Goal: Task Accomplishment & Management: Manage account settings

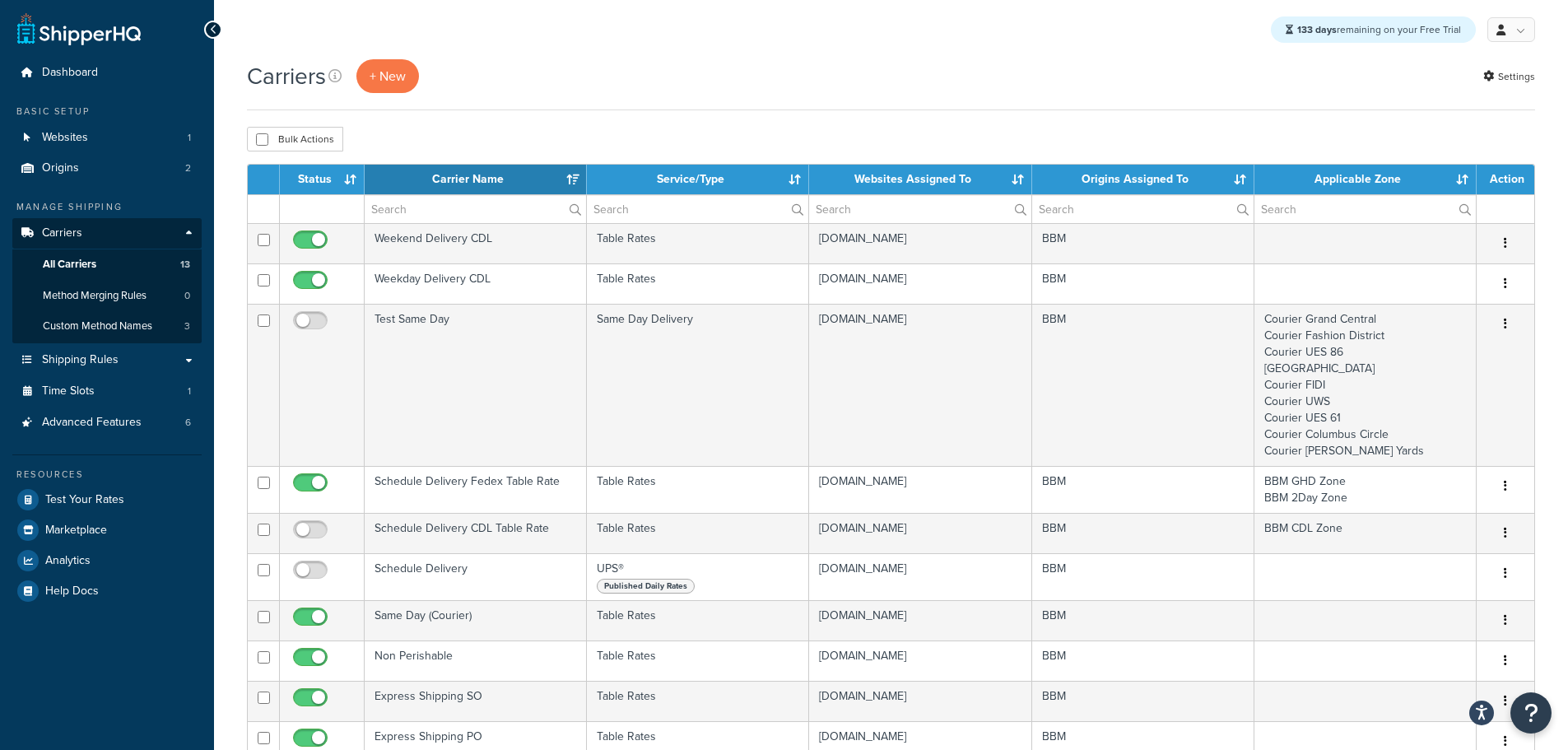
select select "15"
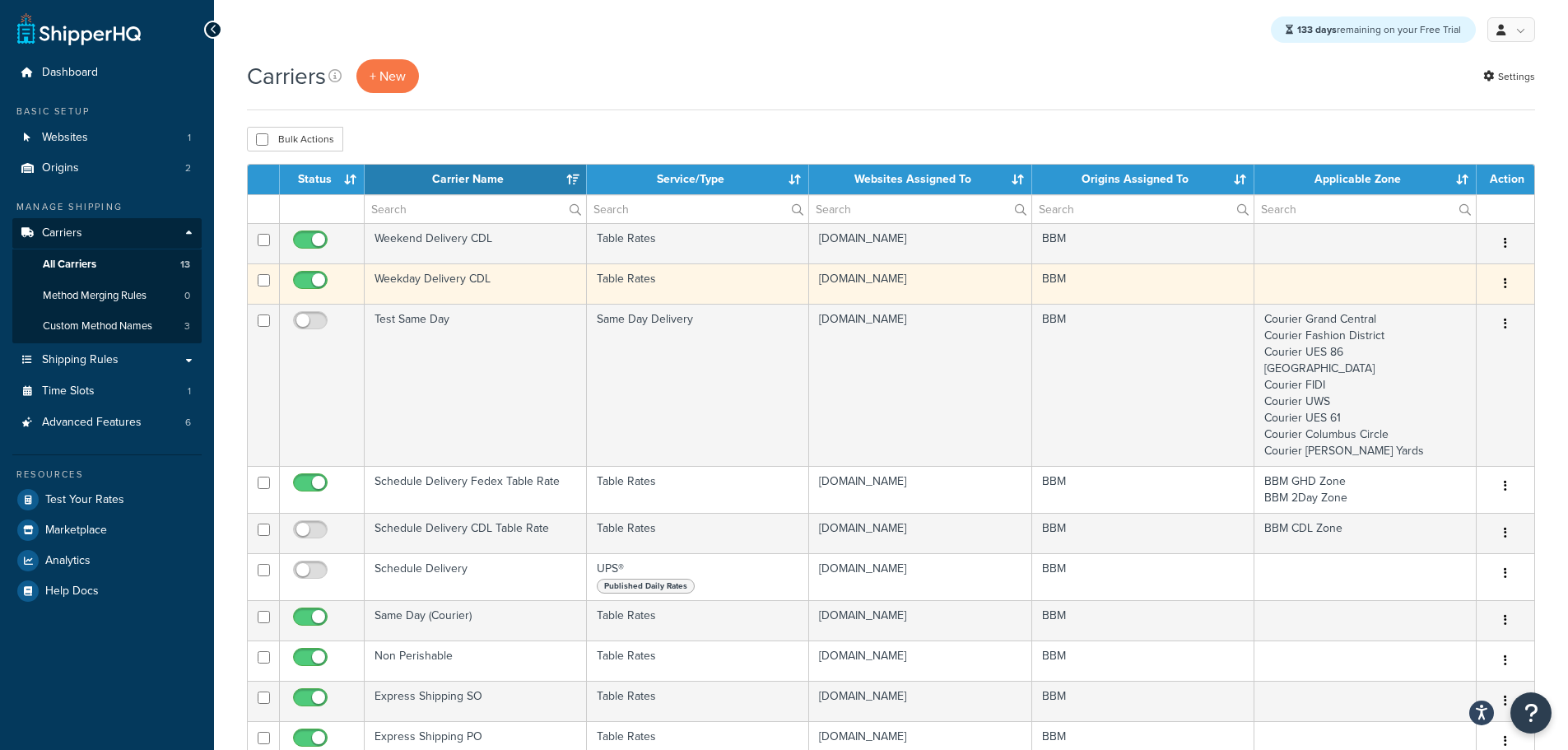
click at [429, 276] on td "Weekday Delivery CDL" at bounding box center [475, 283] width 222 height 40
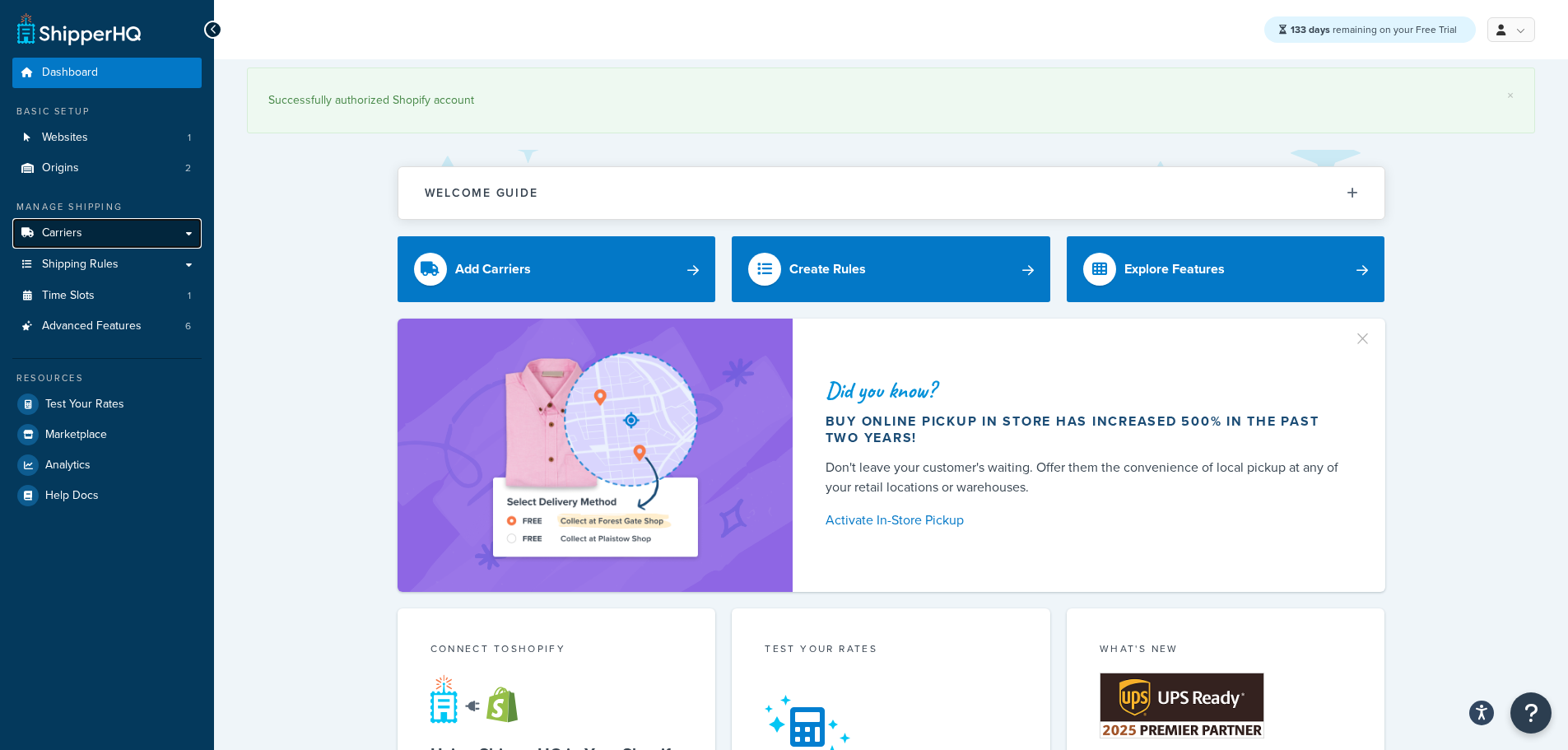
click at [93, 233] on link "Carriers" at bounding box center [107, 233] width 189 height 31
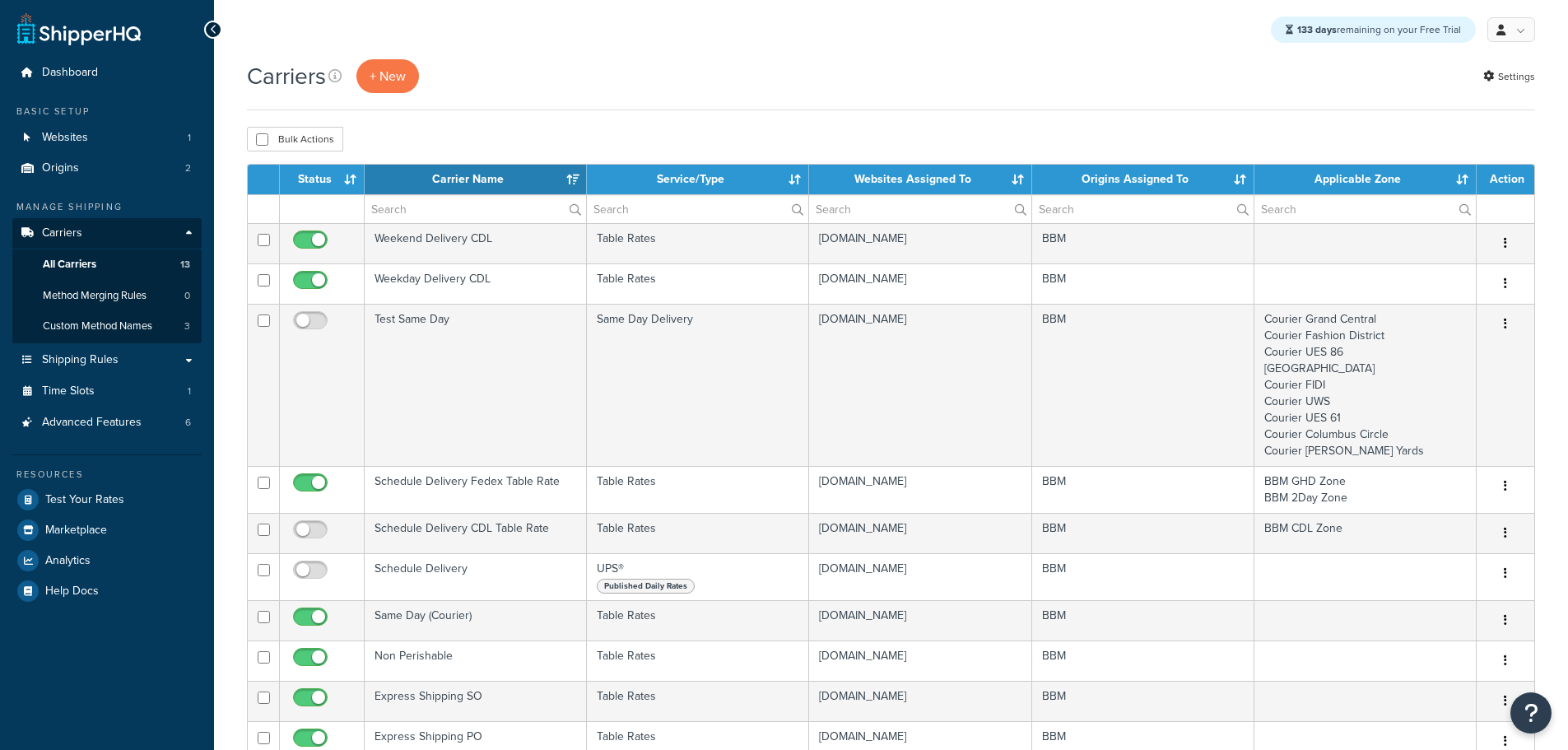
select select "15"
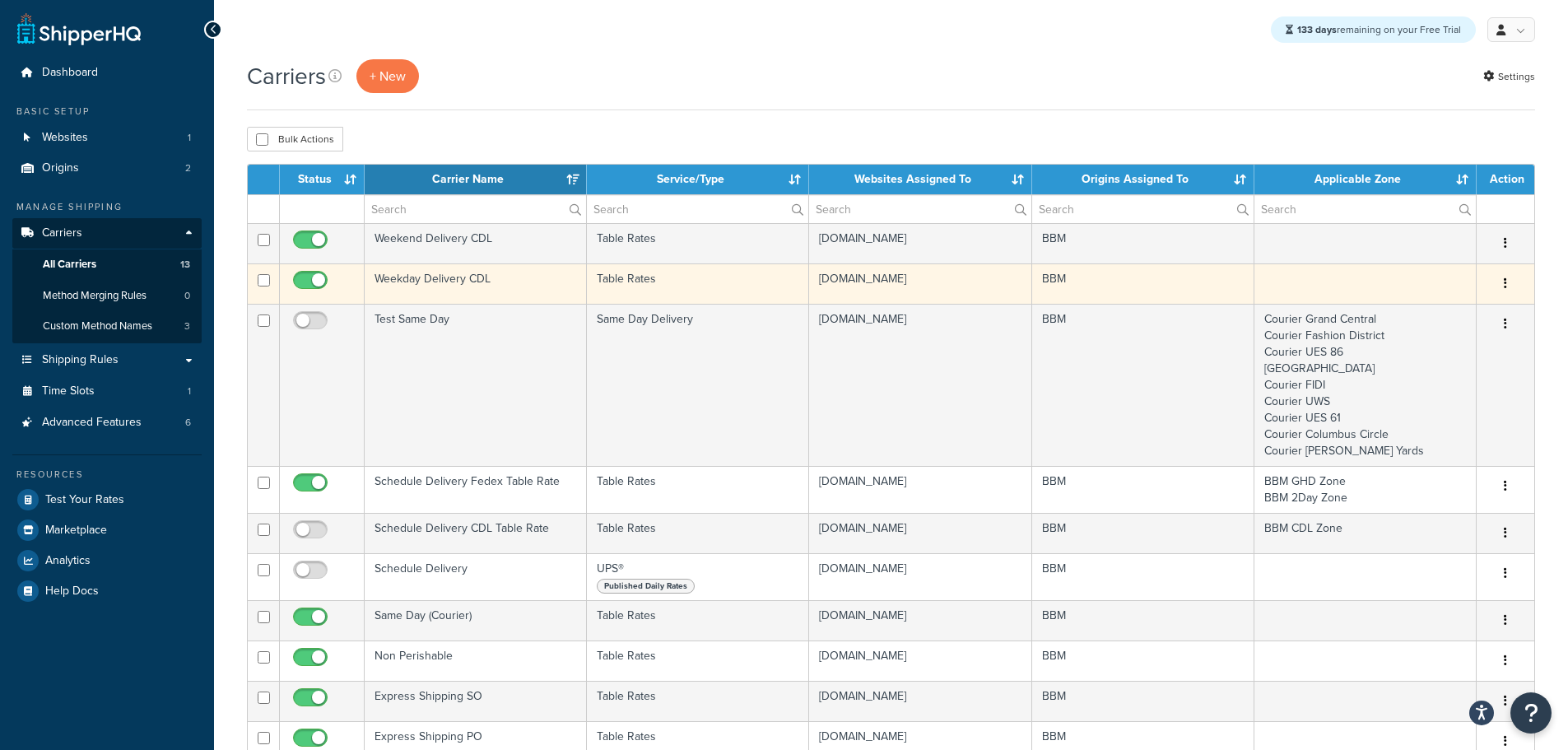
click at [416, 274] on td "Weekday Delivery CDL" at bounding box center [475, 283] width 222 height 40
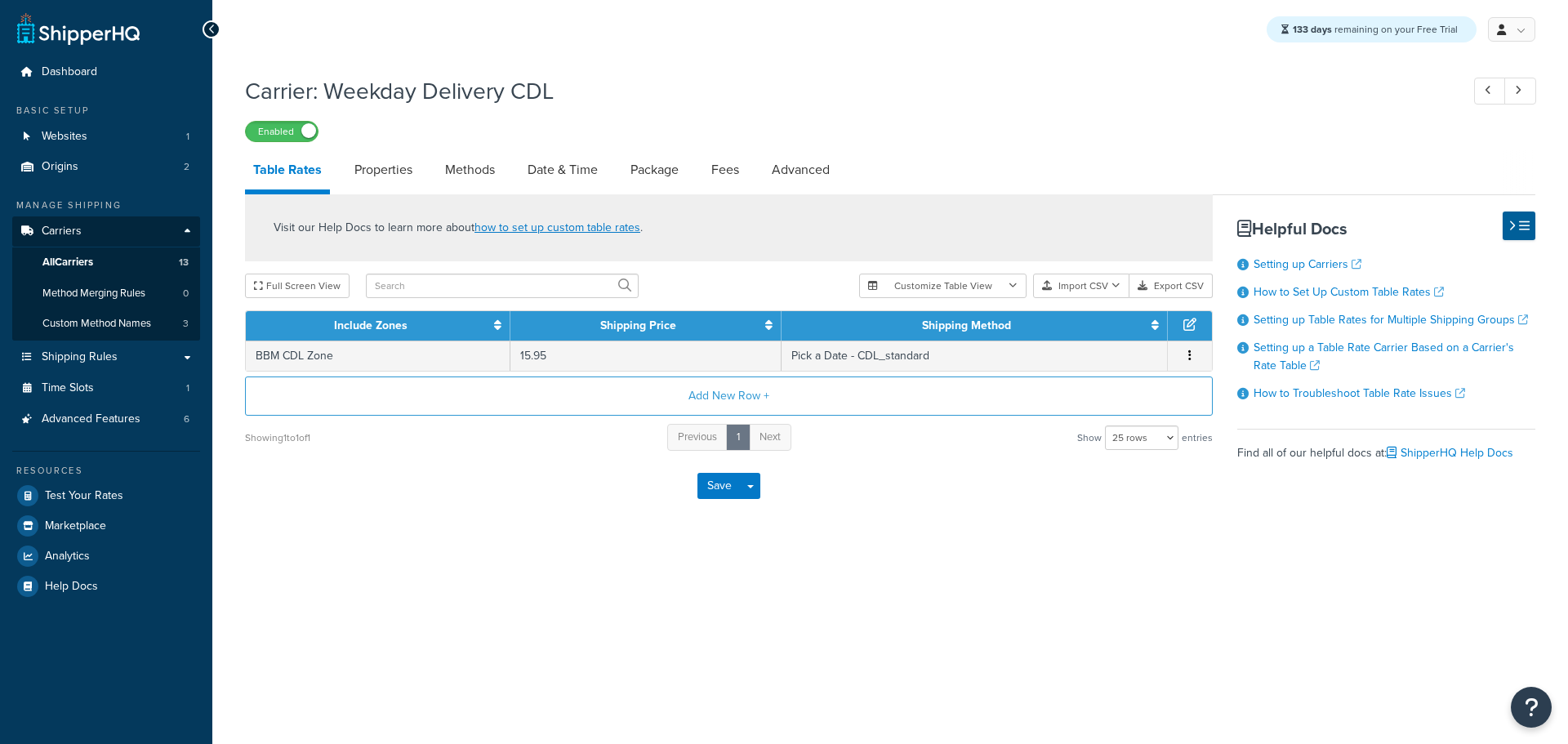
select select "25"
click at [456, 177] on link "Methods" at bounding box center [469, 170] width 66 height 39
select select "25"
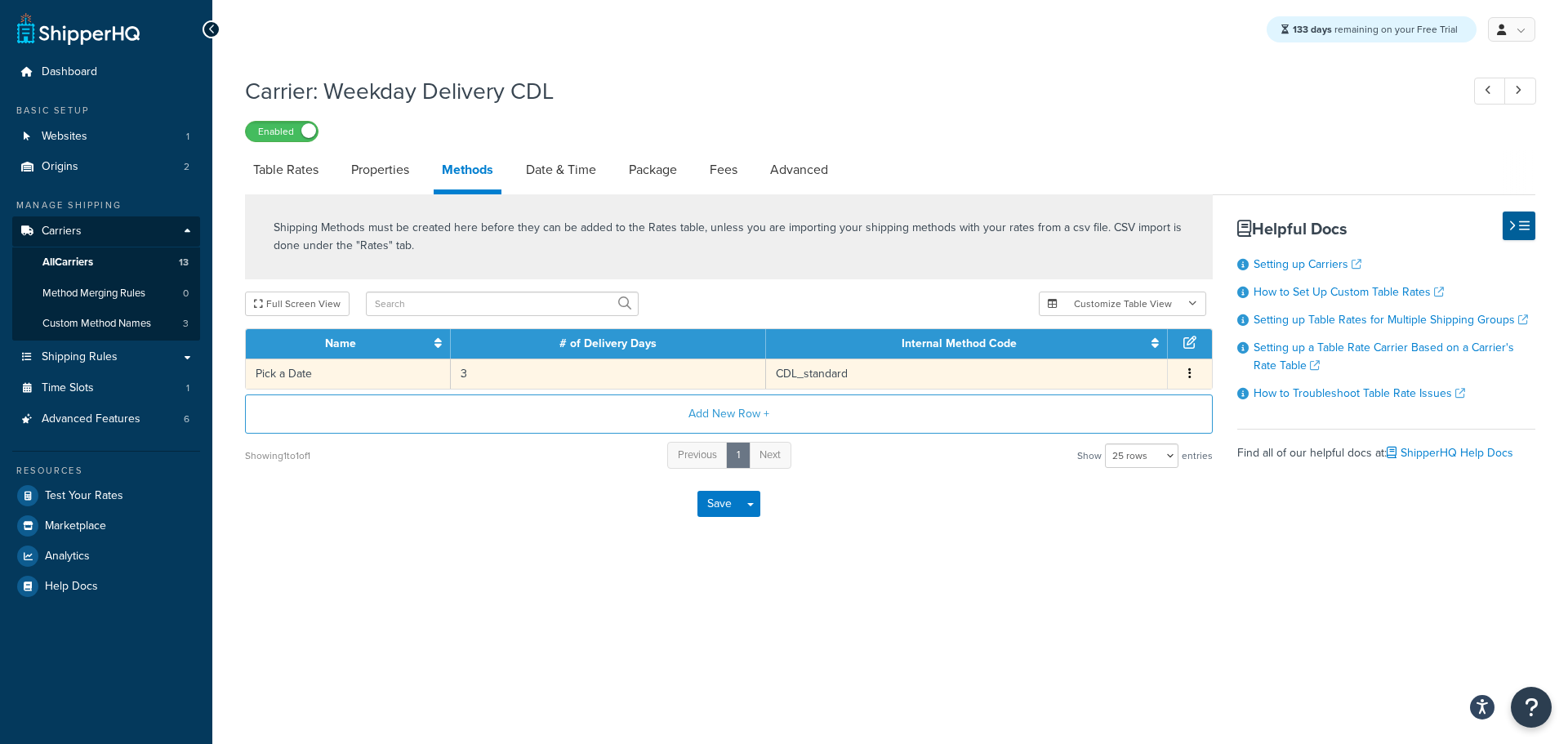
click at [1185, 379] on button "button" at bounding box center [1190, 373] width 13 height 18
click at [768, 414] on button "Add New Row +" at bounding box center [729, 414] width 968 height 39
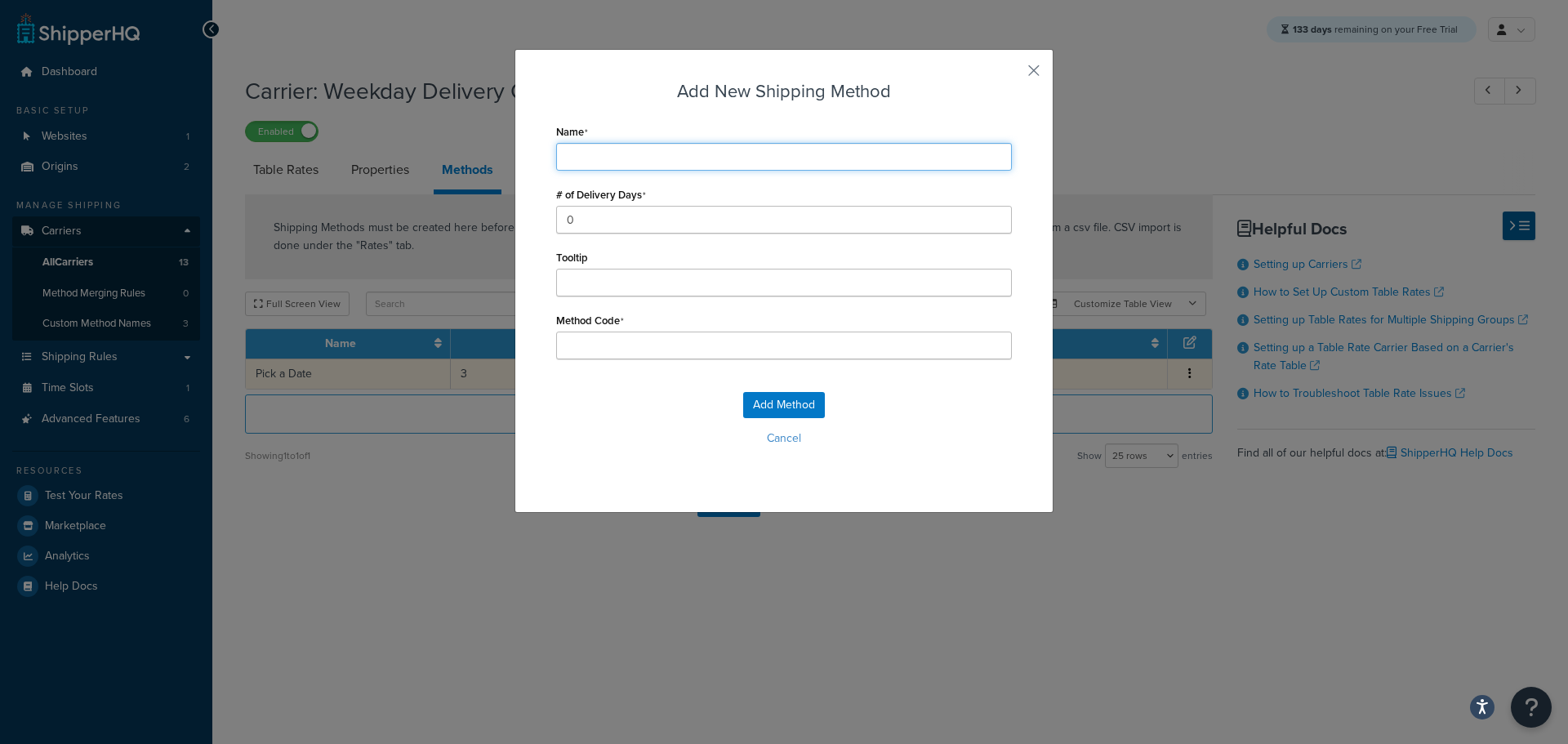
click at [633, 168] on input "Name" at bounding box center [784, 157] width 455 height 28
type input "P"
type input "Pi"
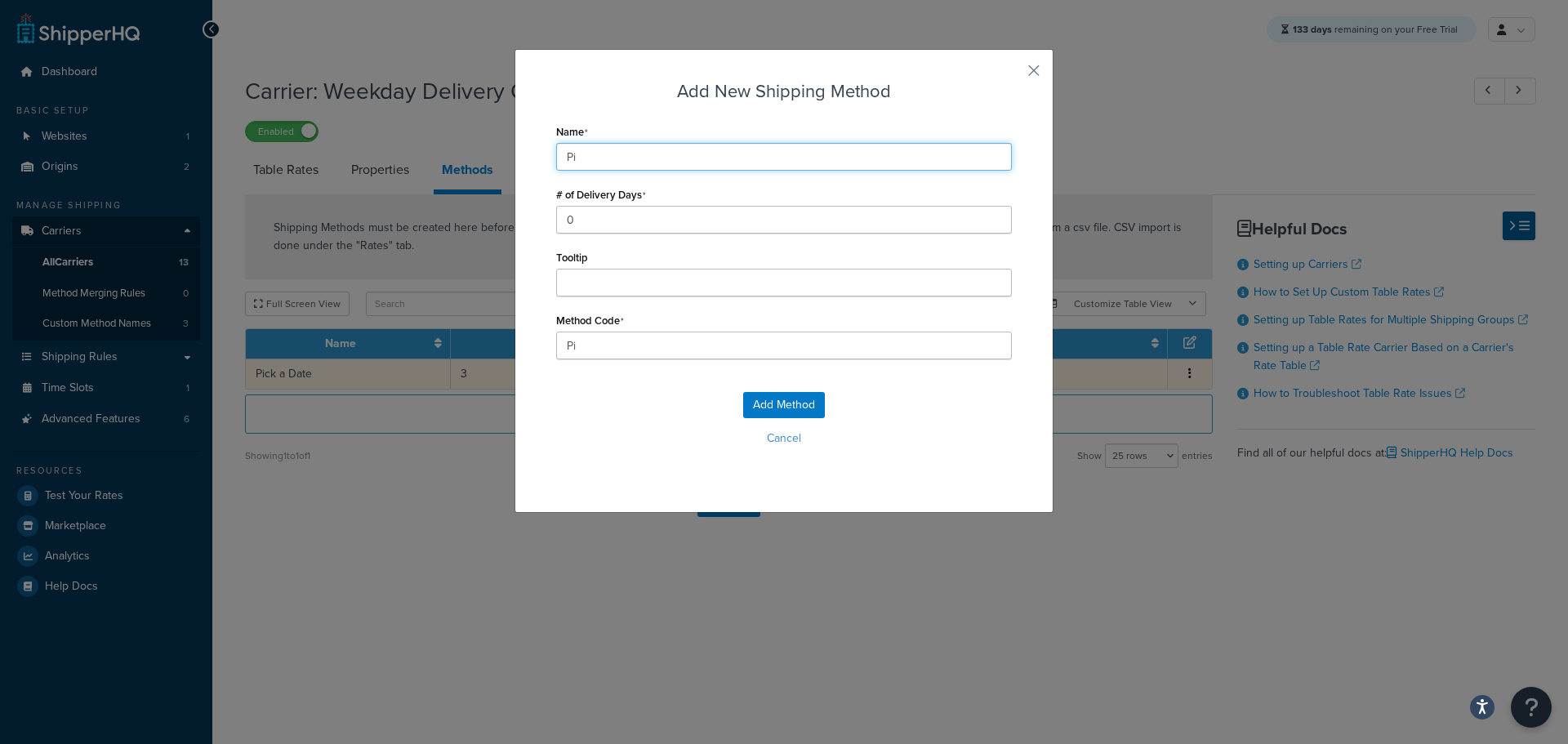
type input "Pic"
type input "Pick"
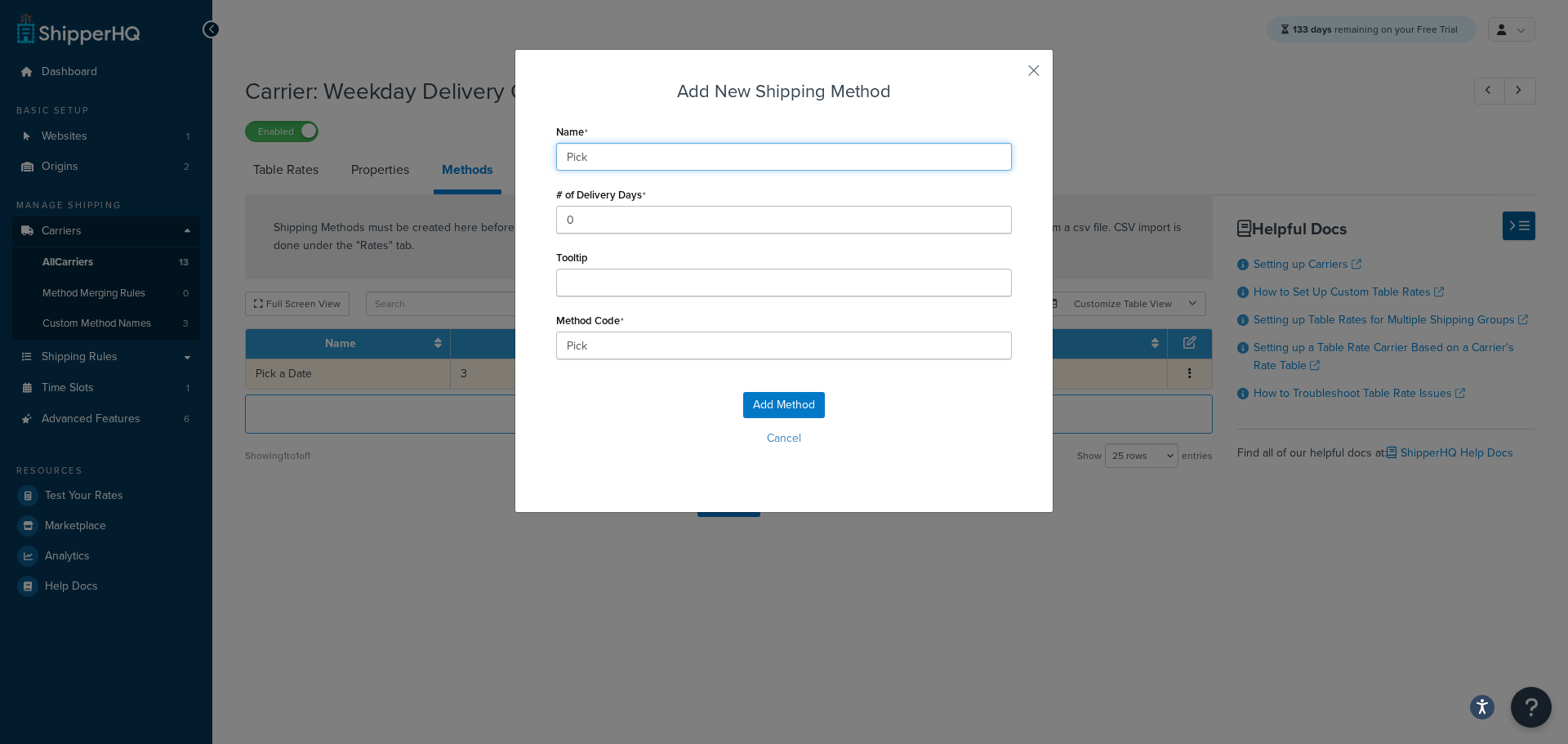
type input "Pick_"
type input "Pick a Date"
type input "Pick_a_Date"
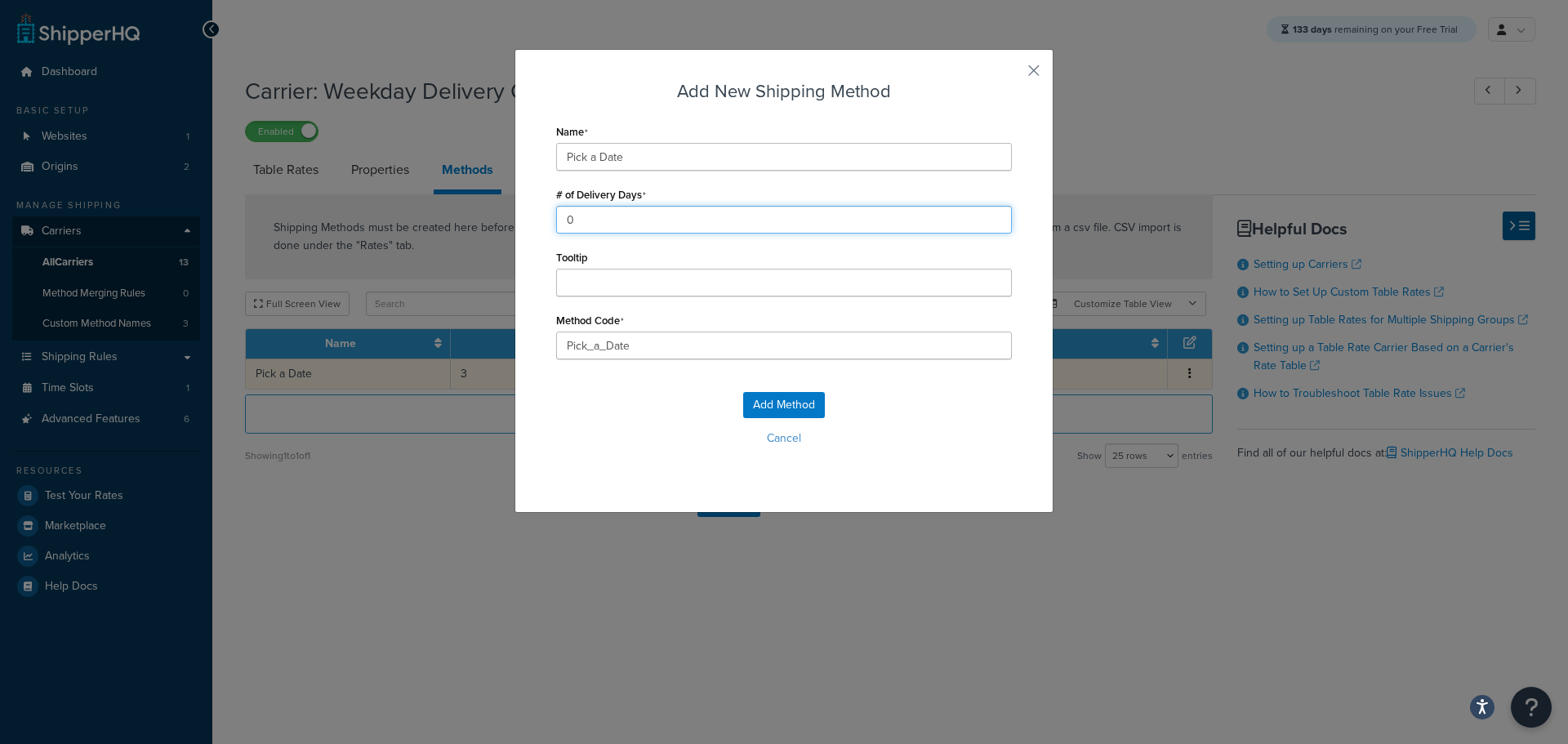
drag, startPoint x: 496, startPoint y: 219, endPoint x: 470, endPoint y: 219, distance: 26.0
click at [471, 219] on div "Add New Shipping Method Name Pick a Date # of Delivery Days 0 Tooltip Method Co…" at bounding box center [784, 372] width 1568 height 744
type input "1"
drag, startPoint x: 553, startPoint y: 346, endPoint x: 372, endPoint y: 344, distance: 181.0
click at [374, 346] on div "Add New Shipping Method Name Pick a Date # of Delivery Days 1 Tooltip Method Co…" at bounding box center [784, 372] width 1568 height 744
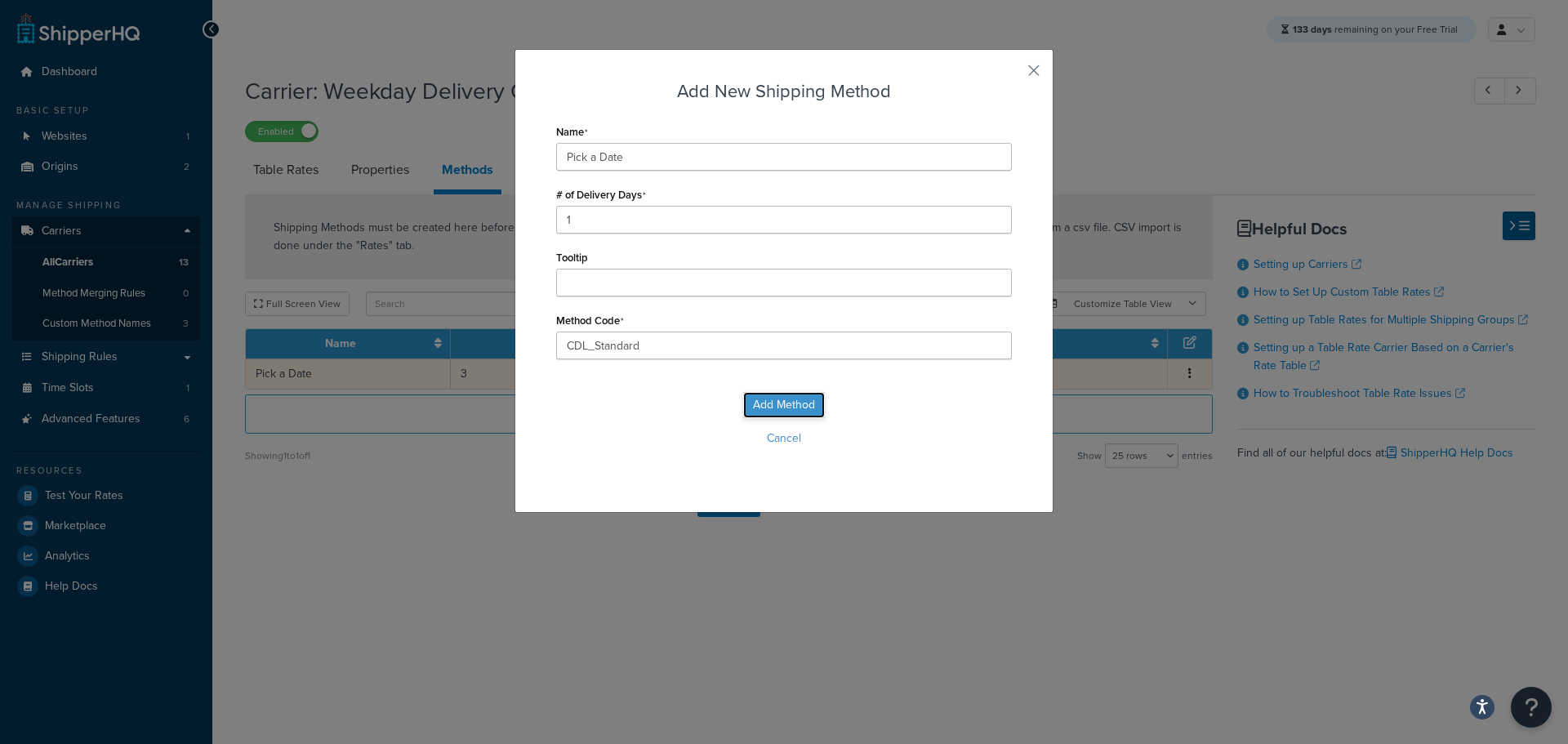
click at [757, 404] on button "Add Method" at bounding box center [784, 405] width 82 height 26
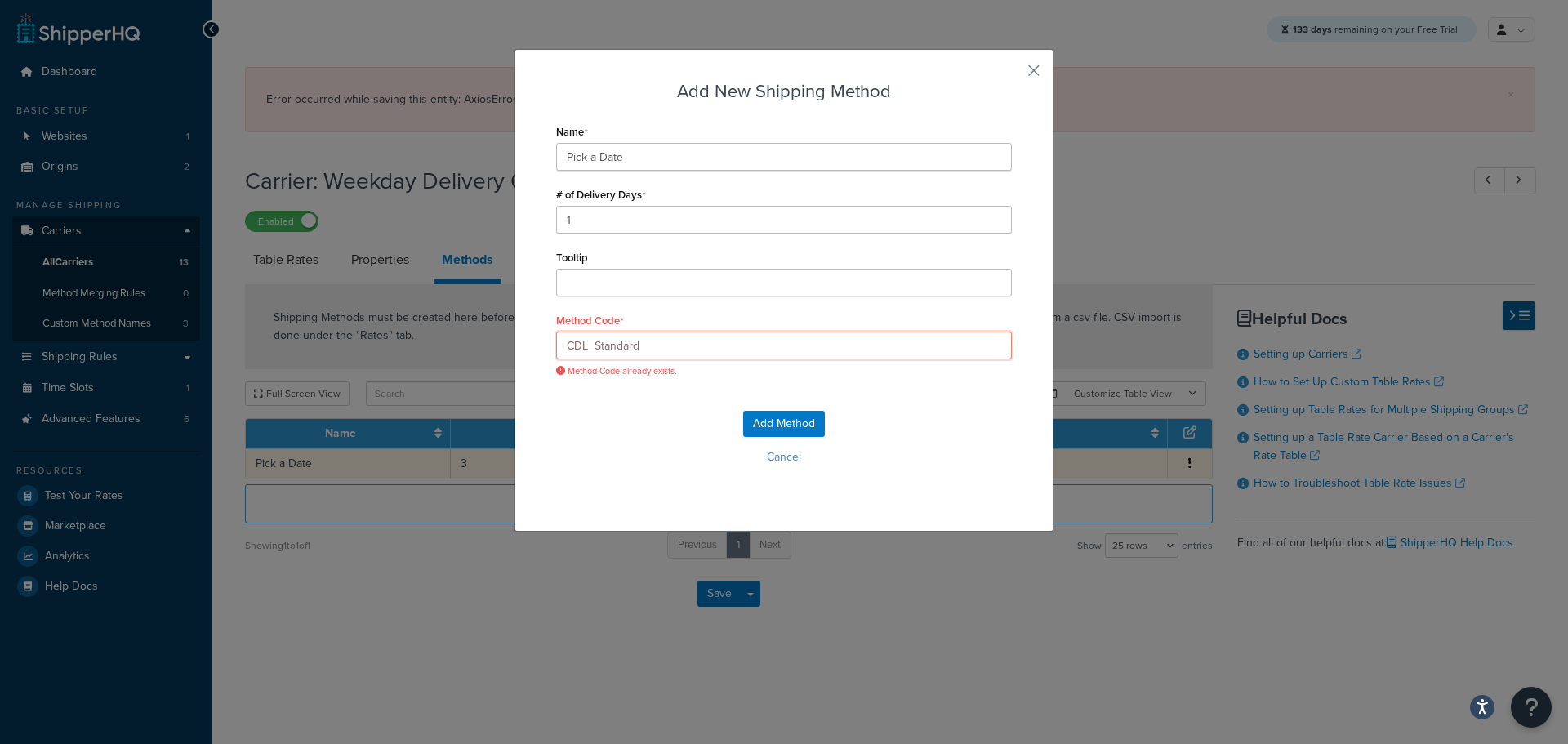
click at [711, 346] on input "CDL_Standard" at bounding box center [784, 346] width 455 height 28
type input "CDL_Standard1"
click at [759, 422] on button "Add Method" at bounding box center [784, 424] width 82 height 26
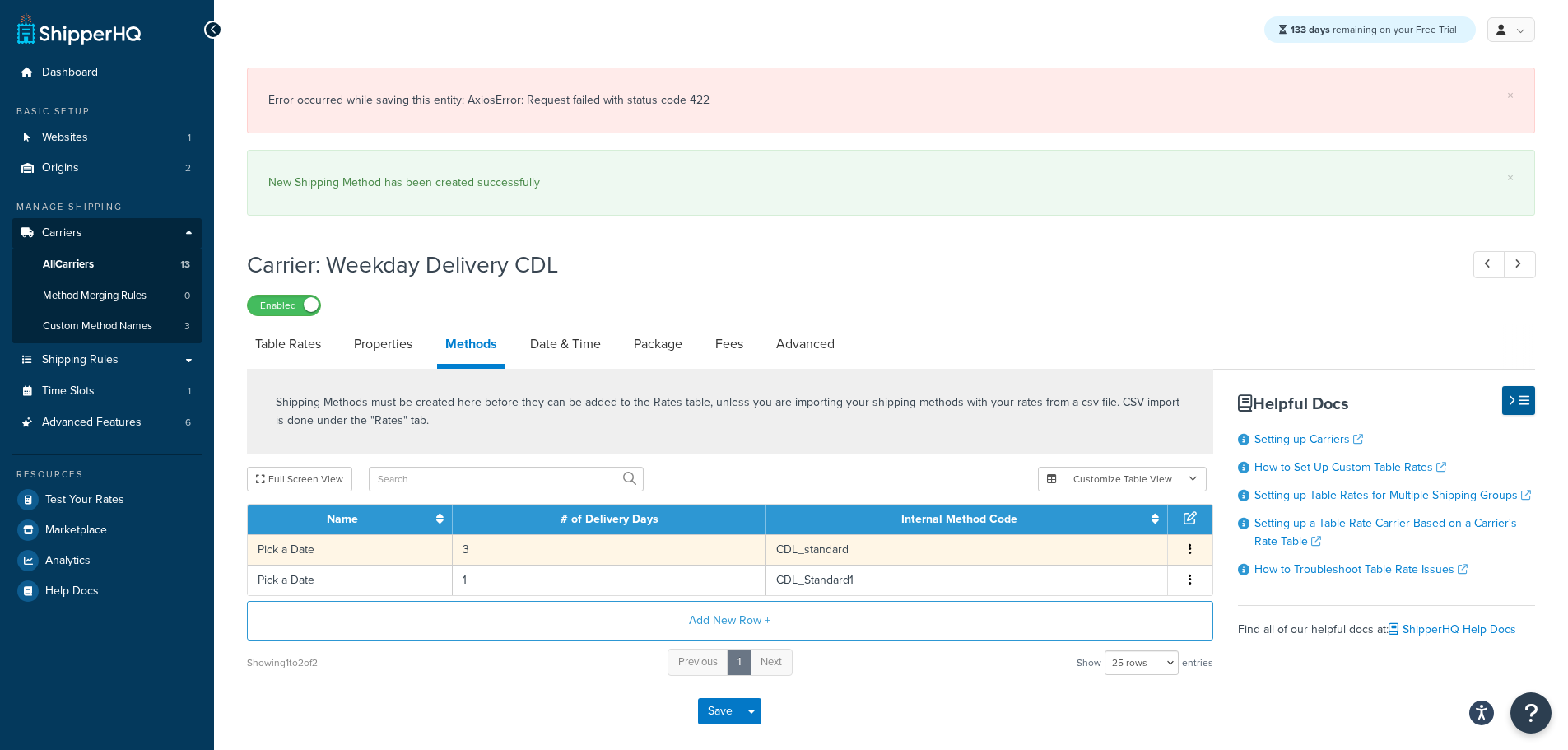
click at [798, 544] on td "CDL_standard" at bounding box center [967, 549] width 401 height 31
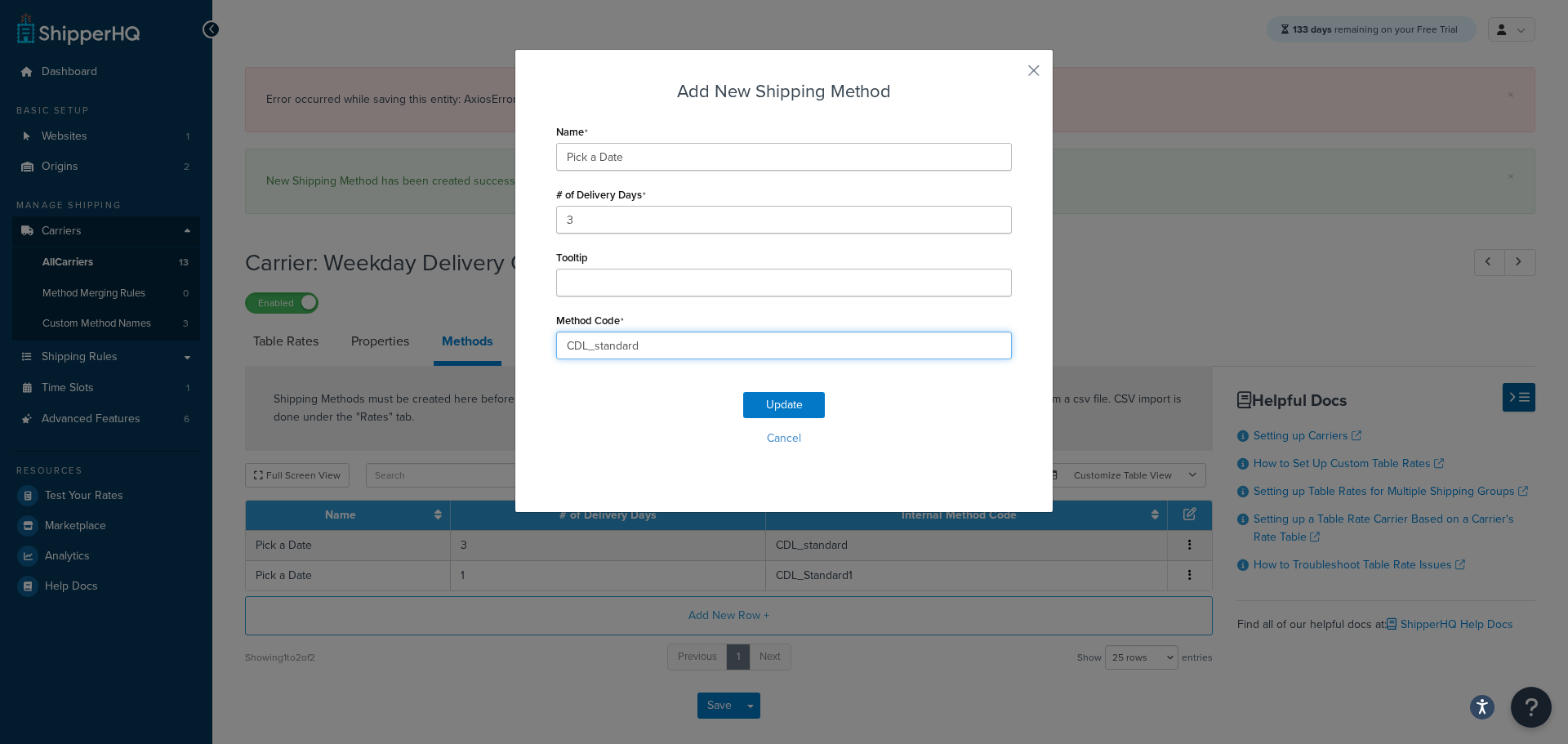
drag, startPoint x: 660, startPoint y: 346, endPoint x: 486, endPoint y: 343, distance: 174.0
click at [487, 343] on div "Add New Shipping Method Name Pick a Date # of Delivery Days 3 Tooltip Method Co…" at bounding box center [784, 372] width 1568 height 744
type input "F"
type input "2"
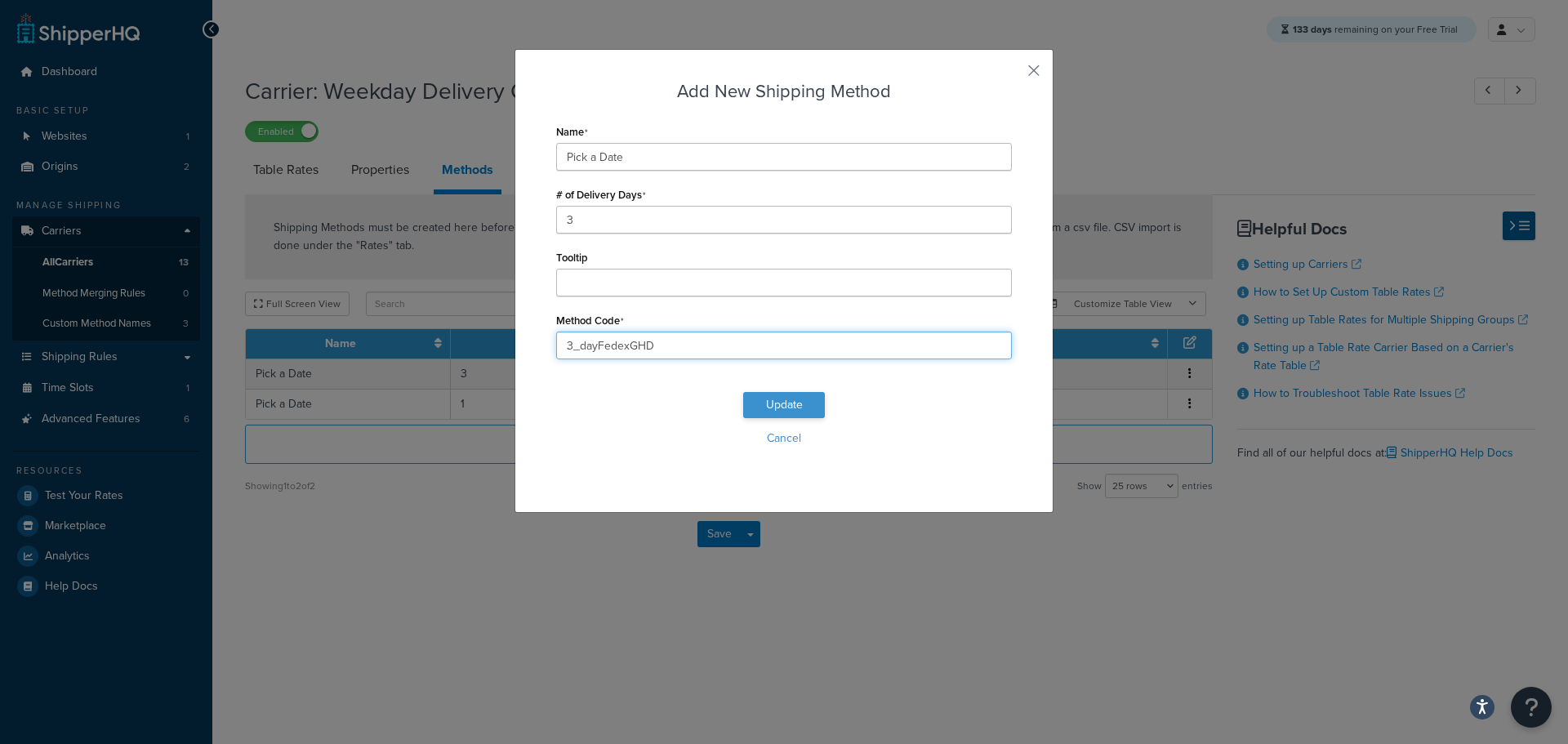
type input "3_dayFedexGHD"
click at [777, 400] on button "Update" at bounding box center [784, 405] width 82 height 26
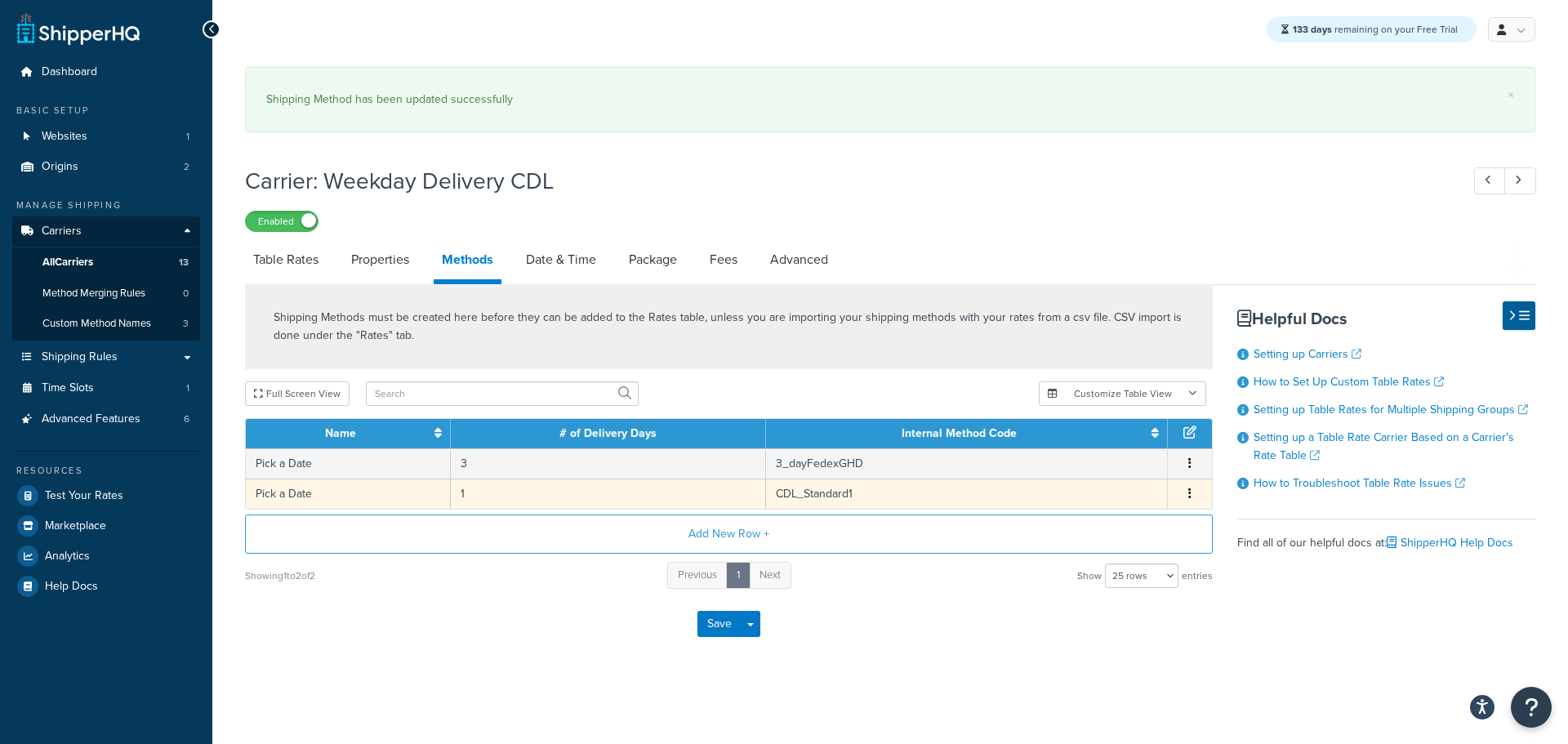
click at [798, 462] on td "3_dayFedexGHD" at bounding box center [966, 463] width 401 height 31
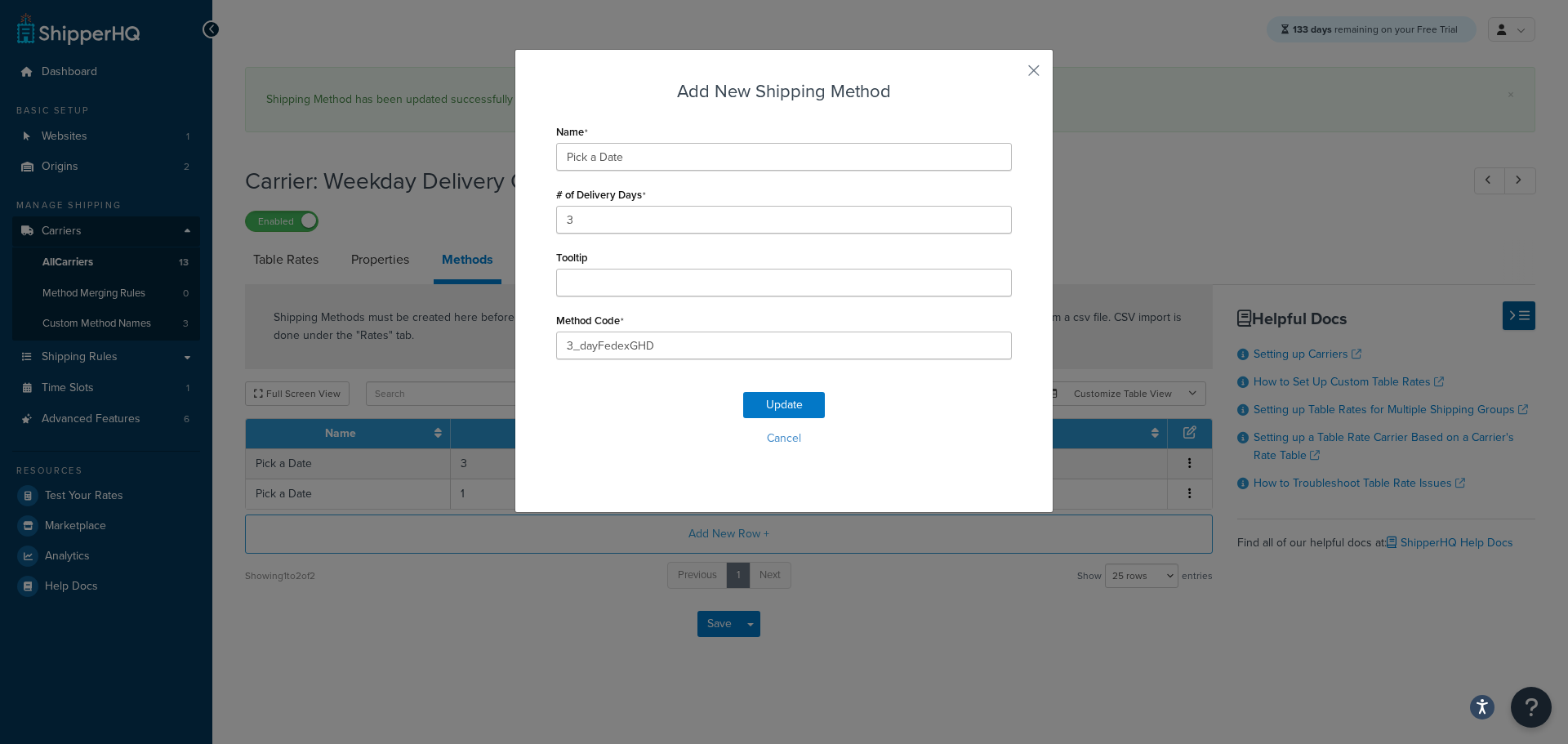
click at [798, 503] on div "Add New Shipping Method Name Pick a Date # of Delivery Days 3 Tooltip Method Co…" at bounding box center [784, 281] width 539 height 463
click at [783, 442] on button "Cancel" at bounding box center [784, 438] width 455 height 24
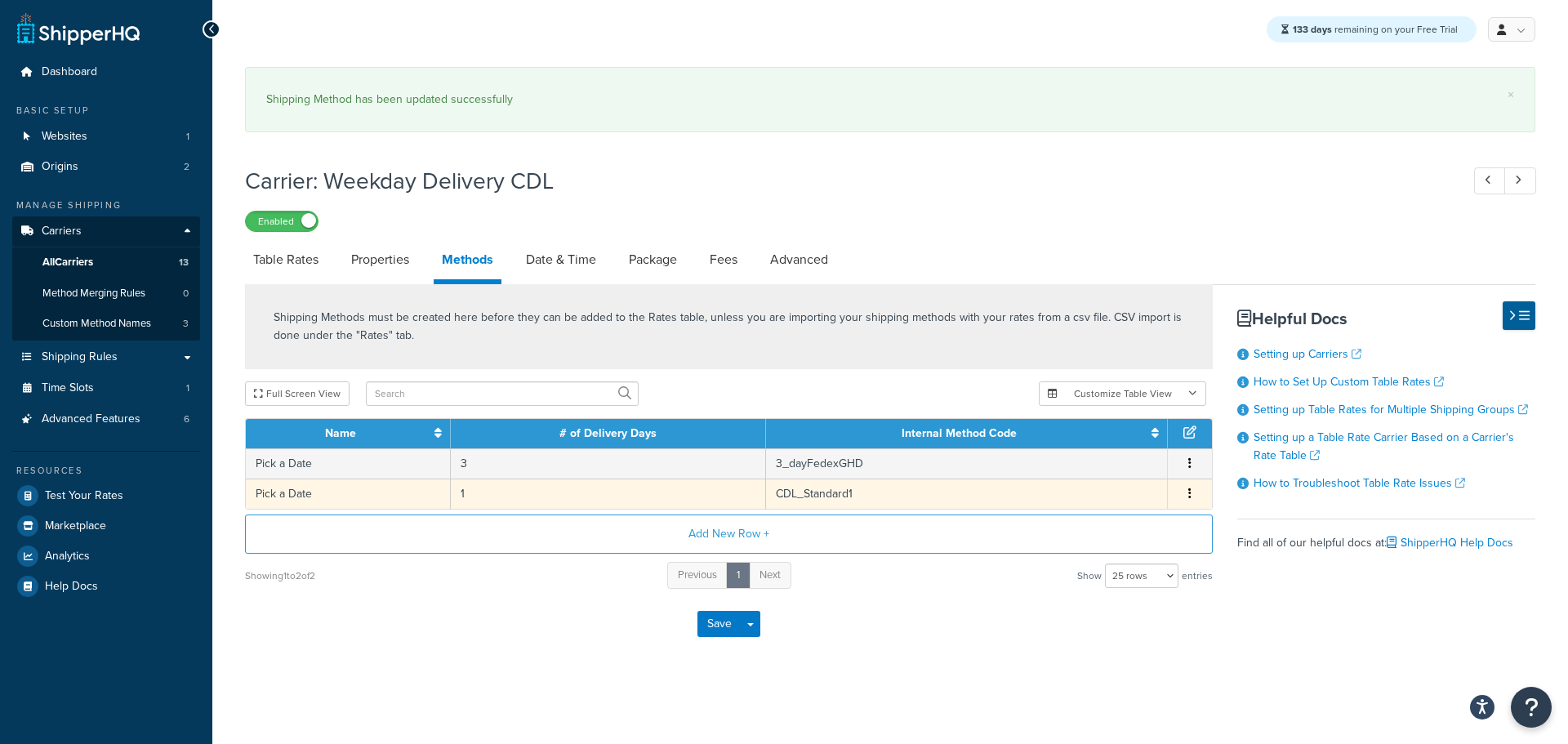
click at [808, 498] on td "CDL_Standard1" at bounding box center [966, 493] width 401 height 31
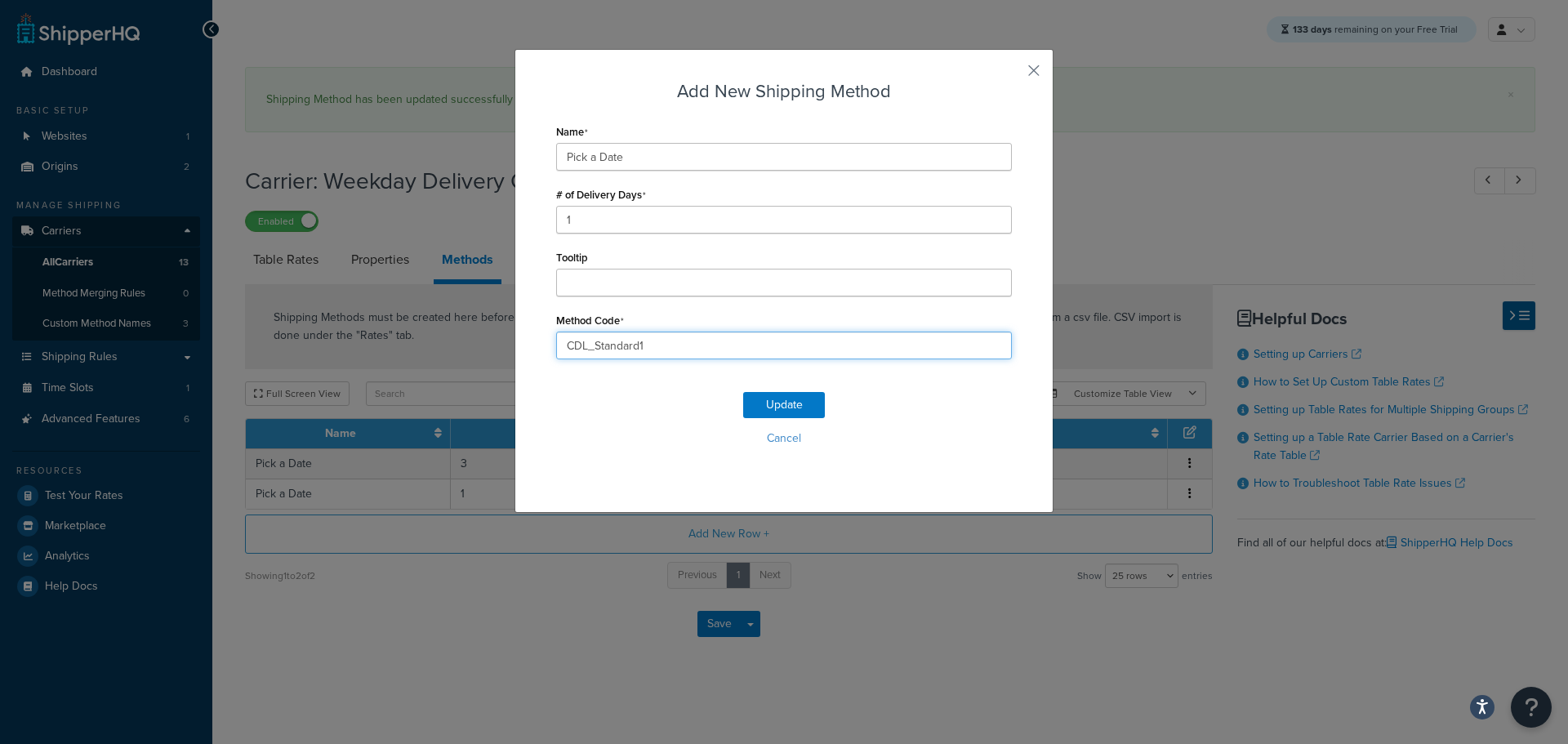
click at [698, 348] on input "CDL_Standard1" at bounding box center [784, 346] width 455 height 28
type input "CDL_Standard"
click at [770, 398] on button "Update" at bounding box center [784, 405] width 82 height 26
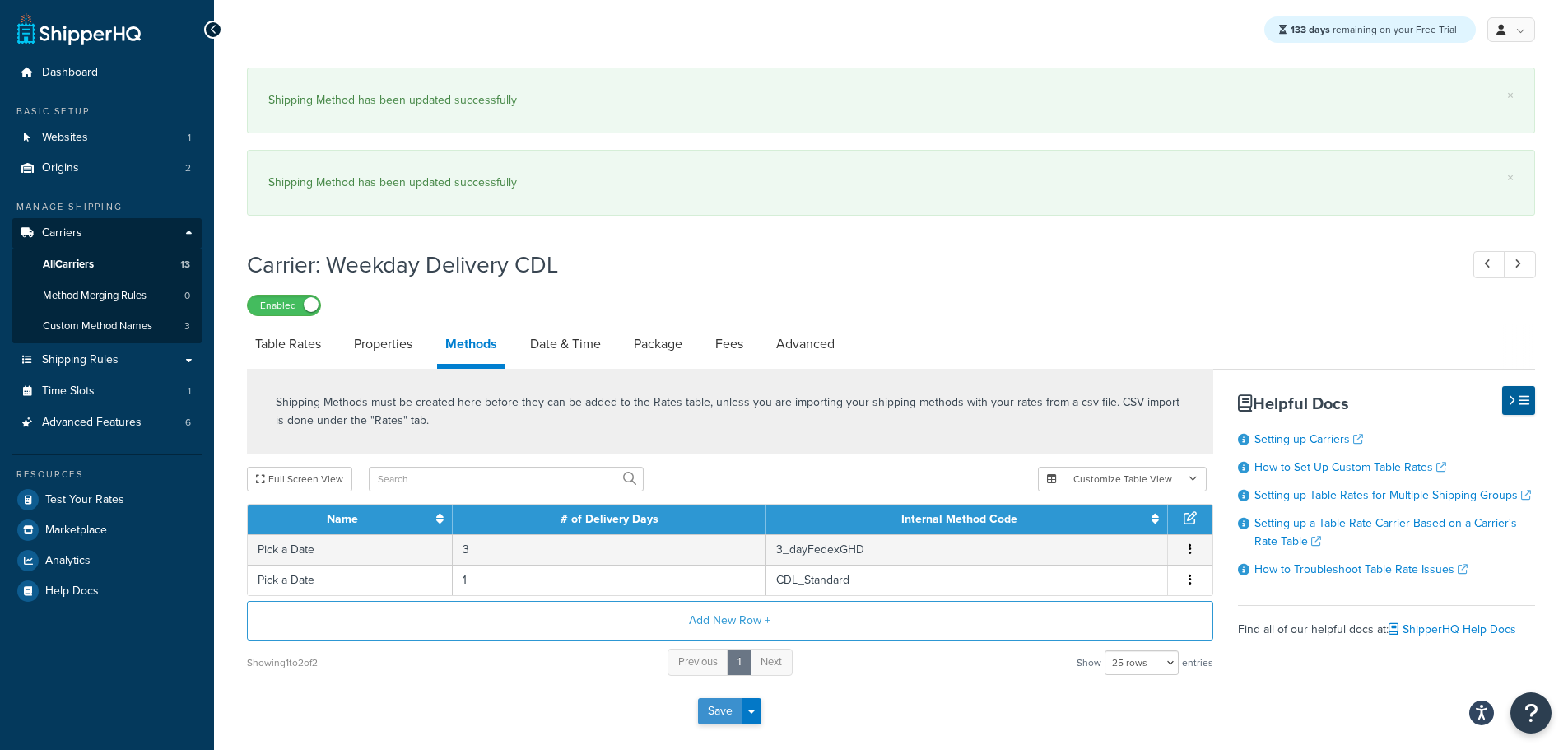
click at [724, 711] on button "Save" at bounding box center [719, 711] width 44 height 26
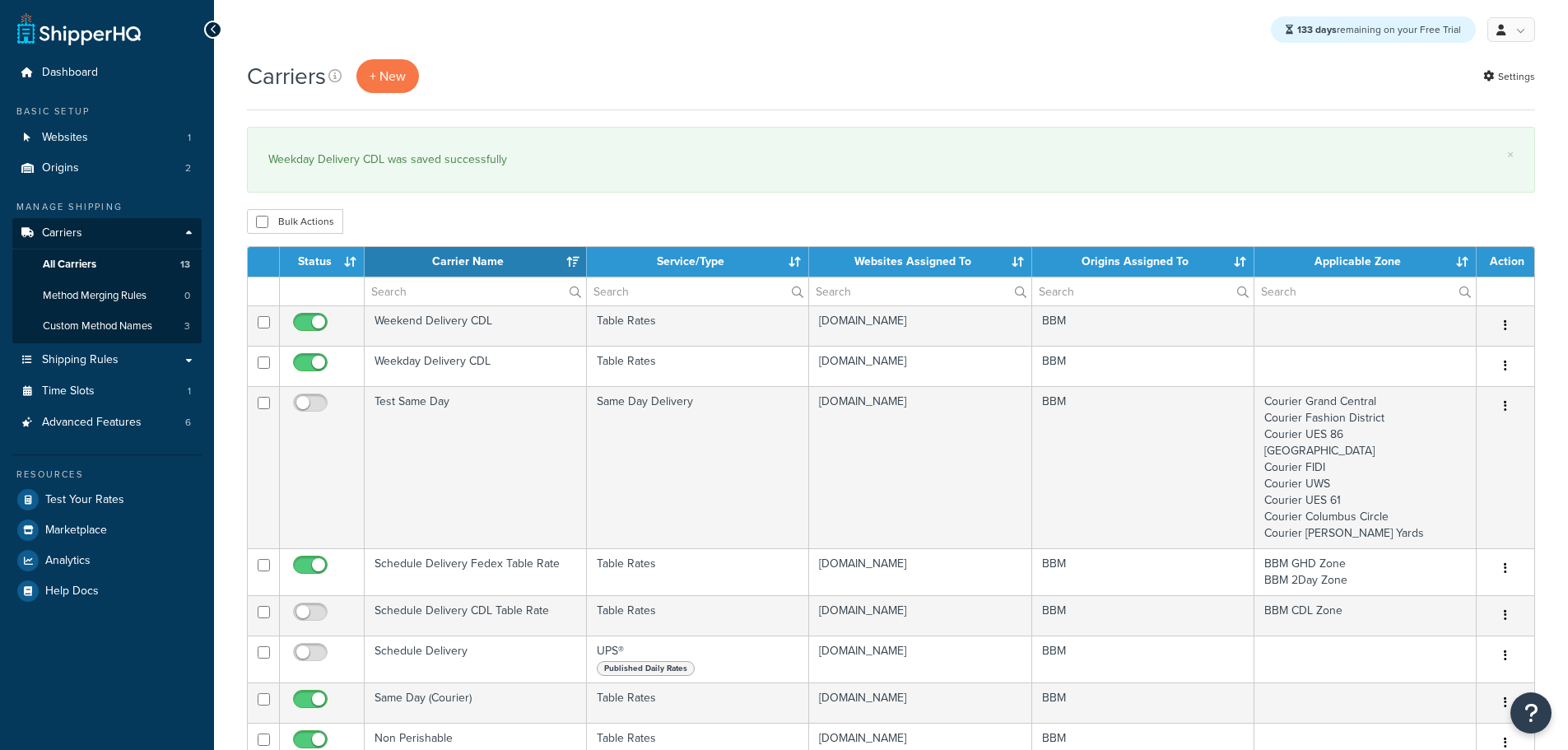
select select "15"
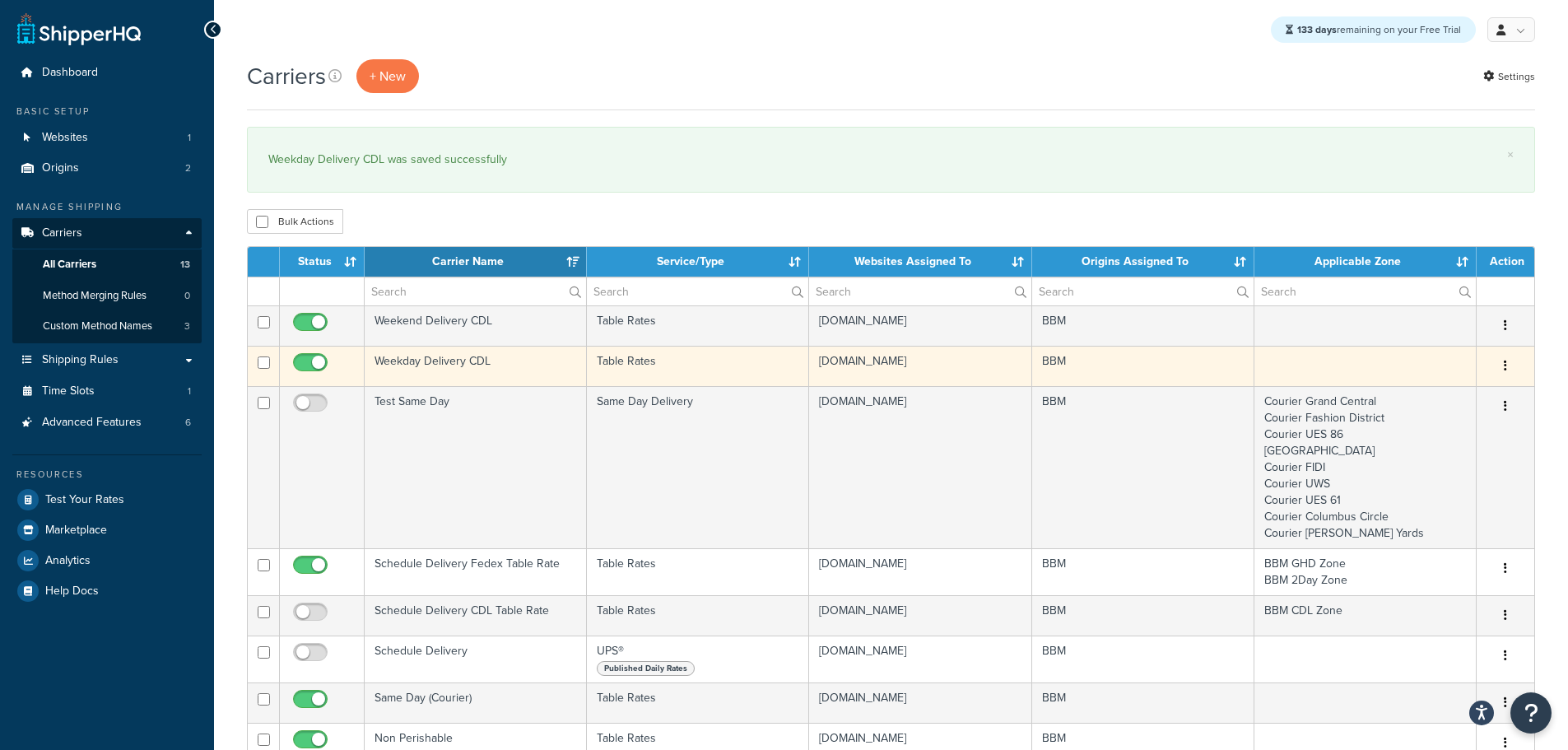
click at [462, 363] on td "Weekday Delivery CDL" at bounding box center [475, 365] width 222 height 40
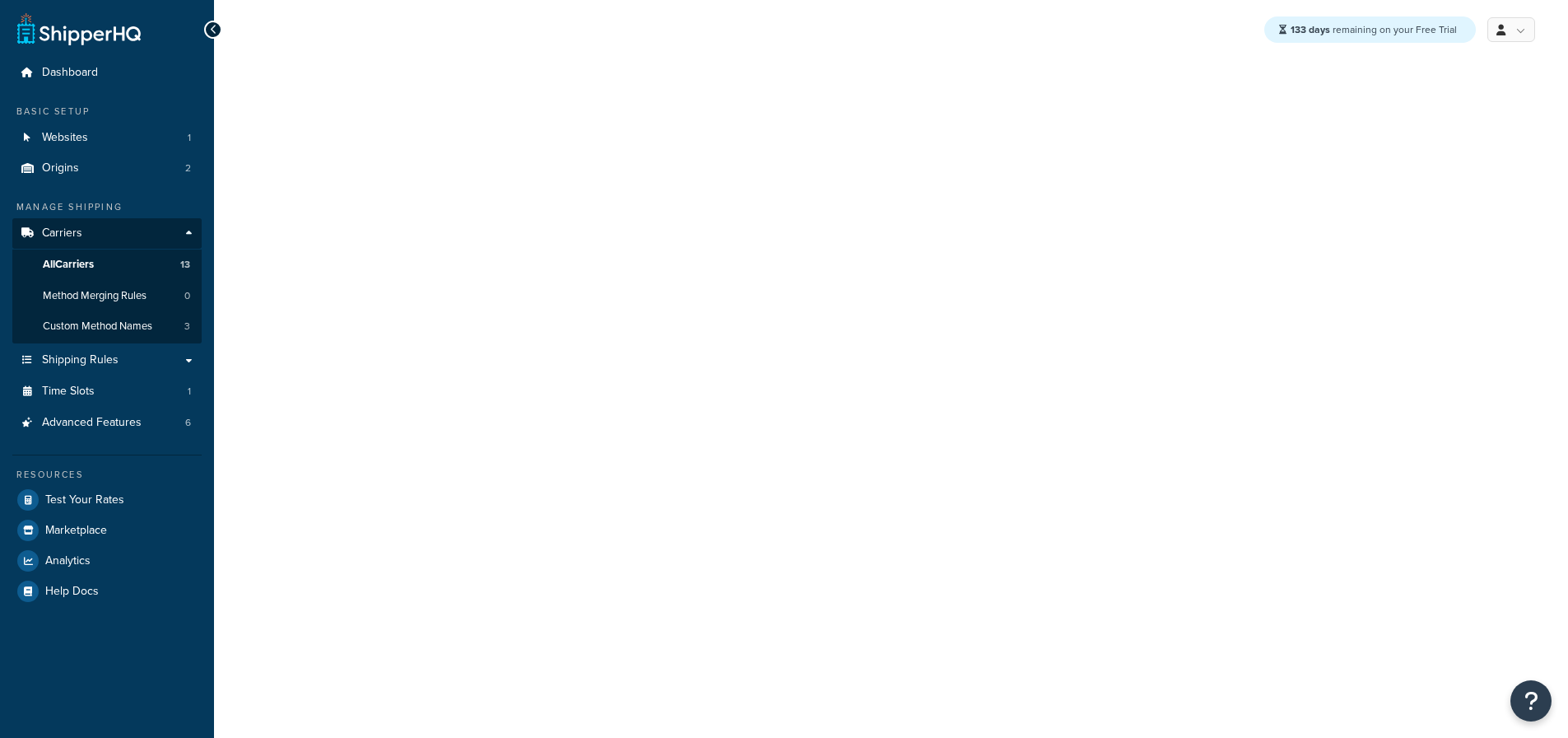
select select "25"
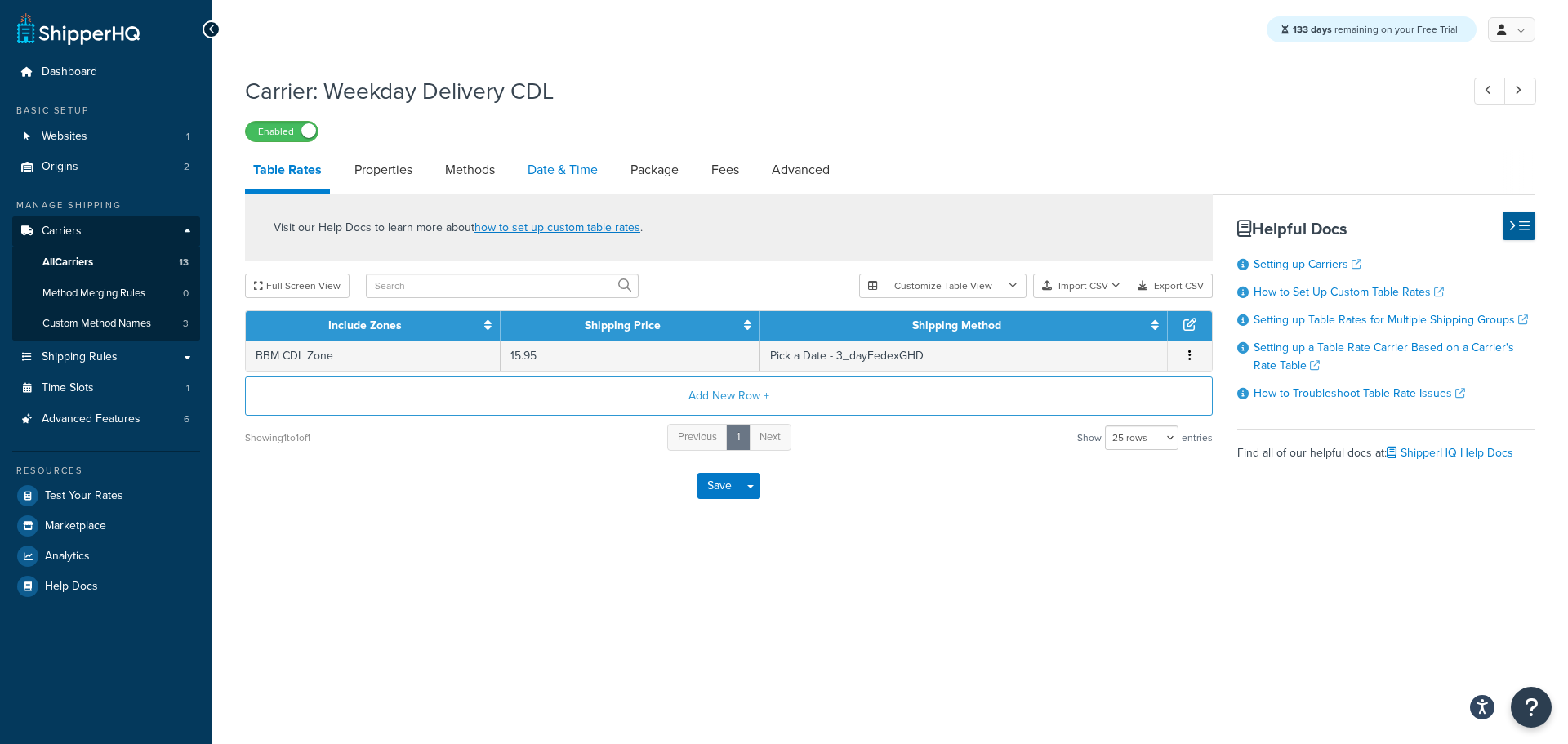
click at [556, 171] on link "Date & Time" at bounding box center [562, 170] width 86 height 39
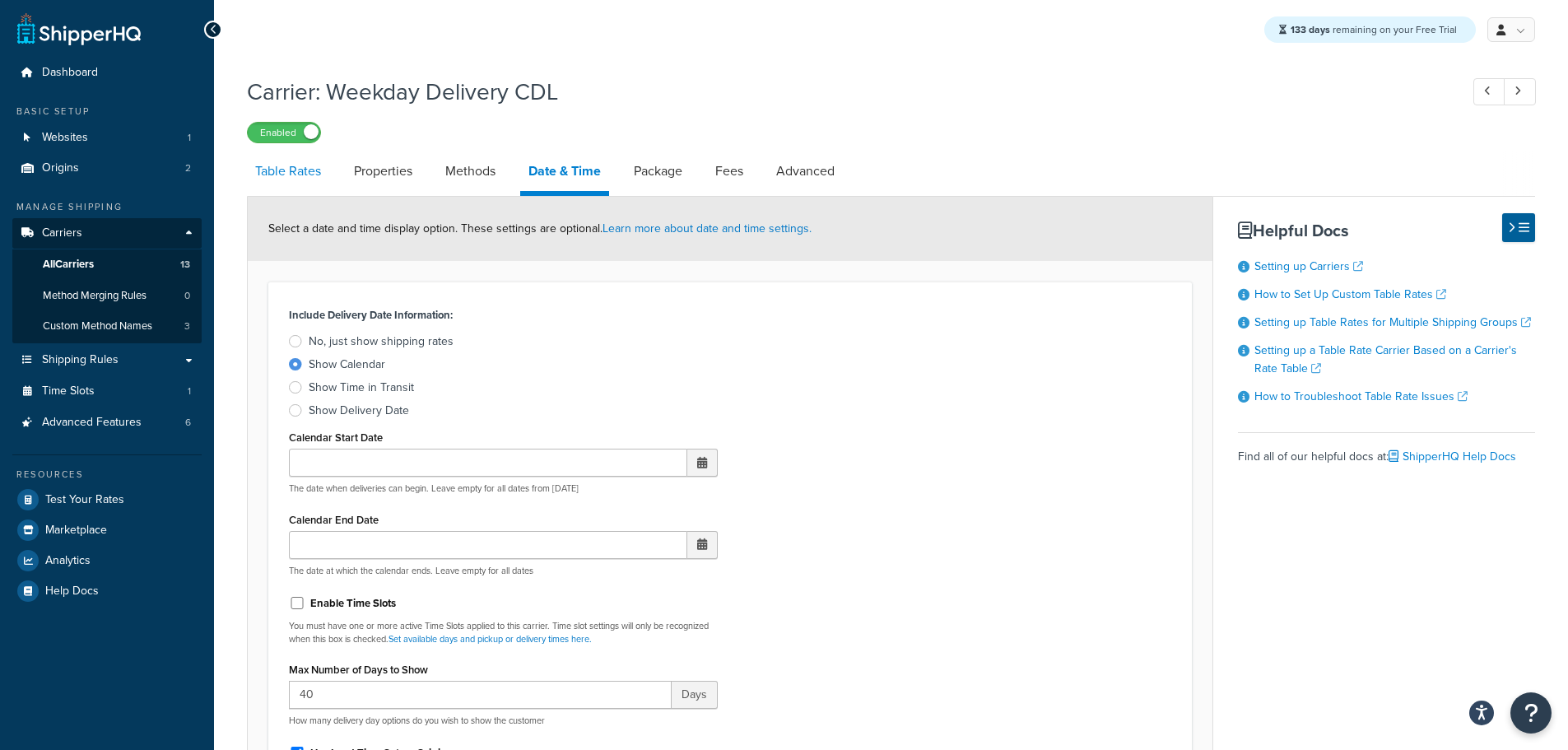
click at [312, 169] on link "Table Rates" at bounding box center [288, 171] width 82 height 39
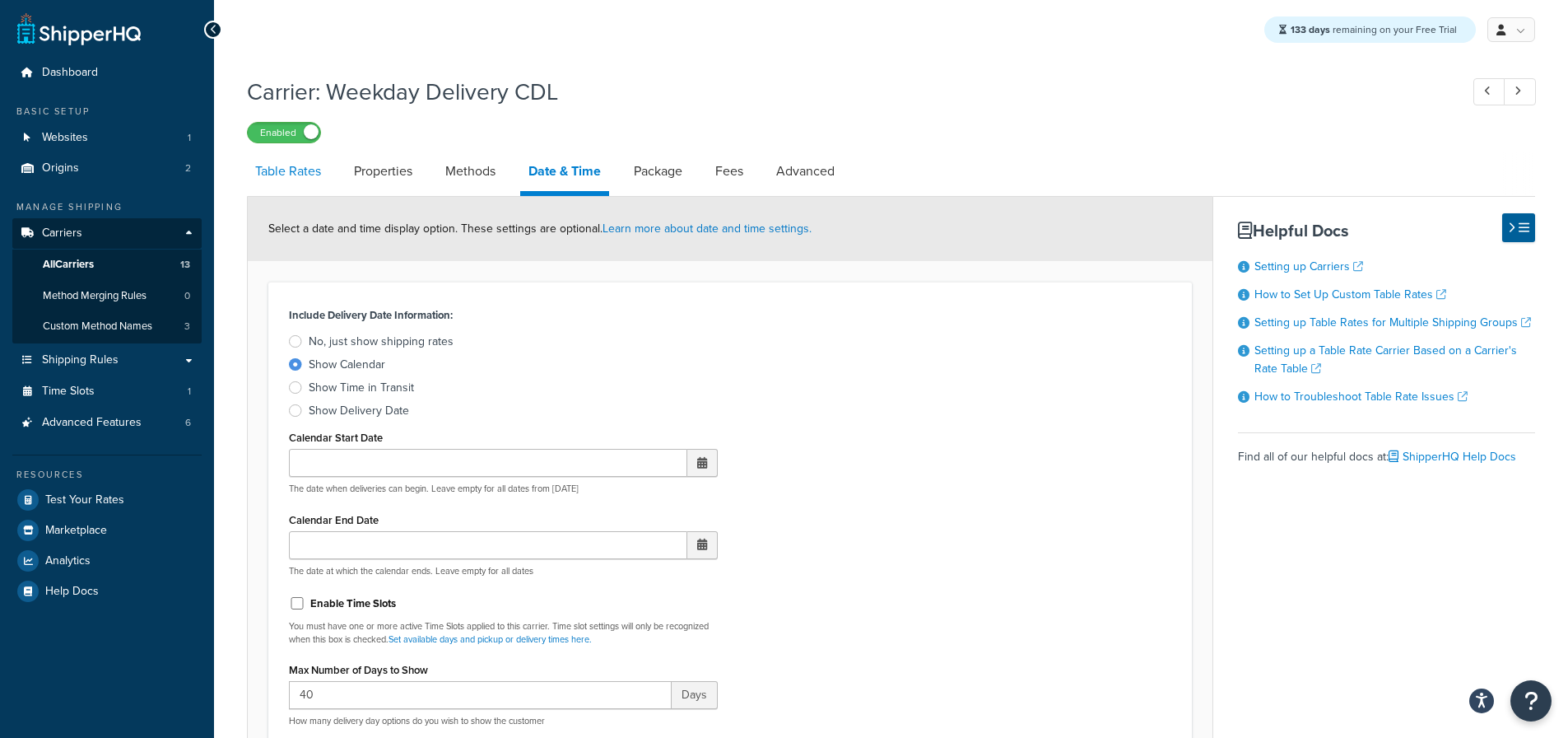
select select "25"
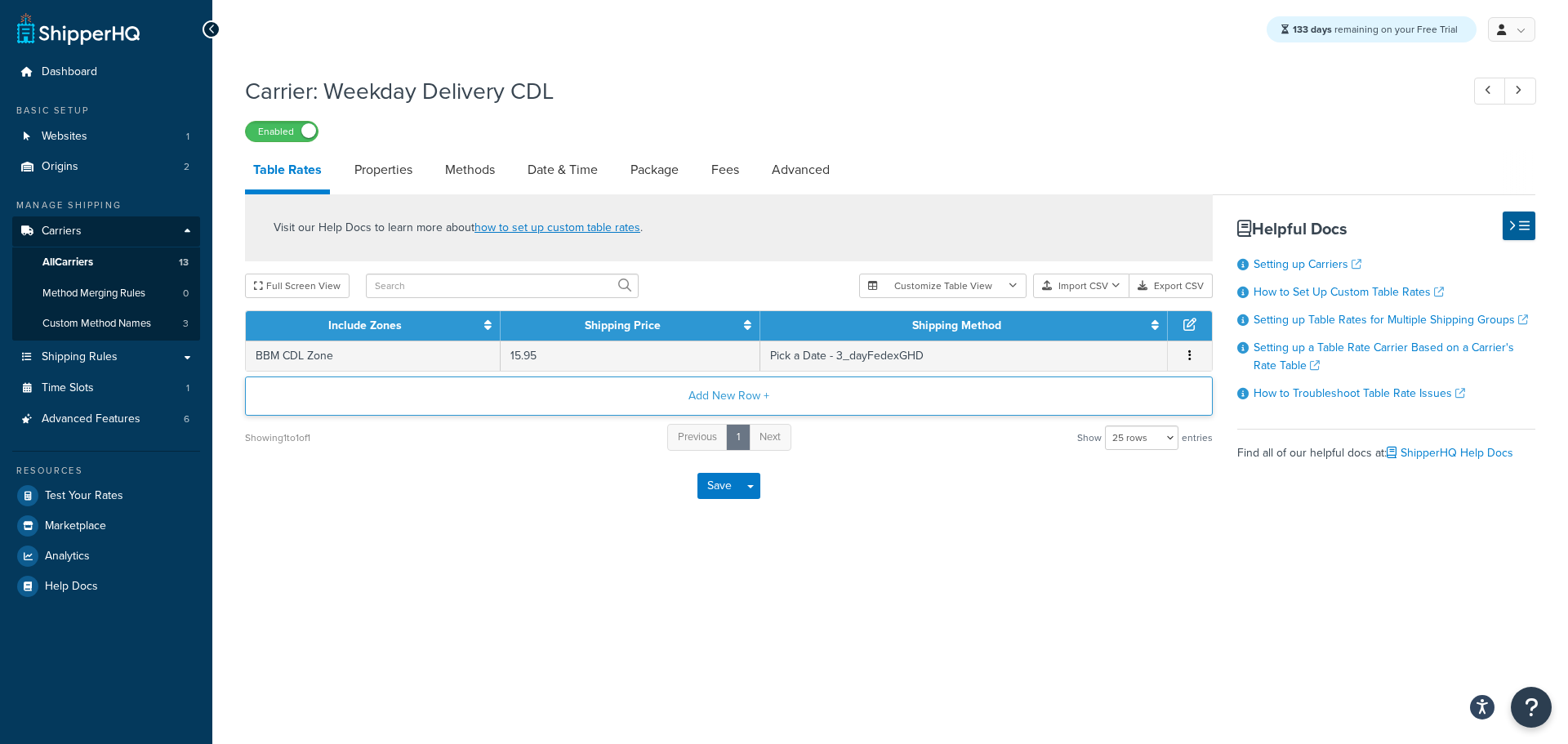
click at [728, 404] on button "Add New Row +" at bounding box center [729, 396] width 968 height 39
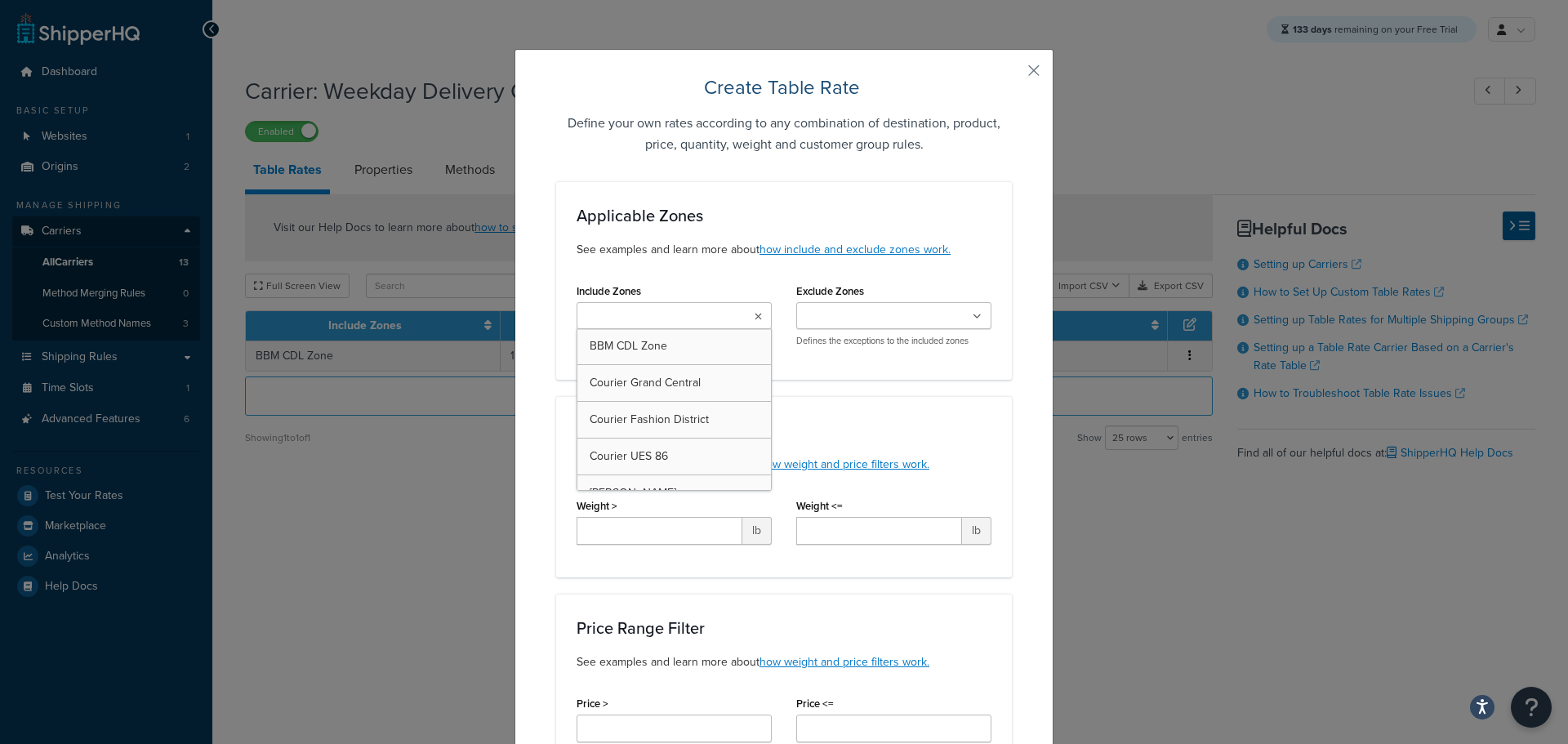
click at [724, 319] on ul at bounding box center [674, 315] width 195 height 27
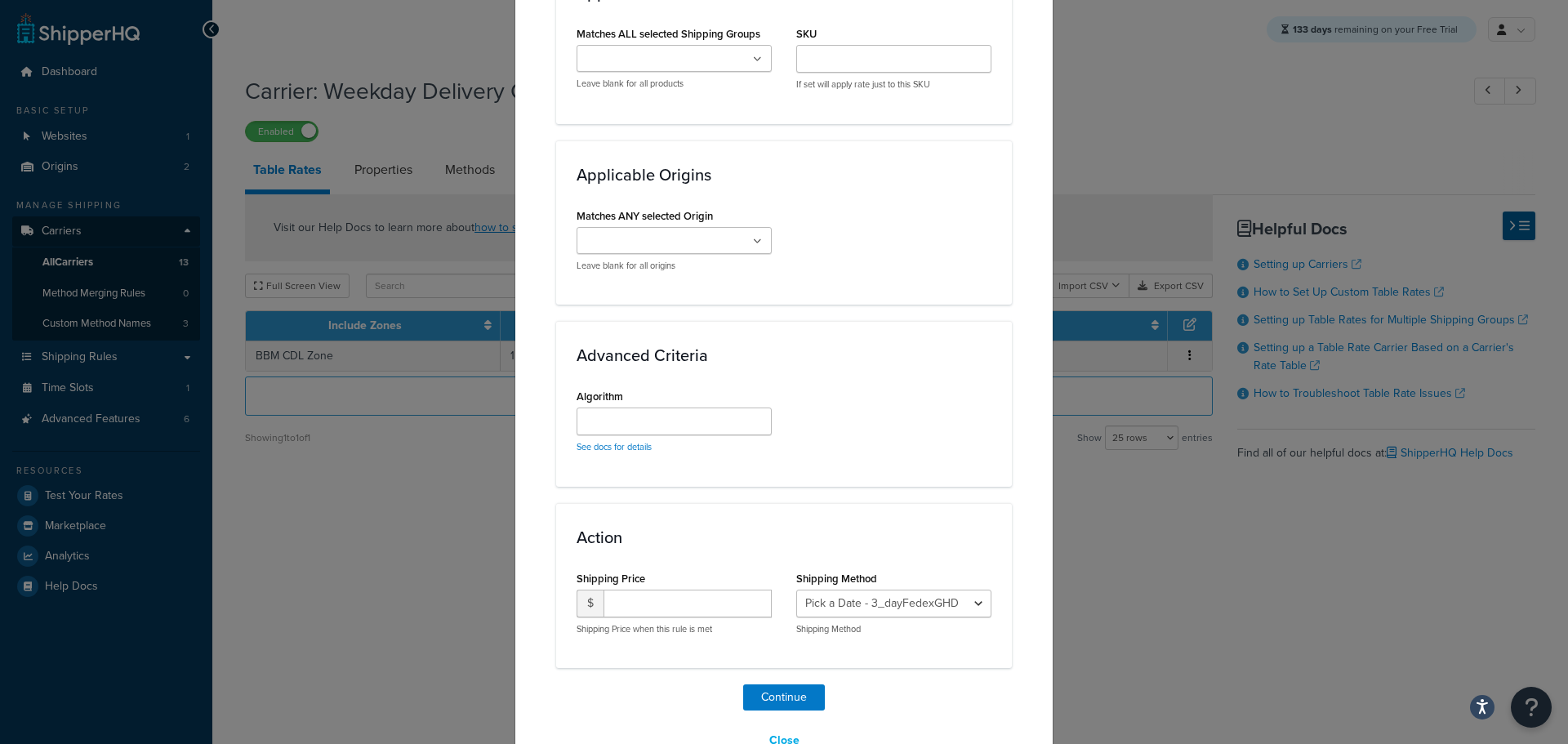
scroll to position [1069, 0]
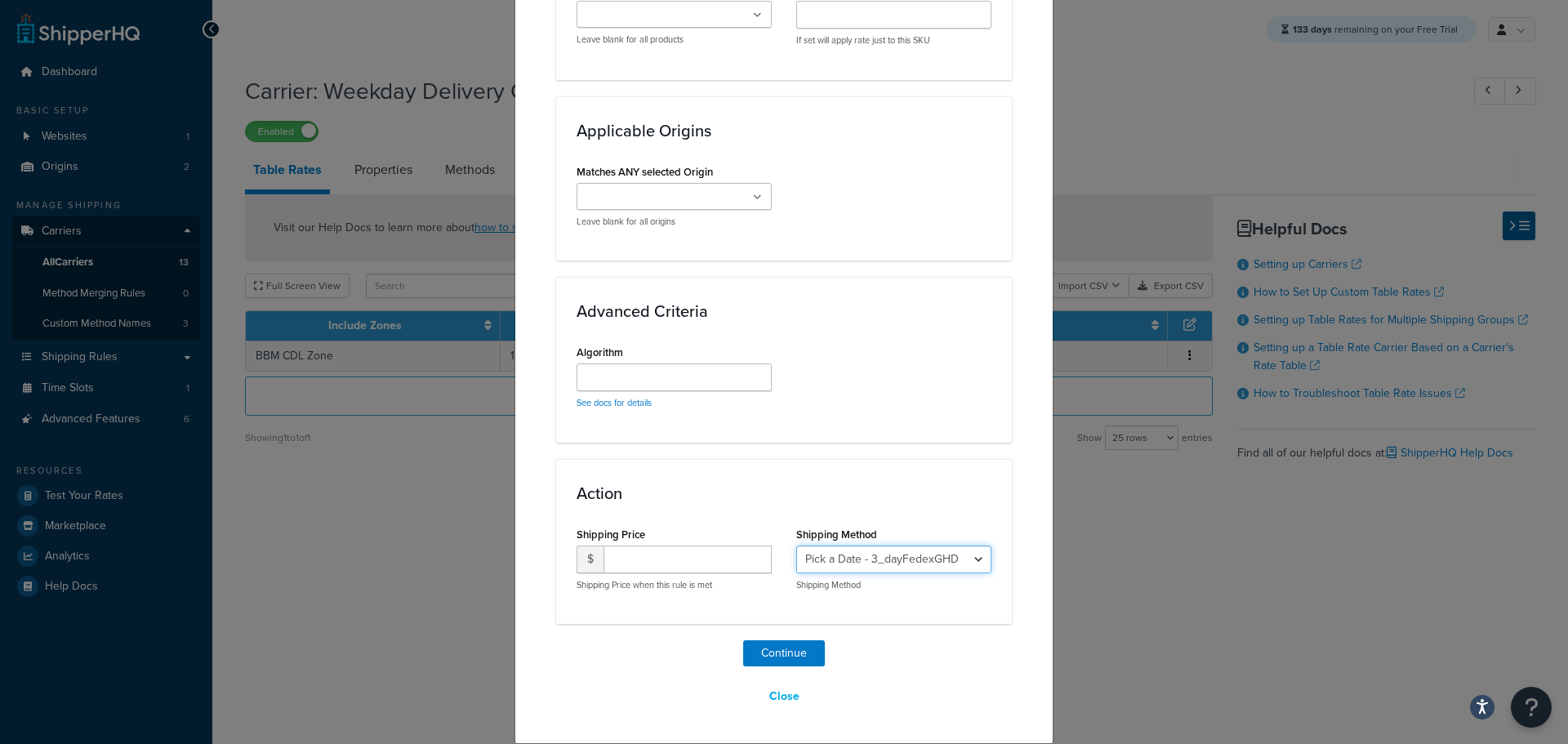
click at [881, 558] on select "Pick a Date - 3_dayFedexGHD Pick a Date - CDL_Standard" at bounding box center [894, 559] width 195 height 28
select select "181855"
click at [796, 545] on select "Pick a Date - 3_dayFedexGHD Pick a Date - CDL_Standard" at bounding box center [894, 559] width 195 height 28
click at [661, 564] on input "number" at bounding box center [687, 559] width 168 height 28
type input "15.95"
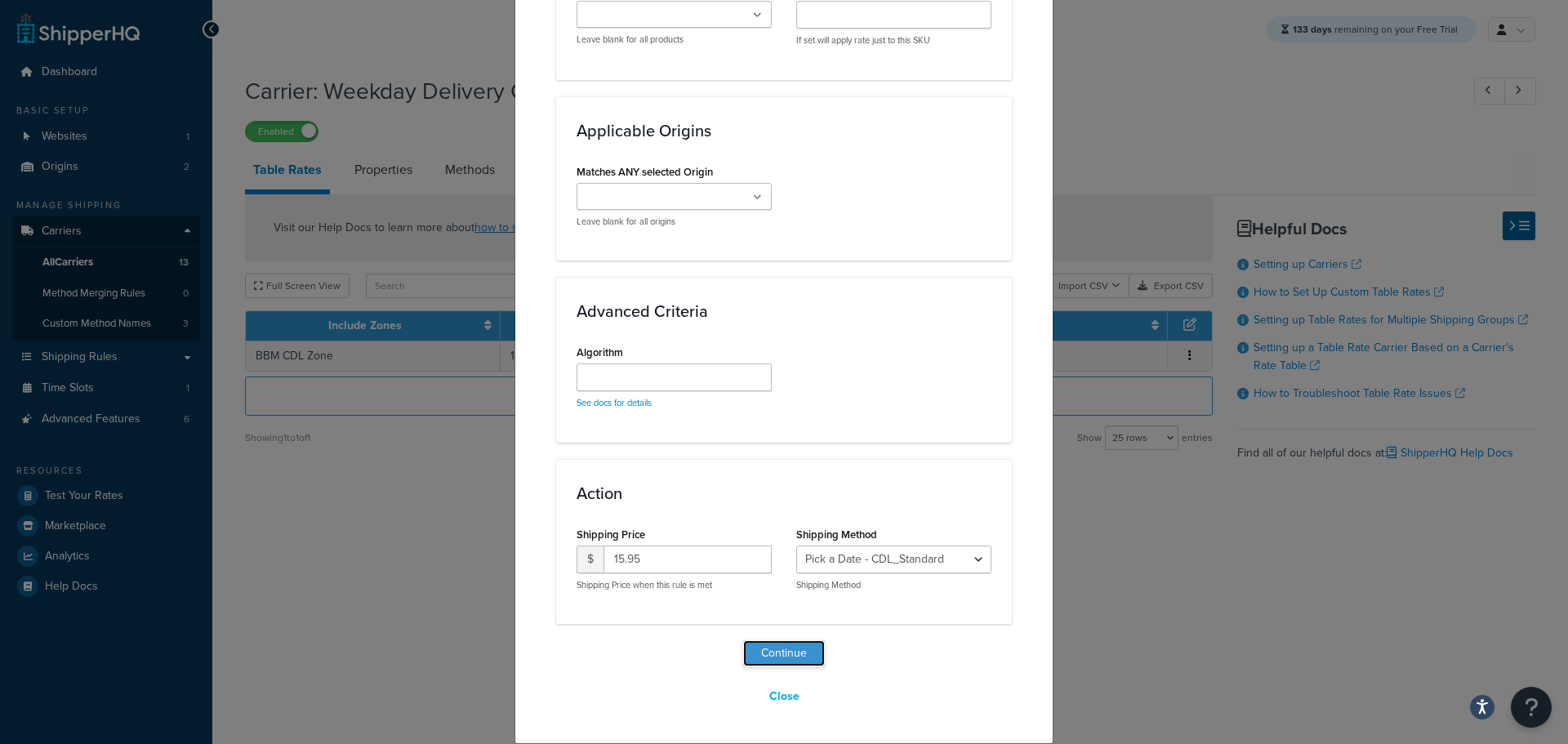
click at [792, 649] on button "Continue" at bounding box center [784, 653] width 82 height 26
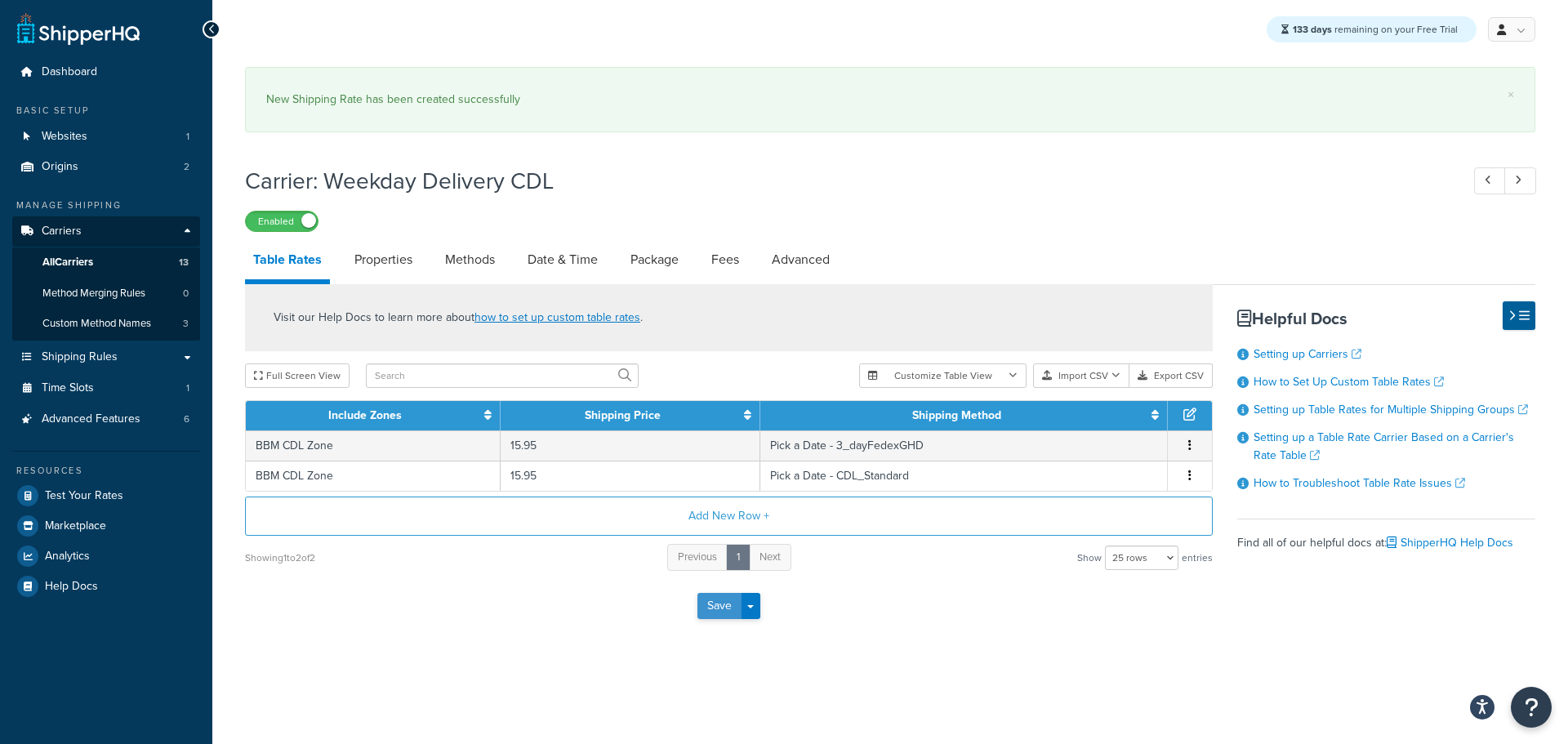
click at [715, 608] on button "Save" at bounding box center [719, 606] width 44 height 26
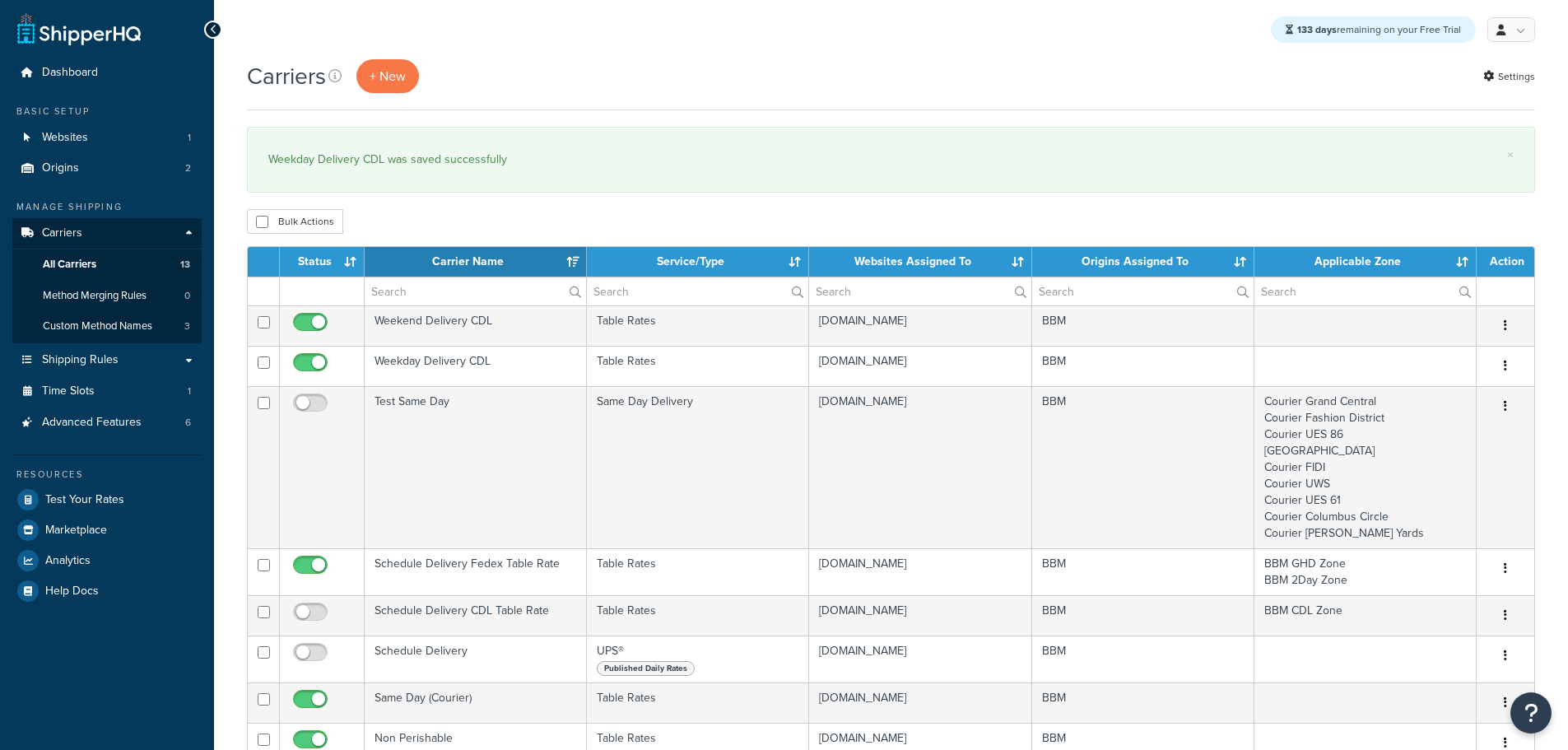
select select "15"
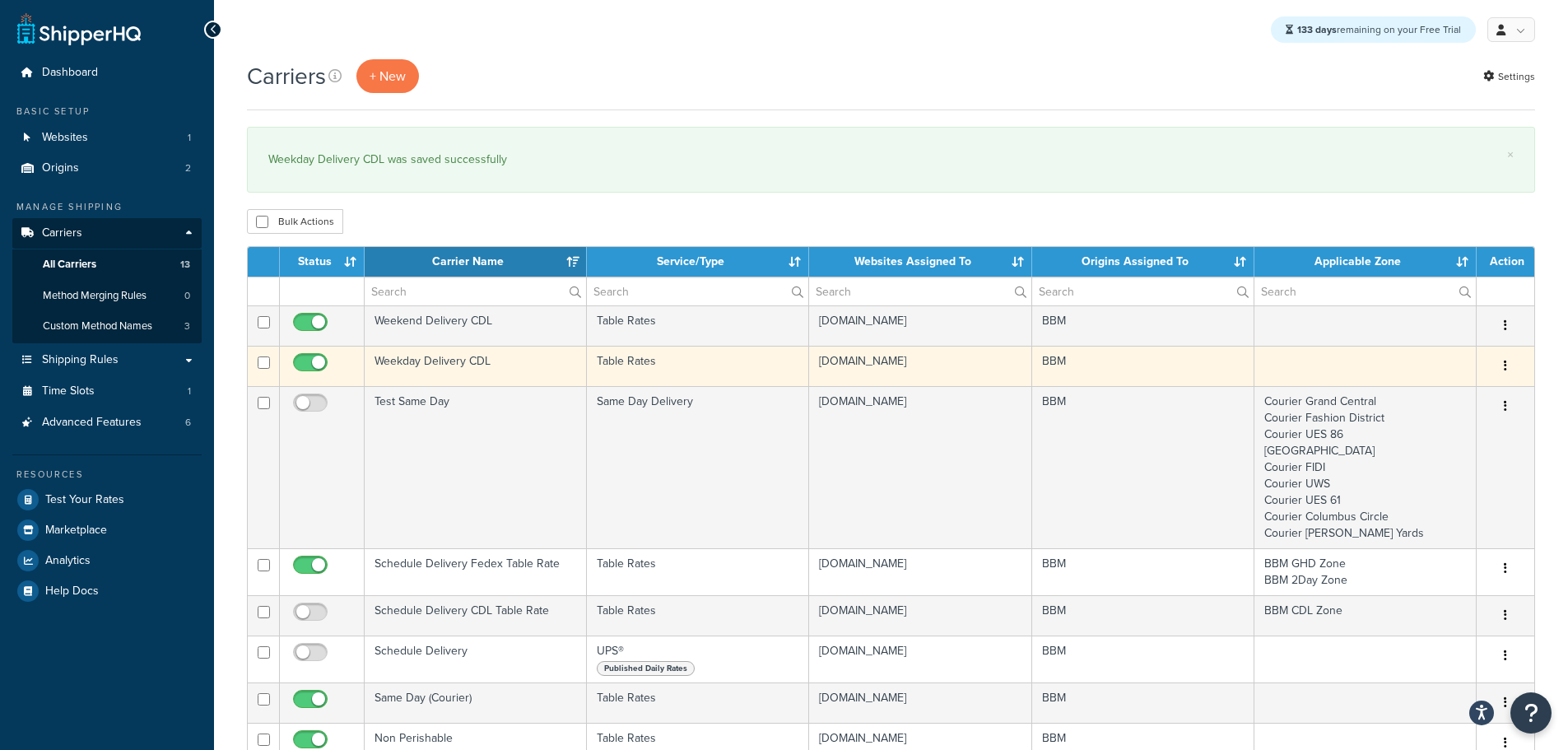
click at [408, 366] on td "Weekday Delivery CDL" at bounding box center [475, 365] width 222 height 40
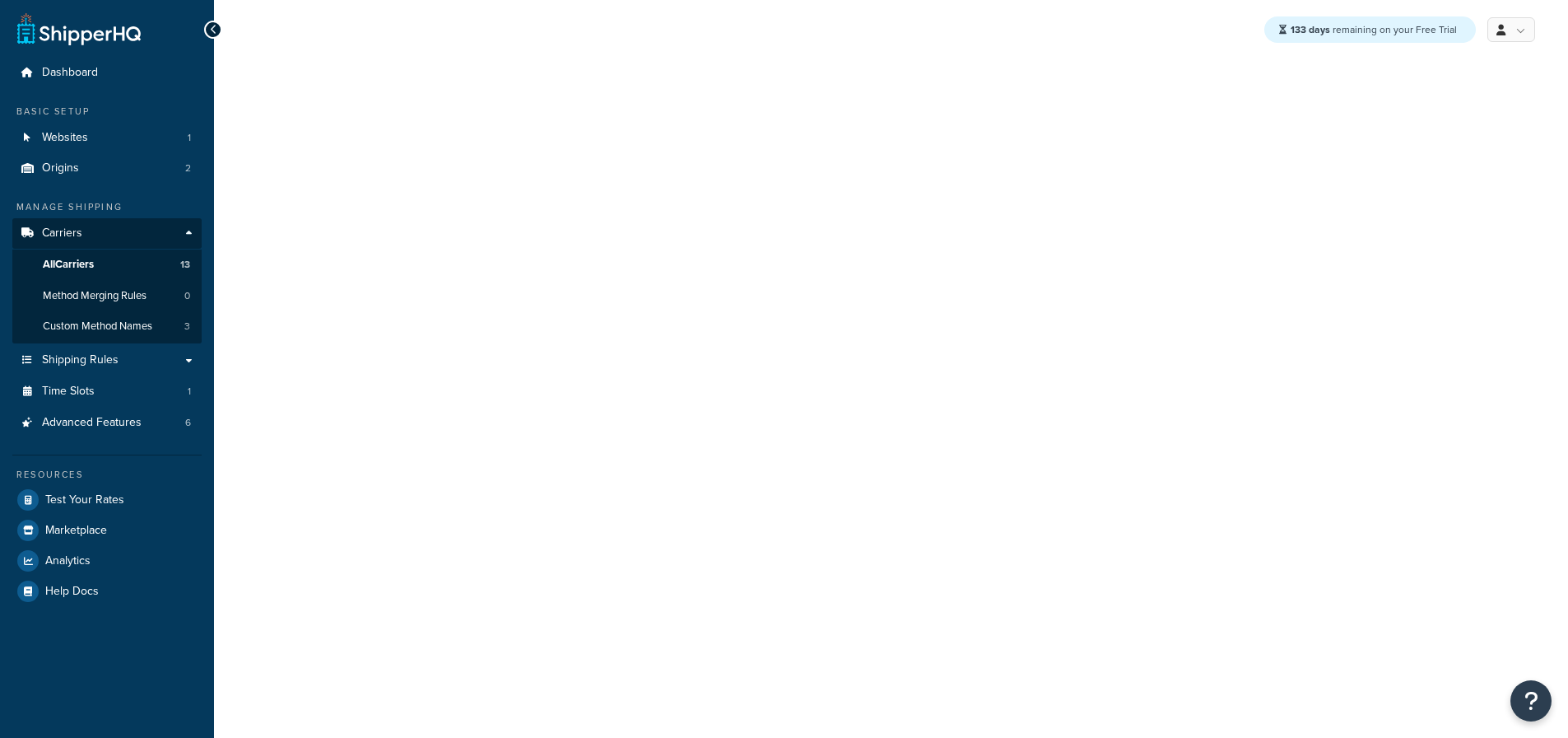
select select "25"
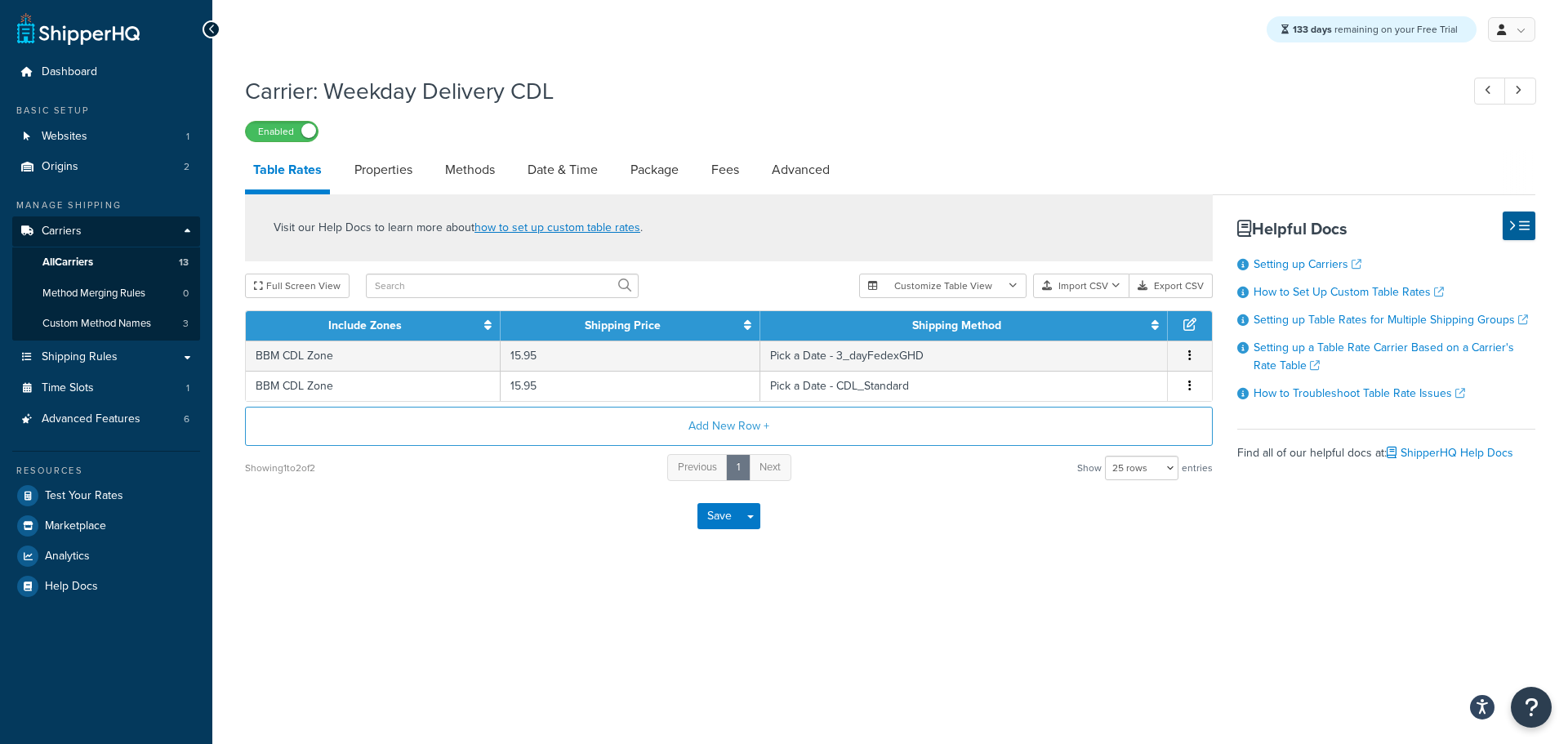
click at [398, 656] on div "133 days remaining on your Free Trial My Profile Billing Global Settings Contac…" at bounding box center [890, 372] width 1355 height 744
click at [496, 172] on link "Methods" at bounding box center [469, 170] width 66 height 39
select select "25"
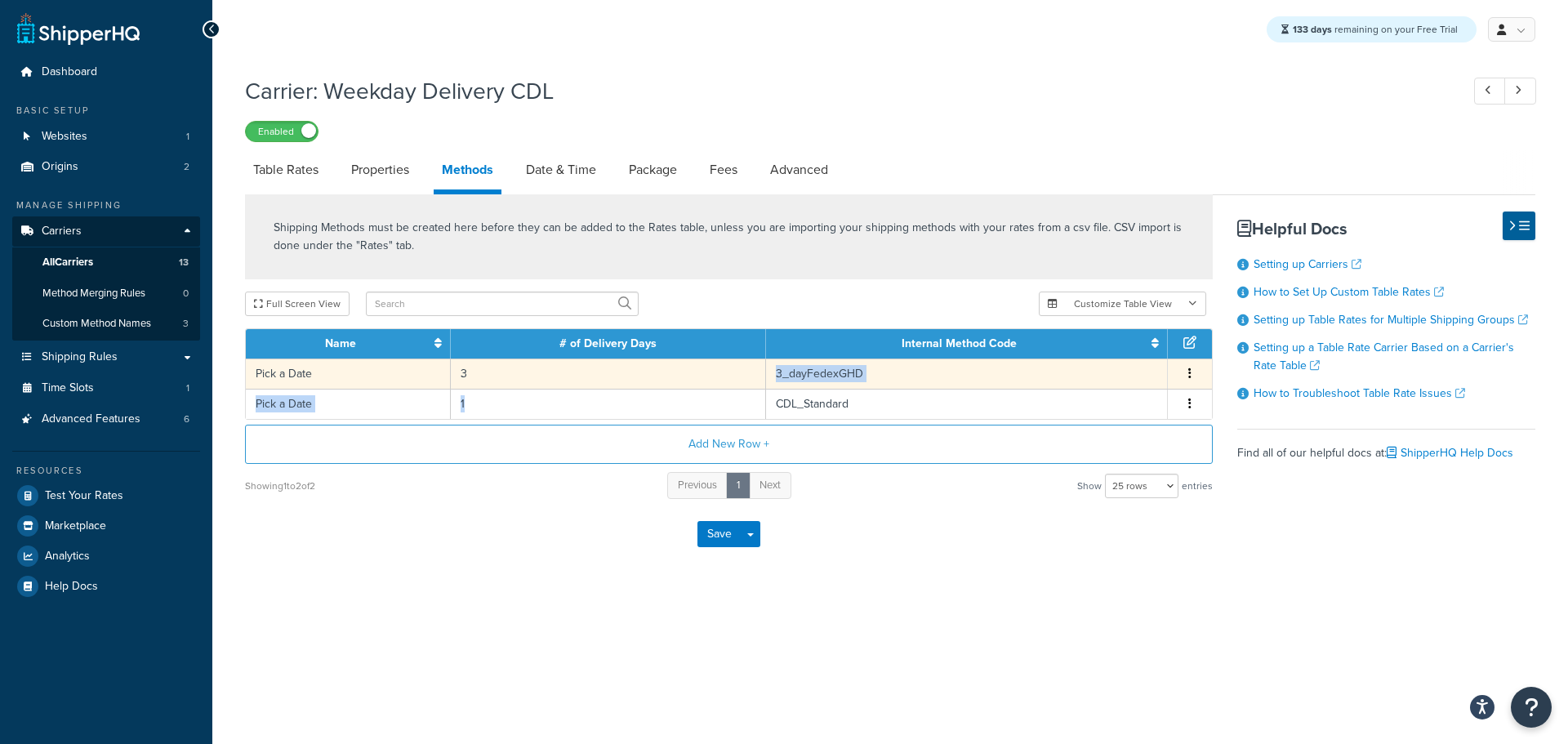
drag, startPoint x: 489, startPoint y: 407, endPoint x: 487, endPoint y: 374, distance: 33.1
click at [487, 374] on tbody "Pick a Date 3 3_dayFedexGHD Edit Delete Pick a Date 1 CDL_Standard Edit Delete" at bounding box center [729, 388] width 966 height 60
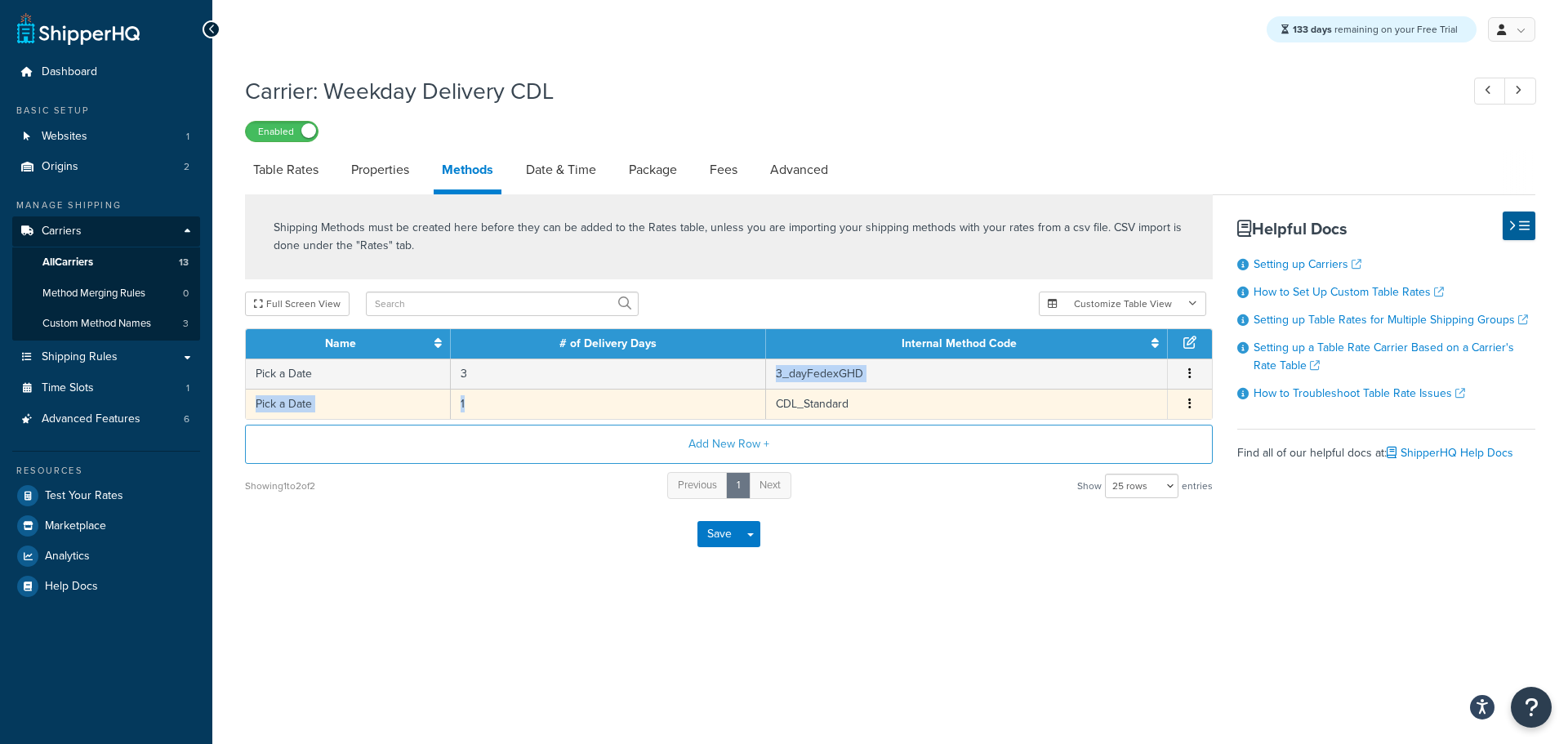
click at [1194, 406] on button "button" at bounding box center [1190, 403] width 13 height 18
click at [966, 515] on div "Save Save Dropdown Save and Edit" at bounding box center [729, 534] width 968 height 67
click at [359, 167] on link "Properties" at bounding box center [380, 170] width 74 height 39
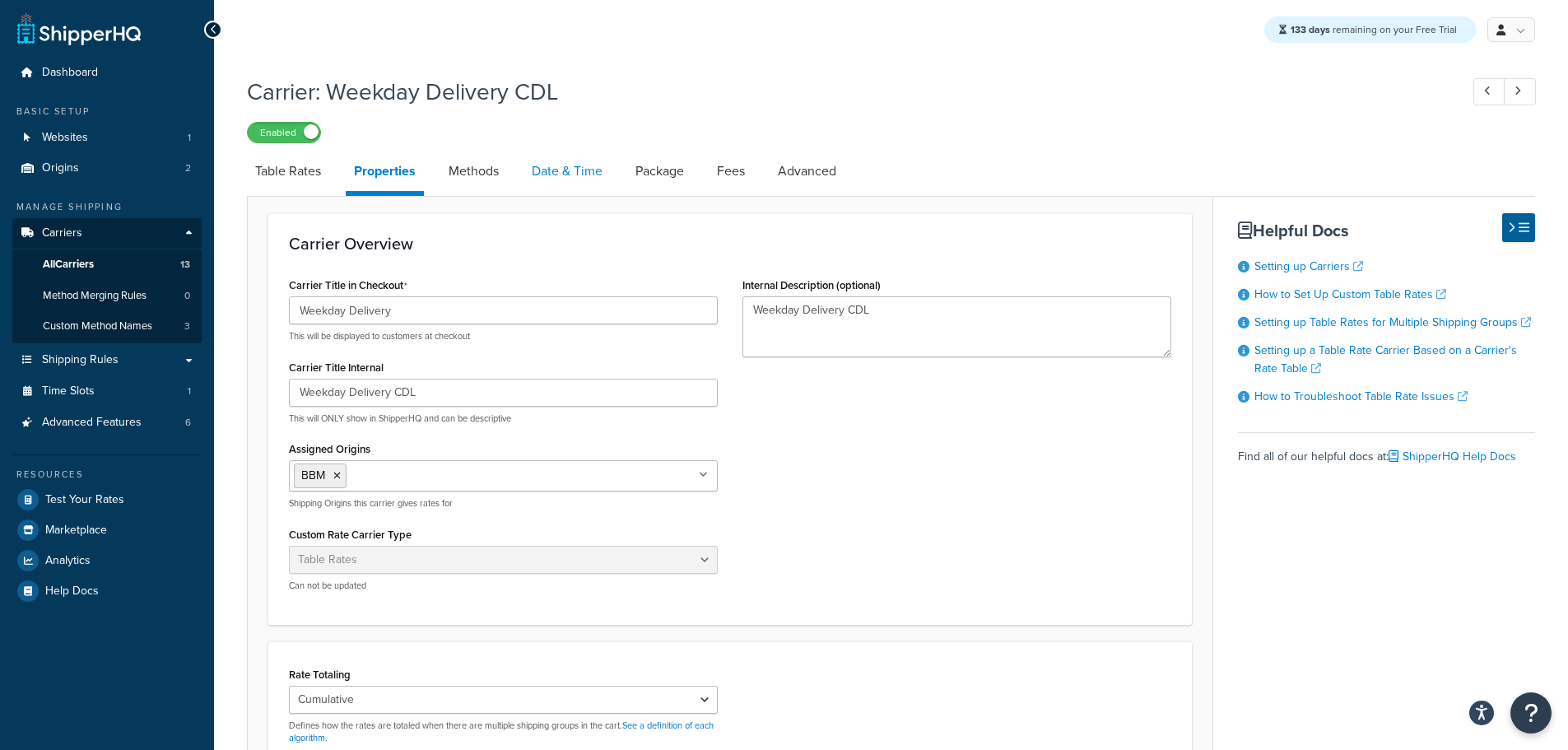
click at [552, 178] on link "Date & Time" at bounding box center [567, 171] width 87 height 39
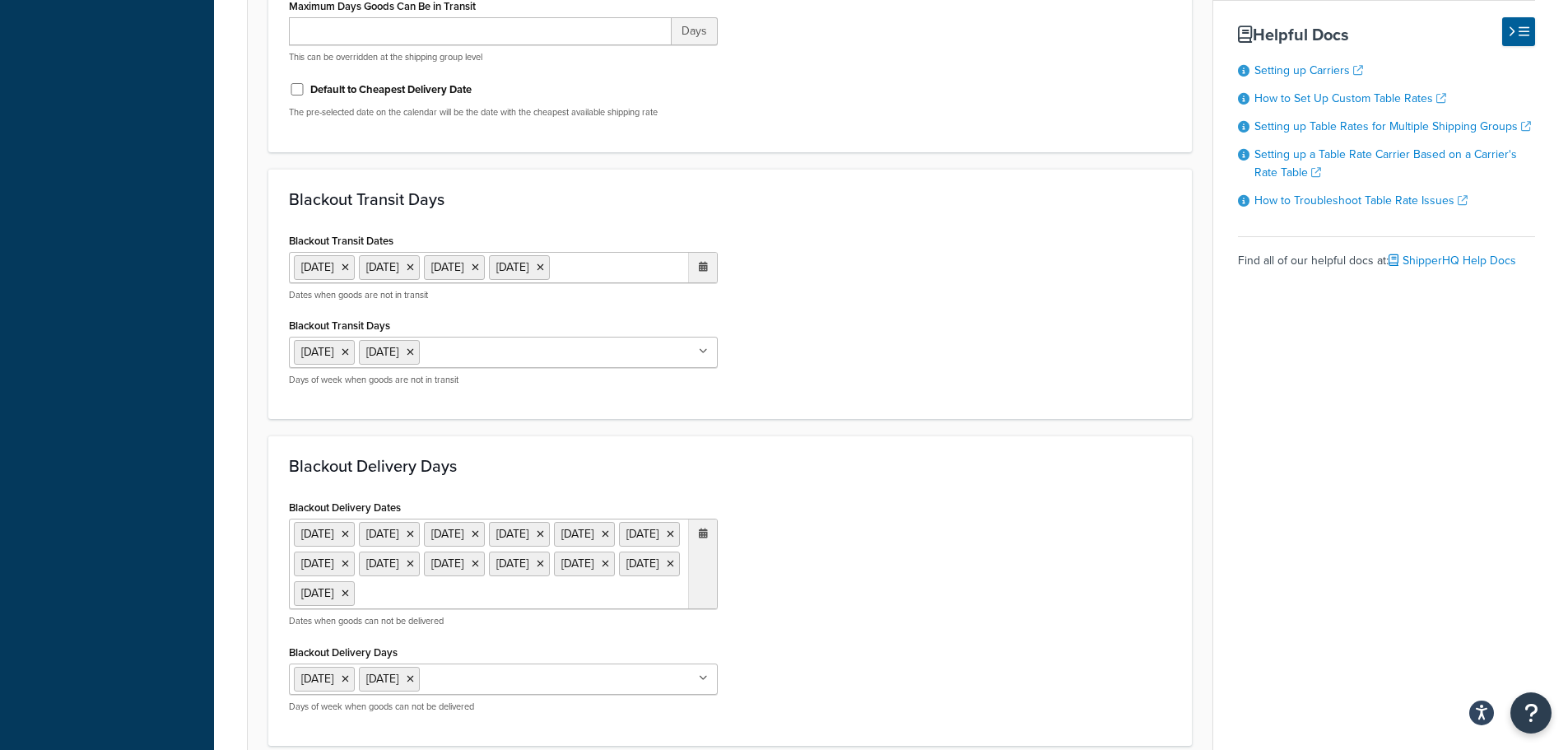
scroll to position [905, 0]
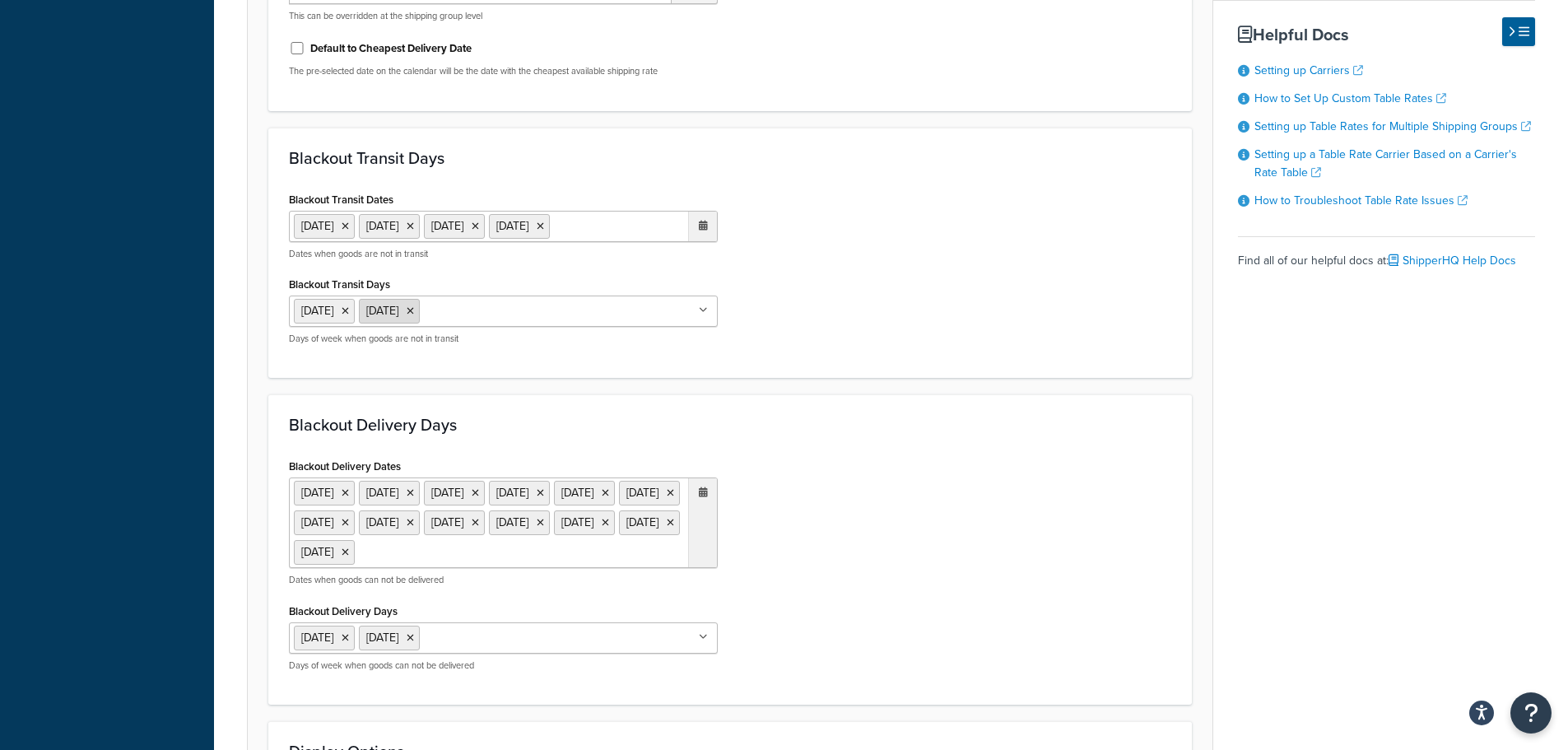
drag, startPoint x: 429, startPoint y: 310, endPoint x: 419, endPoint y: 302, distance: 12.8
click at [428, 297] on div "Blackout Transit Days Saturday Sunday Monday Tuesday Wednesday Thursday Friday …" at bounding box center [504, 308] width 429 height 72
click at [414, 314] on icon at bounding box center [410, 311] width 7 height 10
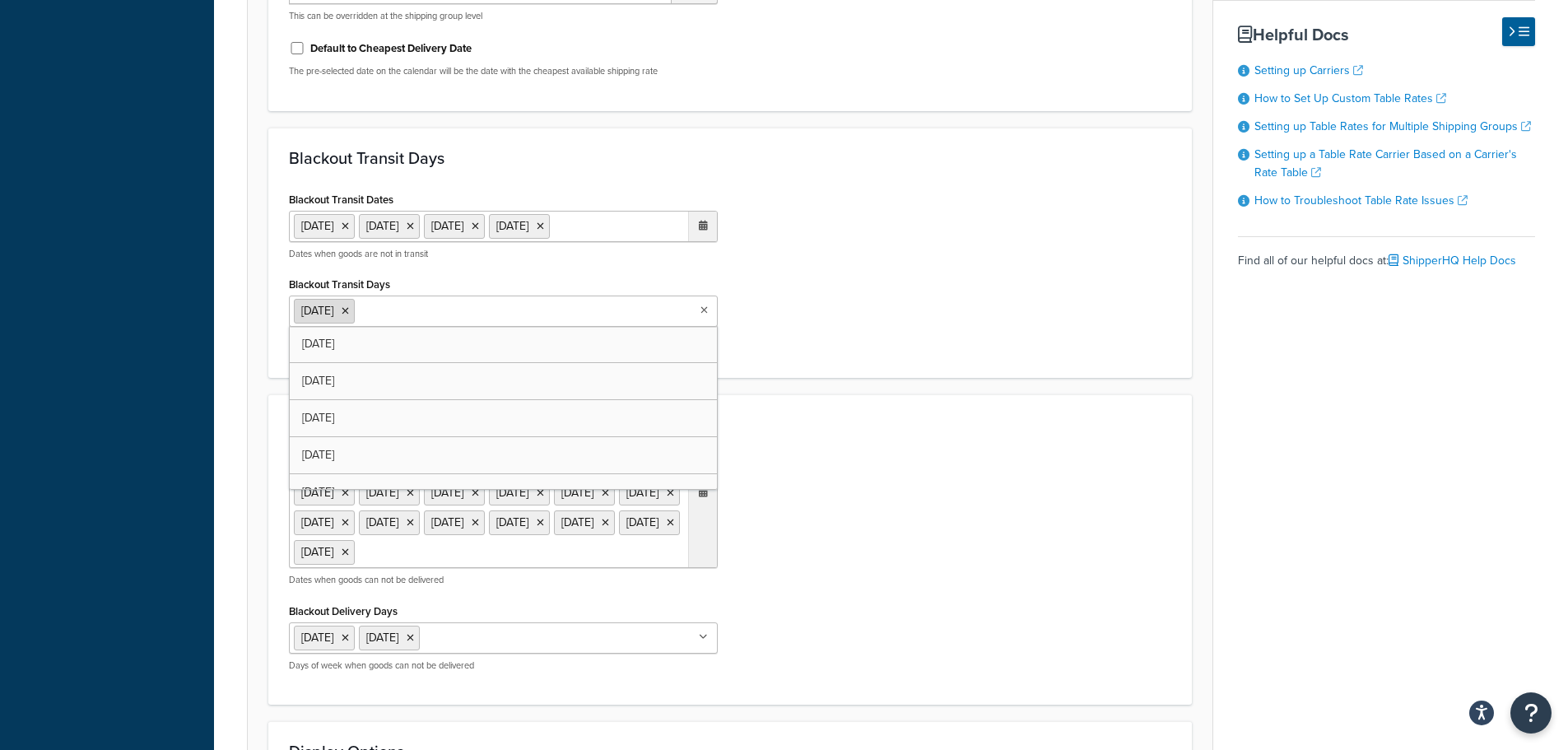
click at [349, 312] on icon at bounding box center [346, 311] width 7 height 10
click at [830, 344] on div "Blackout Transit Dates 1 Sep 2025 27 Nov 2025 25 Dec 2025 1 Jan 2026 ‹ January …" at bounding box center [730, 272] width 908 height 169
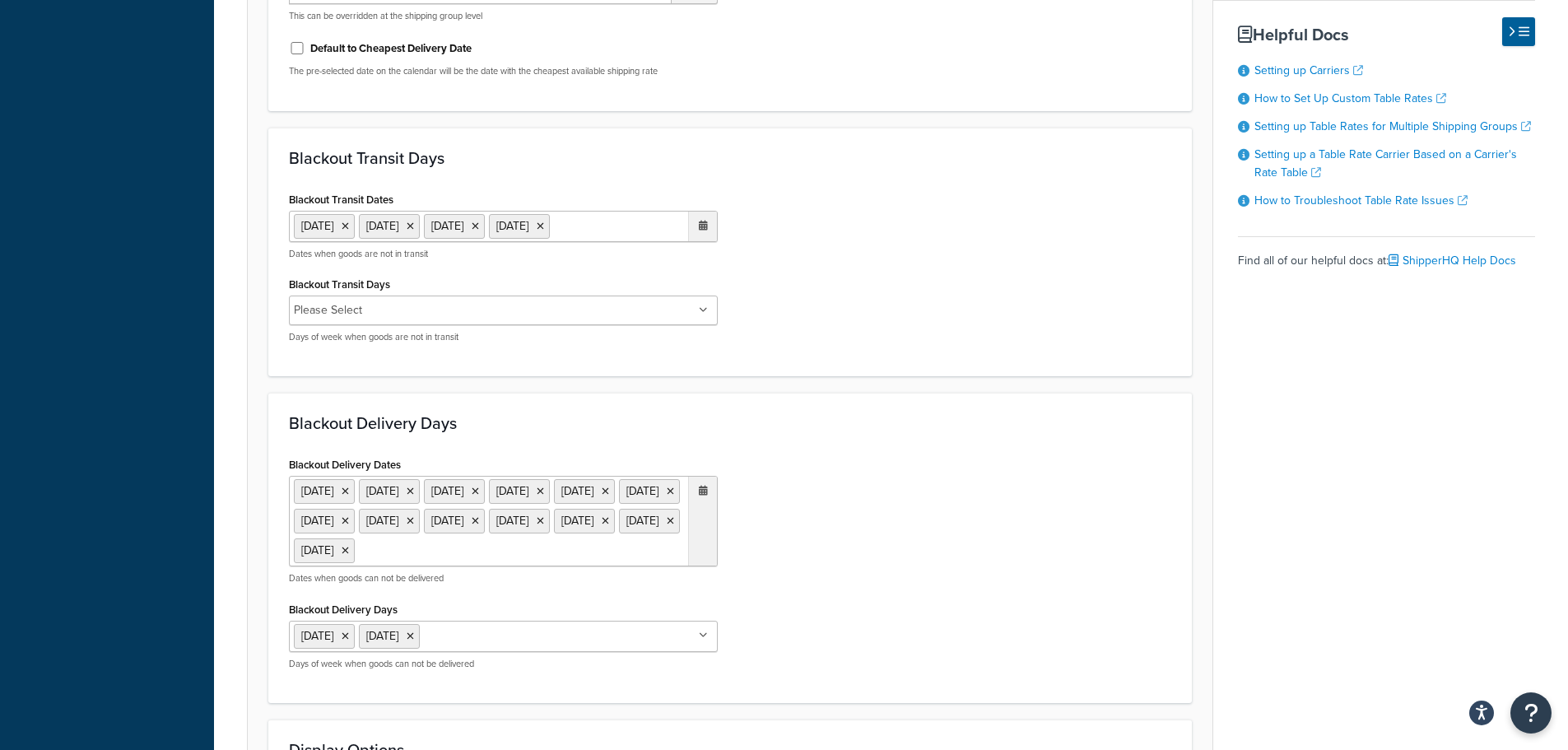
scroll to position [1220, 0]
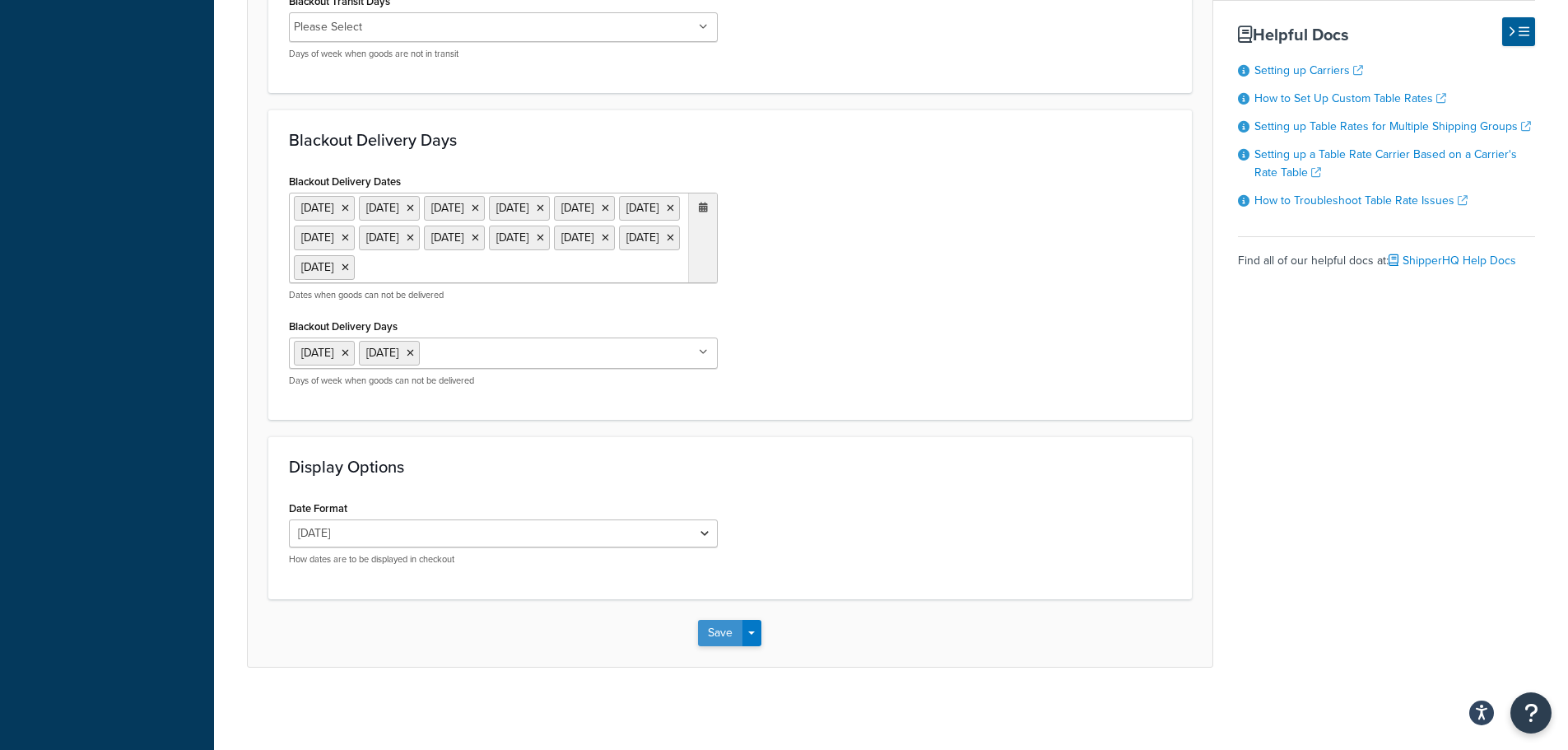
click at [709, 635] on button "Save" at bounding box center [719, 633] width 44 height 26
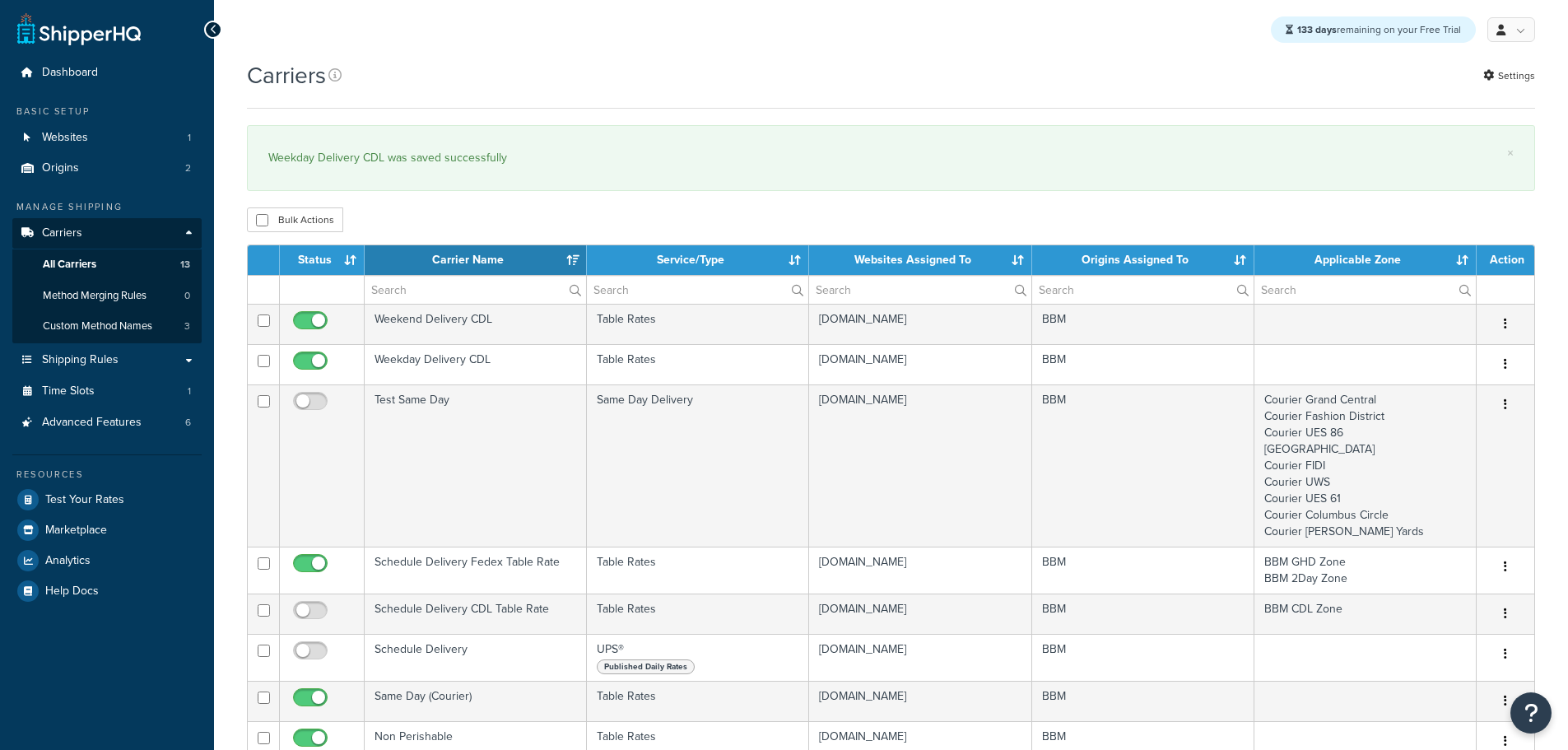
select select "15"
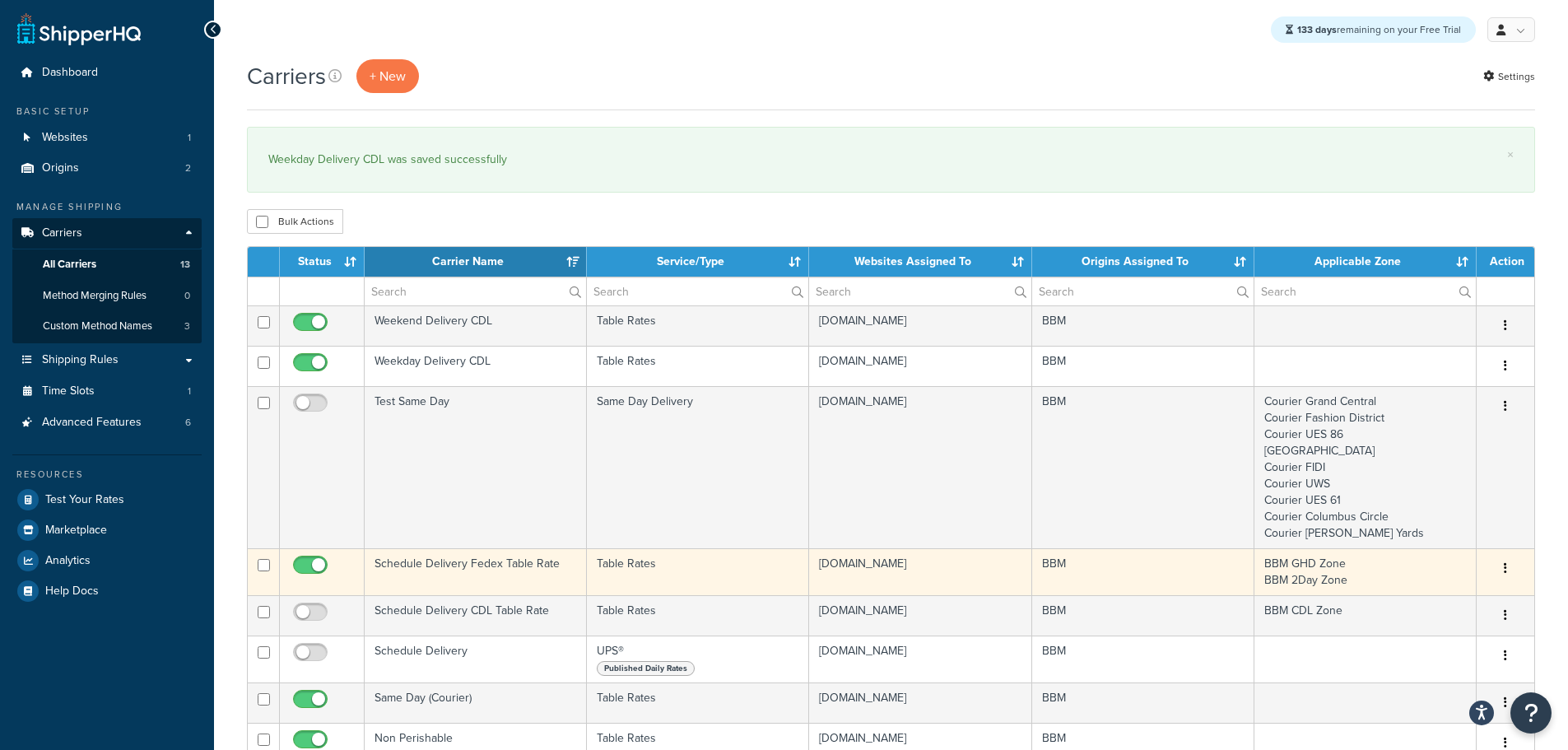
click at [476, 554] on td "Schedule Delivery Fedex Table Rate" at bounding box center [475, 571] width 222 height 47
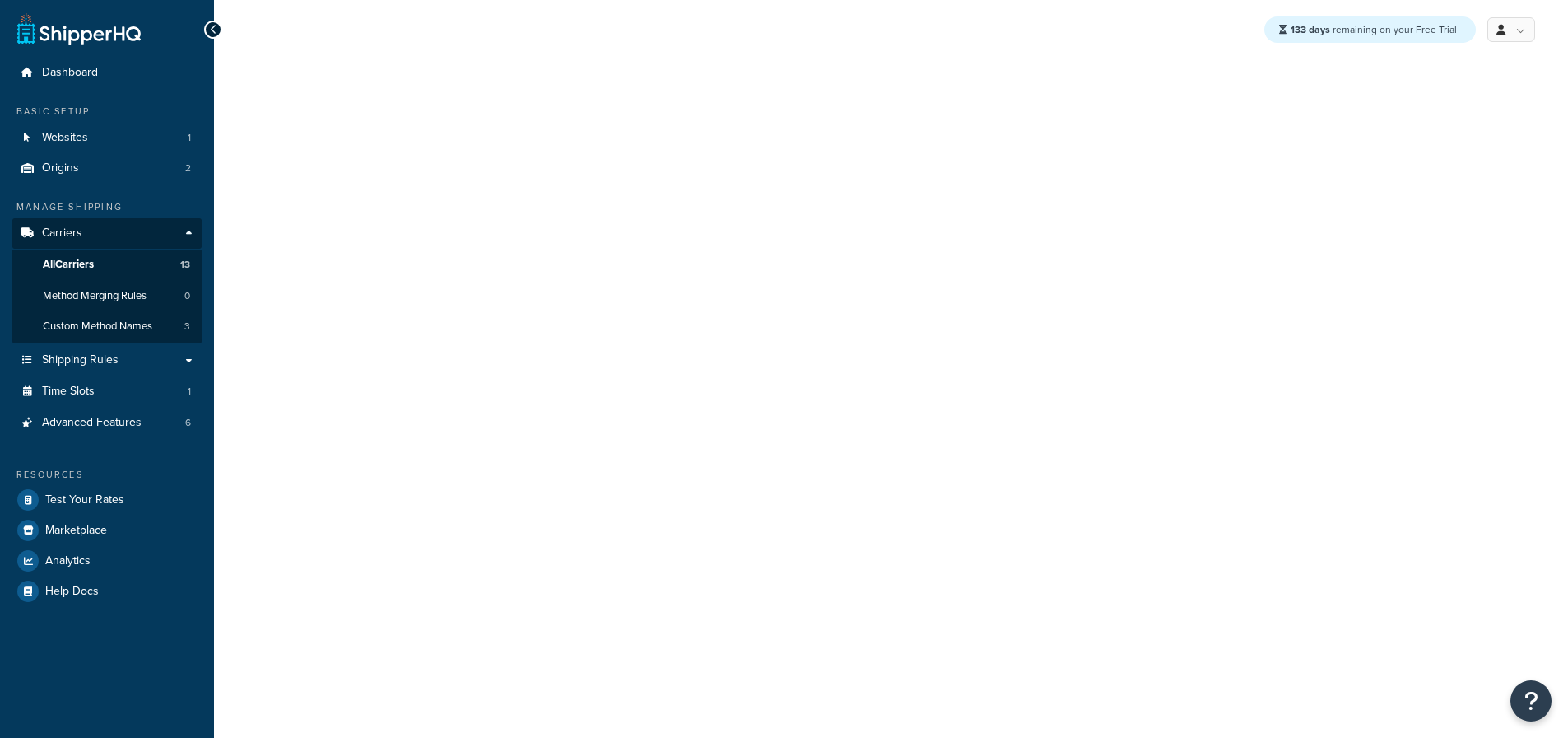
select select "25"
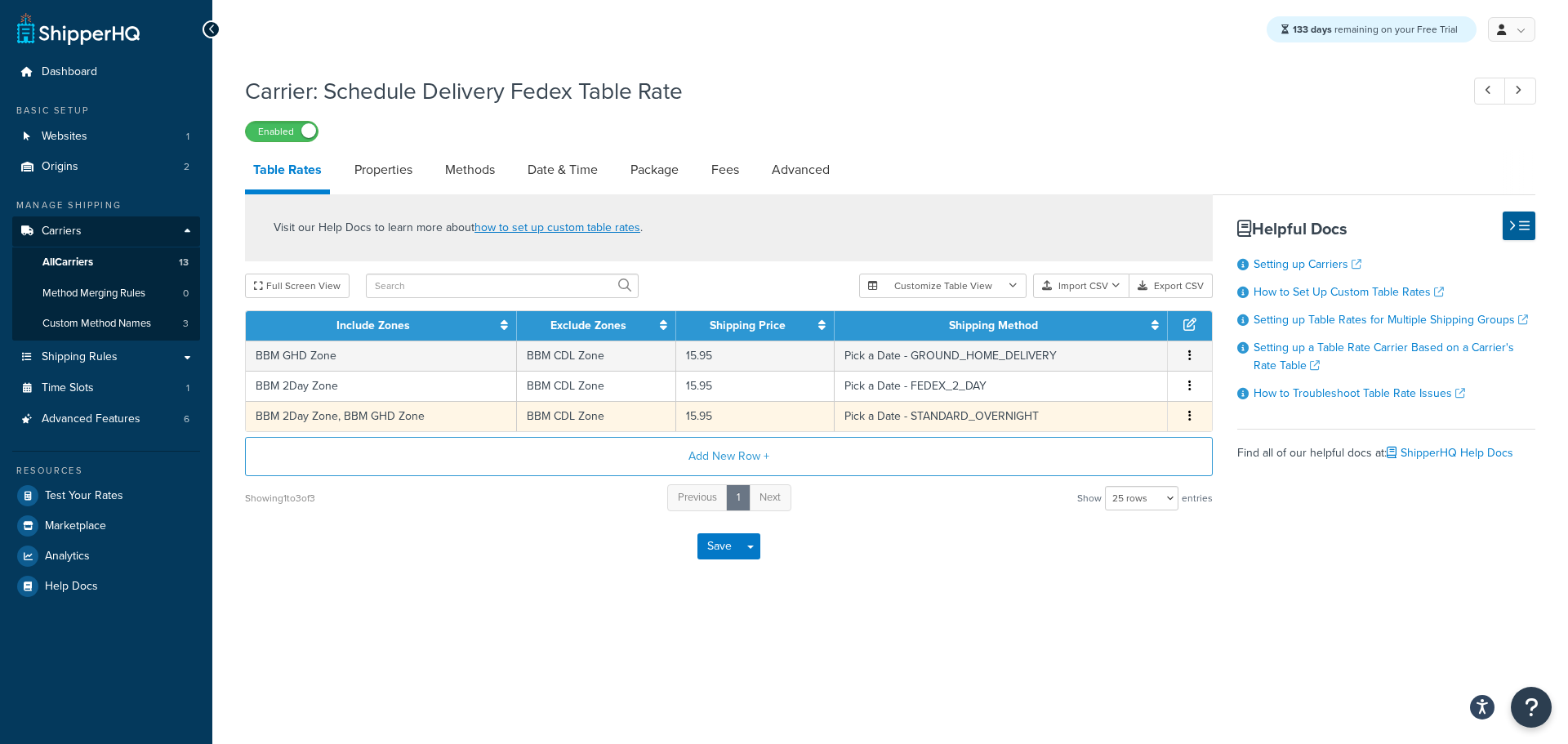
click at [1185, 420] on button "button" at bounding box center [1190, 416] width 13 height 18
click at [1114, 452] on div "Delete" at bounding box center [1106, 452] width 116 height 33
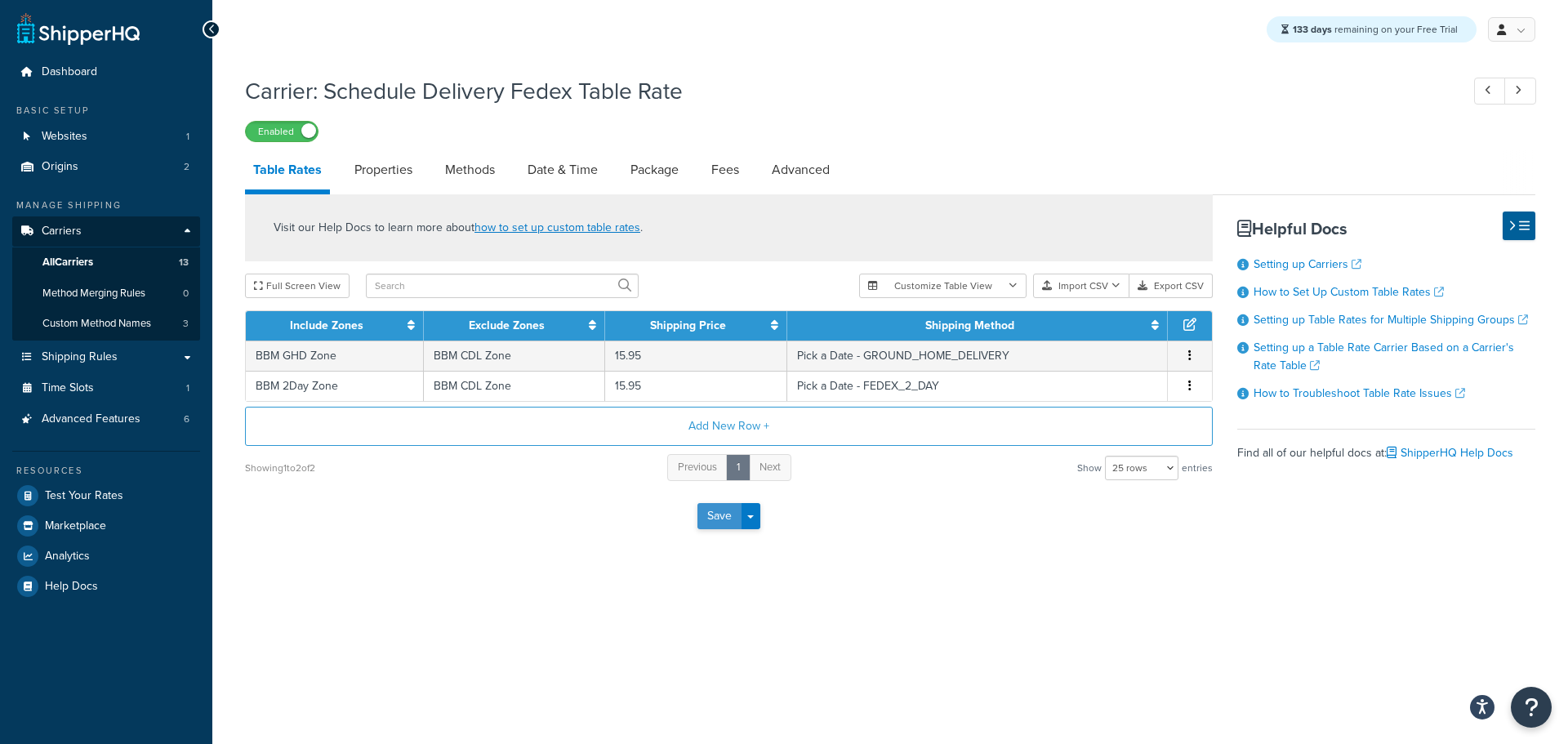
click at [708, 520] on button "Save" at bounding box center [719, 516] width 44 height 26
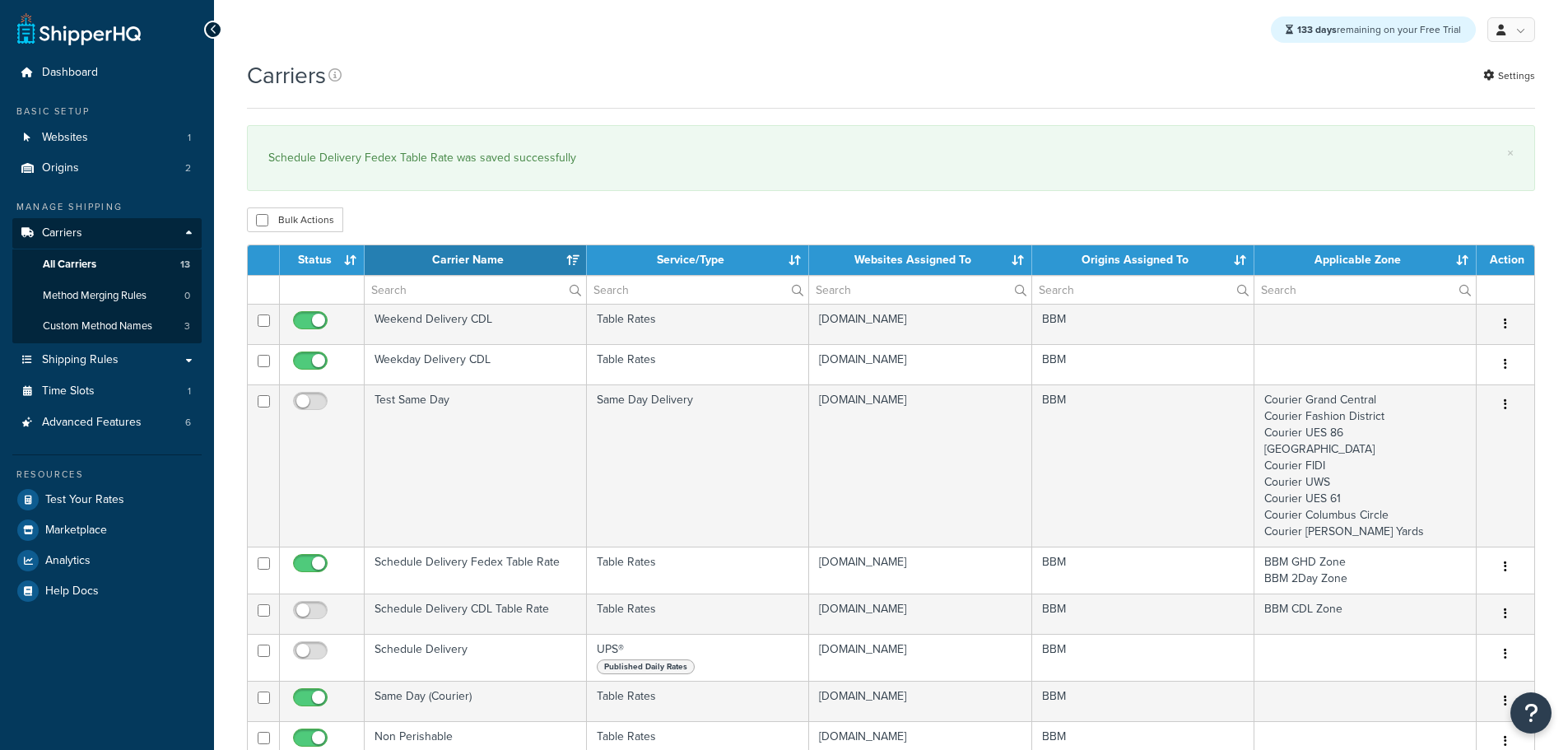
select select "15"
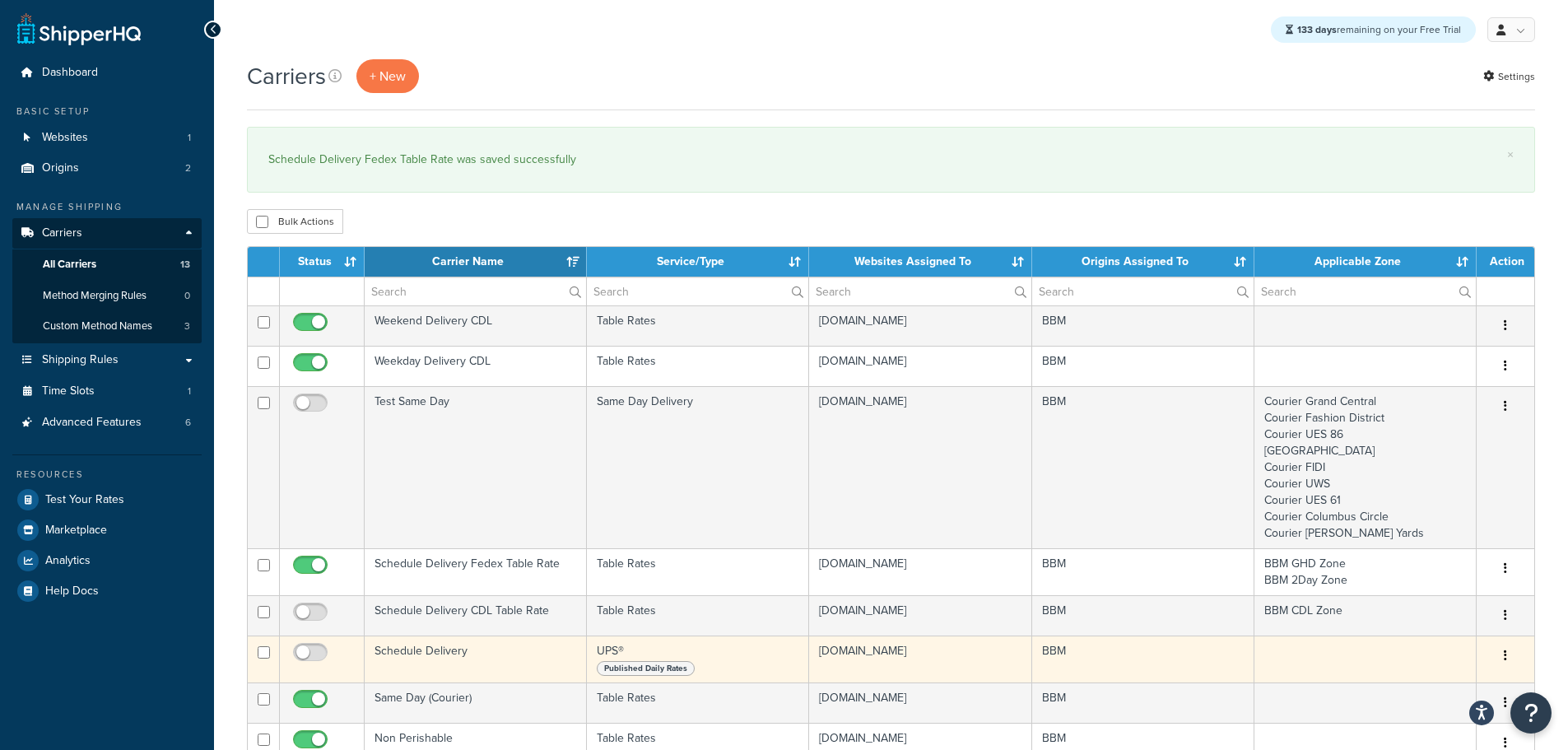
scroll to position [82, 0]
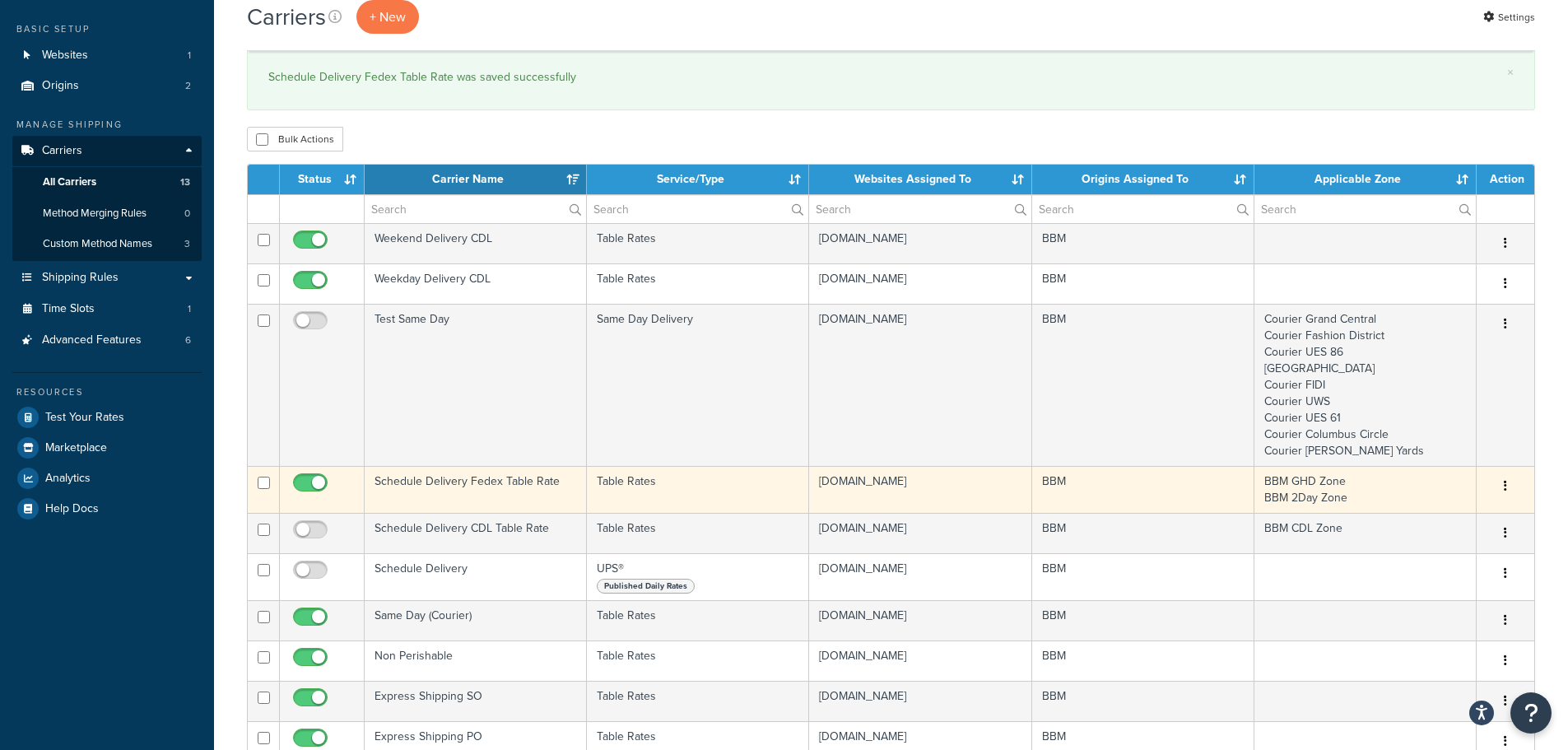
click at [464, 486] on td "Schedule Delivery Fedex Table Rate" at bounding box center [475, 489] width 222 height 47
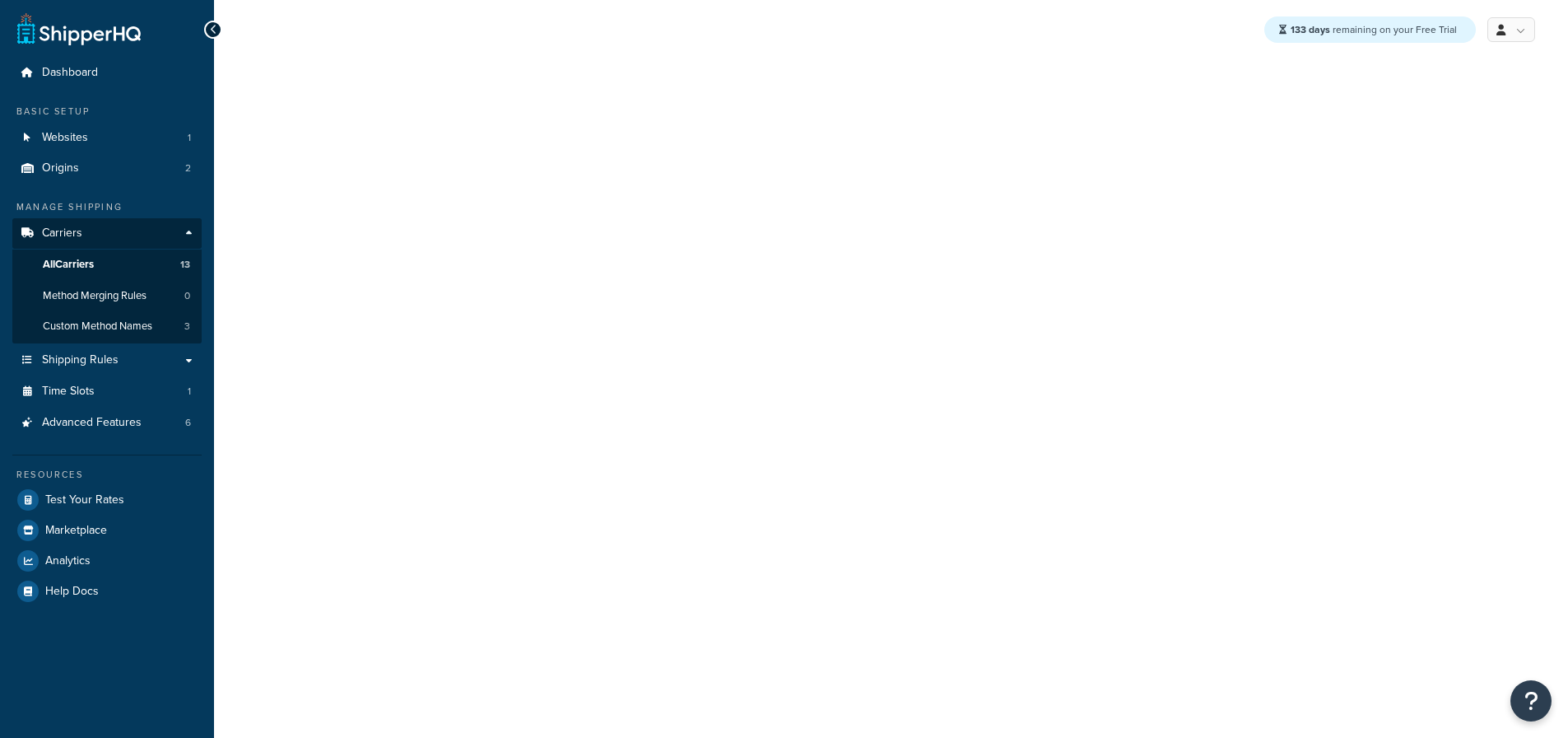
select select "25"
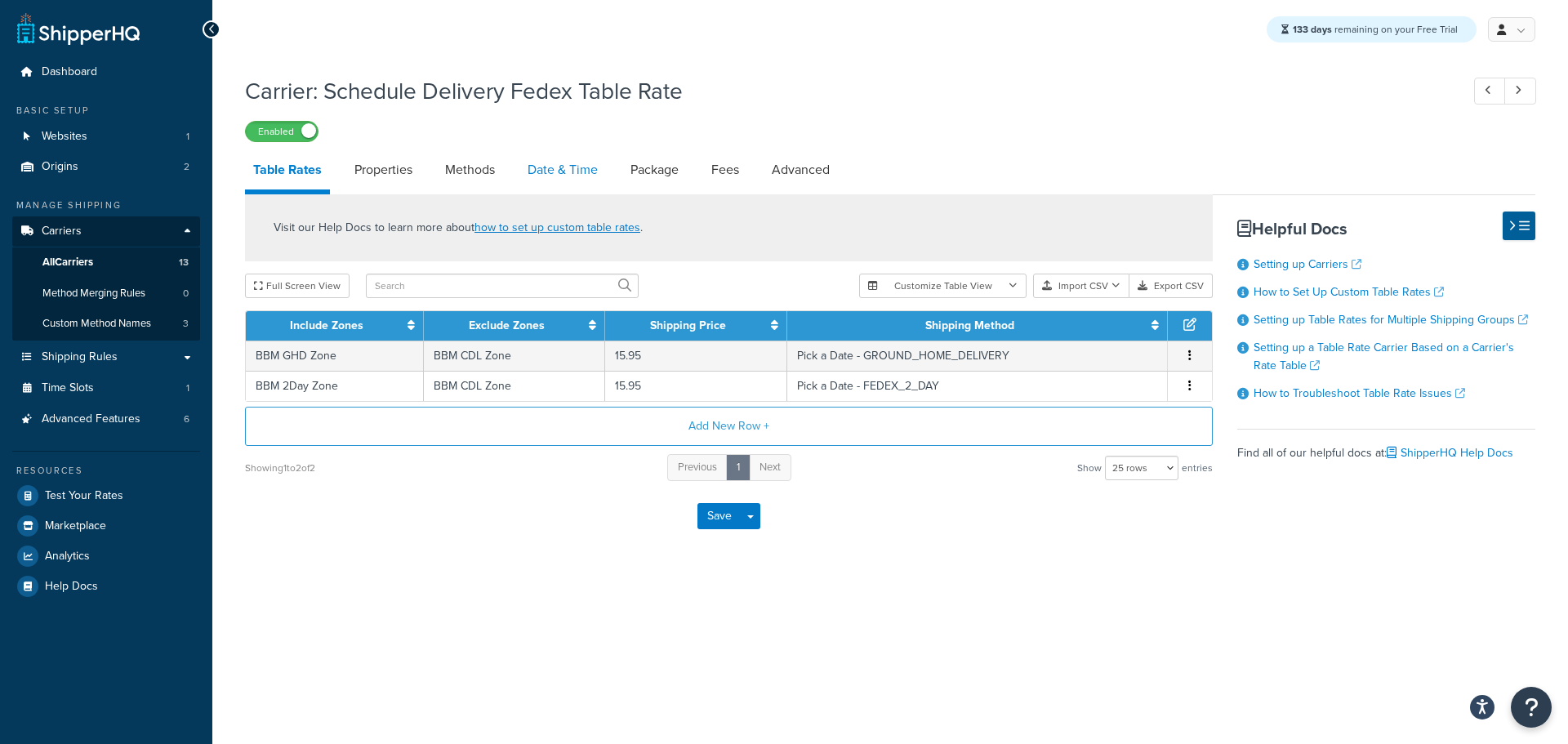
click at [563, 185] on link "Date & Time" at bounding box center [562, 170] width 86 height 39
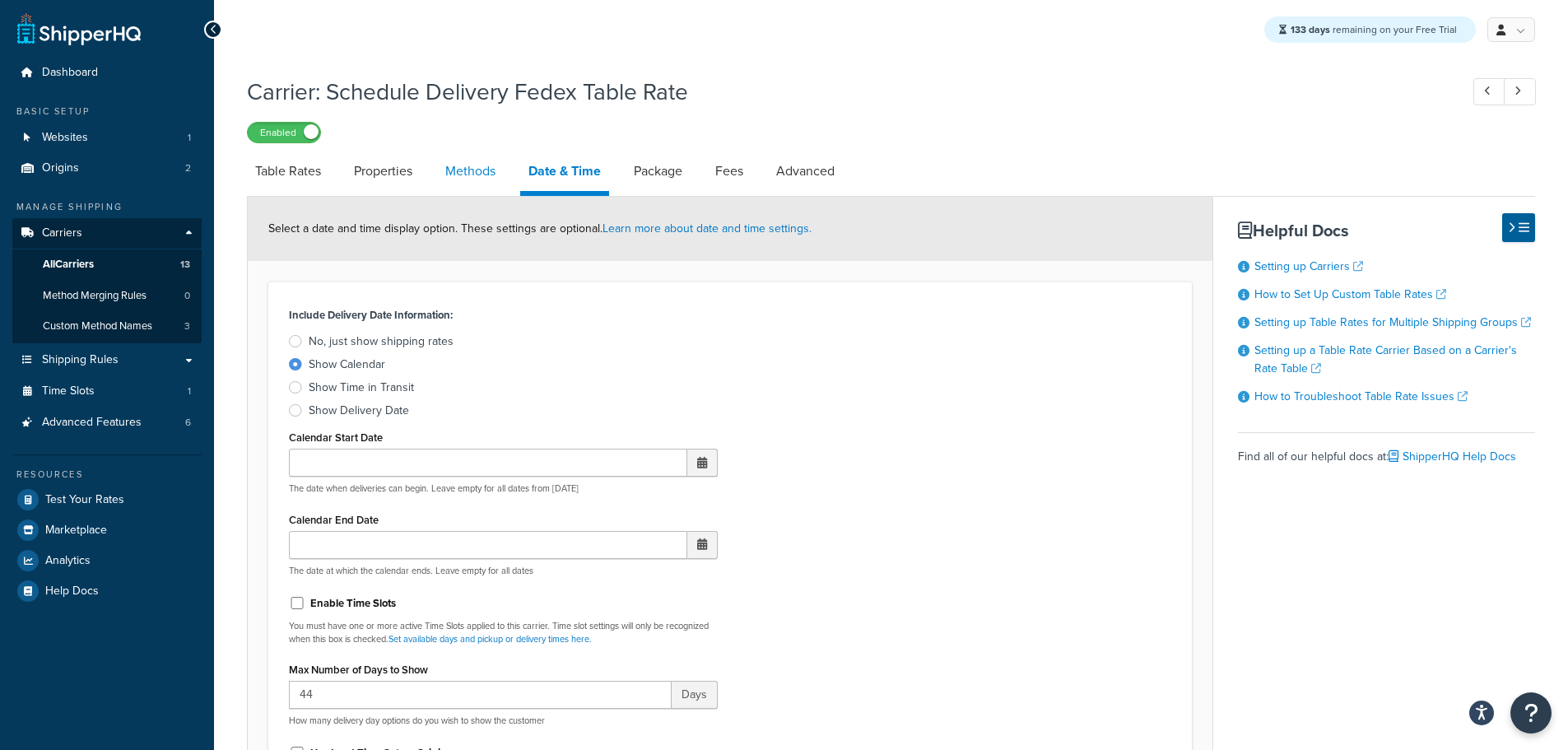
click at [473, 167] on link "Methods" at bounding box center [470, 171] width 67 height 39
select select "25"
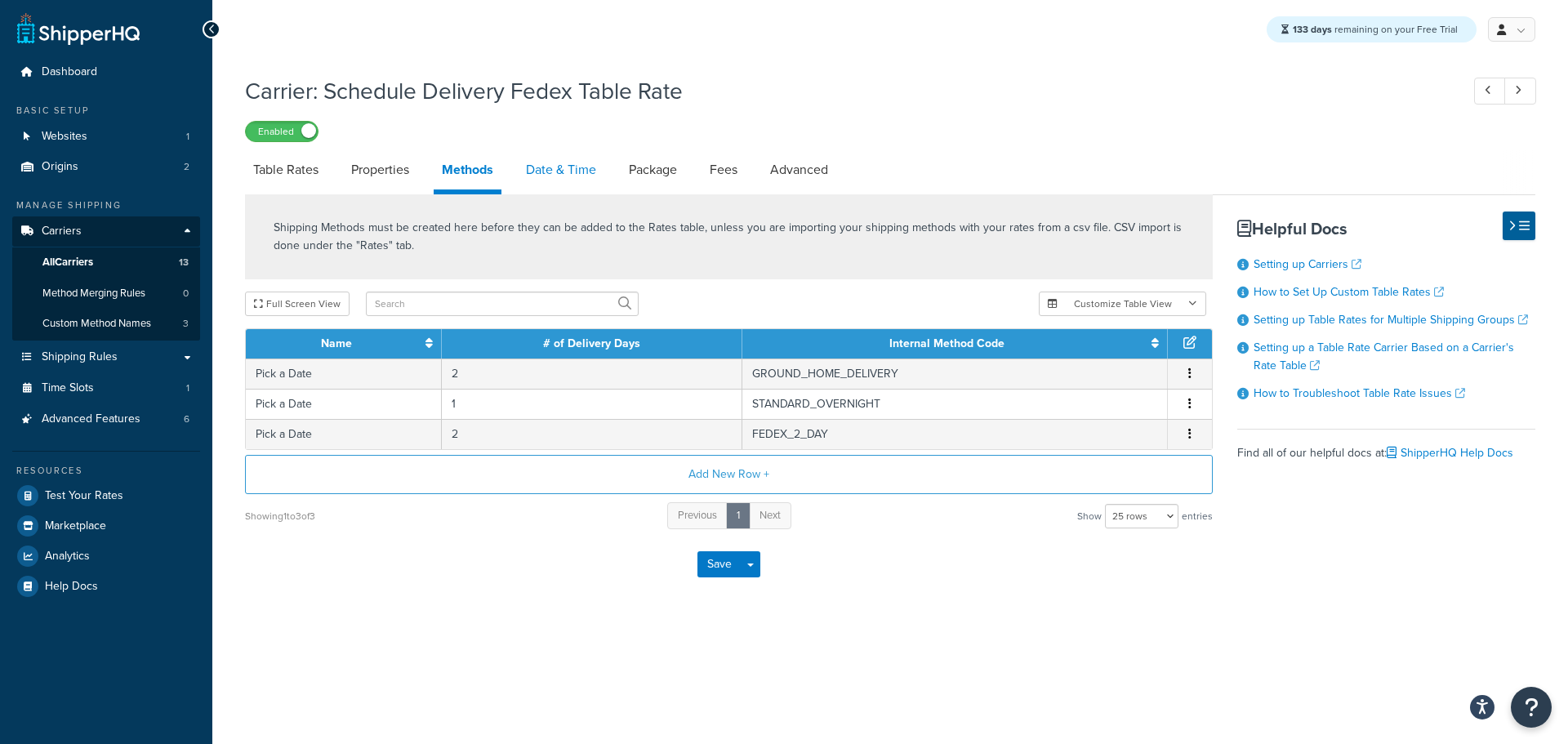
click at [550, 178] on link "Date & Time" at bounding box center [560, 170] width 86 height 39
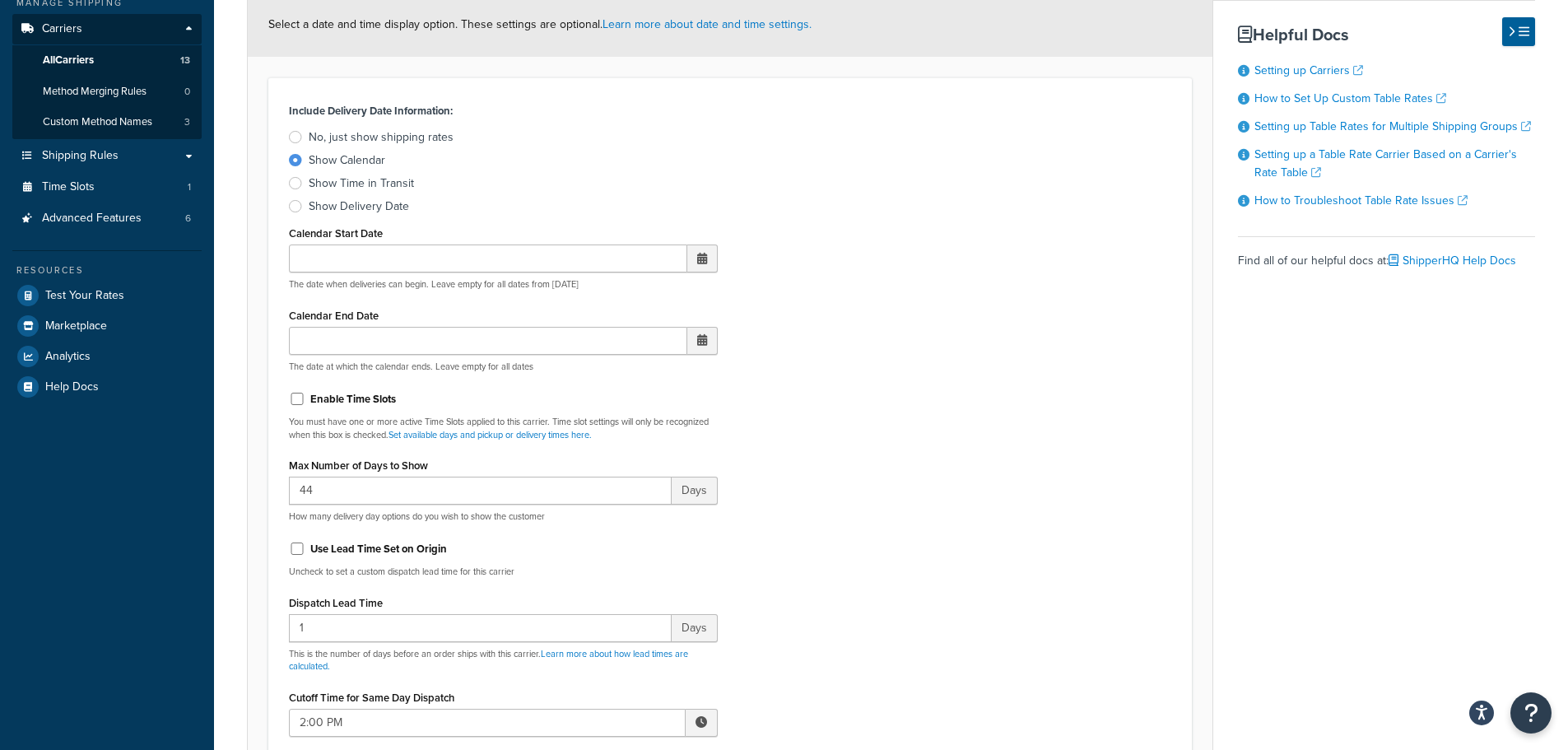
scroll to position [247, 0]
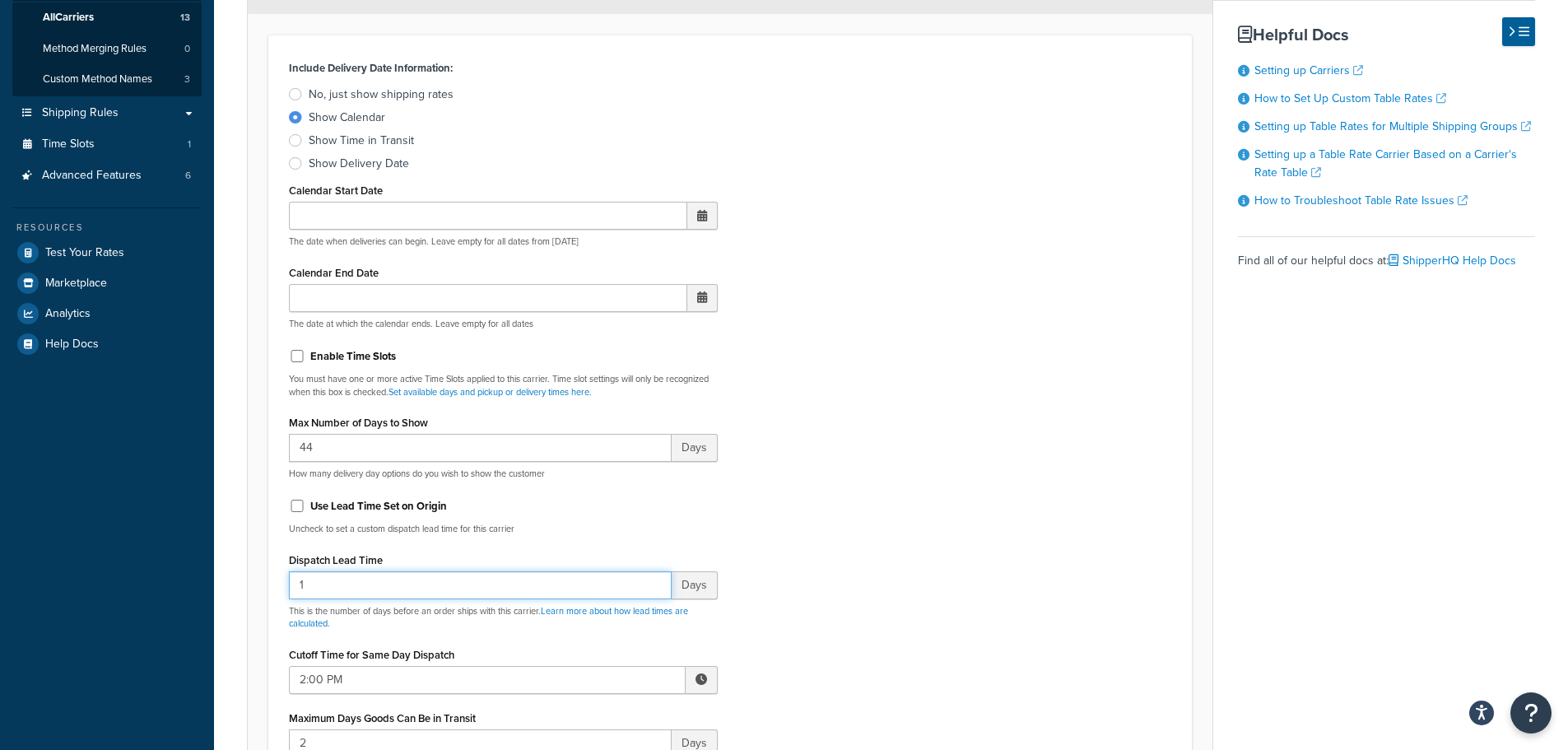
click at [316, 592] on input "1" at bounding box center [481, 585] width 383 height 28
click at [656, 583] on input "2" at bounding box center [481, 585] width 383 height 28
click at [650, 595] on input "1" at bounding box center [481, 585] width 383 height 28
type input "0"
click at [649, 595] on input "0" at bounding box center [481, 585] width 383 height 28
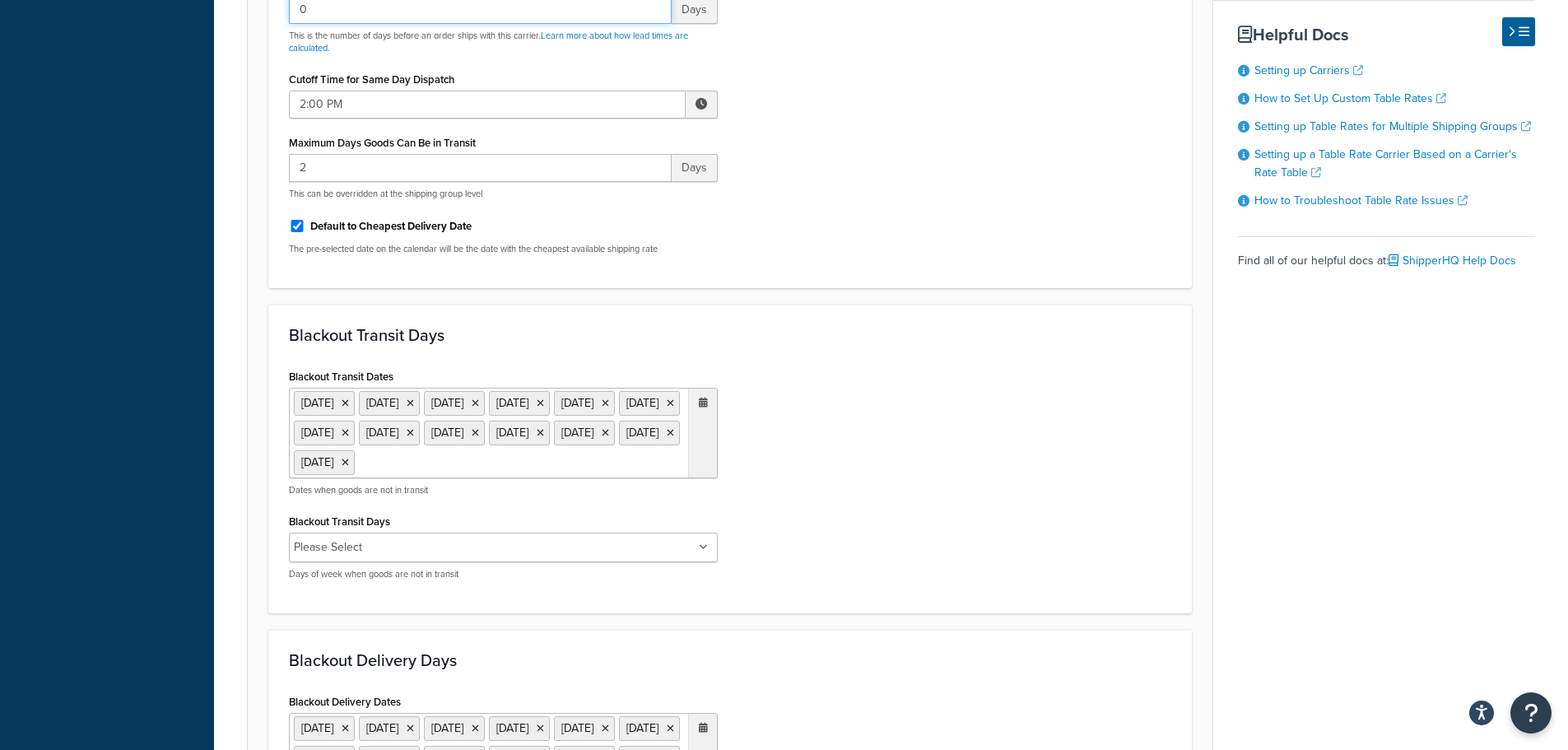
scroll to position [330, 0]
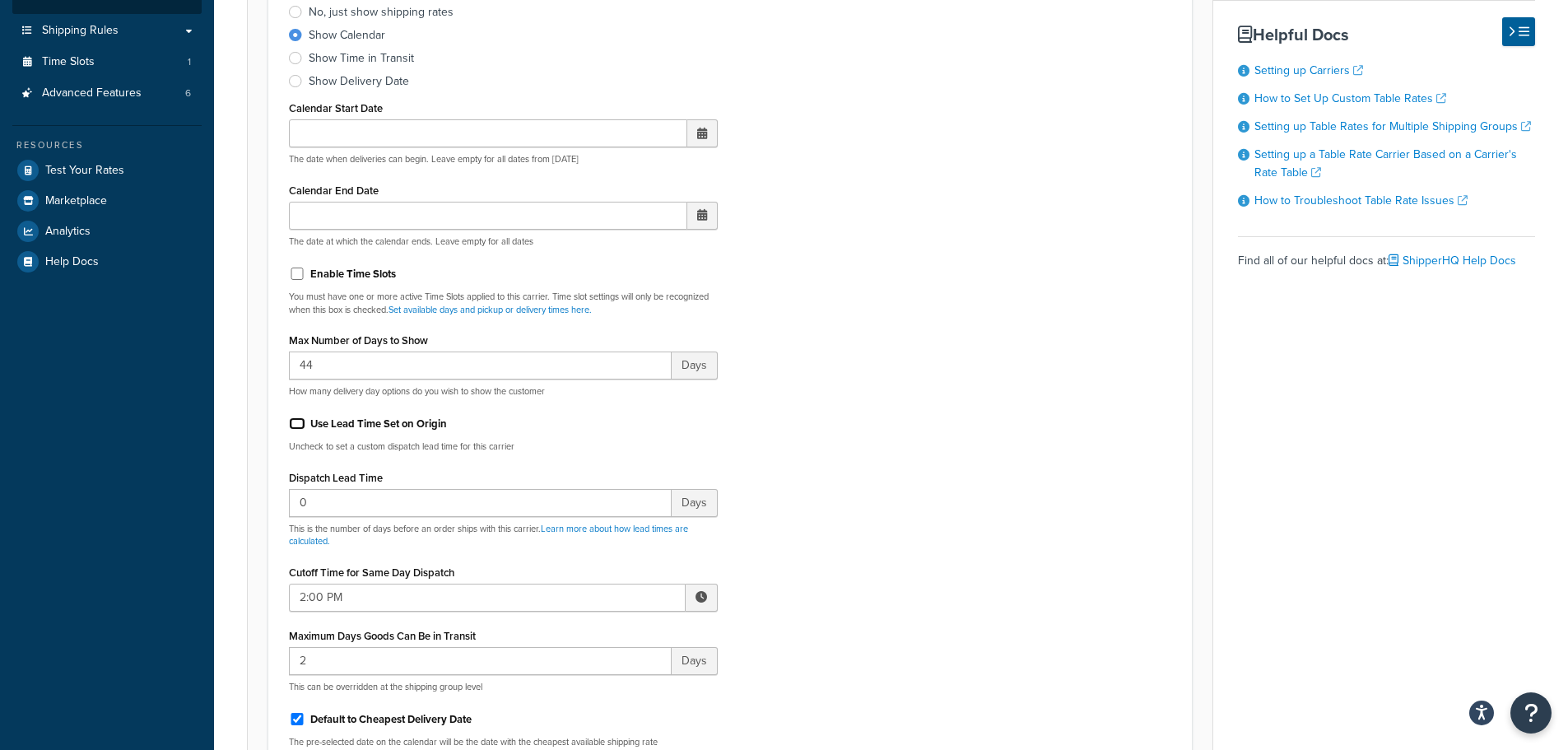
click at [295, 425] on input "Use Lead Time Set on Origin" at bounding box center [298, 423] width 17 height 12
checkbox input "true"
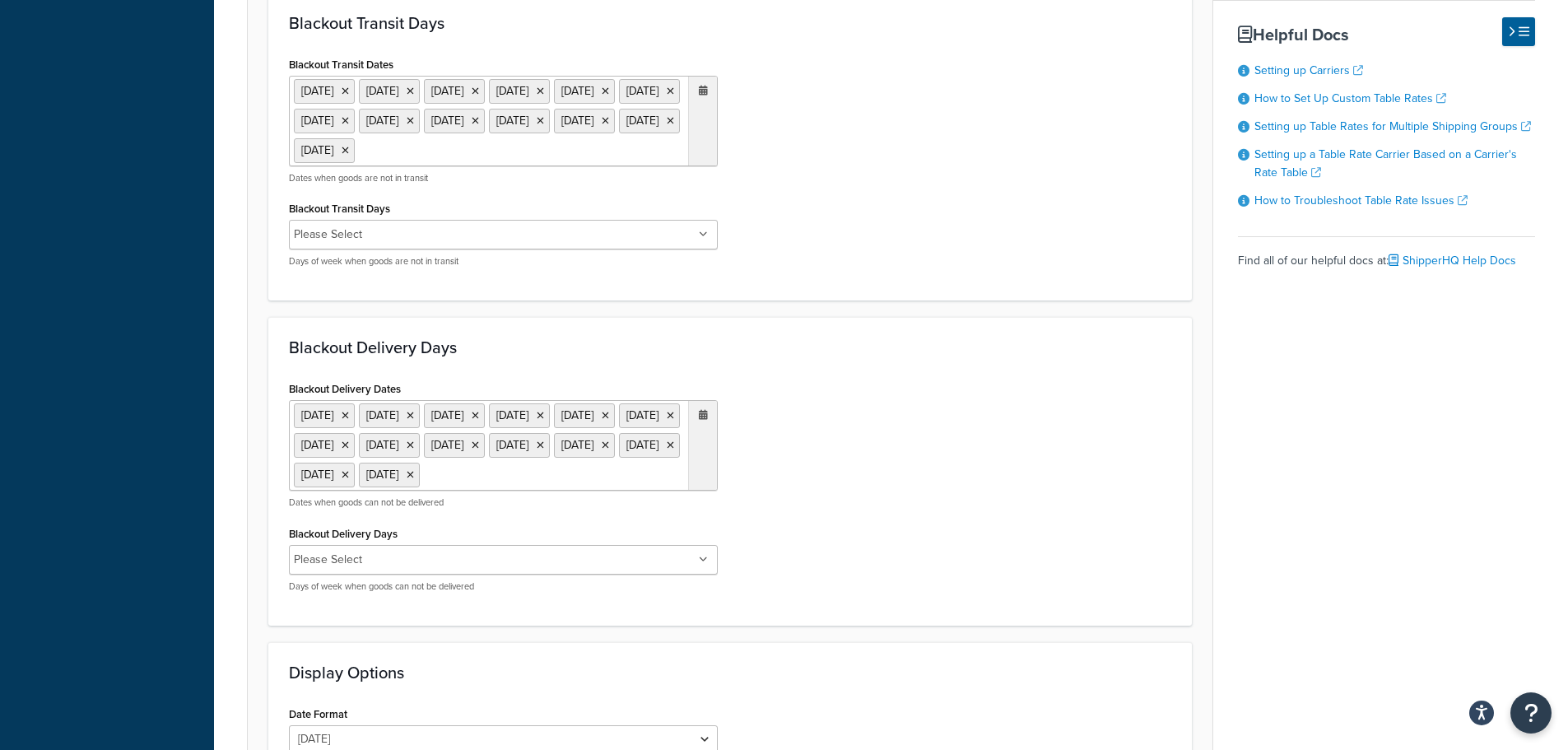
scroll to position [1308, 0]
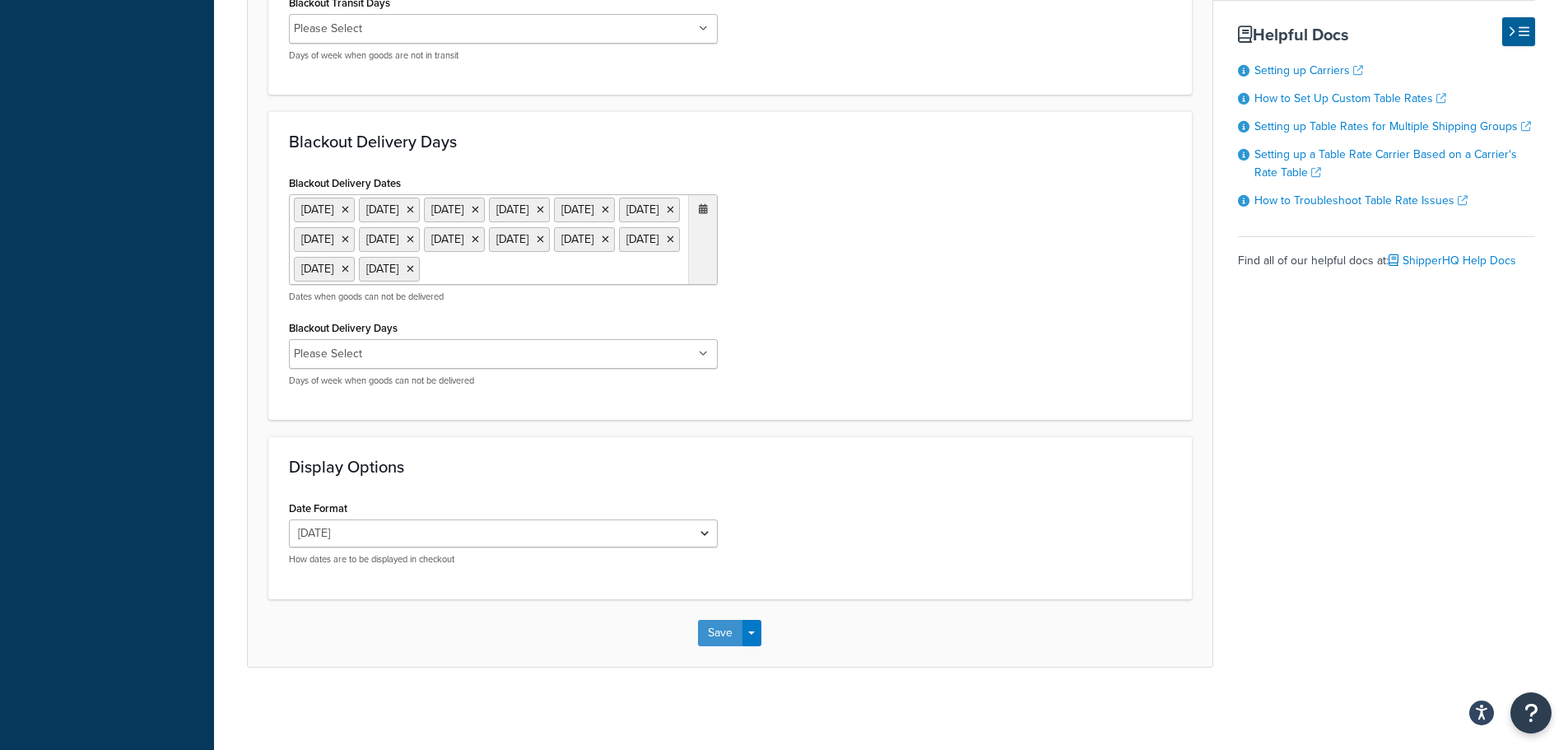
click at [721, 631] on button "Save" at bounding box center [719, 633] width 44 height 26
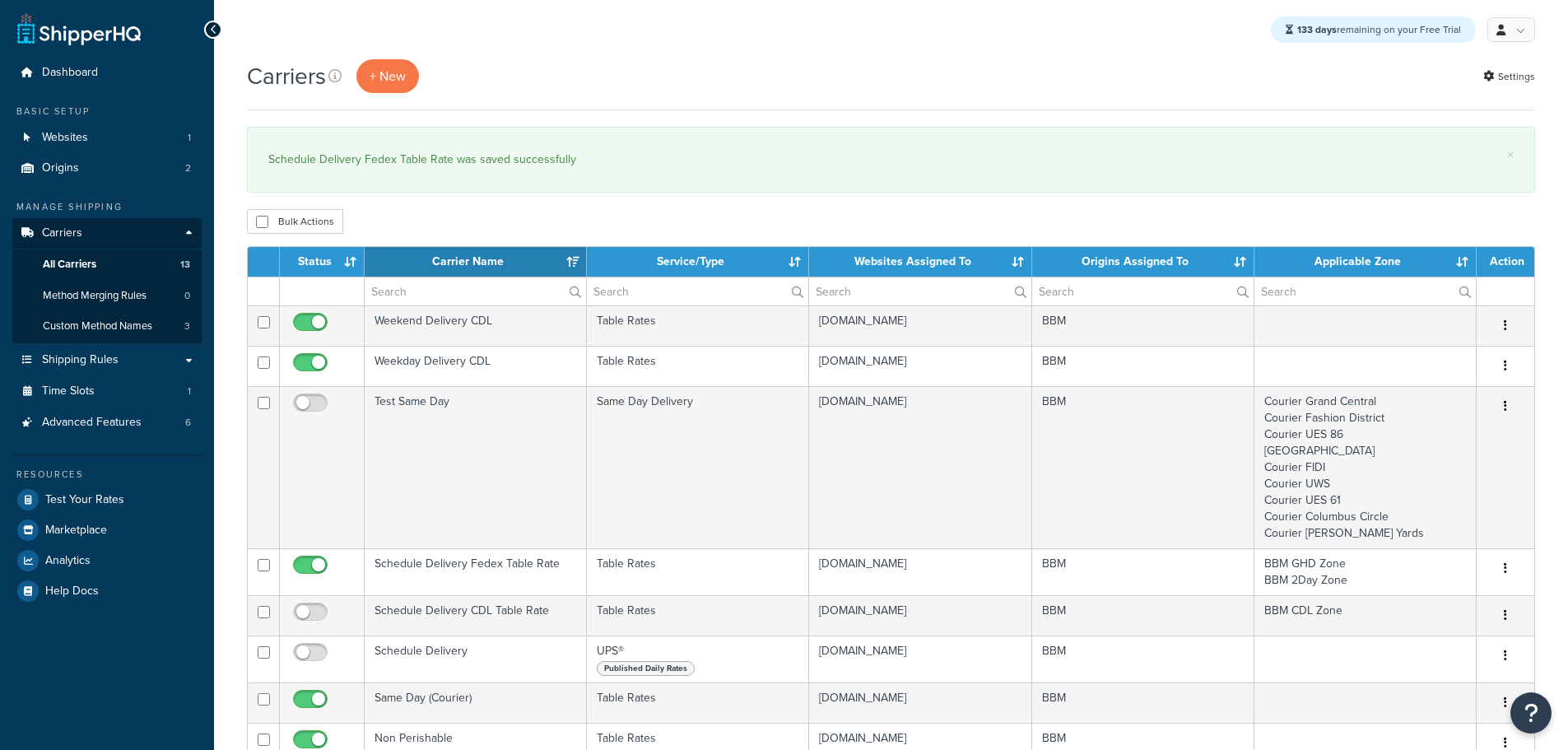
select select "15"
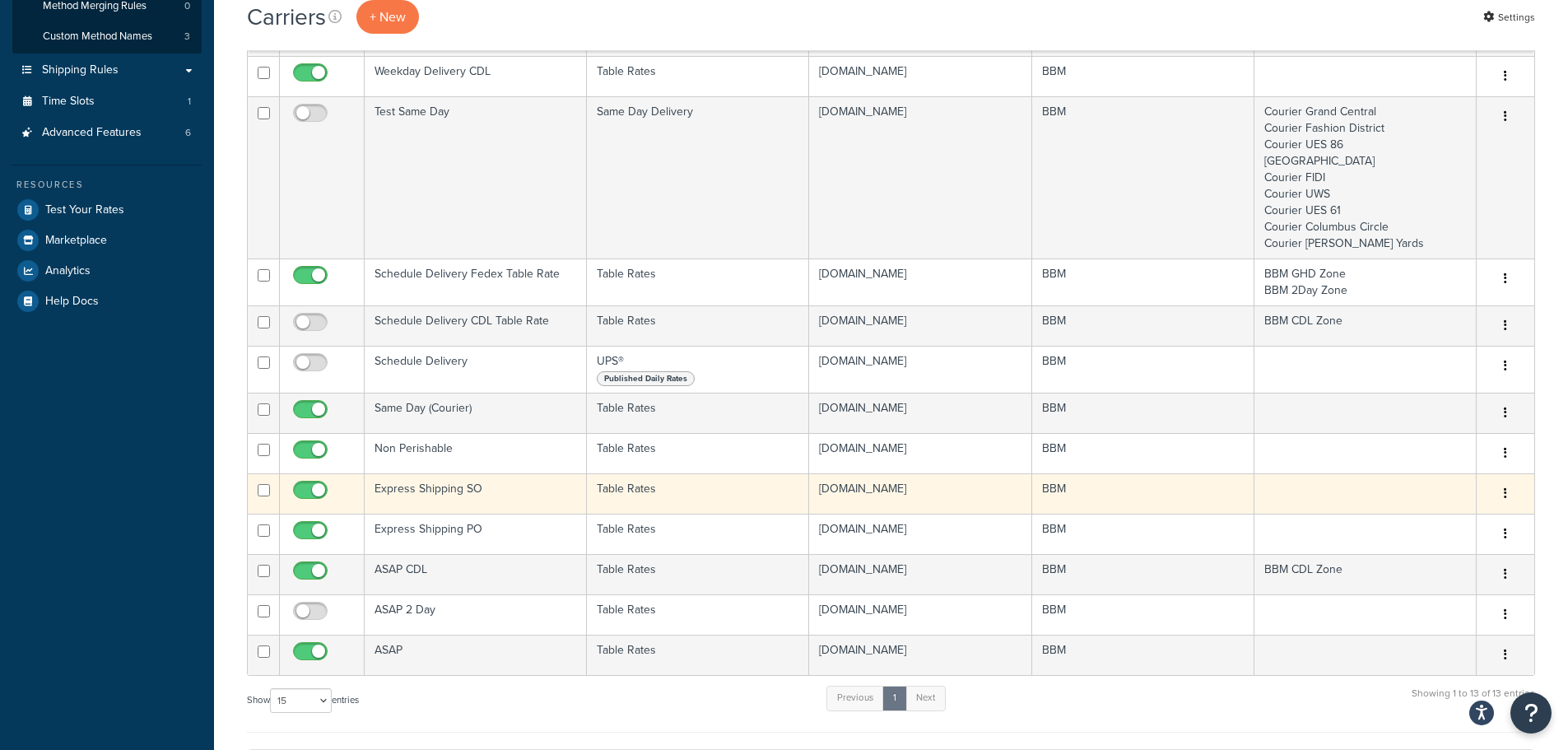
scroll to position [330, 0]
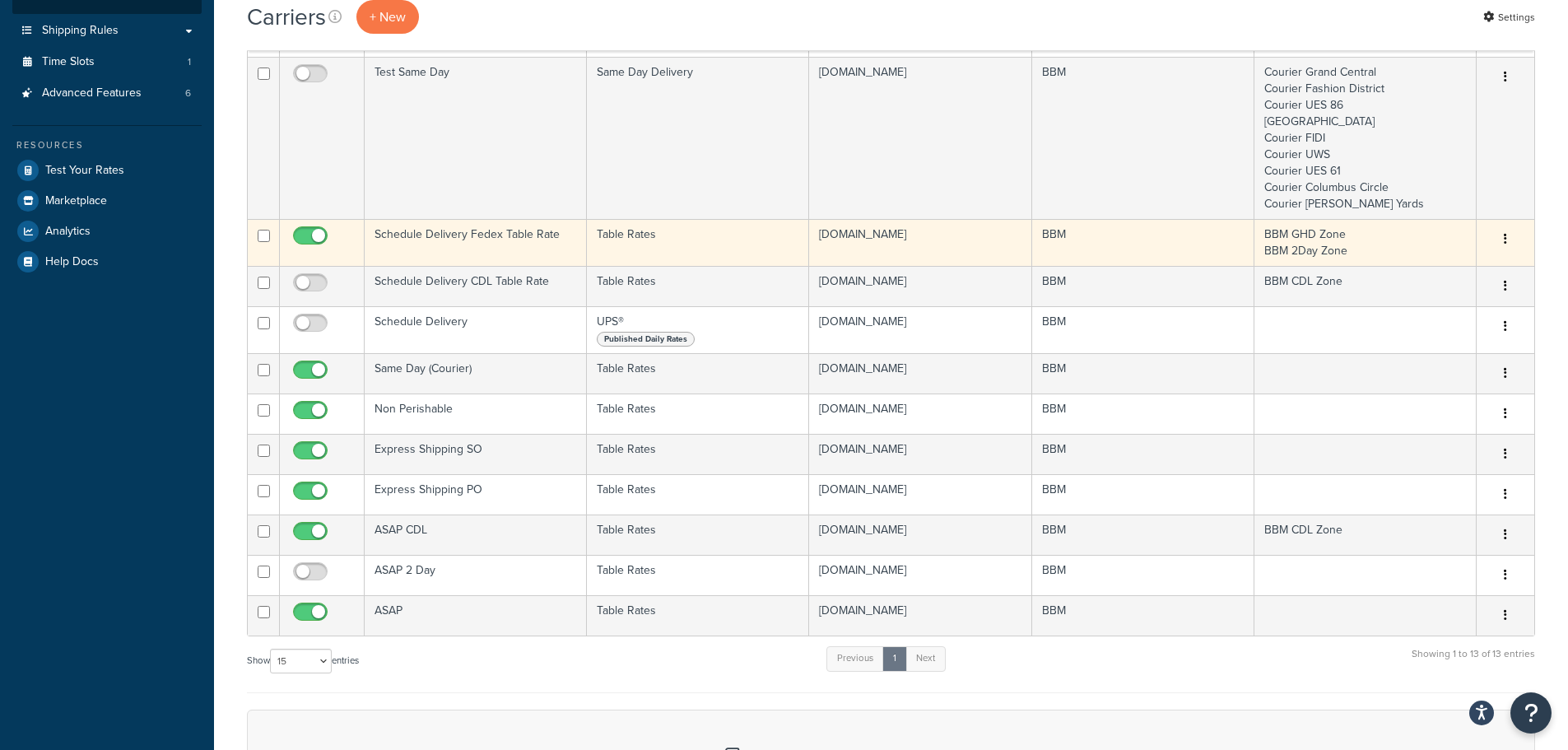
click at [445, 236] on td "Schedule Delivery Fedex Table Rate" at bounding box center [475, 243] width 222 height 47
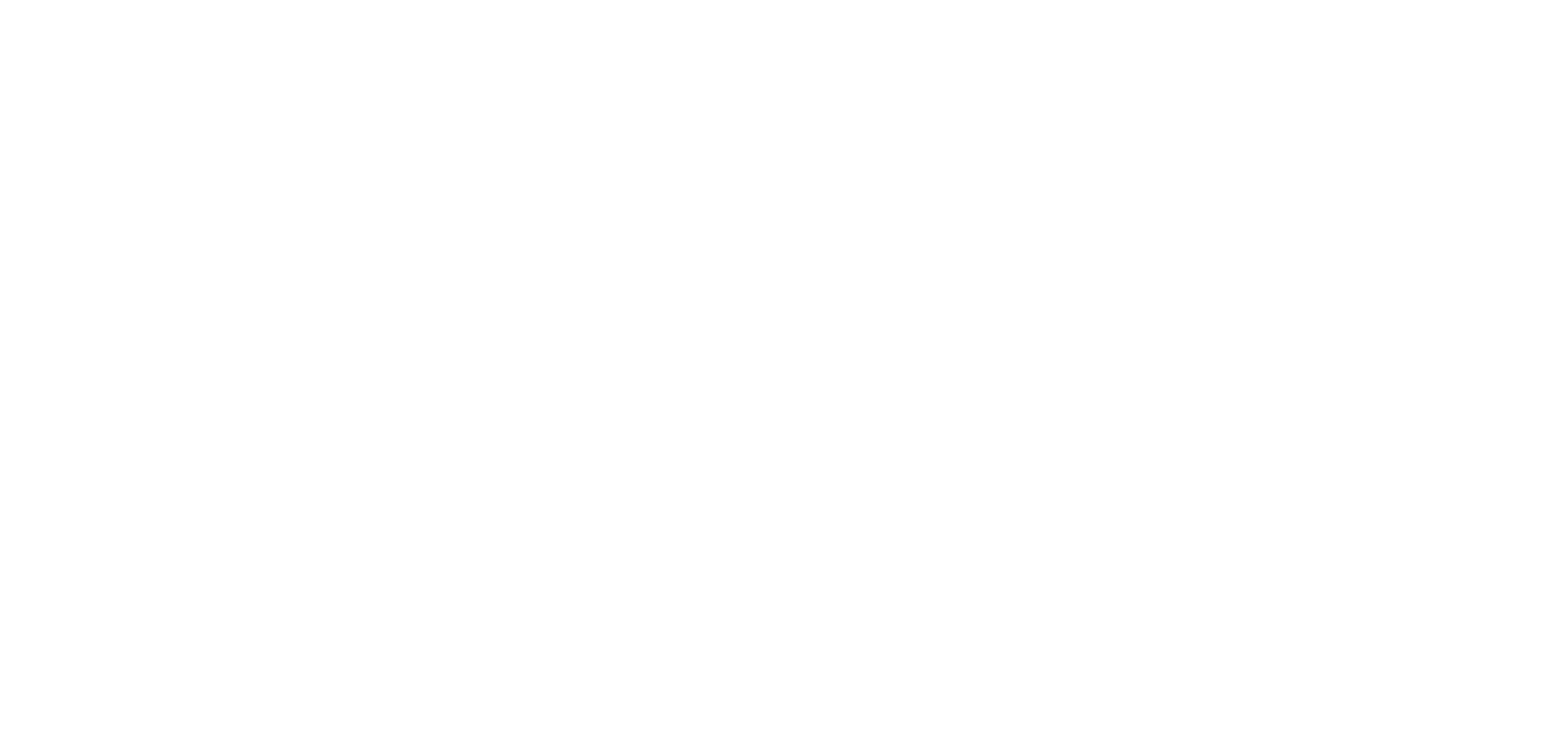
select select "25"
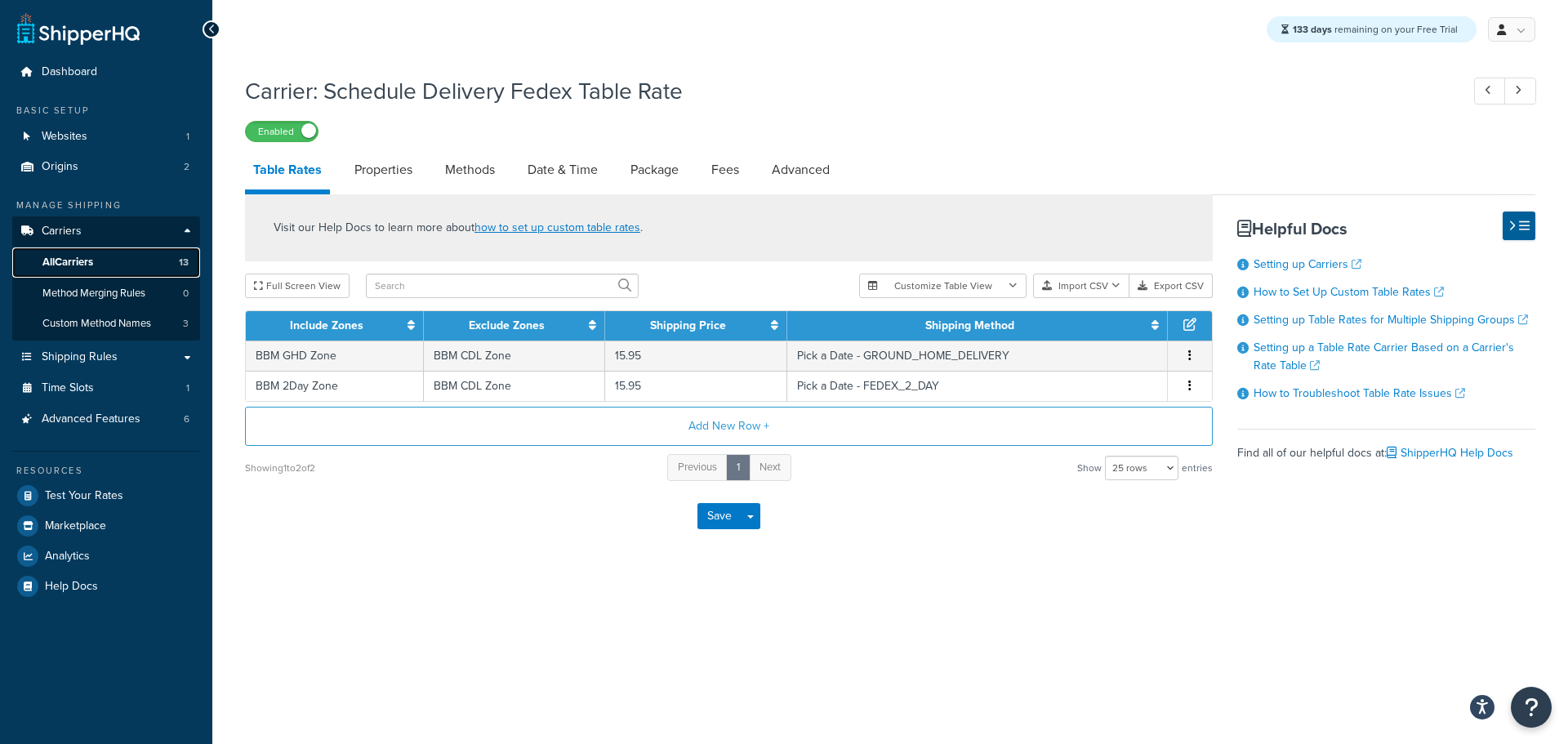
click at [73, 260] on span "All Carriers" at bounding box center [68, 262] width 50 height 14
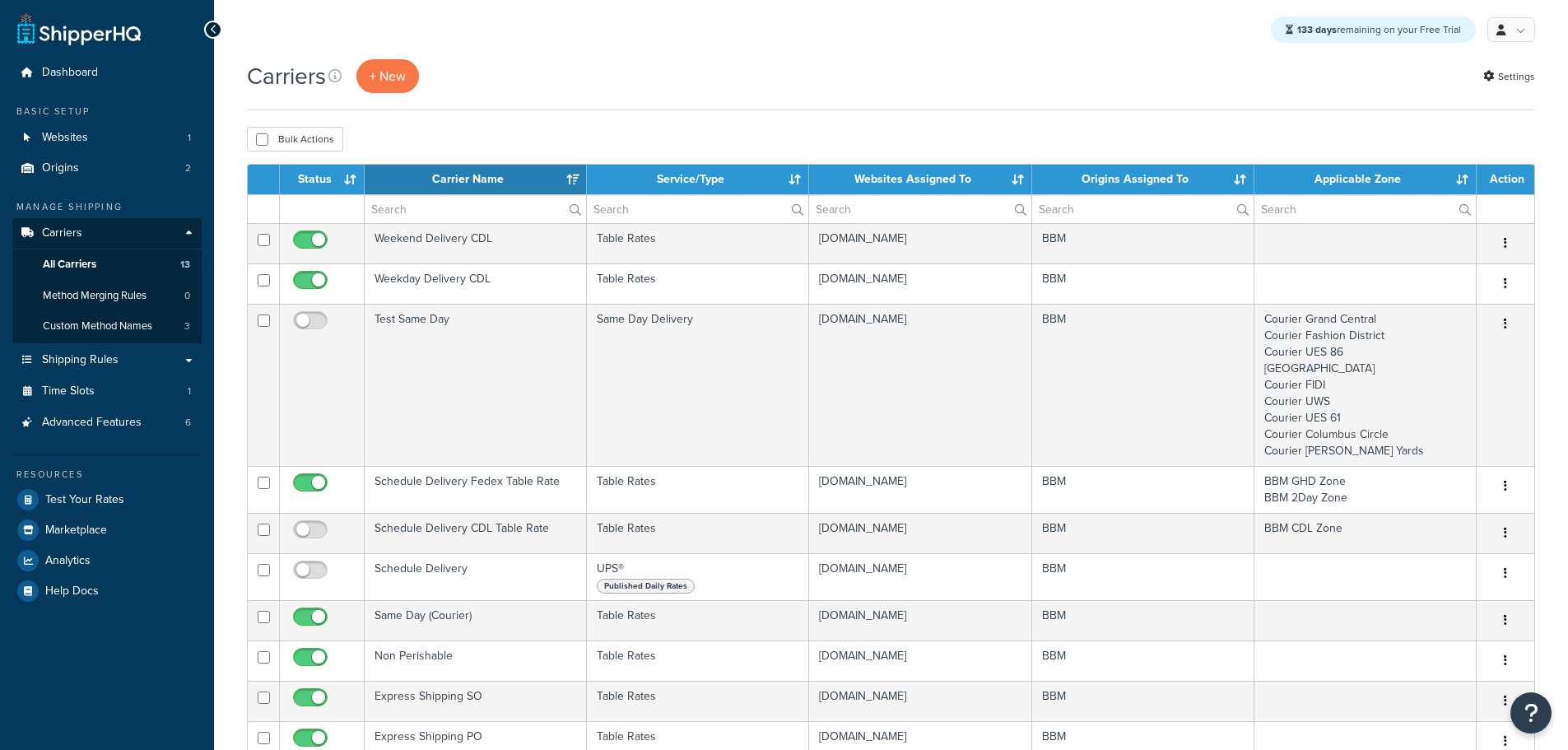
select select "15"
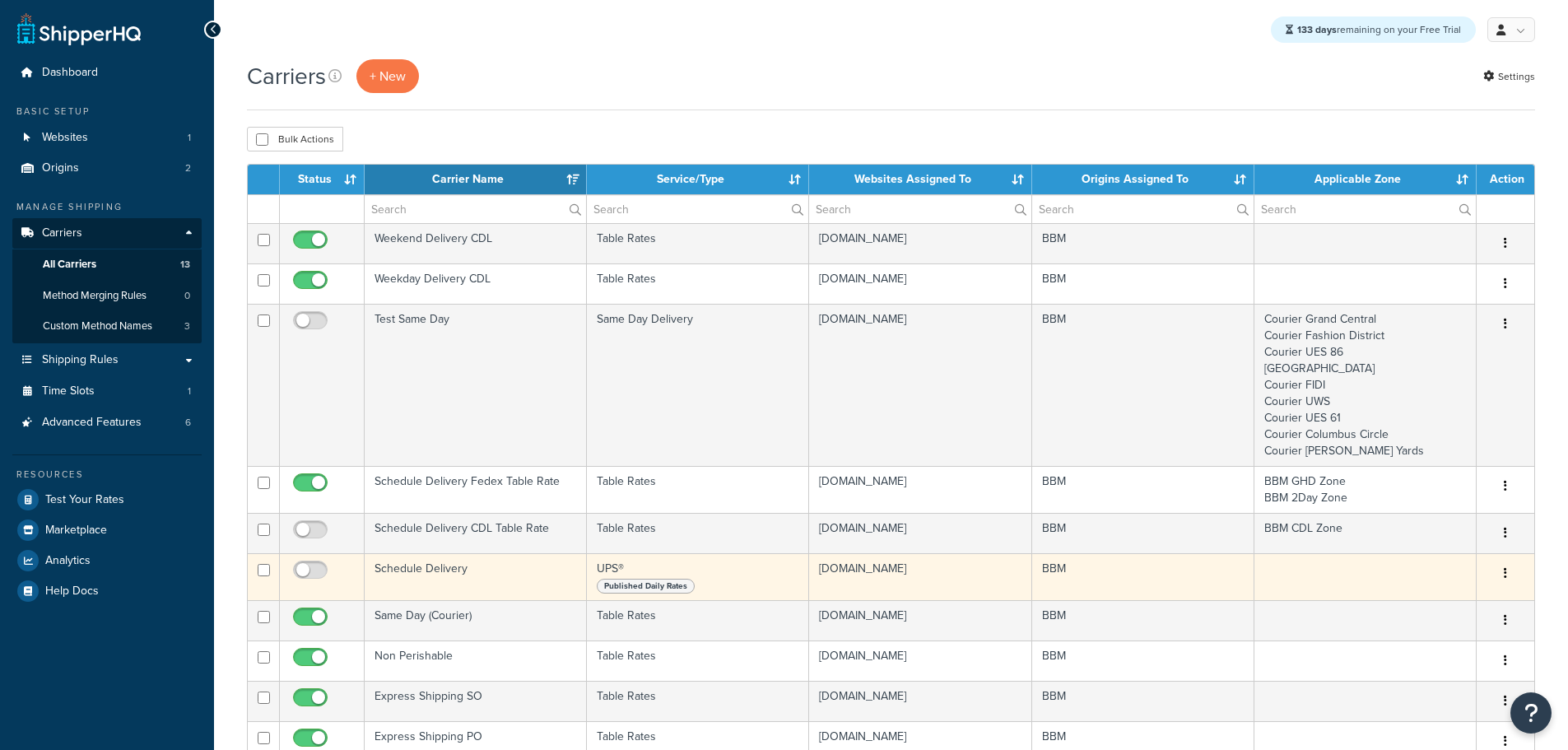
click at [466, 577] on td "Schedule Delivery" at bounding box center [475, 577] width 222 height 47
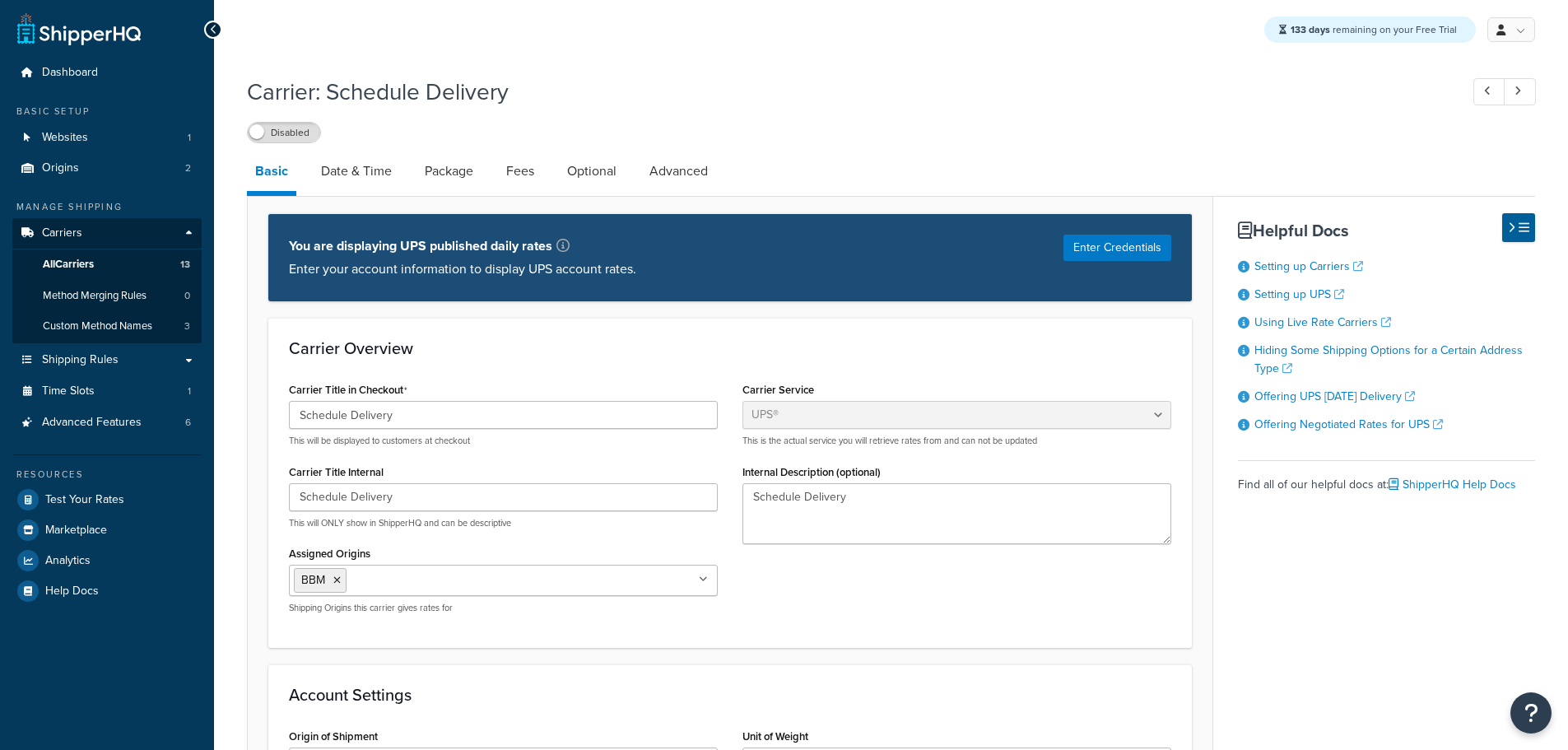
select select "ups"
click at [423, 410] on input "Schedule Delivery" at bounding box center [504, 415] width 429 height 28
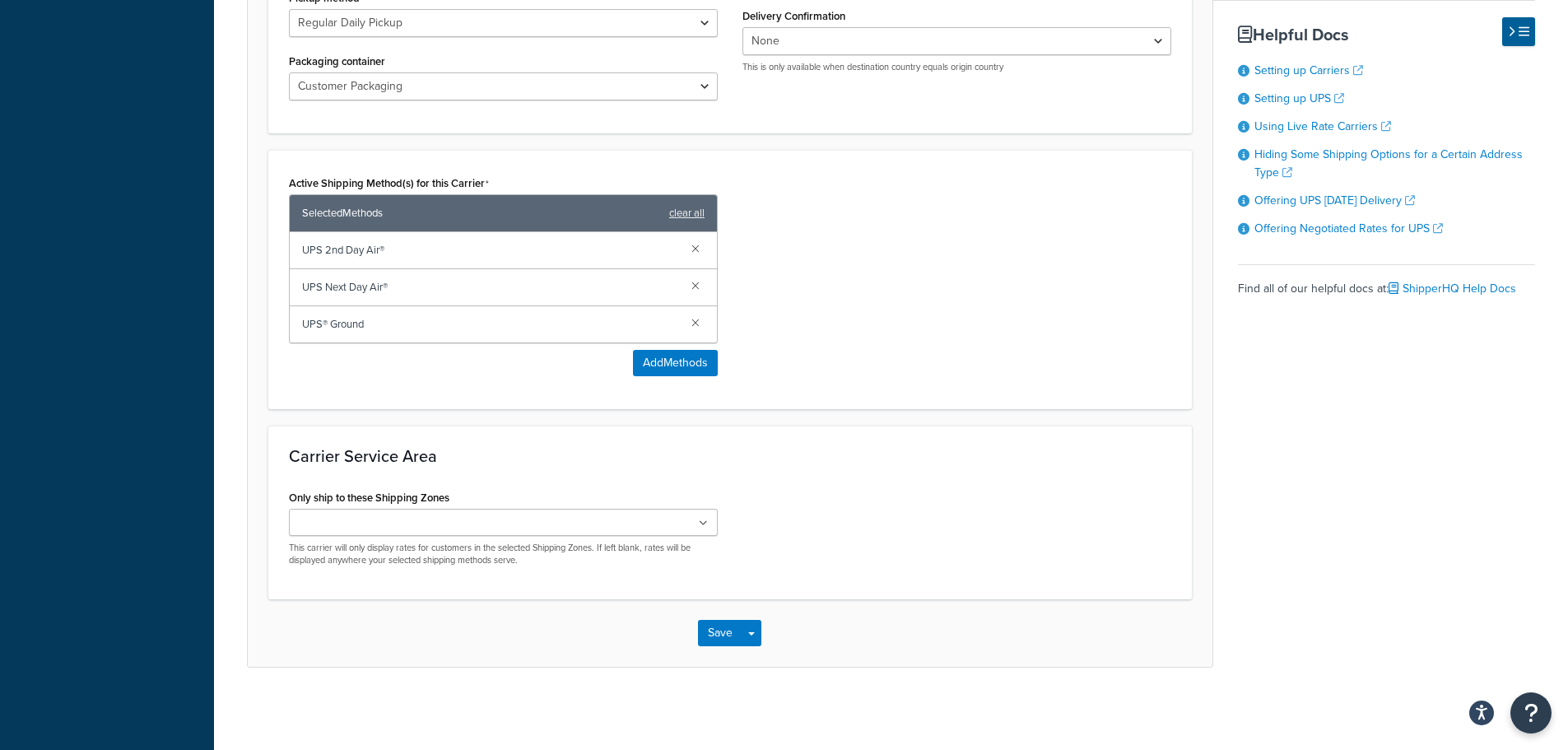
scroll to position [804, 0]
type input "Schedule Delivery UPS"
click at [718, 641] on button "Save" at bounding box center [719, 633] width 44 height 26
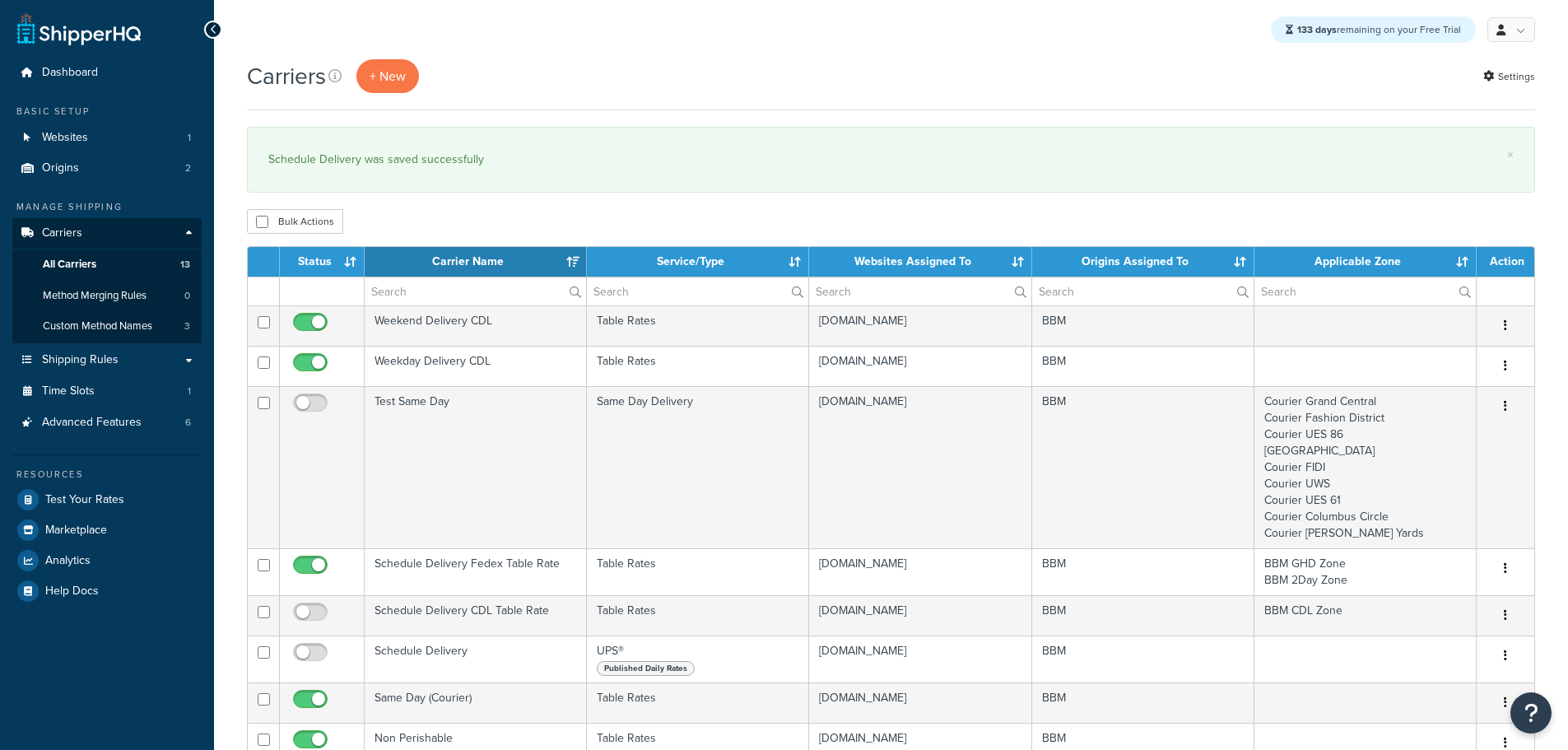
select select "15"
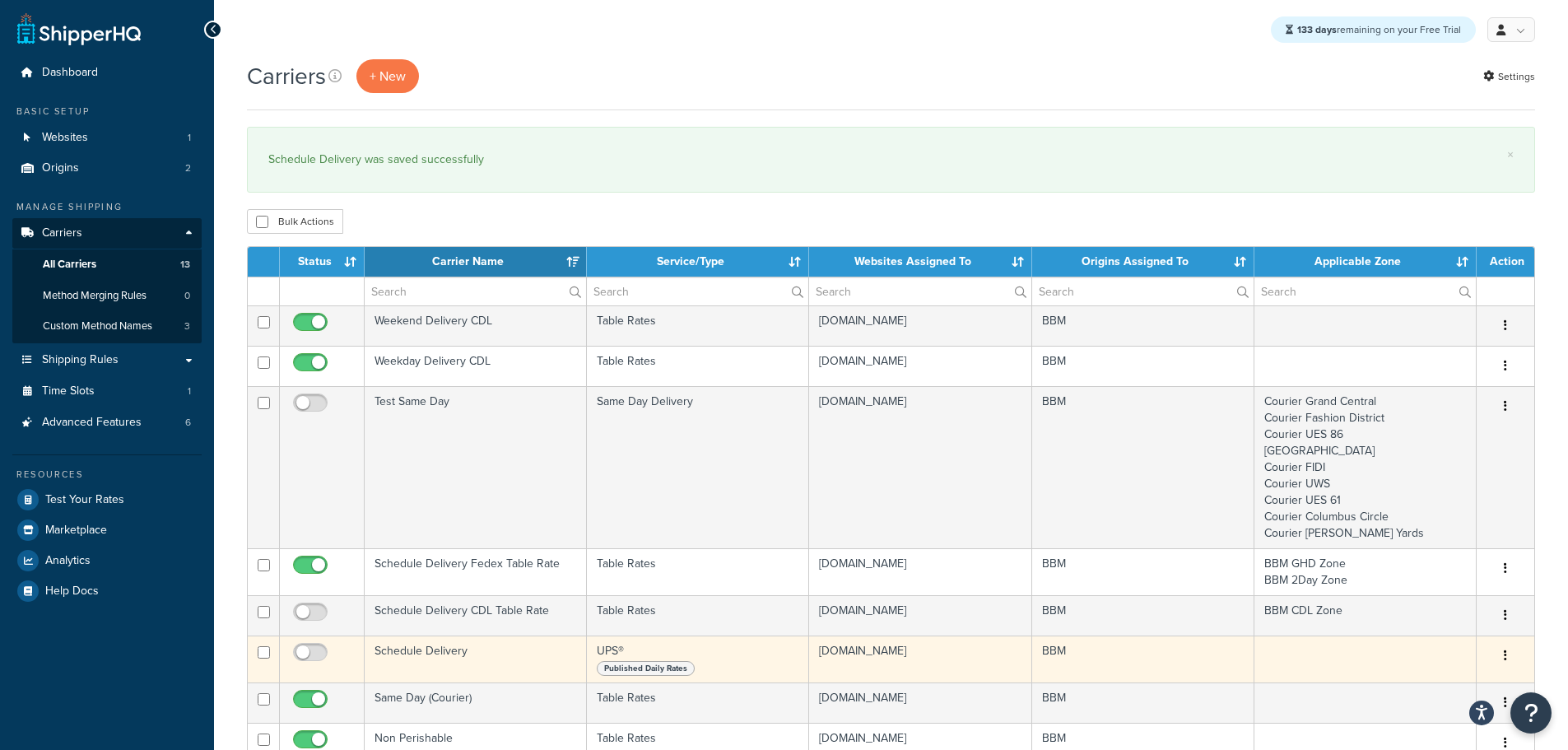
click at [390, 662] on td "Schedule Delivery" at bounding box center [475, 659] width 222 height 47
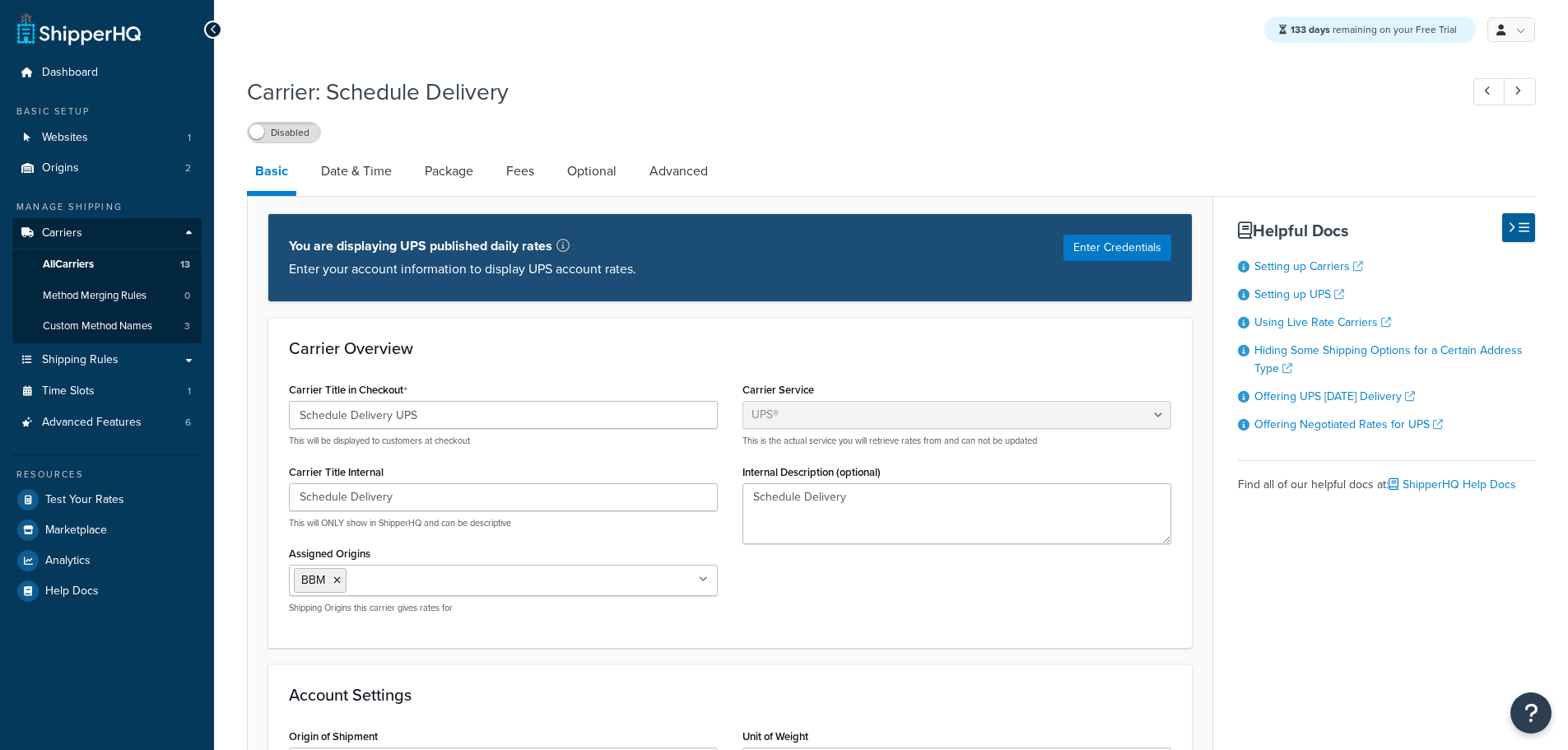
select select "ups"
click at [289, 134] on label "Disabled" at bounding box center [284, 132] width 72 height 20
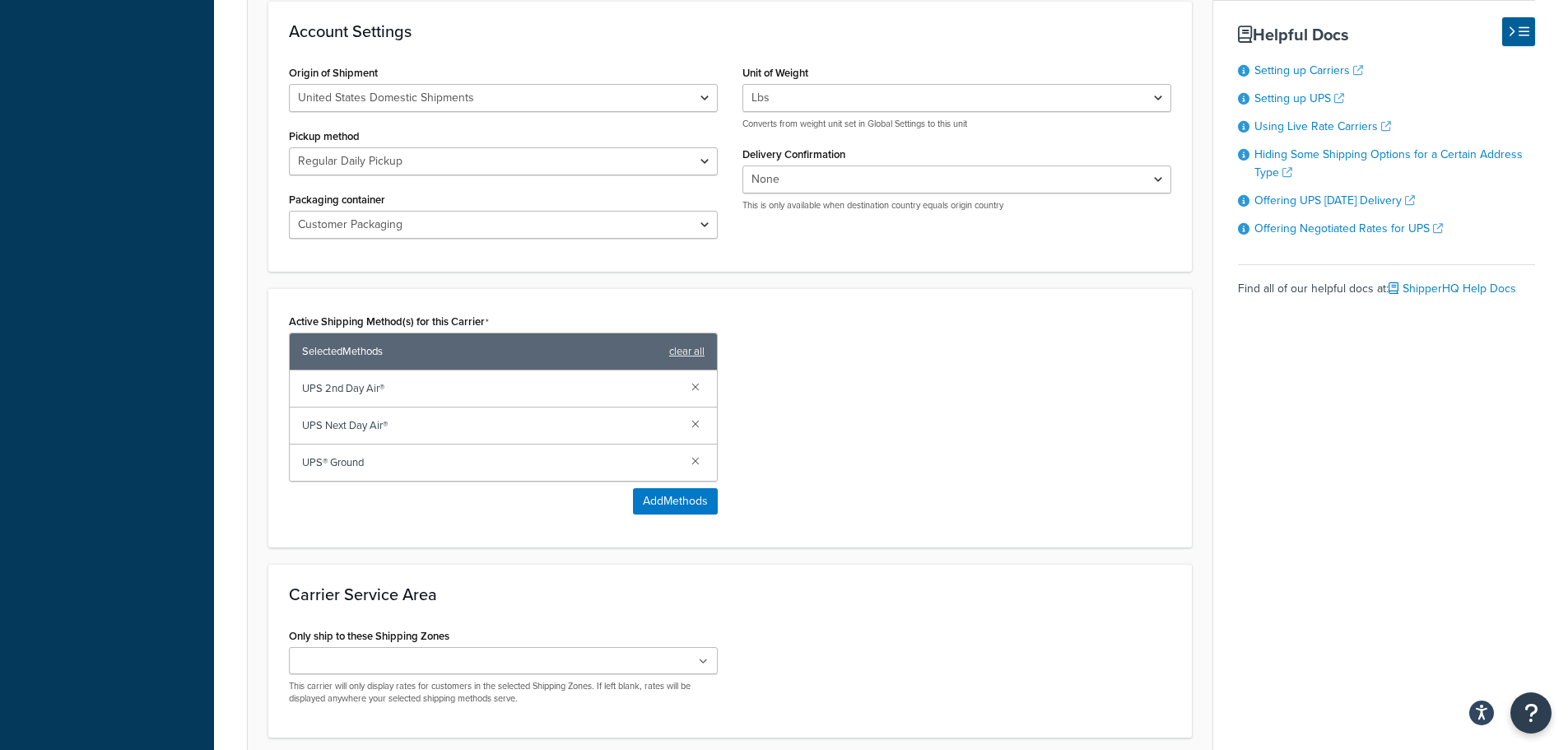
scroll to position [804, 0]
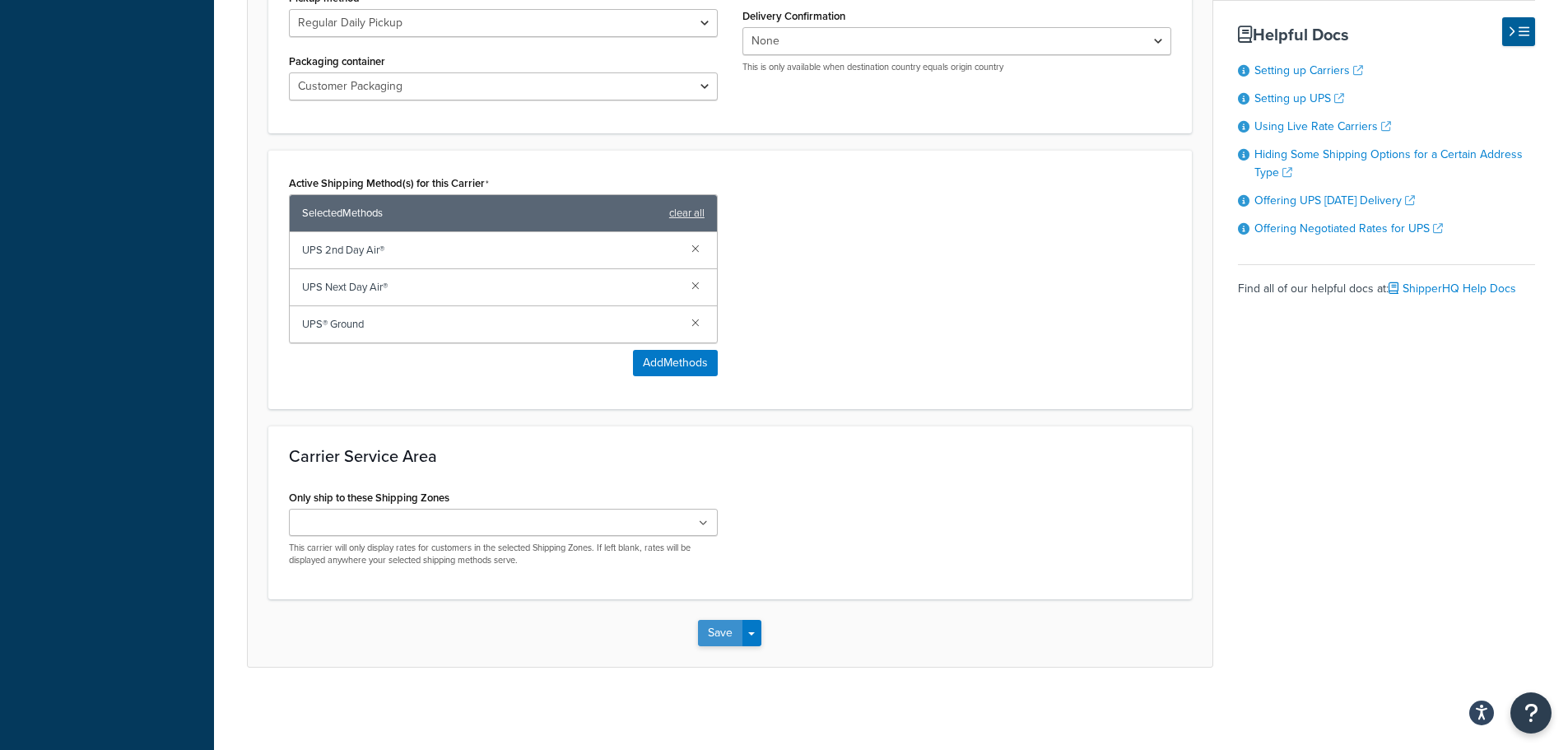
click at [718, 634] on button "Save" at bounding box center [719, 633] width 44 height 26
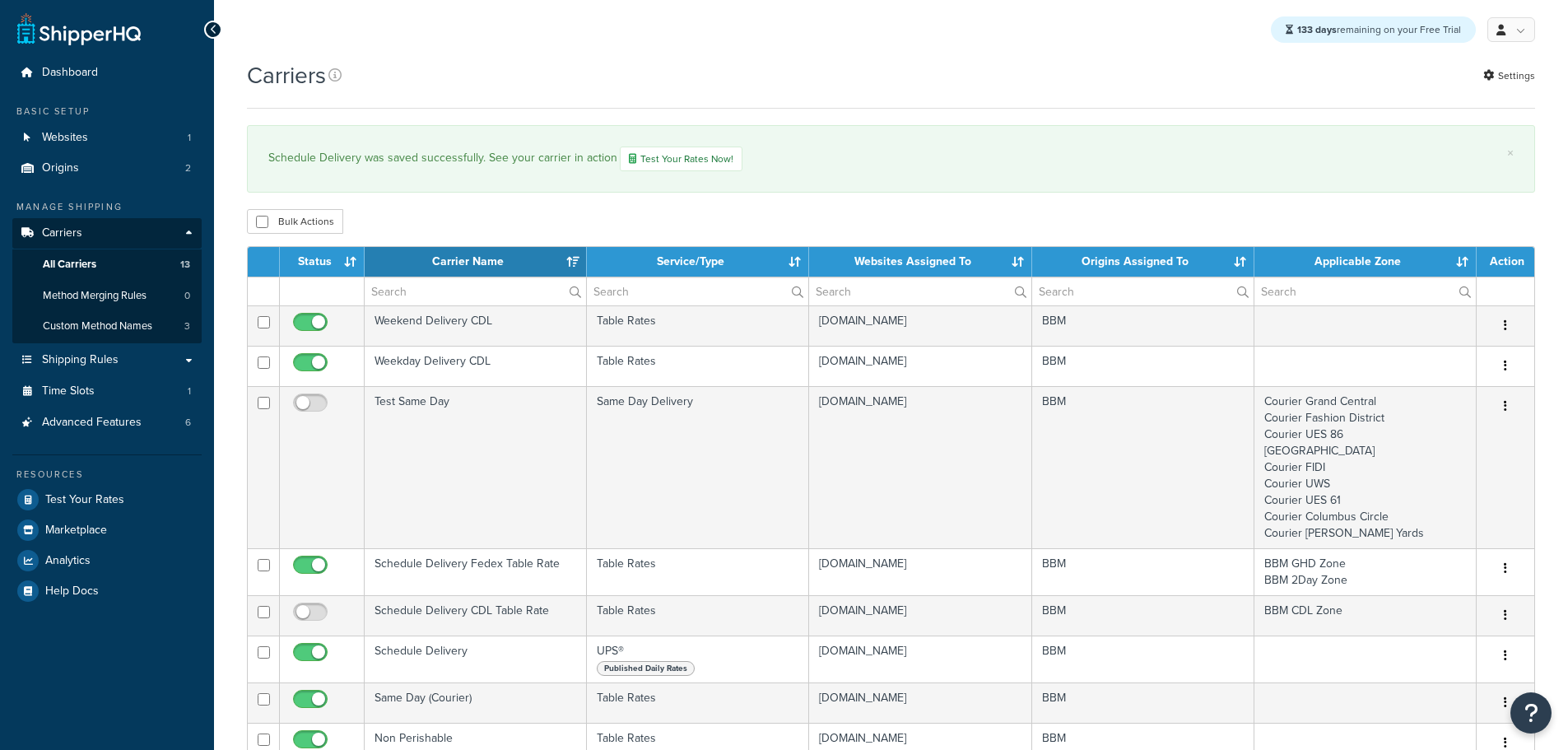
select select "15"
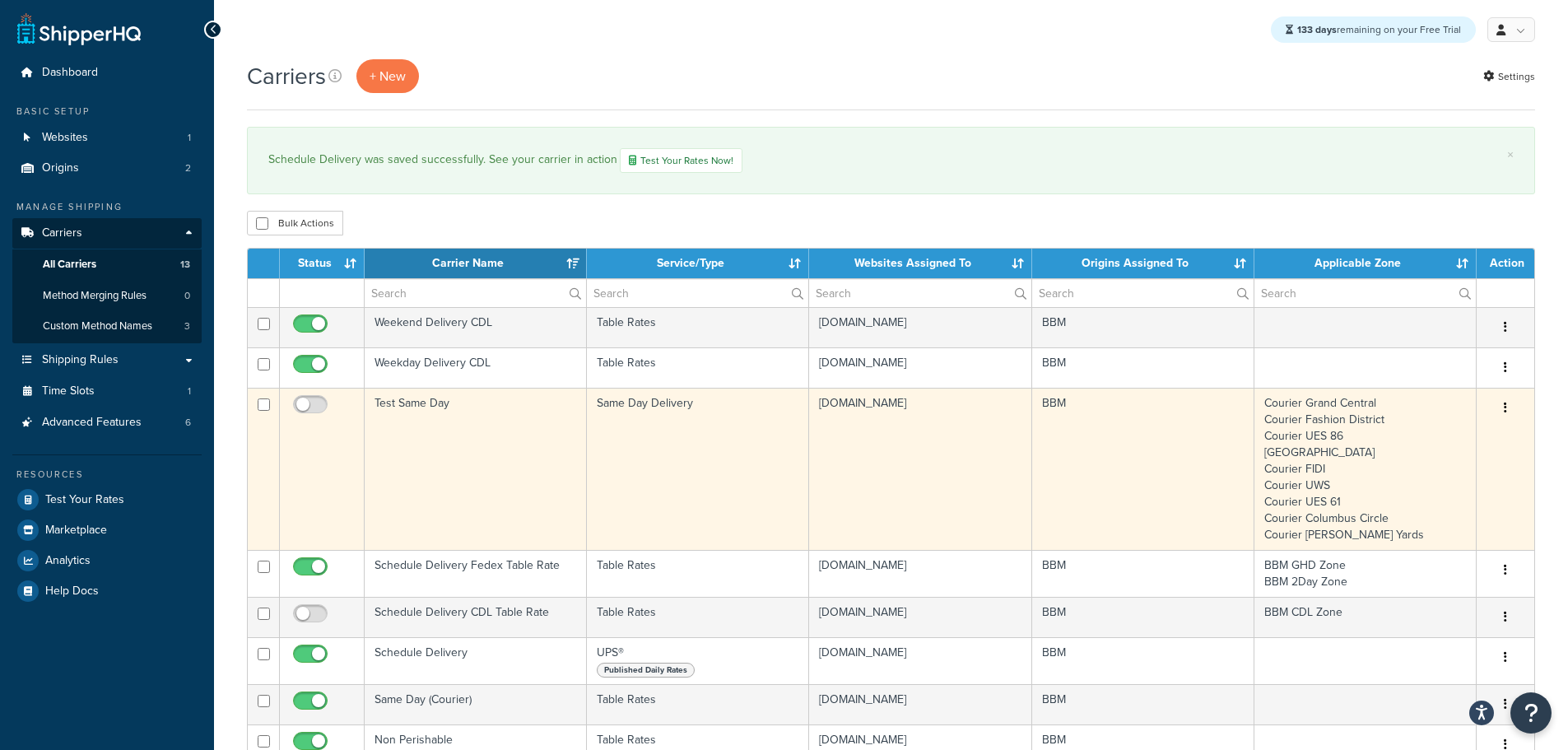
scroll to position [82, 0]
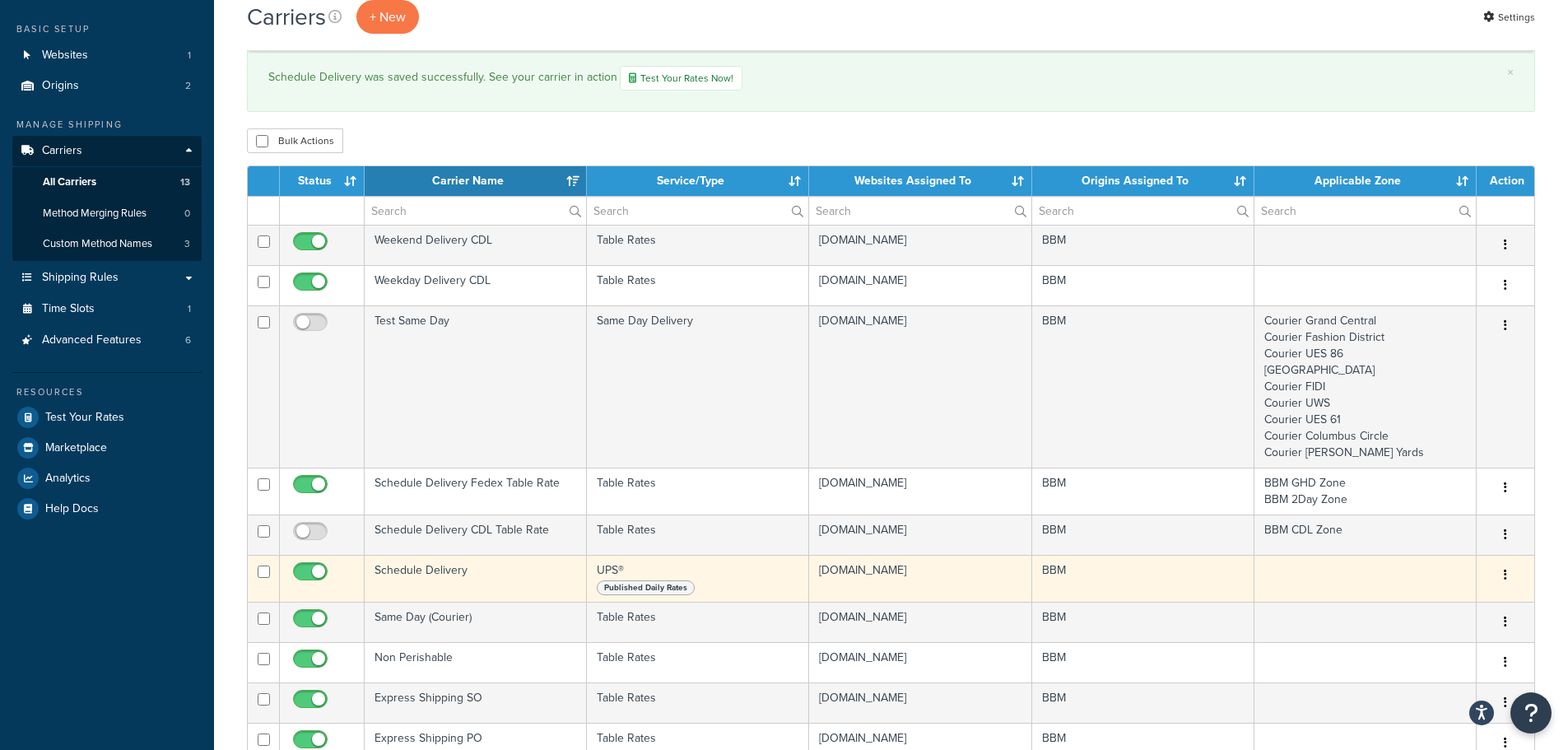
click at [438, 580] on td "Schedule Delivery" at bounding box center [475, 578] width 222 height 47
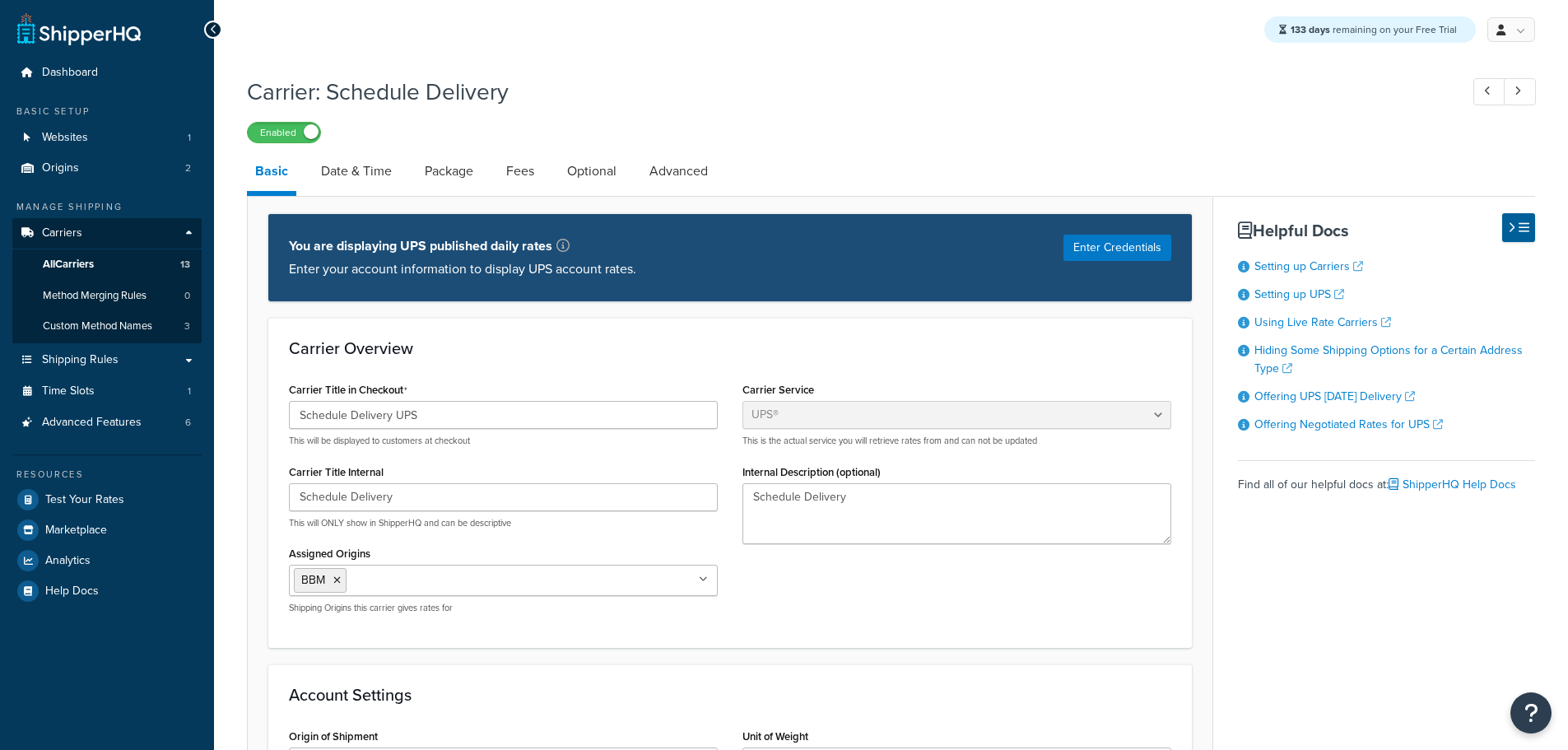
select select "ups"
click at [663, 169] on link "Advanced" at bounding box center [679, 171] width 75 height 39
select select "false"
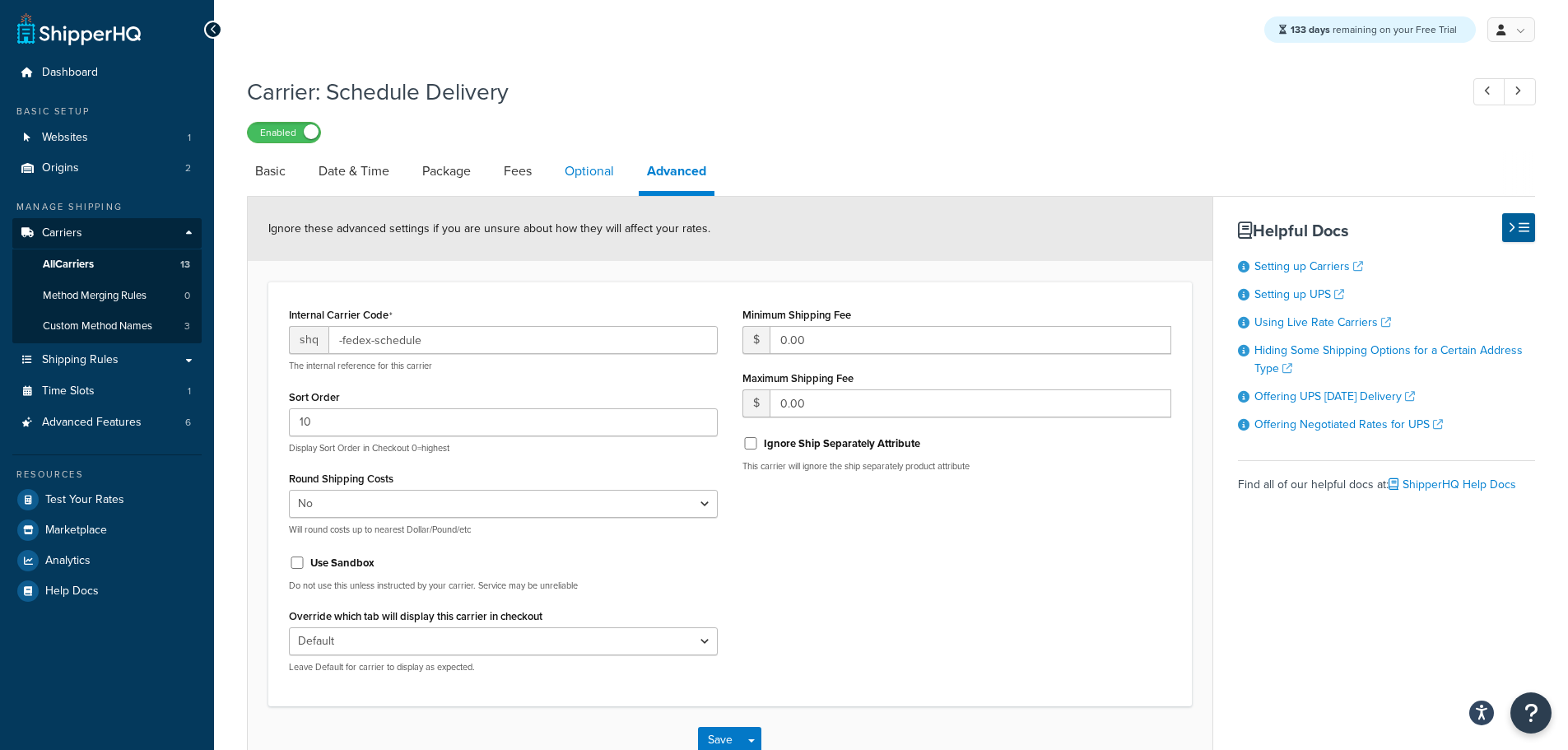
click at [594, 172] on link "Optional" at bounding box center [589, 171] width 66 height 39
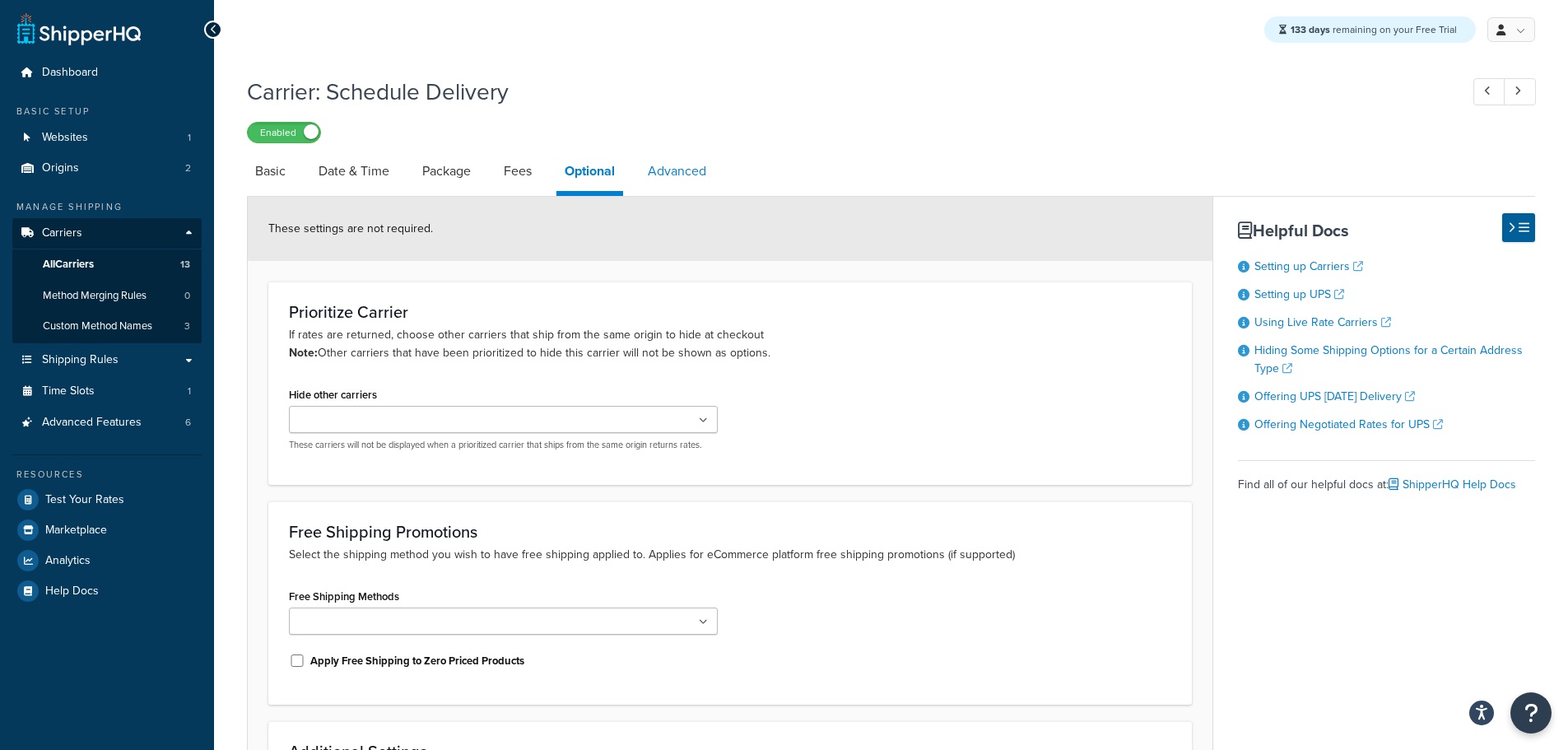
click at [651, 163] on link "Advanced" at bounding box center [677, 171] width 75 height 39
select select "false"
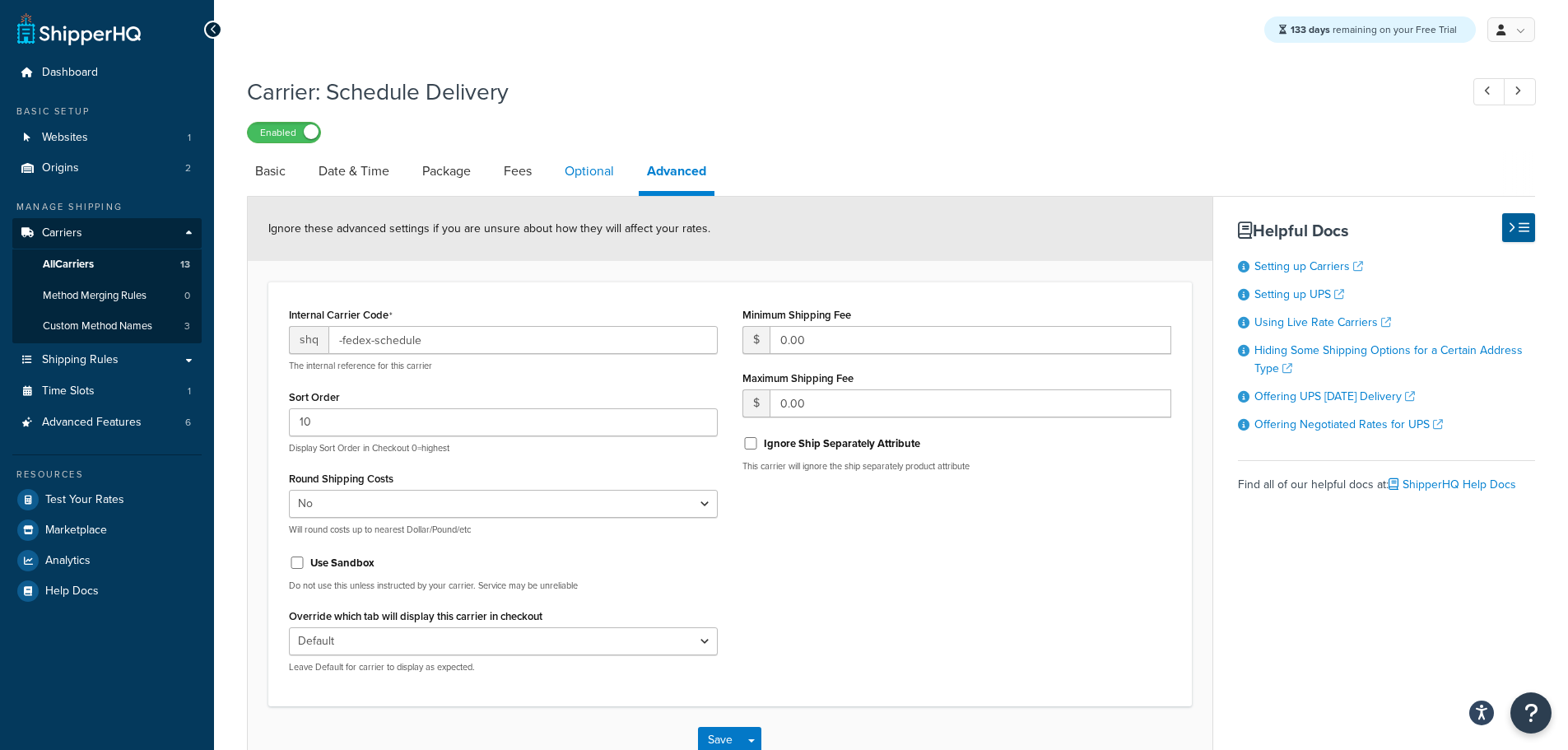
click at [587, 167] on link "Optional" at bounding box center [589, 171] width 66 height 39
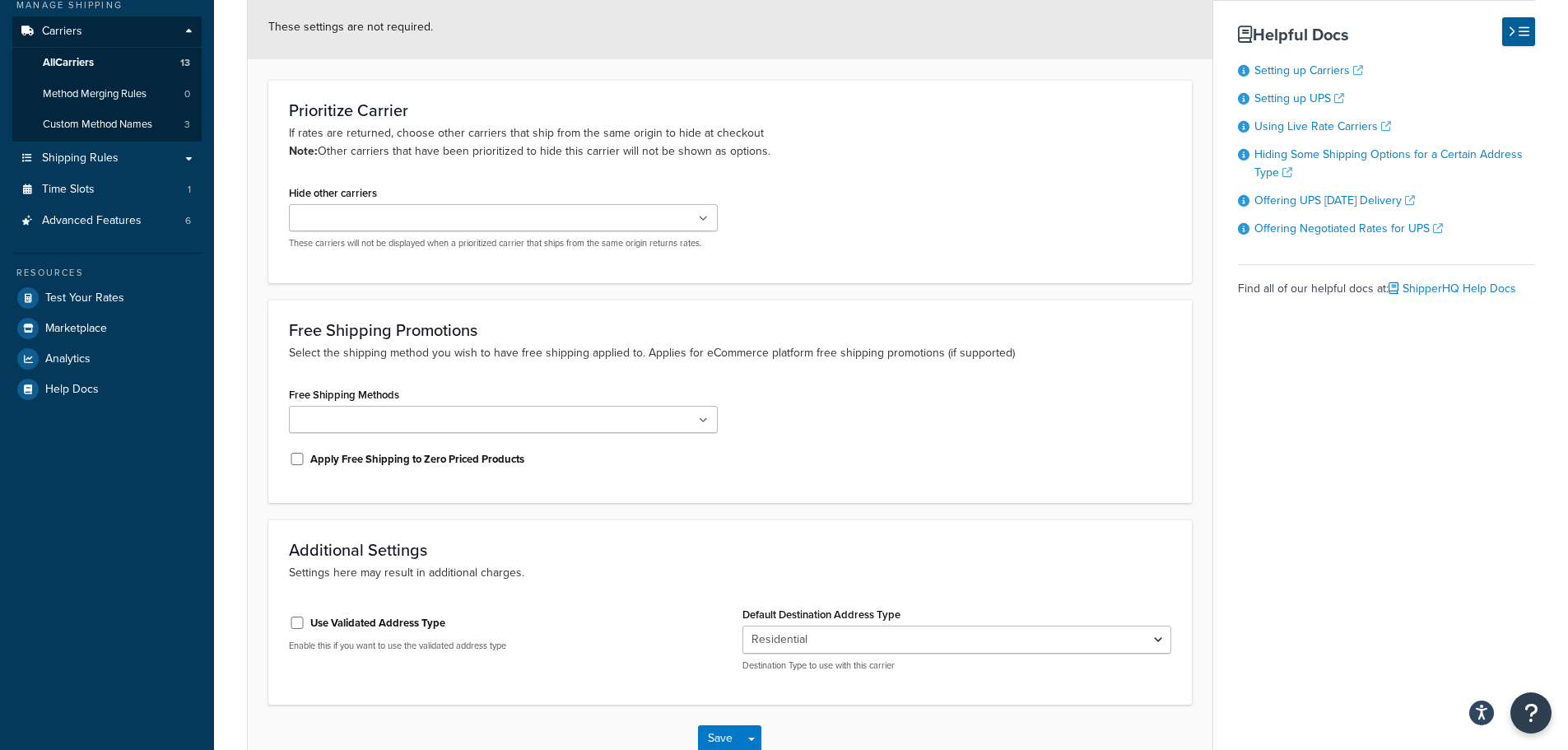
scroll to position [247, 0]
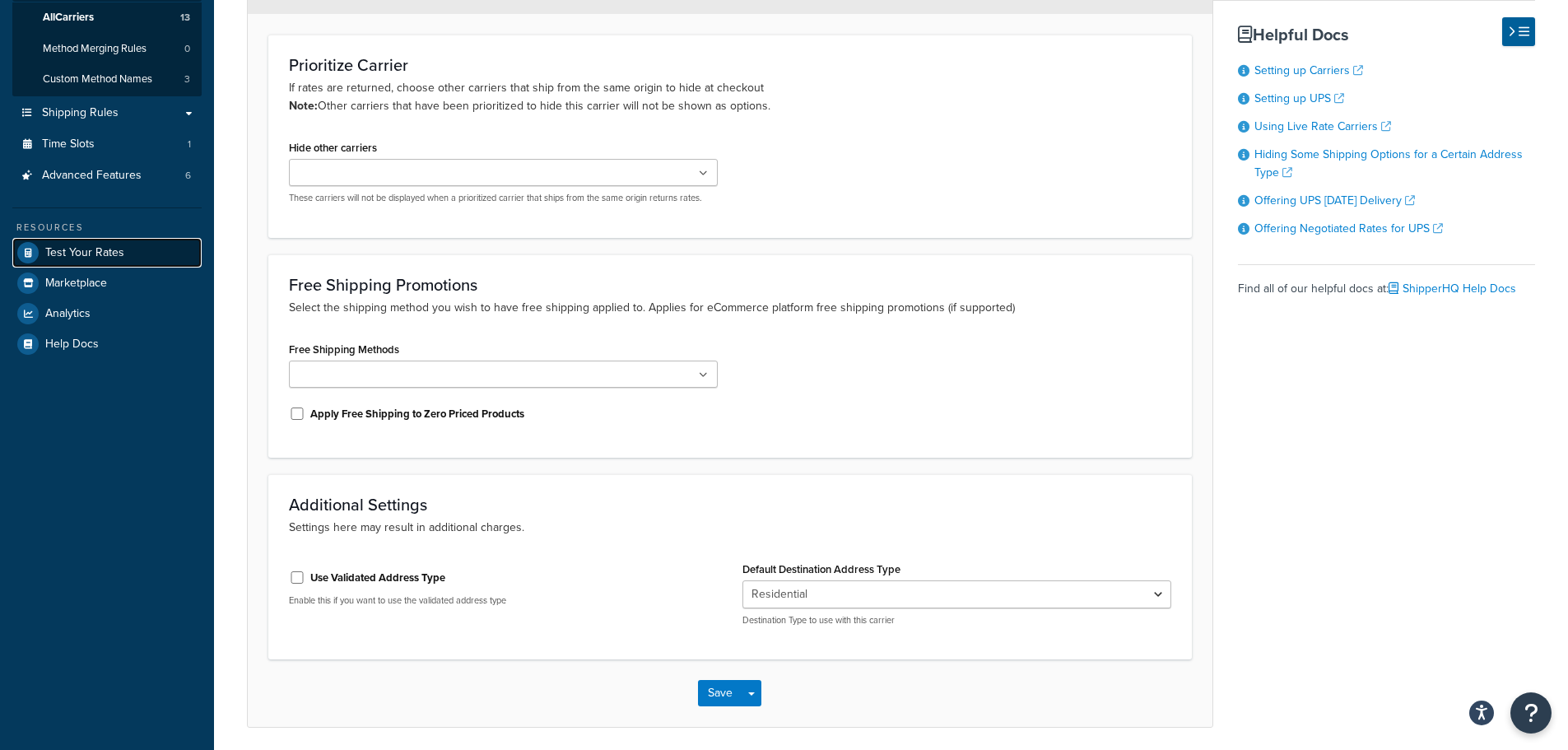
click at [115, 243] on link "Test Your Rates" at bounding box center [107, 253] width 189 height 30
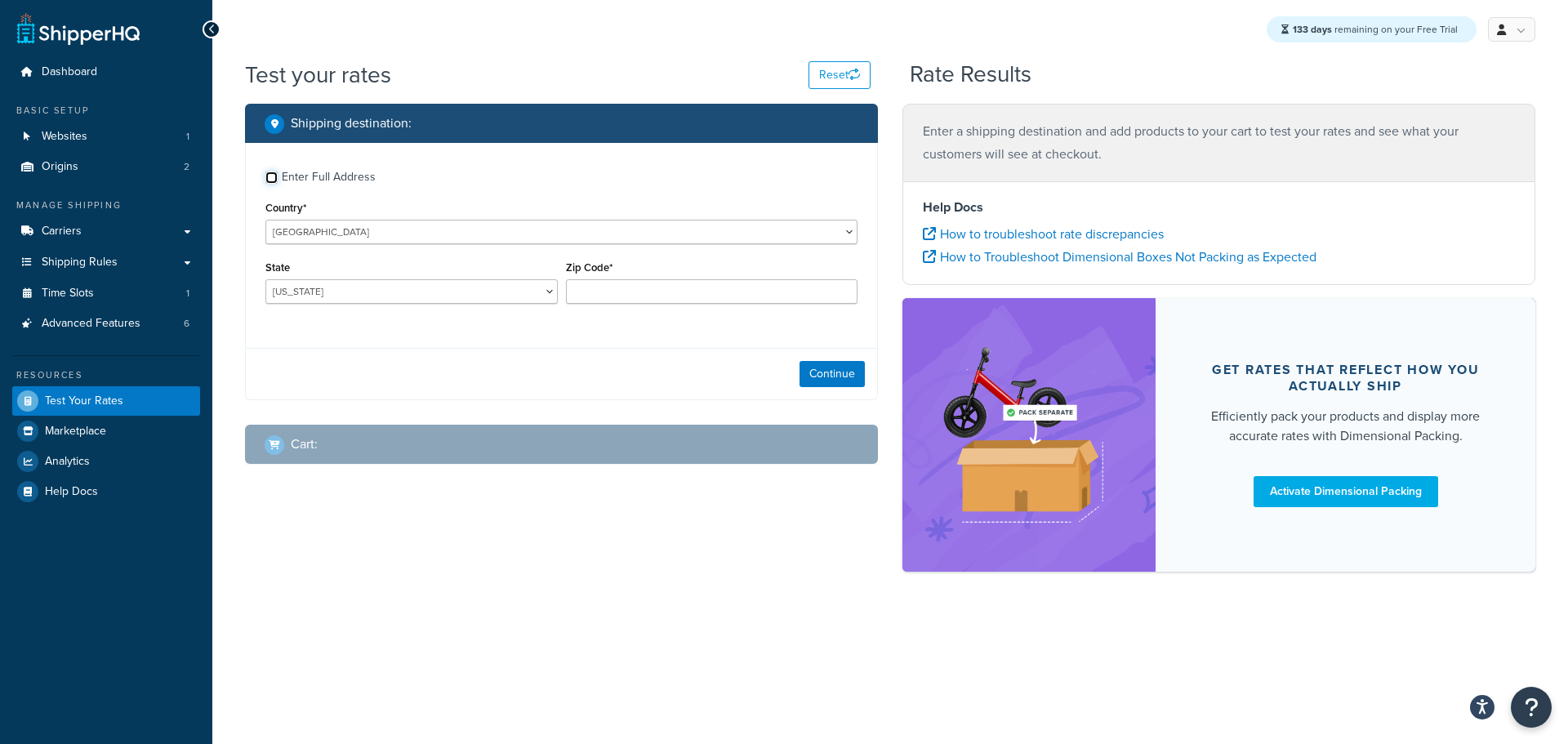
click at [275, 175] on input "Enter Full Address" at bounding box center [271, 177] width 12 height 12
checkbox input "true"
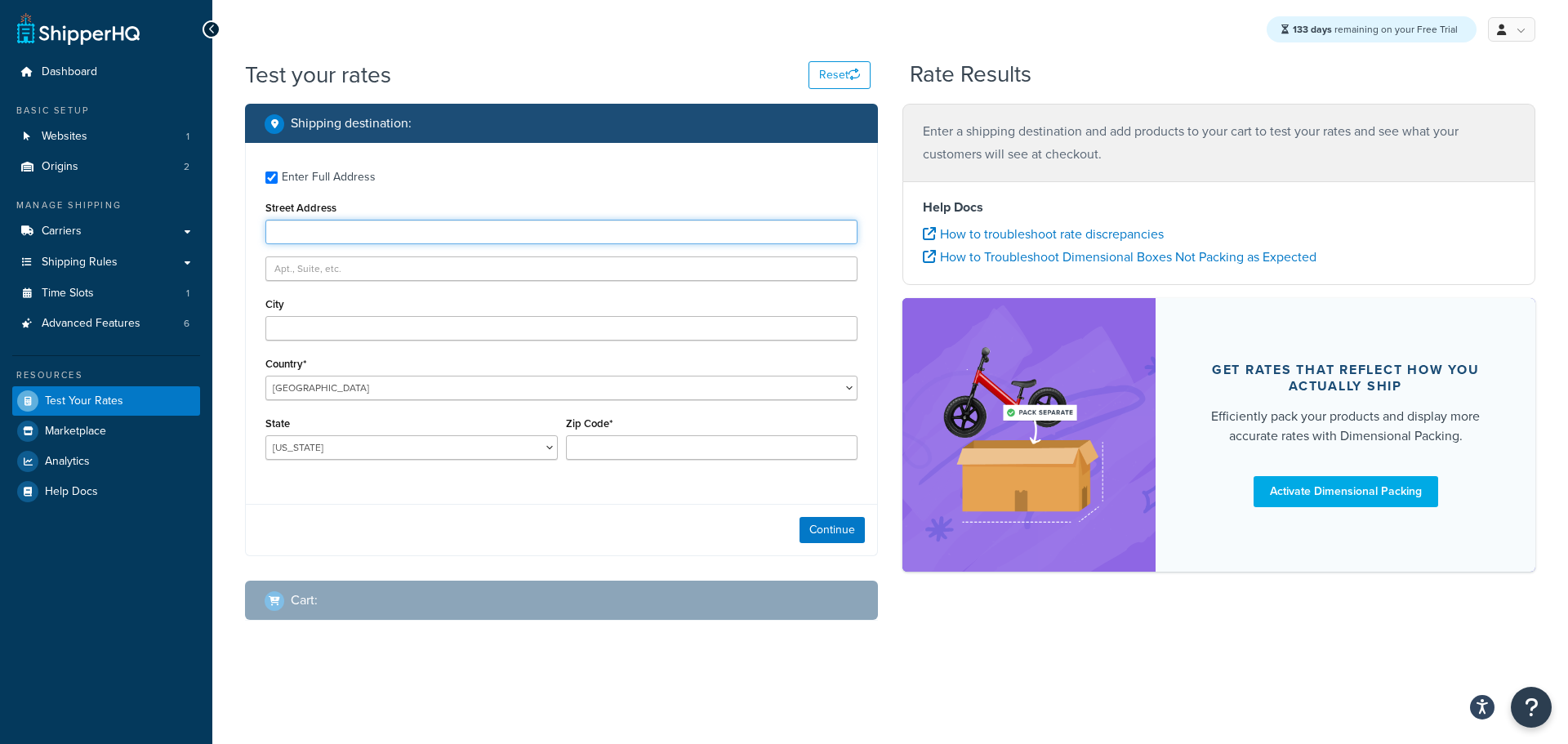
click at [306, 227] on input "Street Address" at bounding box center [561, 231] width 592 height 24
type input "103 Coachmans Trail"
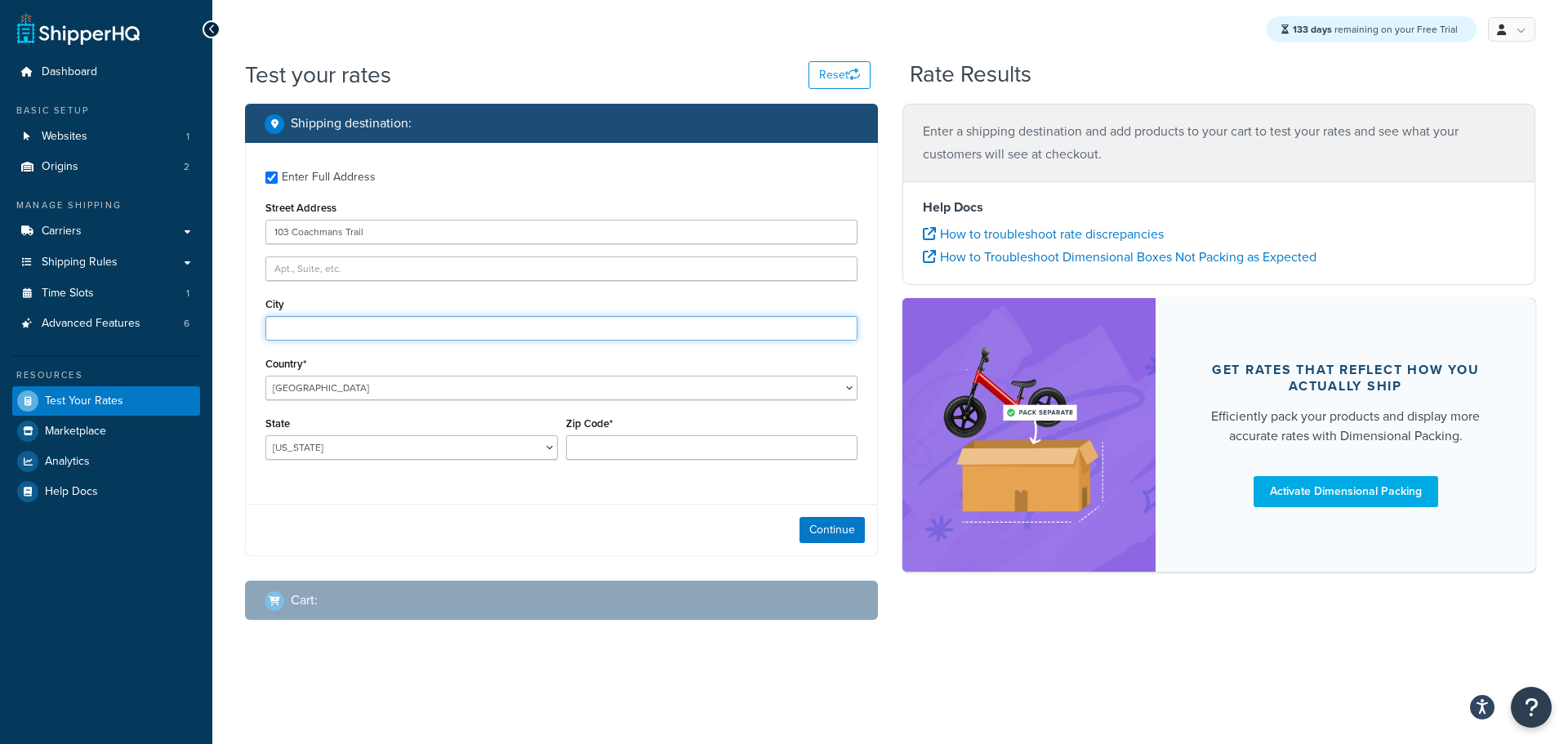
type input "Asheville"
select select "NC"
type input "28803"
click at [836, 535] on button "Continue" at bounding box center [831, 529] width 65 height 26
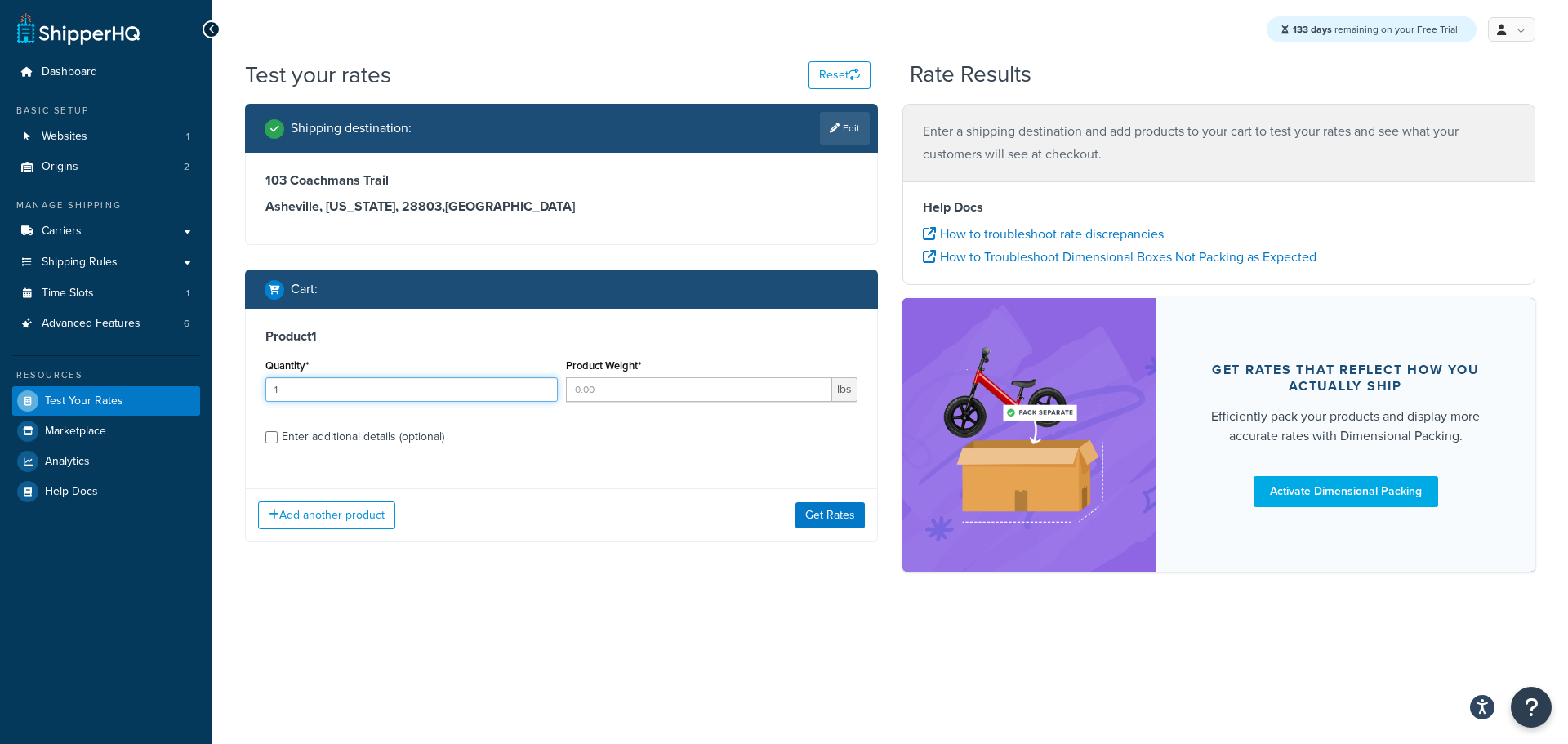
type input "1"
click at [542, 384] on input "1" at bounding box center [412, 389] width 293 height 24
type input "1"
click at [817, 385] on input "1" at bounding box center [699, 389] width 267 height 24
click at [829, 516] on button "Get Rates" at bounding box center [830, 516] width 70 height 26
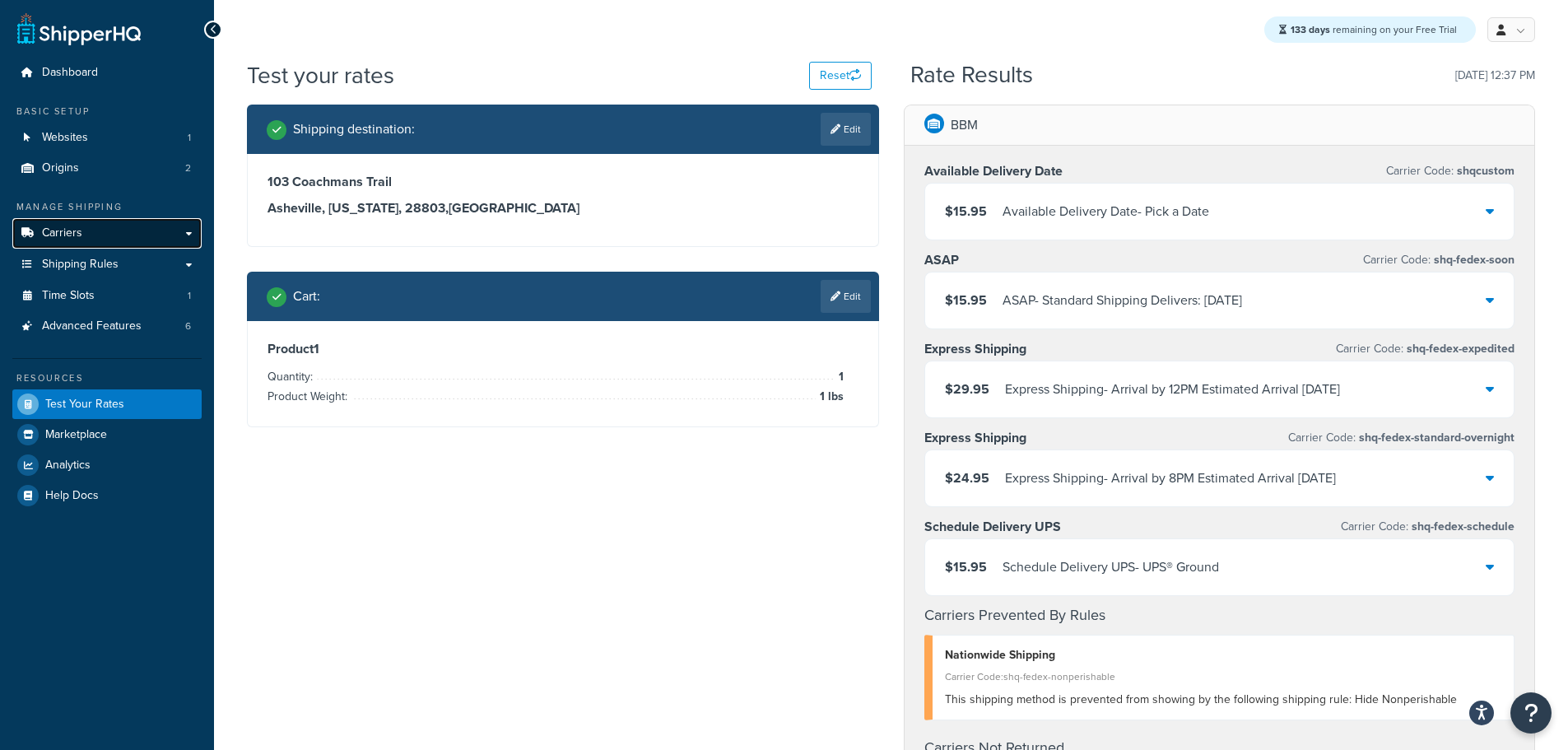
click at [78, 232] on span "Carriers" at bounding box center [62, 233] width 40 height 14
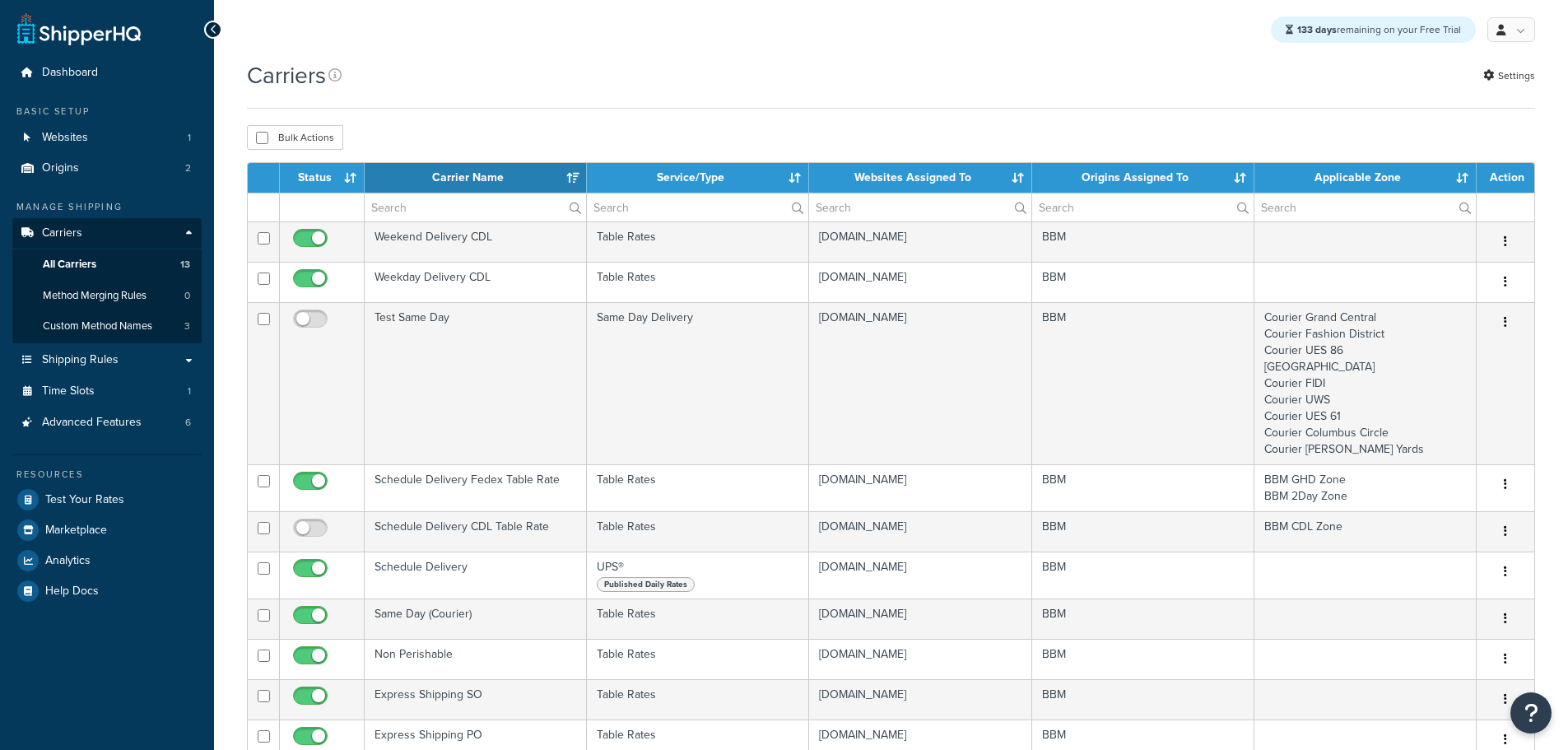
select select "15"
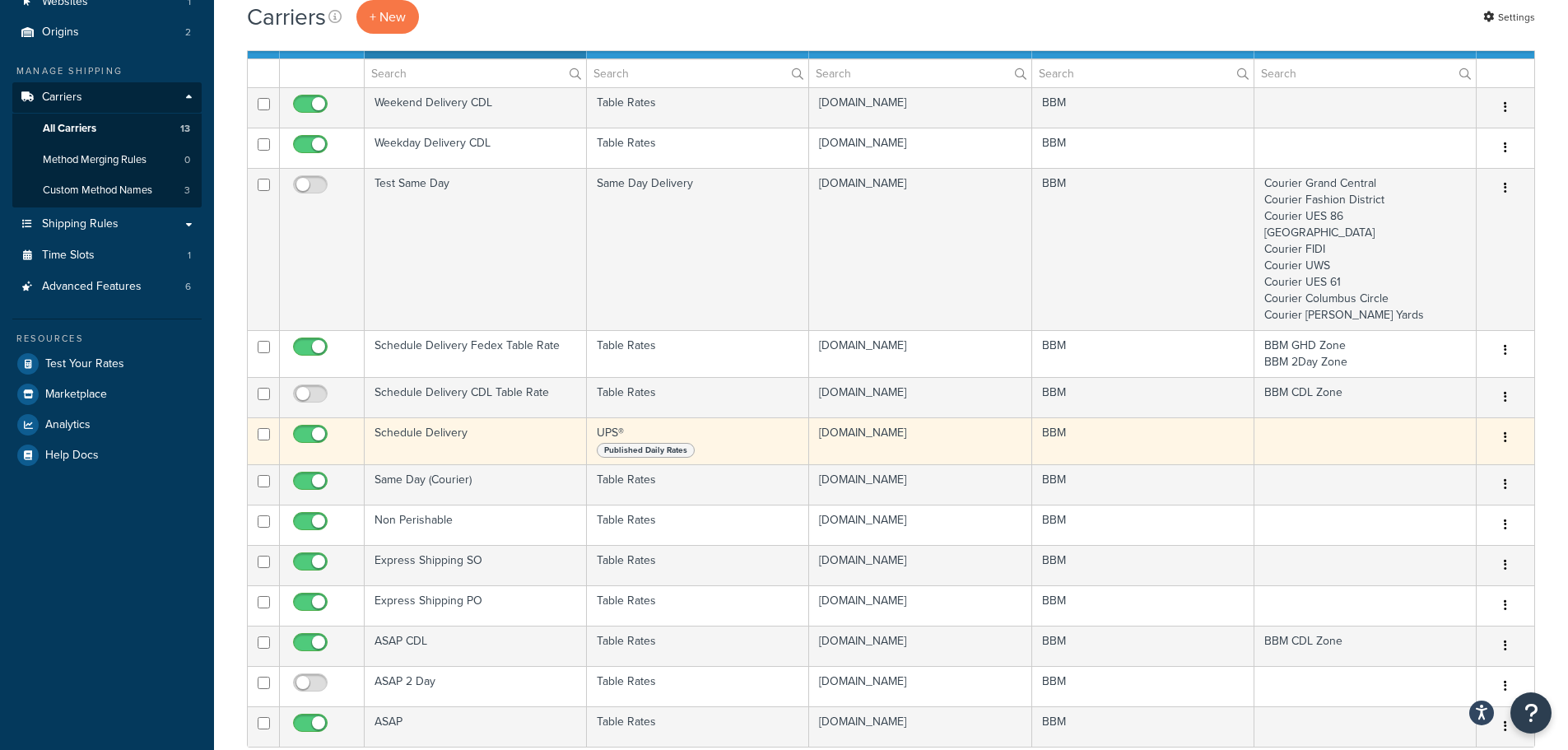
scroll to position [165, 0]
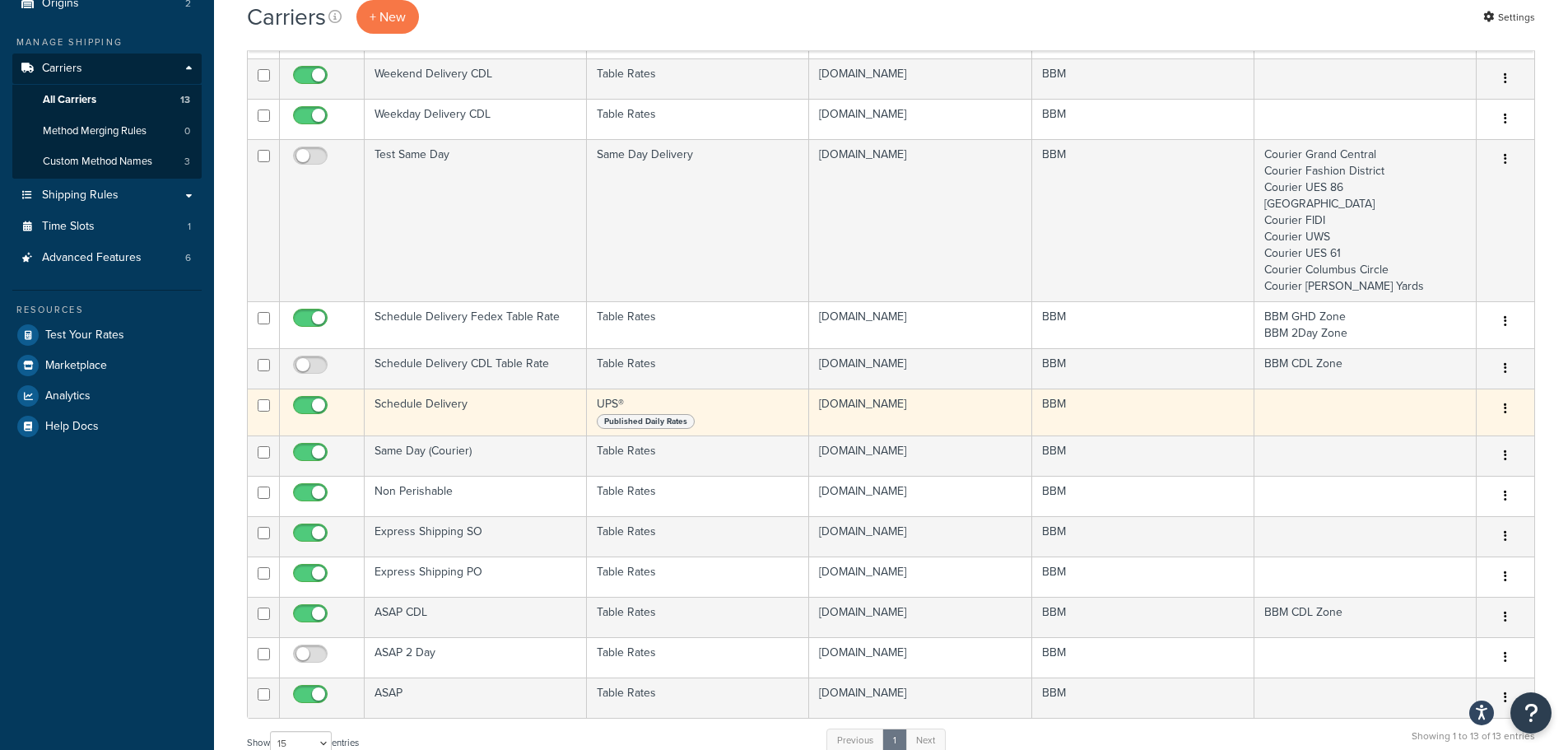
click at [431, 402] on td "Schedule Delivery" at bounding box center [475, 412] width 222 height 47
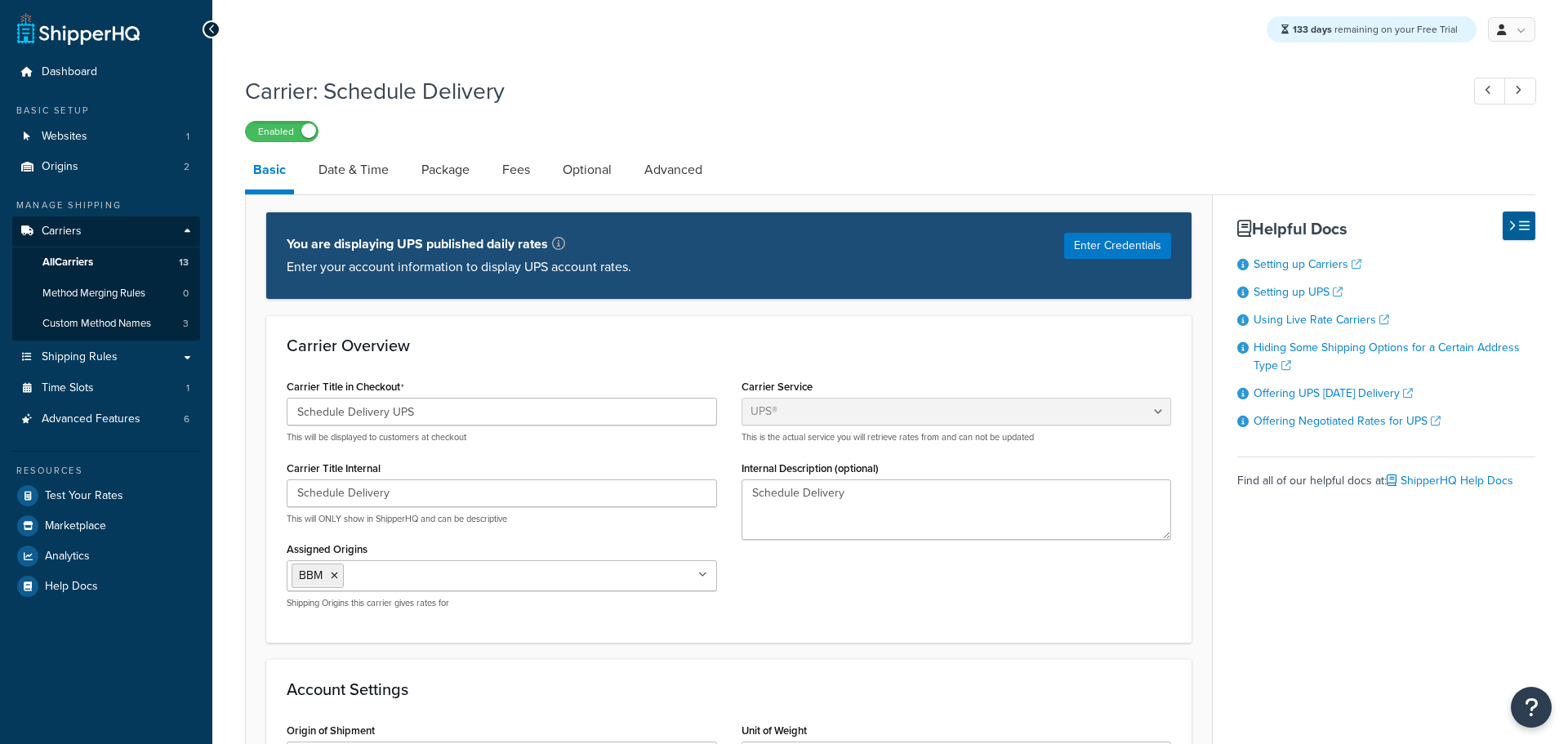
select select "ups"
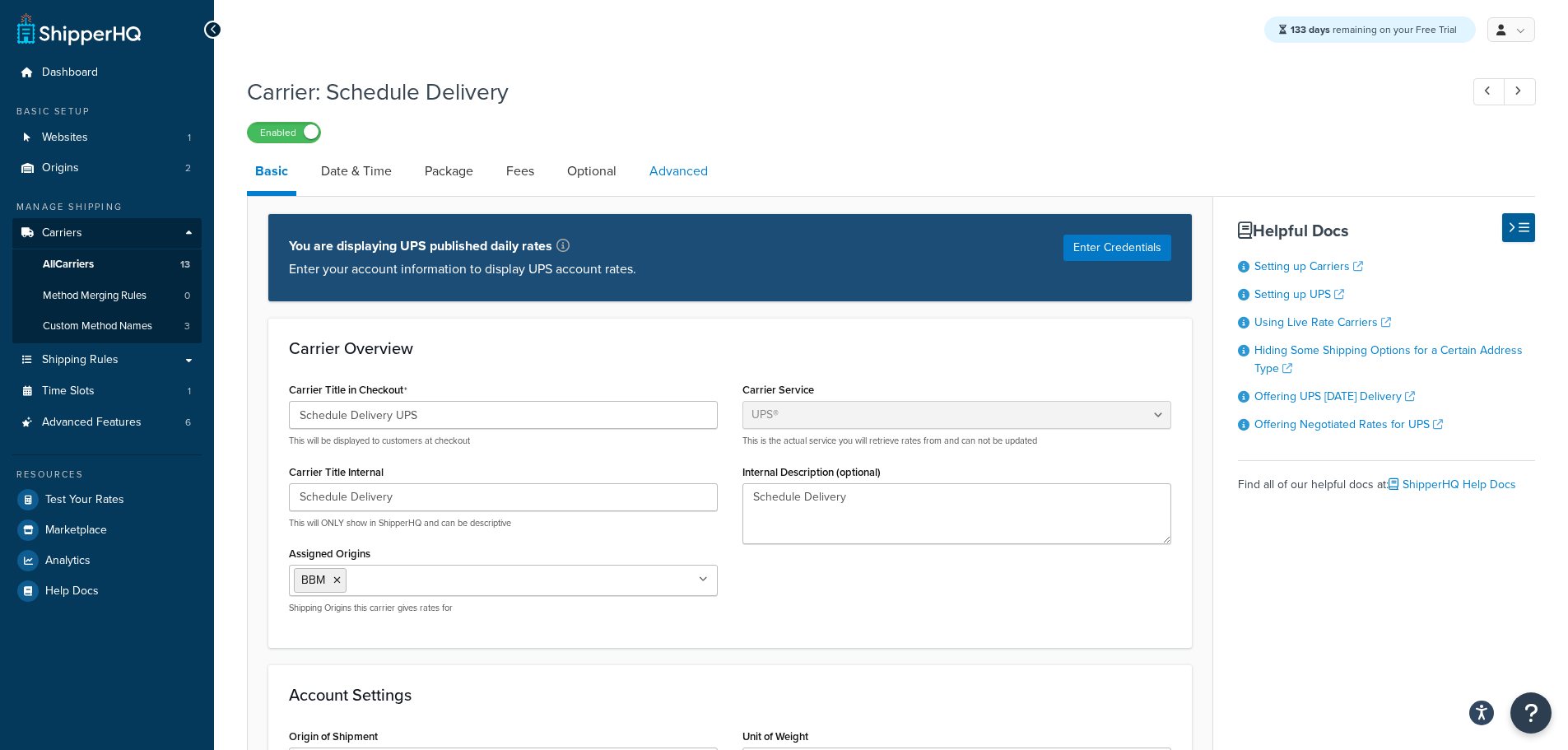
click at [691, 168] on link "Advanced" at bounding box center [679, 171] width 75 height 39
select select "false"
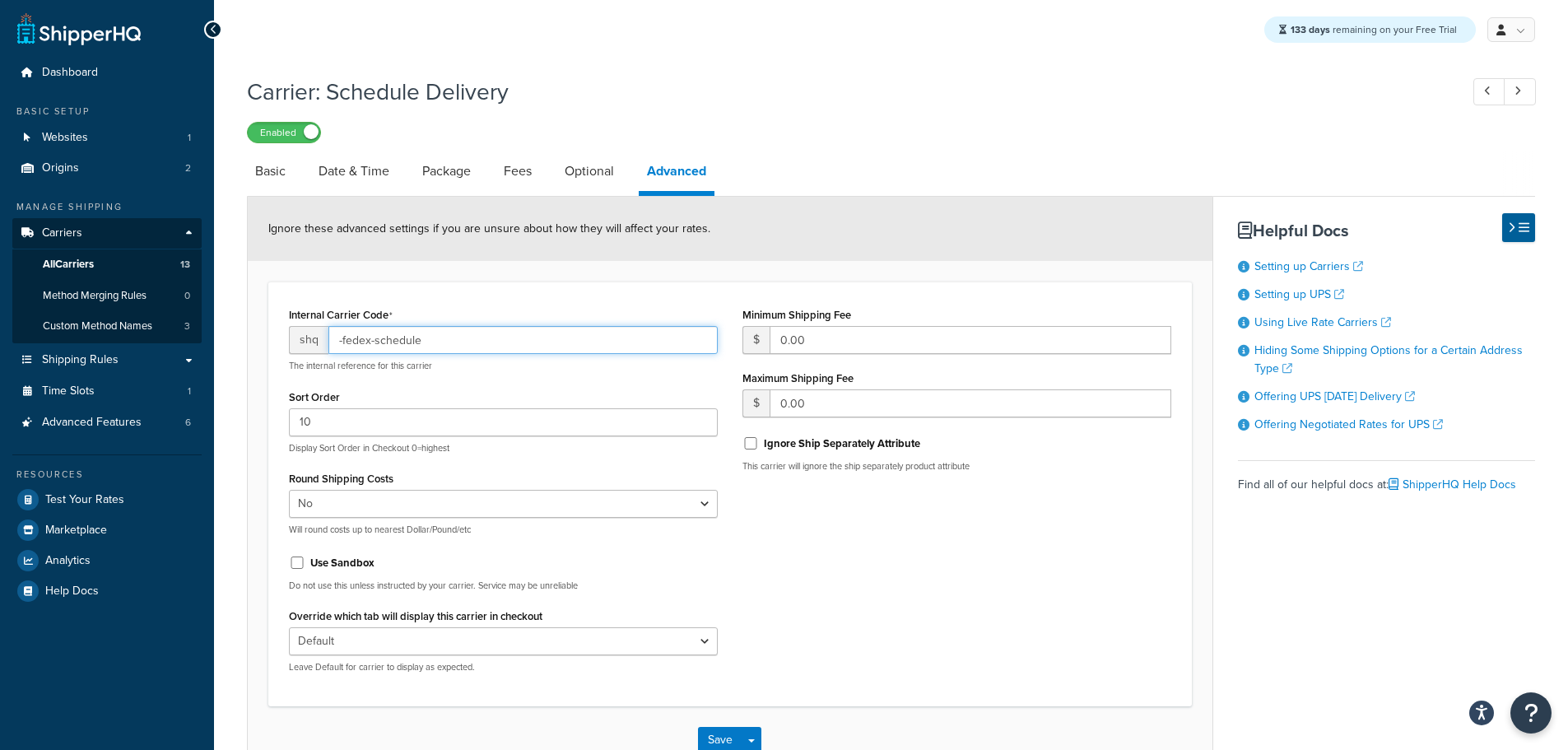
click at [444, 350] on input "-fedex-schedule" at bounding box center [524, 340] width 390 height 28
type input "-fedex-schedule123"
click at [711, 737] on button "Save" at bounding box center [719, 740] width 44 height 26
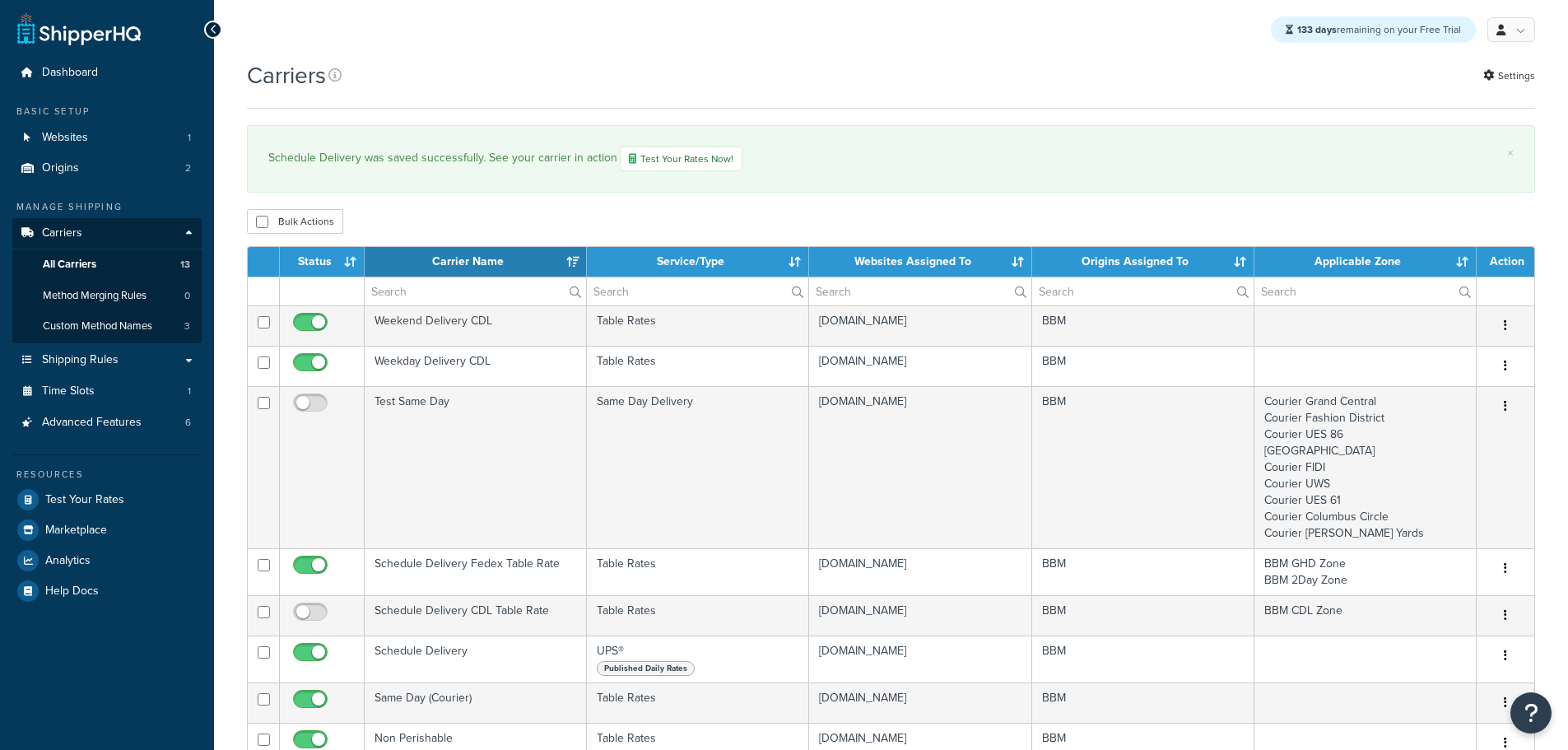
select select "15"
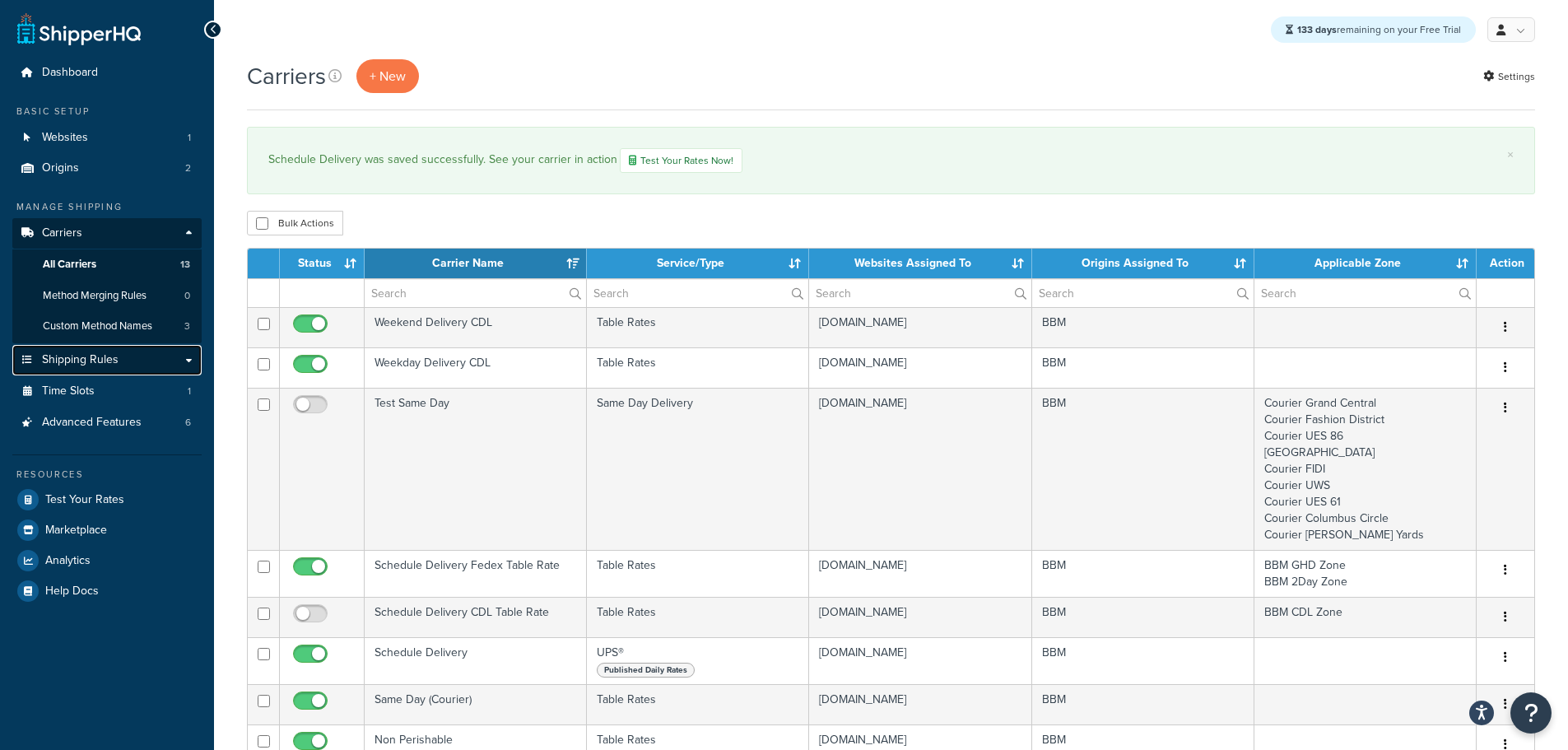
click at [112, 361] on span "Shipping Rules" at bounding box center [81, 360] width 77 height 14
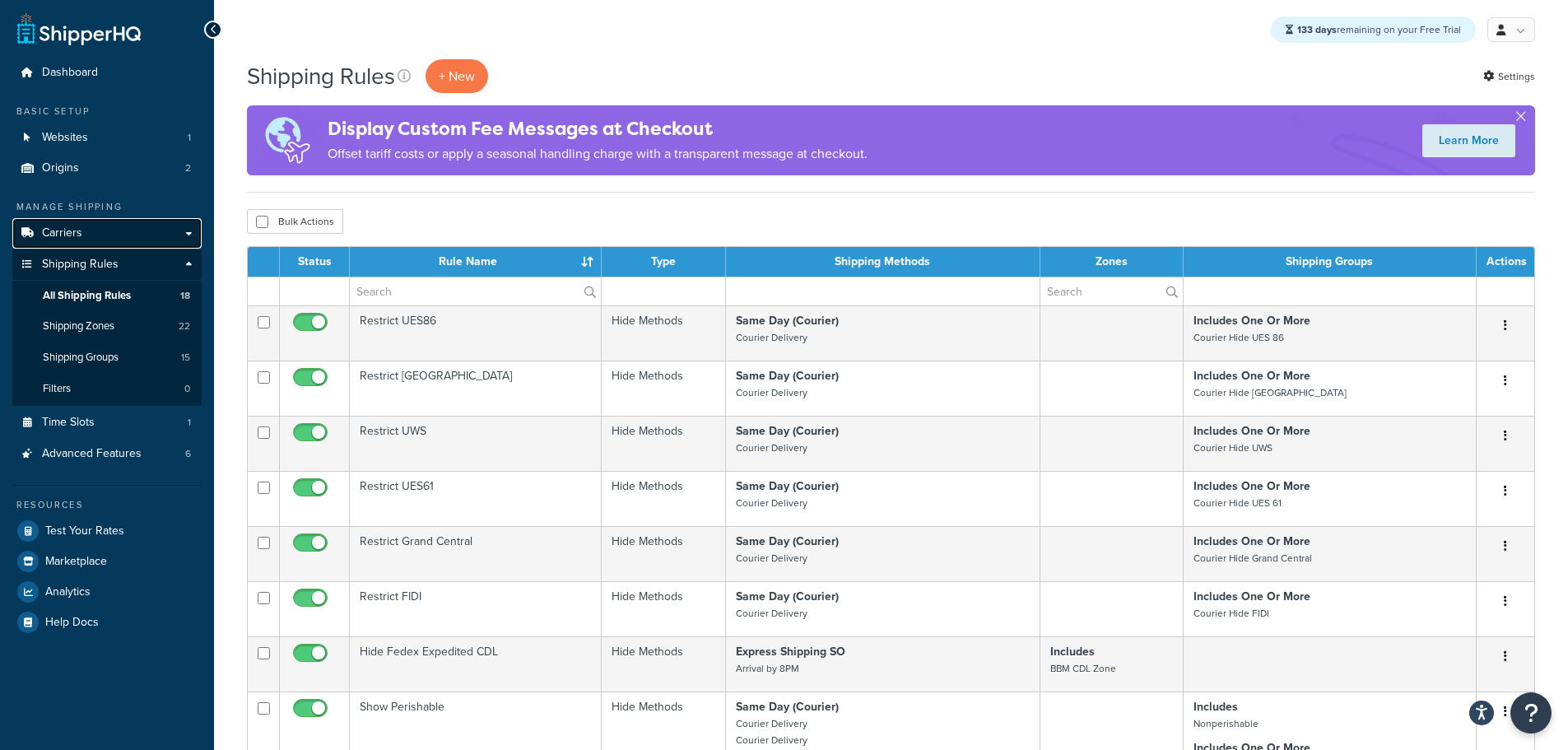
click at [78, 228] on span "Carriers" at bounding box center [62, 233] width 40 height 14
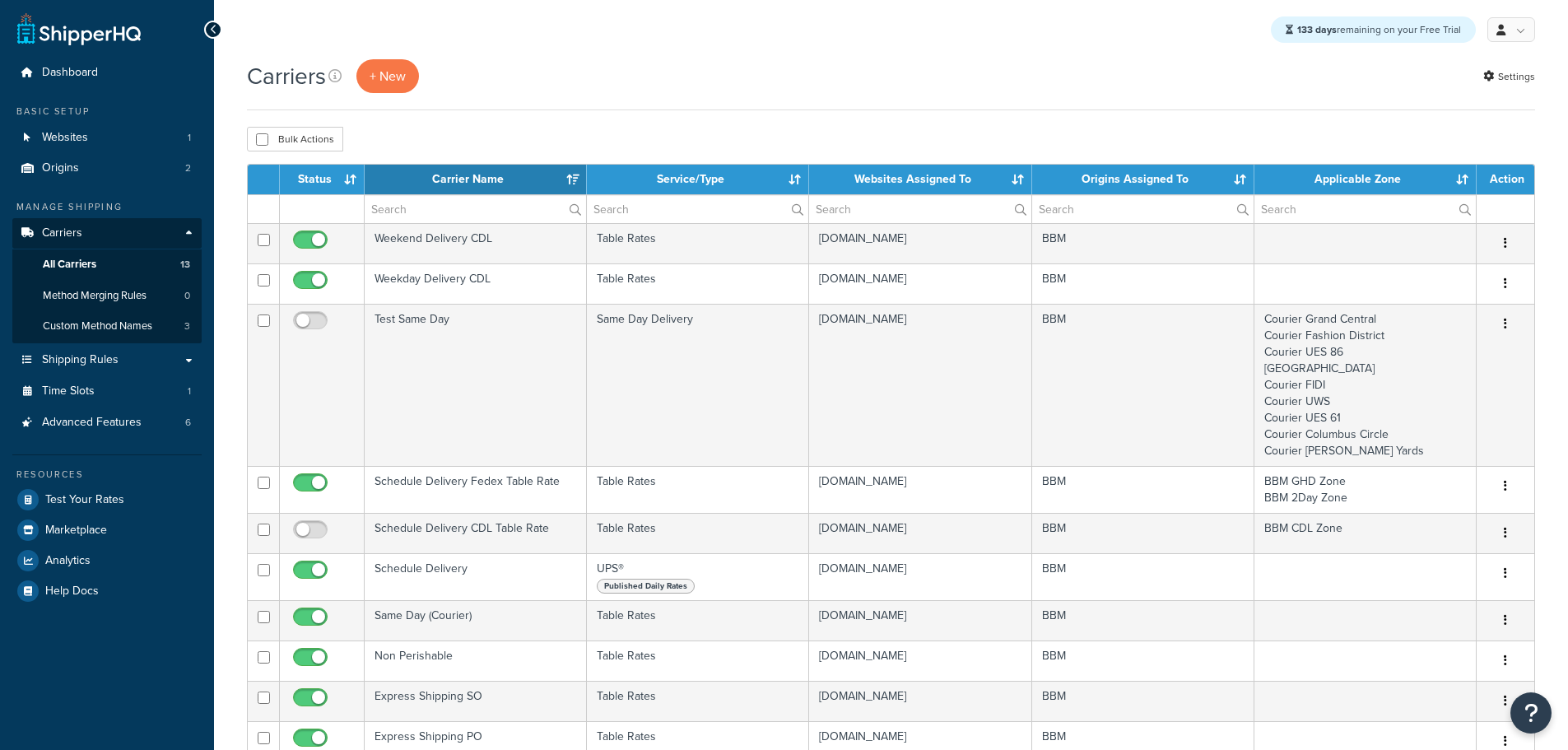
select select "15"
click at [104, 500] on span "Test Your Rates" at bounding box center [84, 499] width 79 height 14
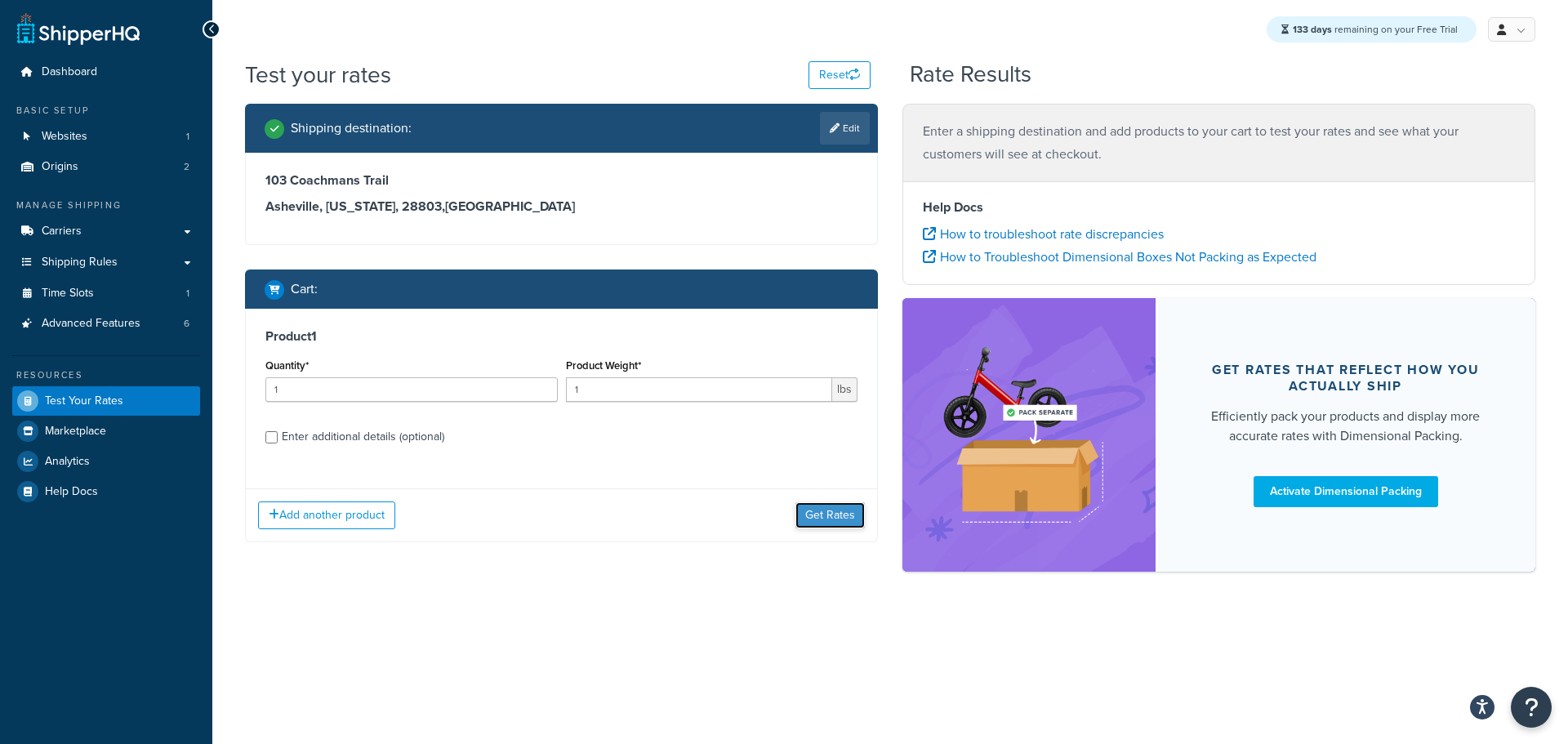
click at [833, 515] on button "Get Rates" at bounding box center [830, 516] width 70 height 26
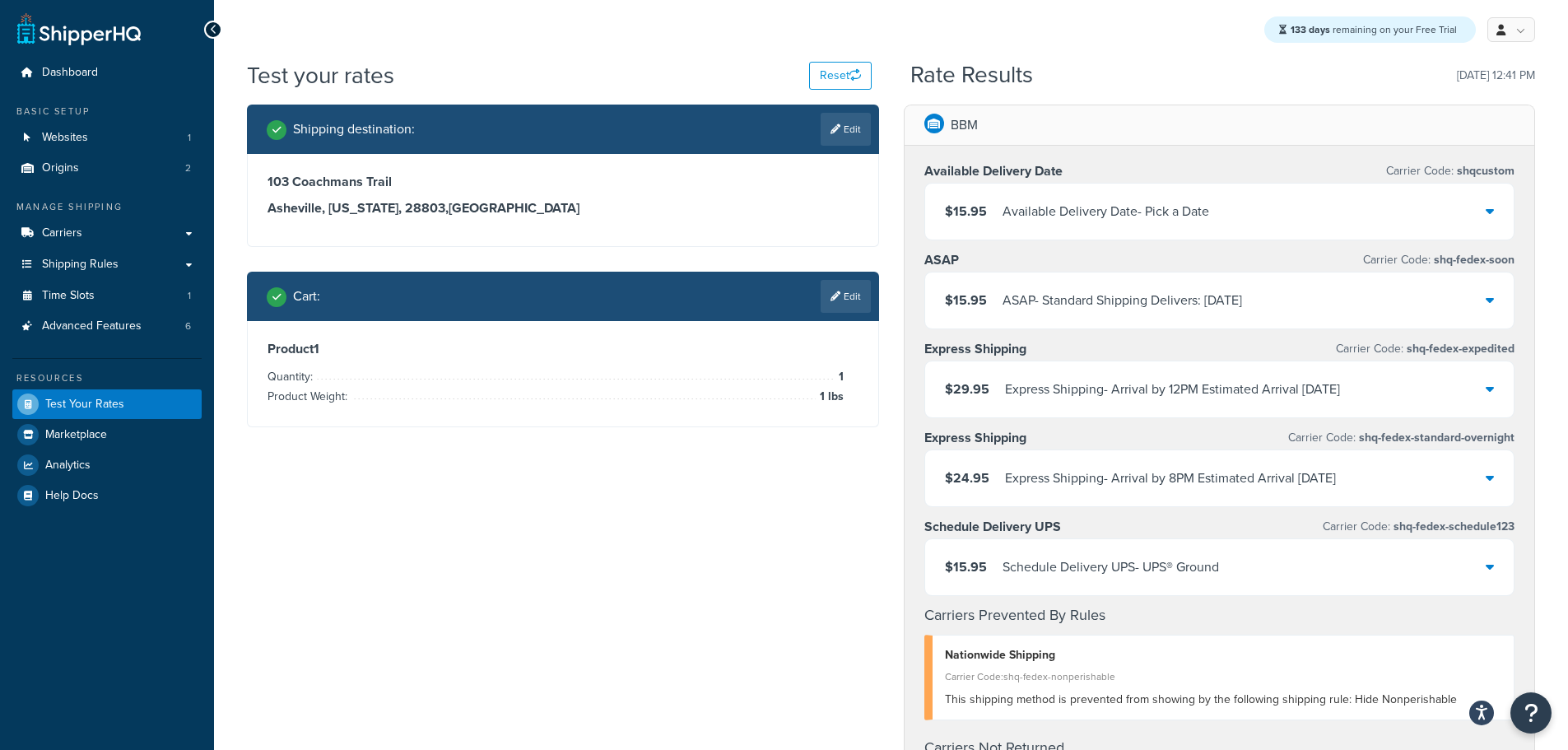
click at [1440, 561] on div "$15.95 Schedule Delivery UPS - UPS® Ground" at bounding box center [1220, 567] width 589 height 56
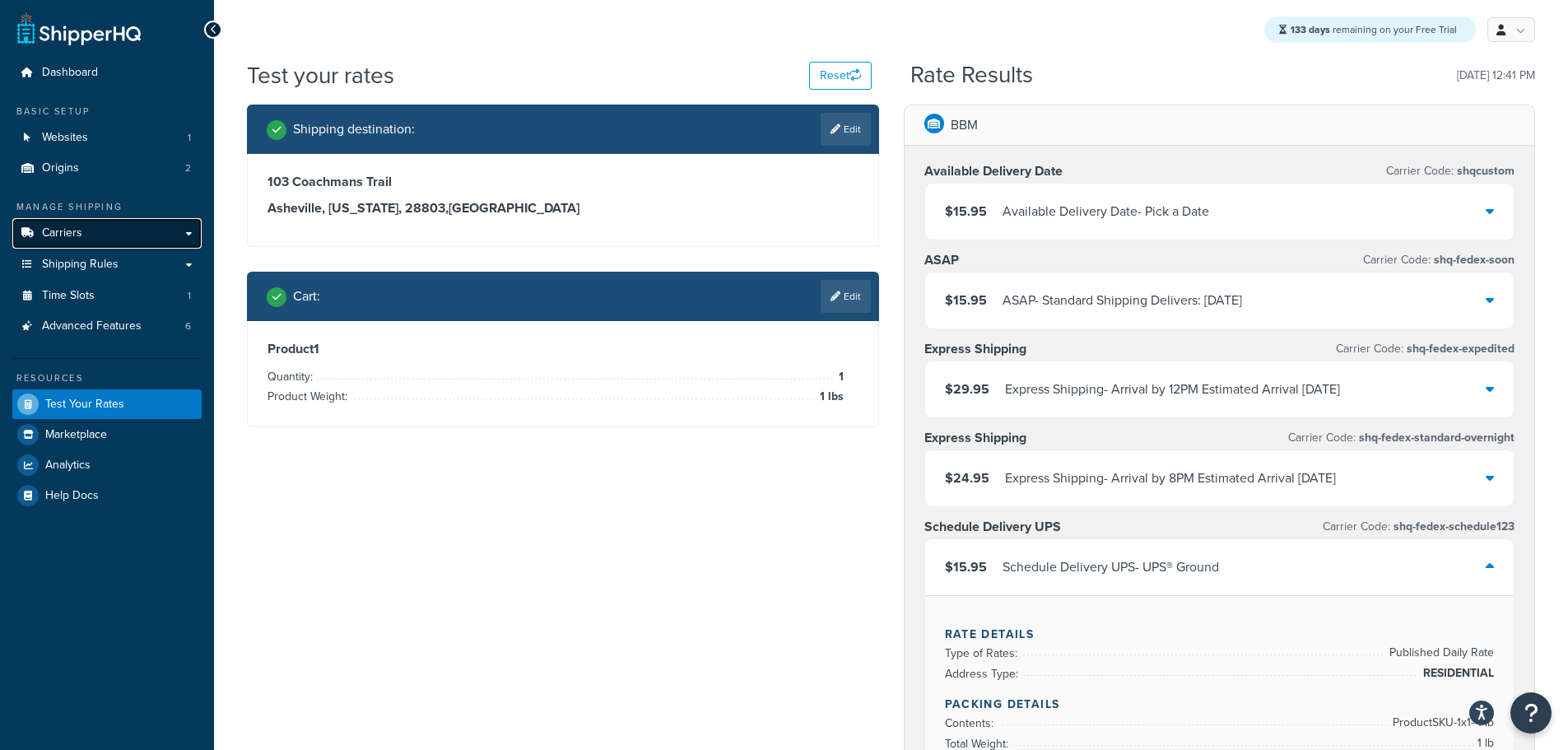
click at [97, 240] on link "Carriers" at bounding box center [107, 233] width 189 height 31
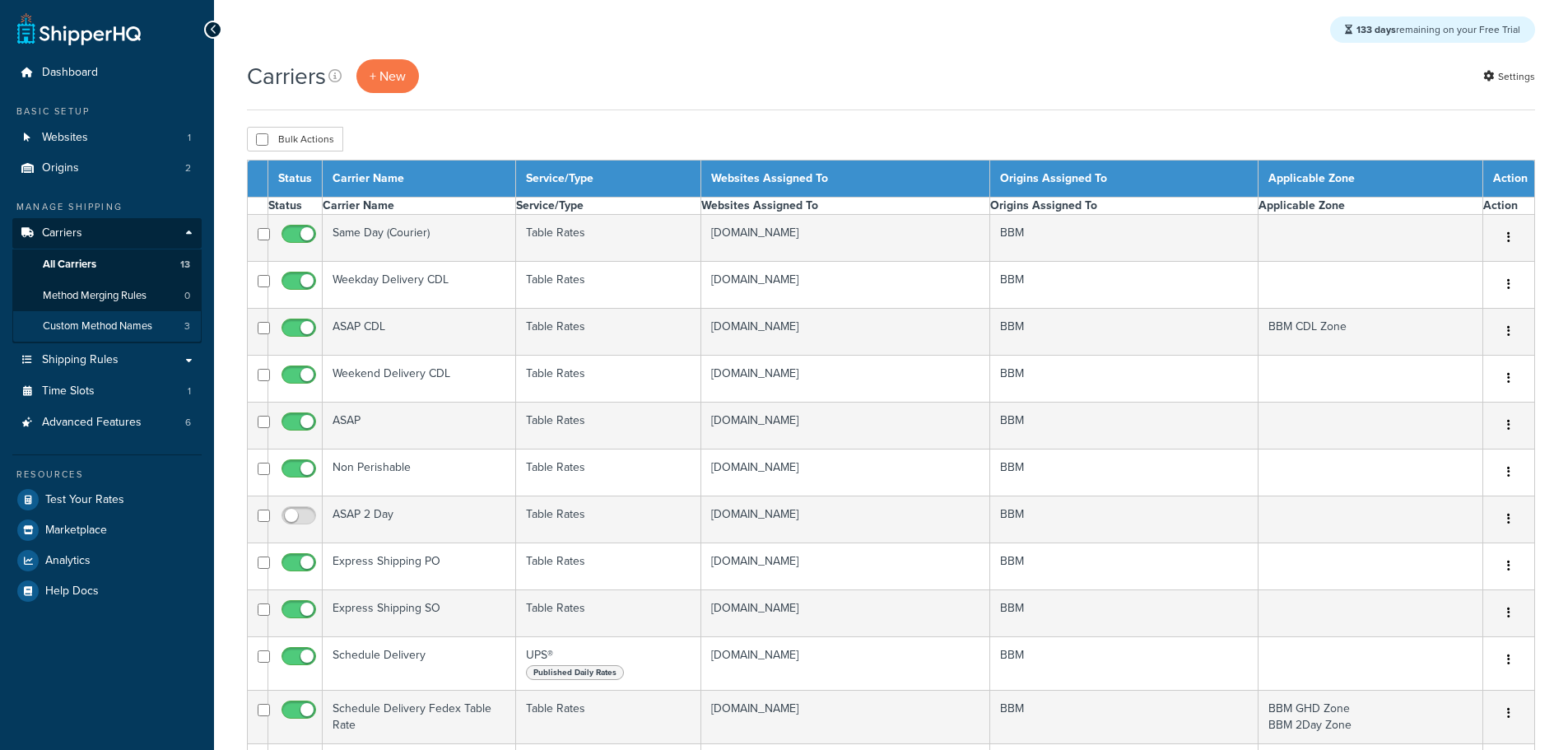
select select "15"
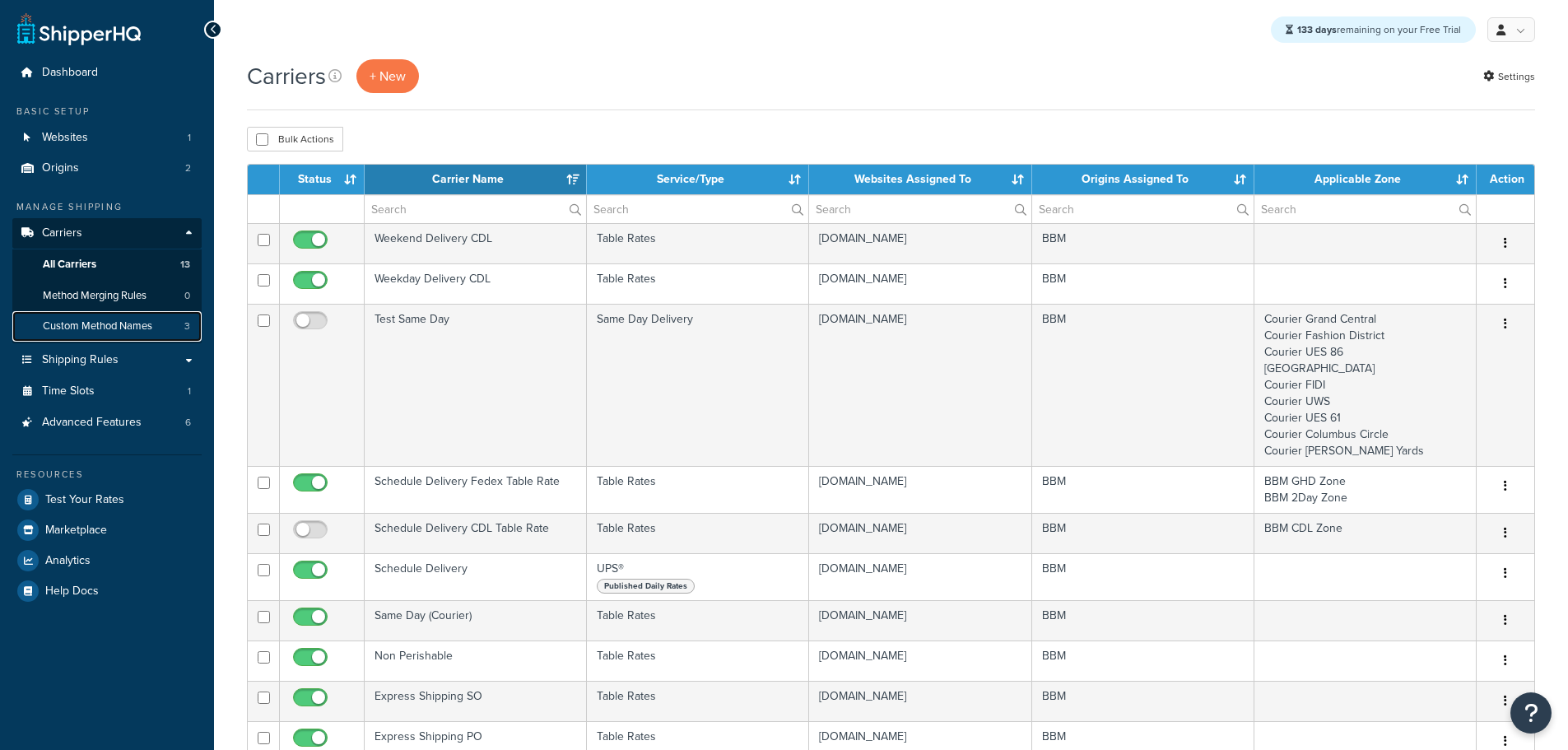
click at [111, 324] on span "Custom Method Names" at bounding box center [97, 326] width 110 height 14
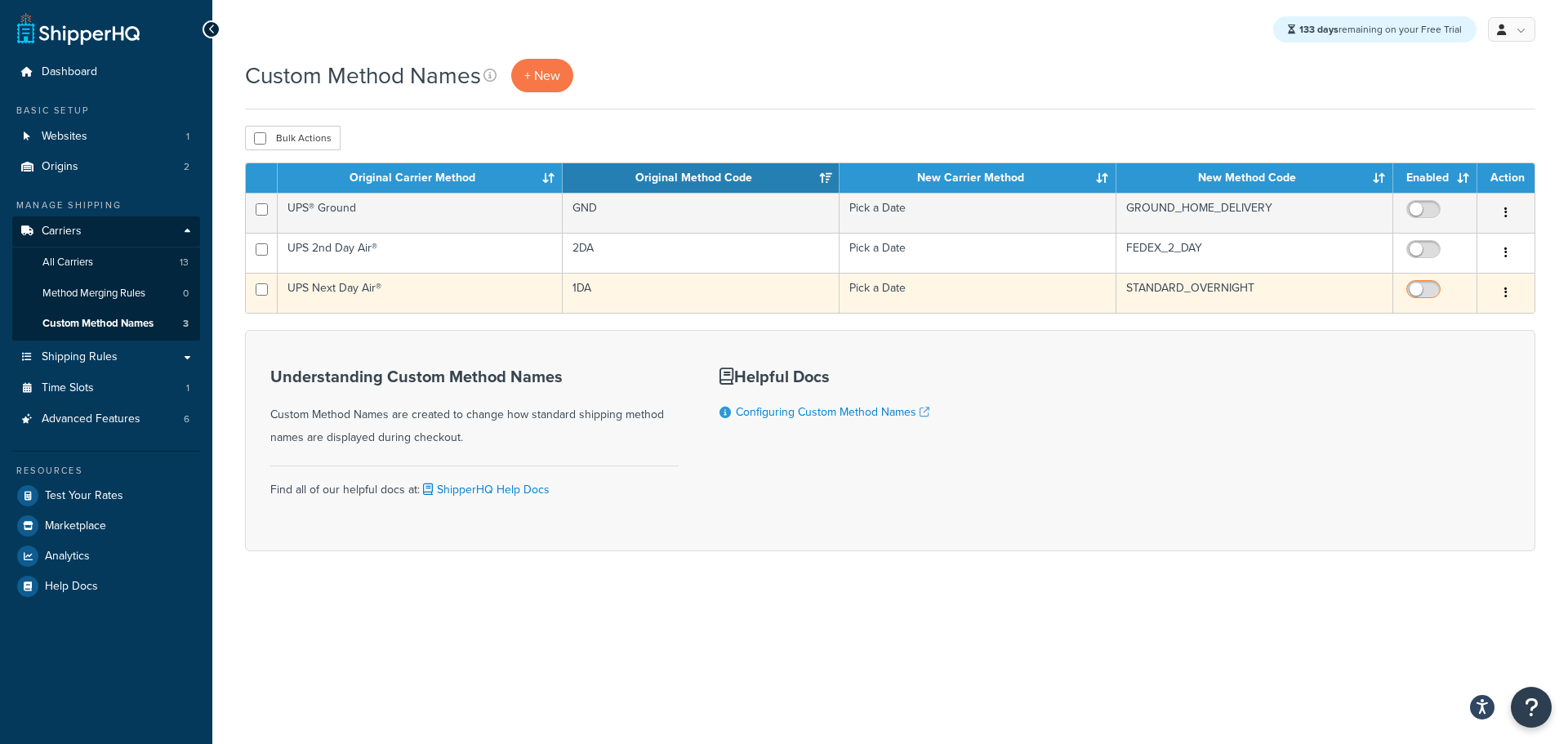
click at [1421, 299] on input "checkbox" at bounding box center [1425, 294] width 45 height 20
checkbox input "true"
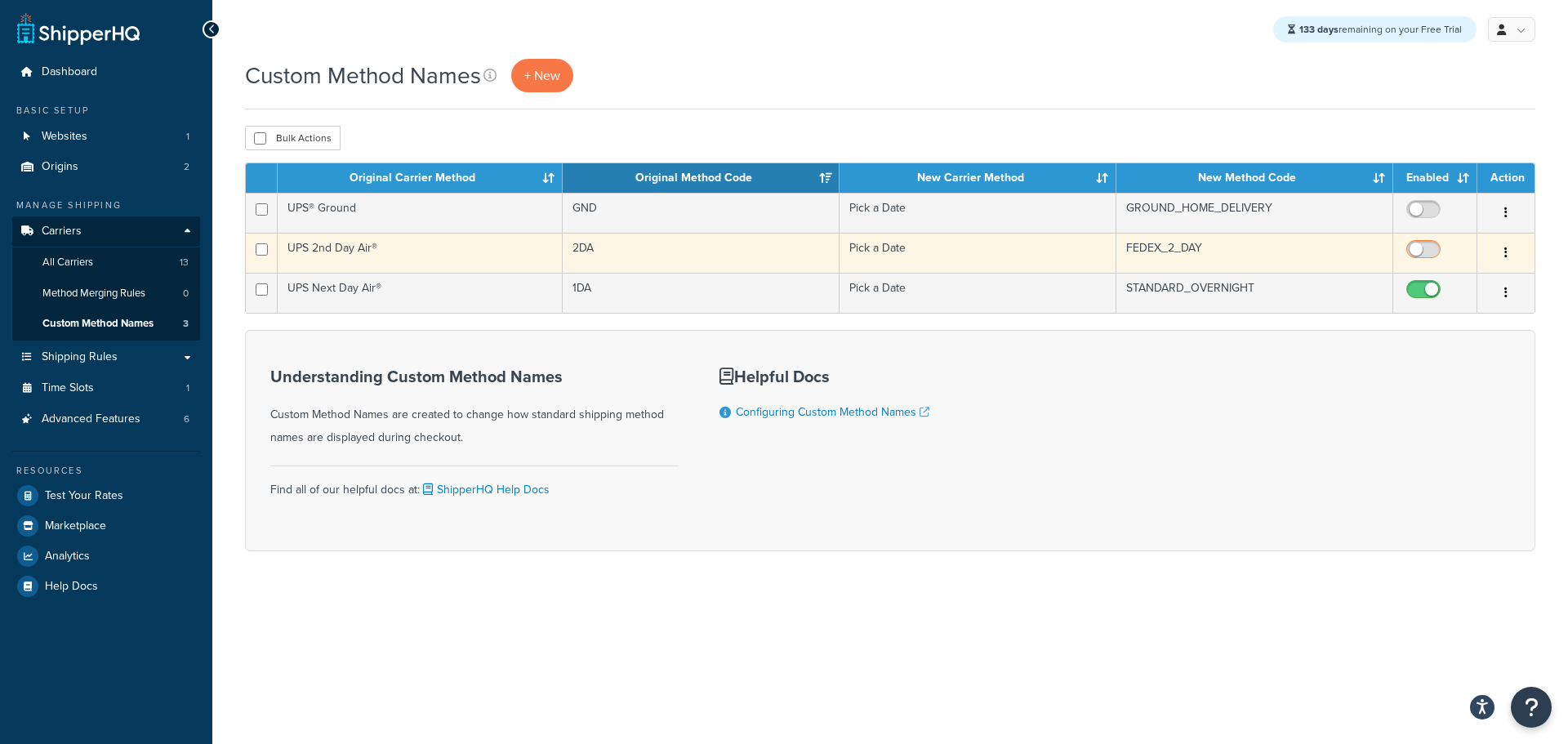
click at [1426, 254] on input "checkbox" at bounding box center [1425, 254] width 45 height 20
checkbox input "true"
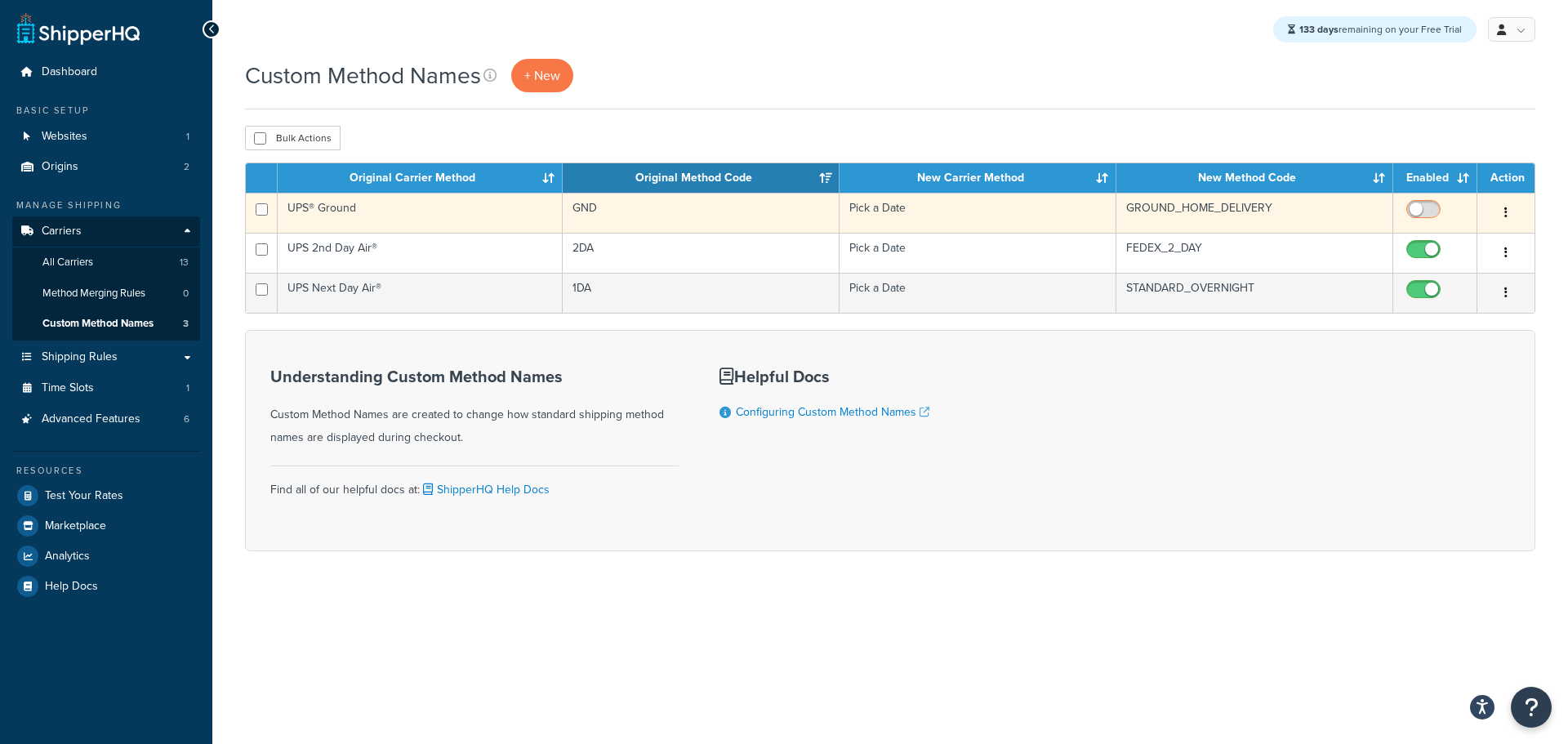
click at [1413, 207] on input "checkbox" at bounding box center [1425, 214] width 45 height 20
checkbox input "true"
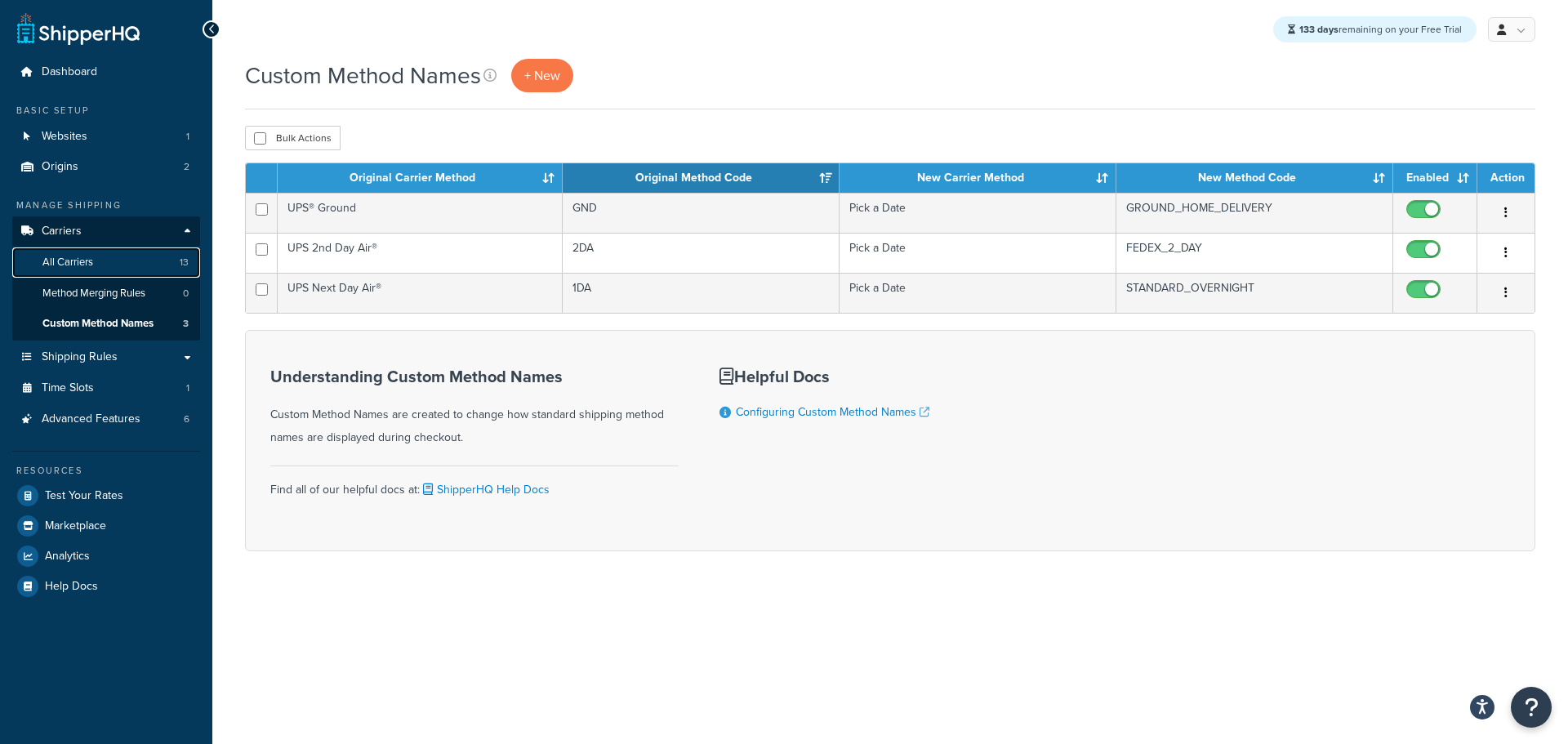
click at [89, 260] on span "All Carriers" at bounding box center [68, 262] width 50 height 14
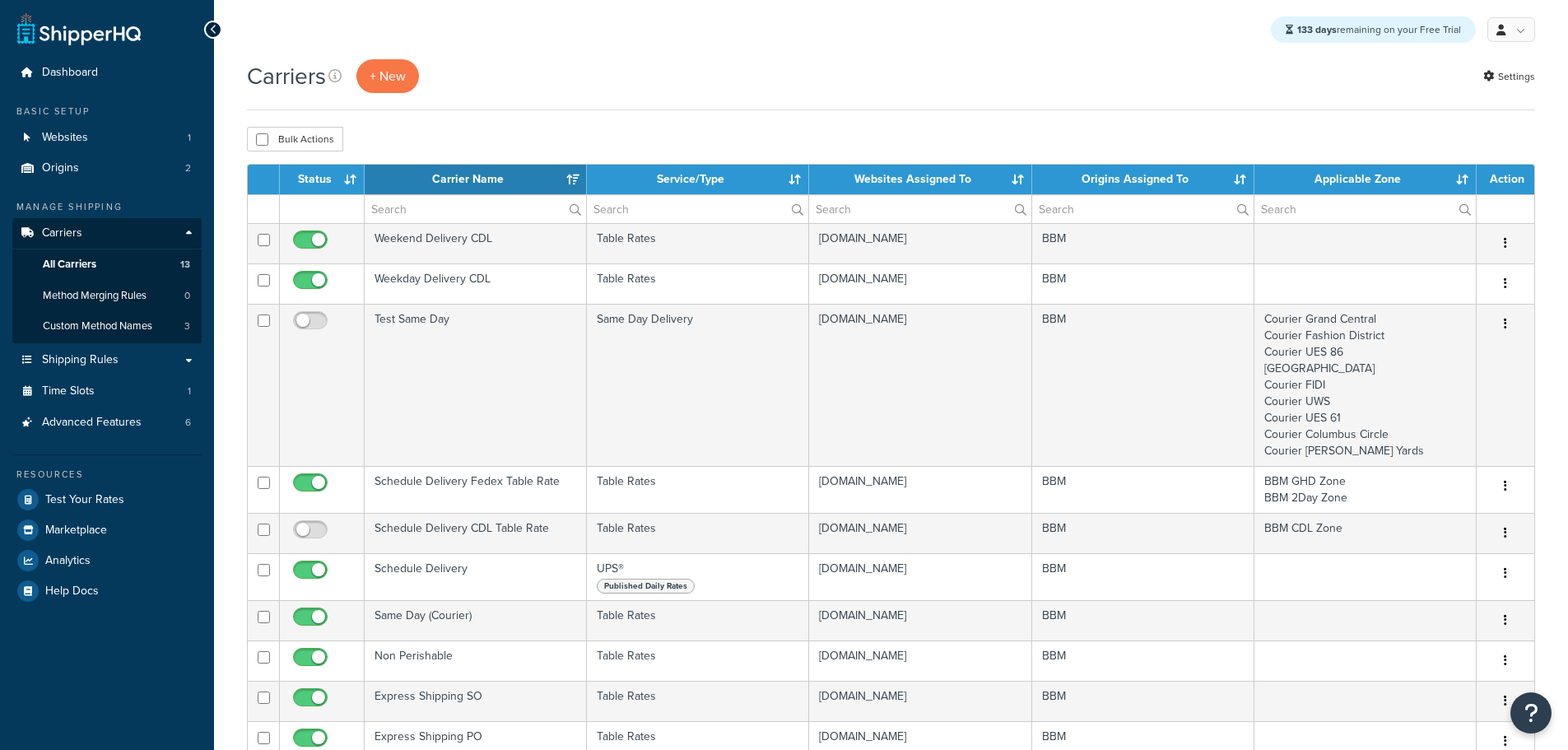
select select "15"
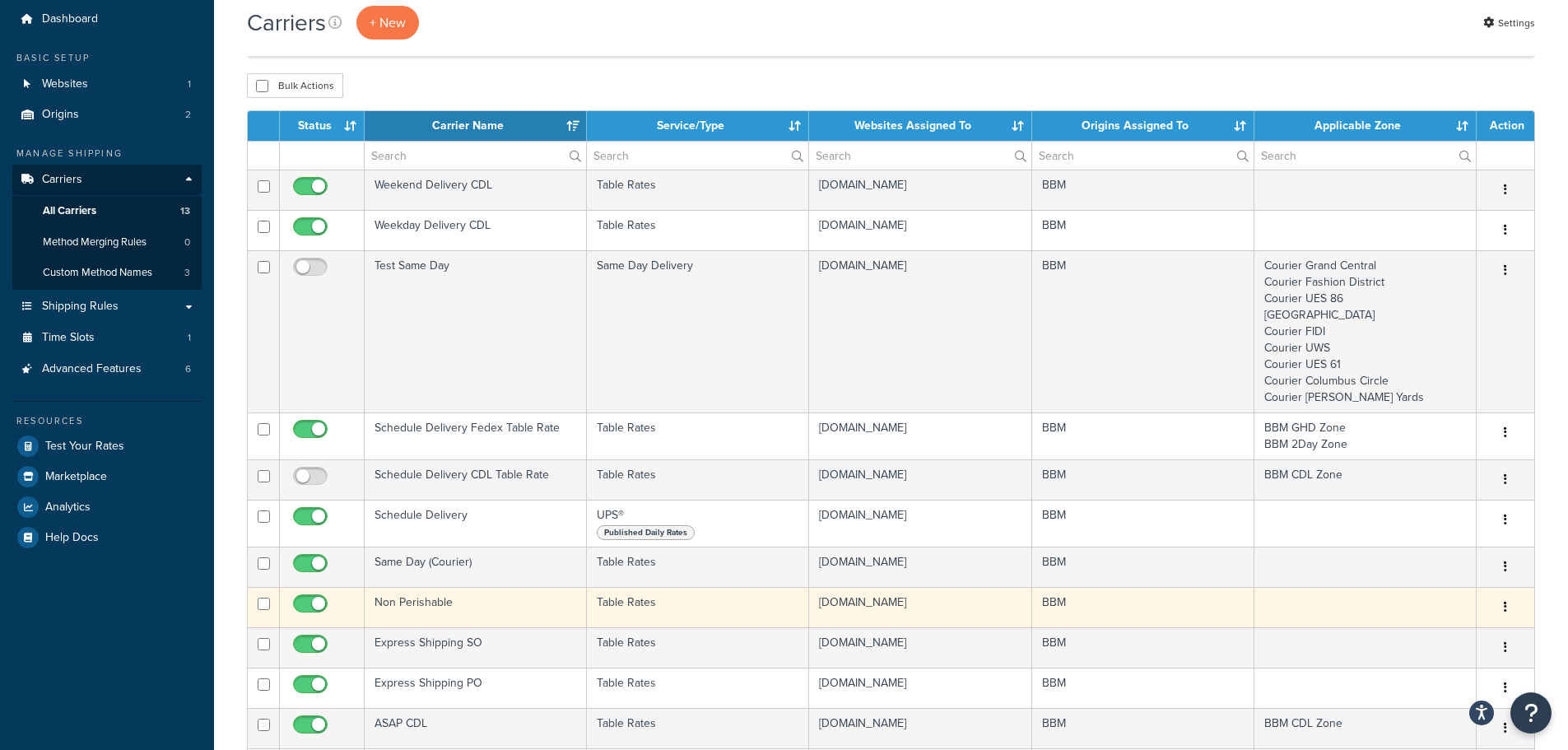
scroll to position [82, 0]
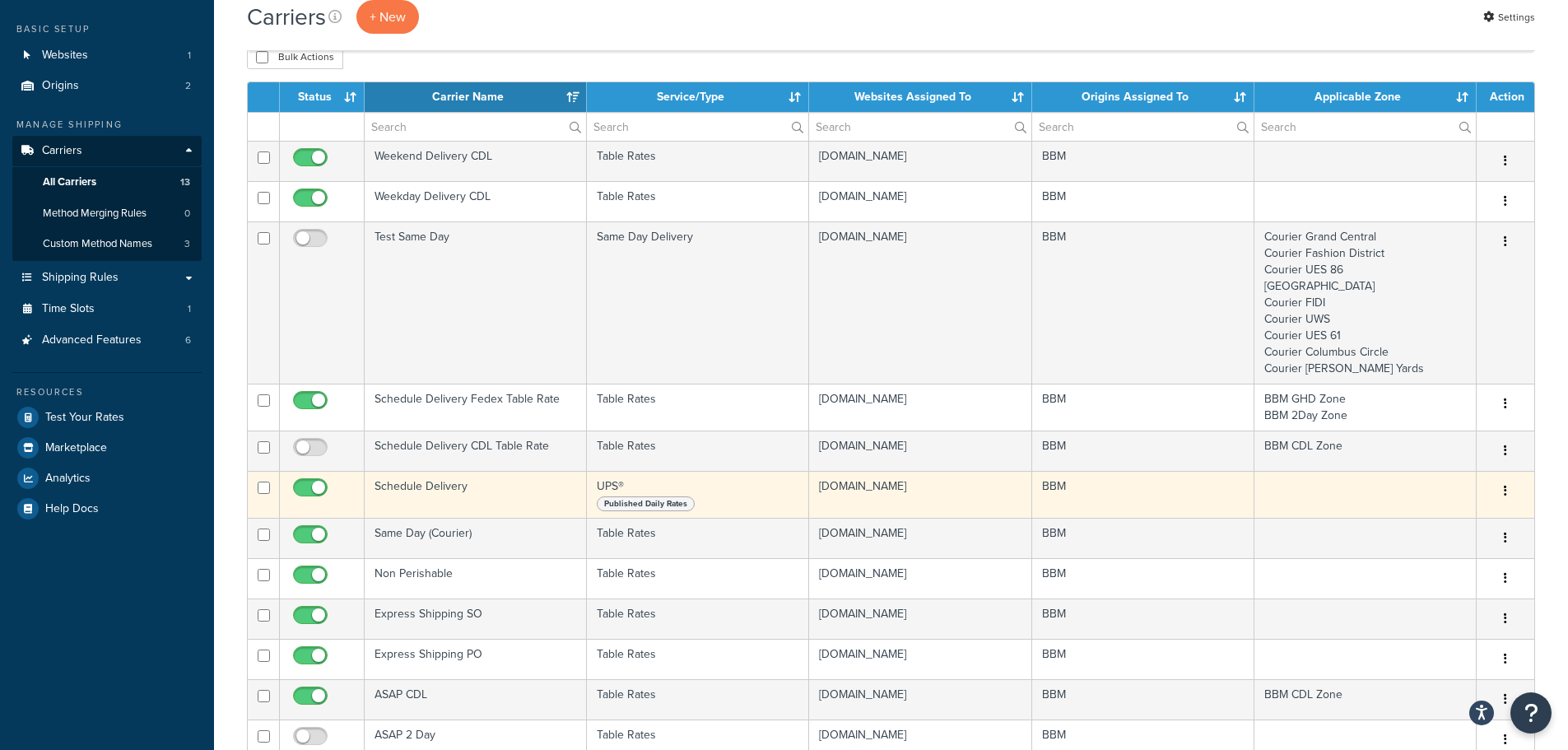
click at [452, 485] on td "Schedule Delivery" at bounding box center [475, 494] width 222 height 47
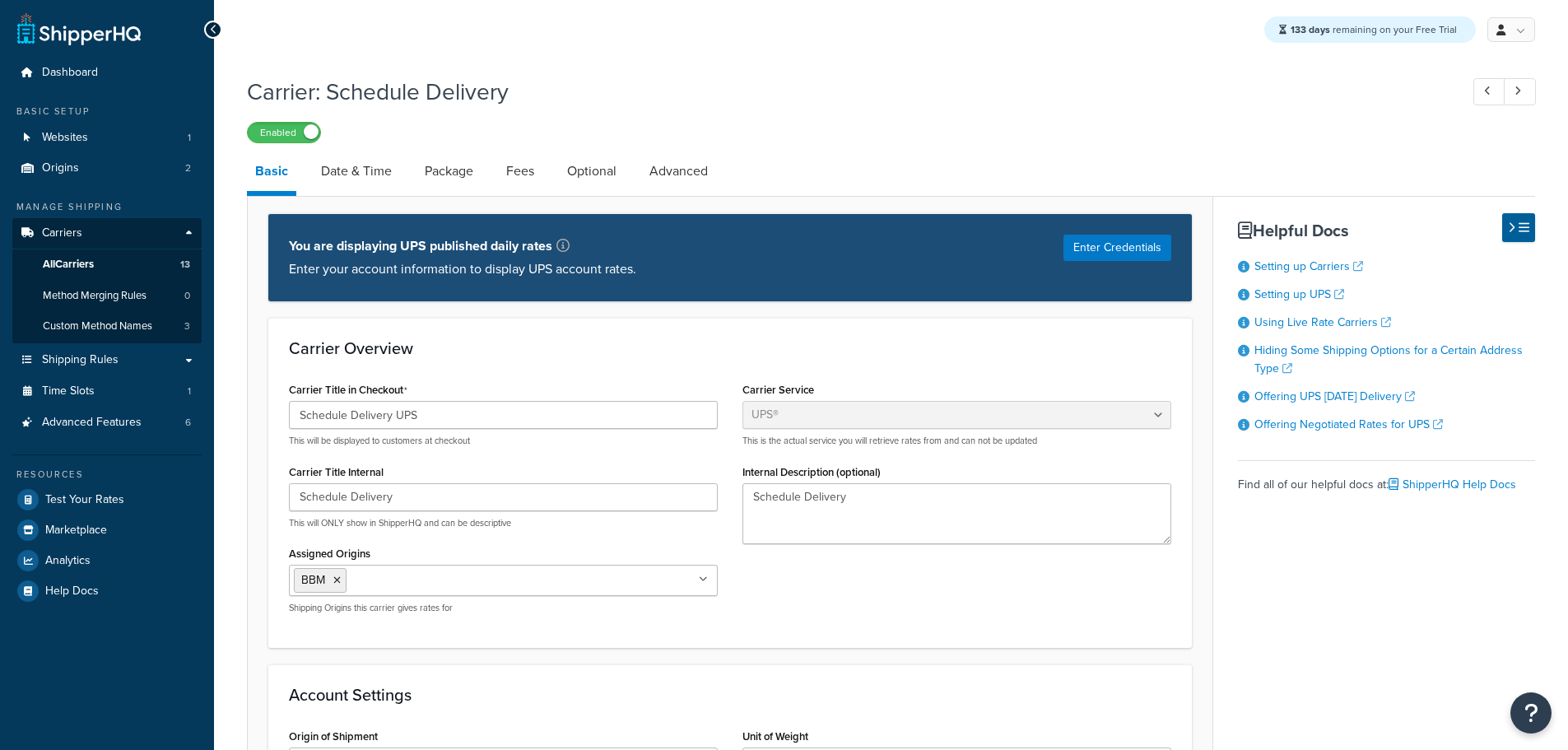
select select "ups"
click at [369, 167] on link "Date & Time" at bounding box center [356, 171] width 87 height 39
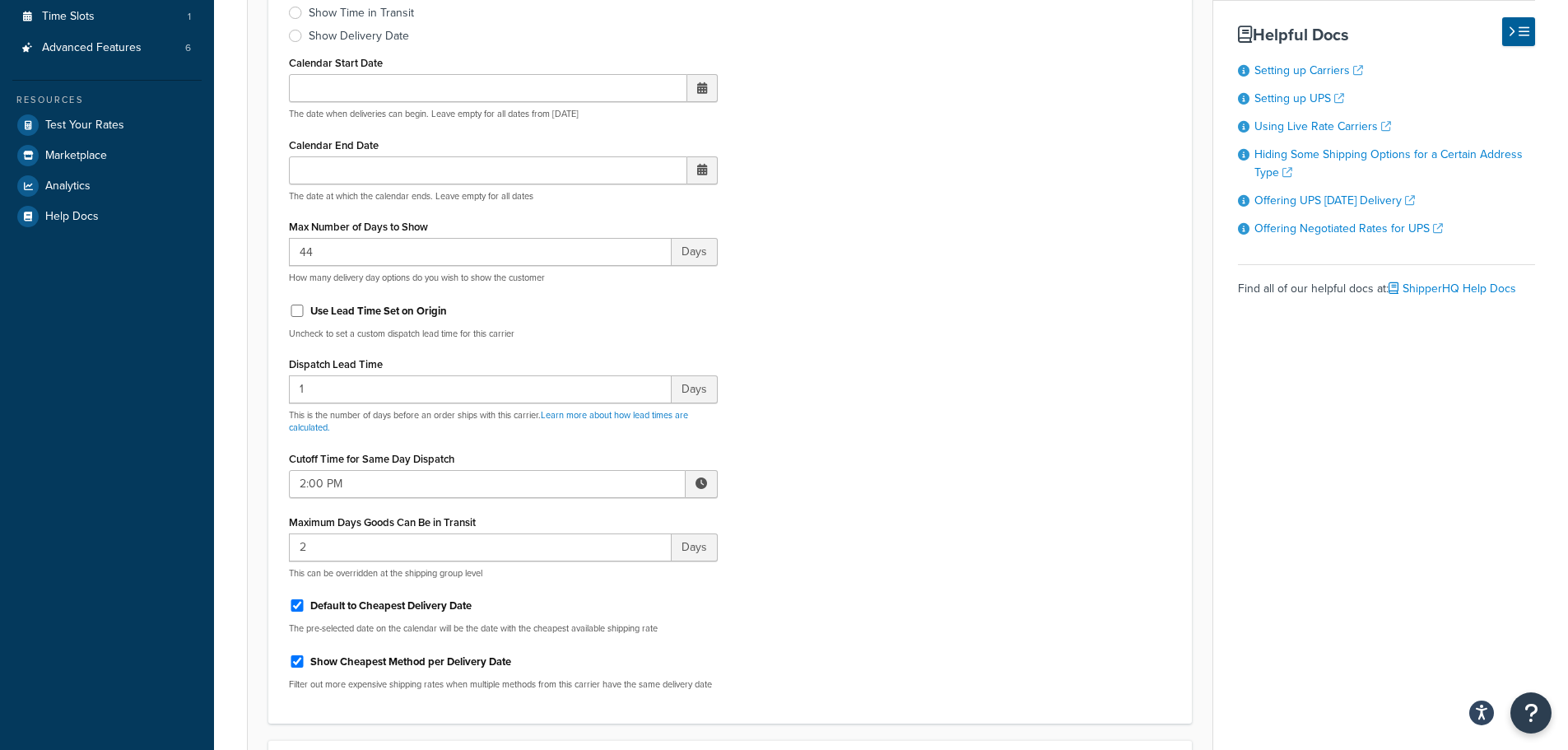
scroll to position [411, 0]
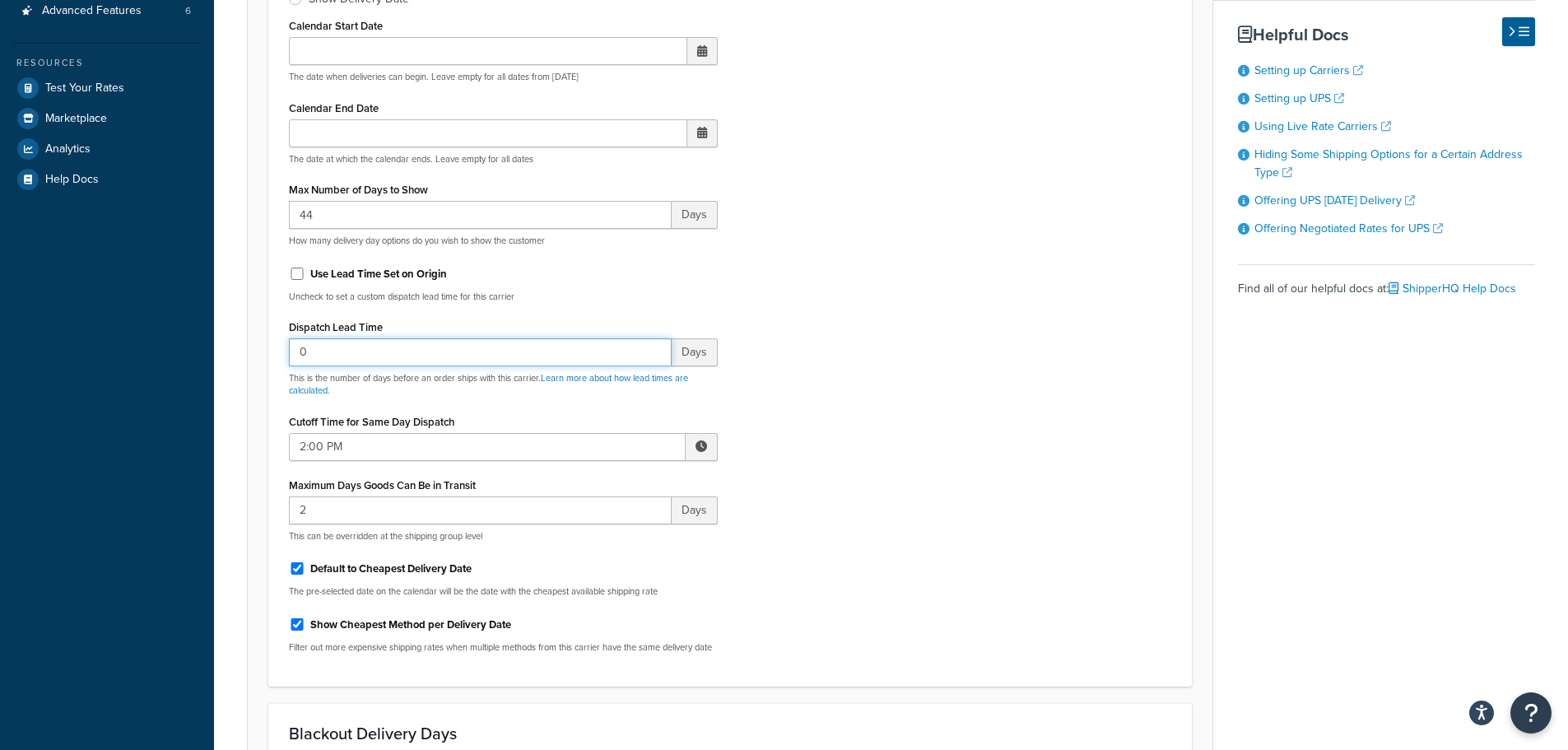
type input "0"
click at [659, 356] on input "0" at bounding box center [481, 352] width 383 height 28
click at [302, 279] on input "Use Lead Time Set on Origin" at bounding box center [298, 273] width 17 height 12
checkbox input "true"
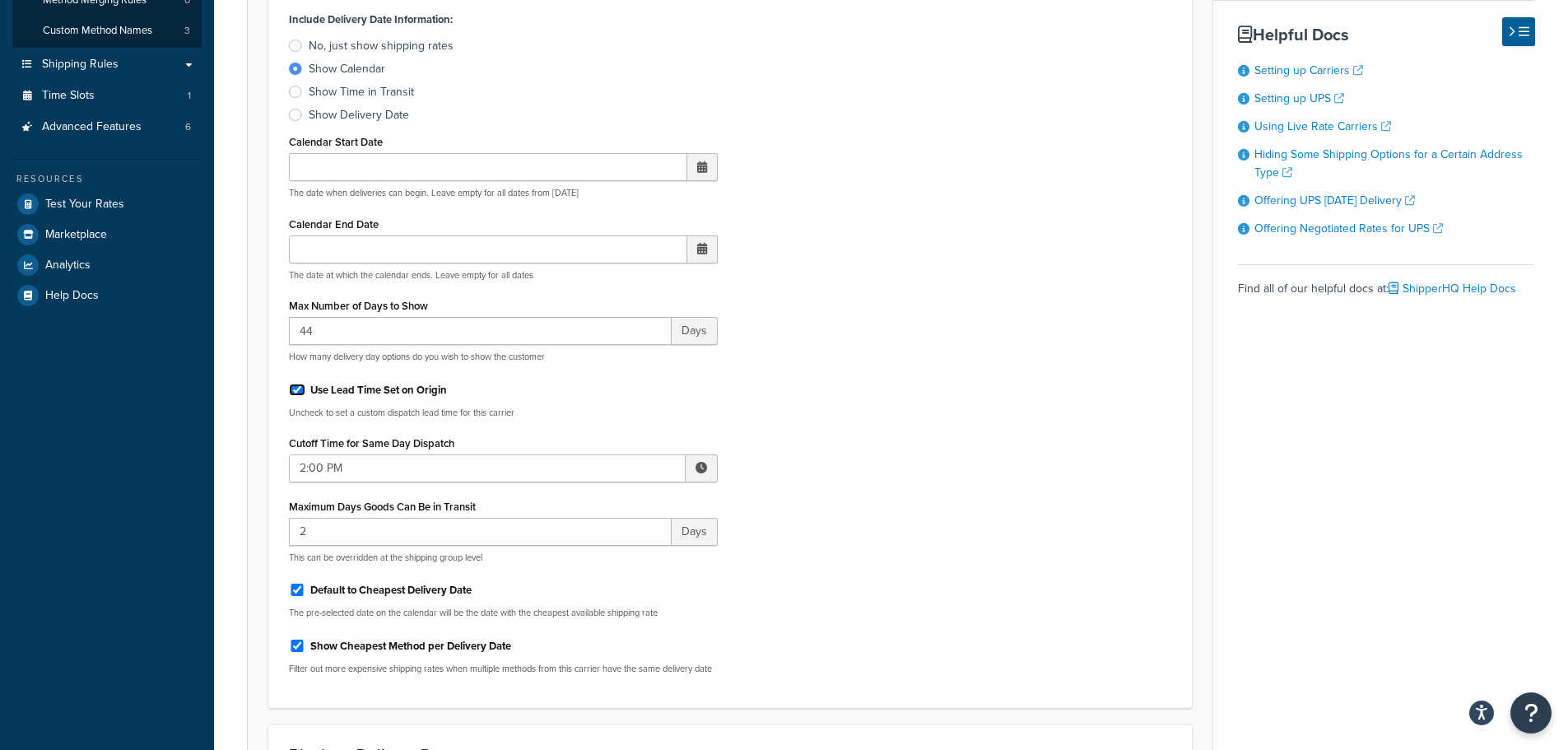
scroll to position [0, 0]
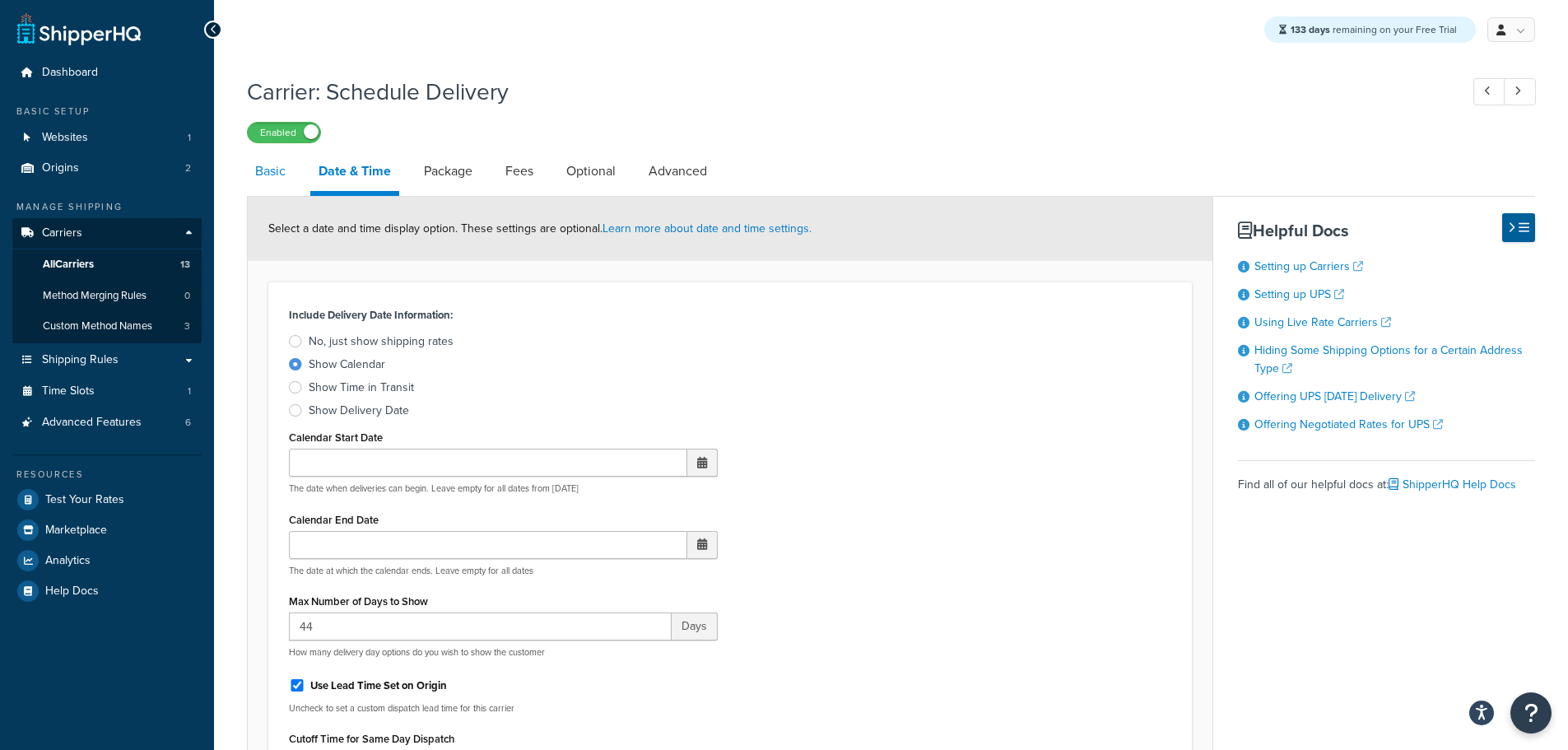
click at [275, 177] on link "Basic" at bounding box center [271, 171] width 47 height 39
select select "ups"
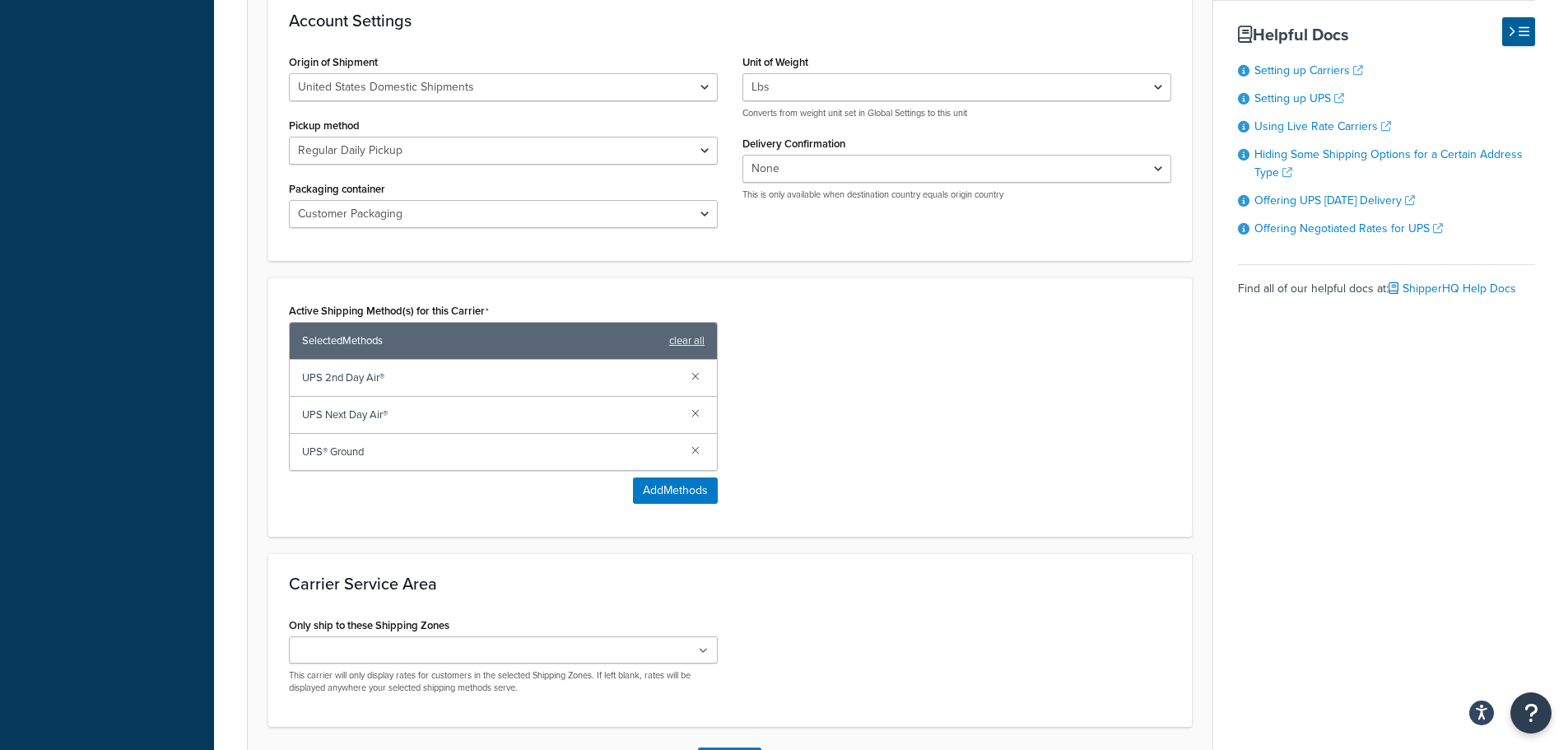
scroll to position [804, 0]
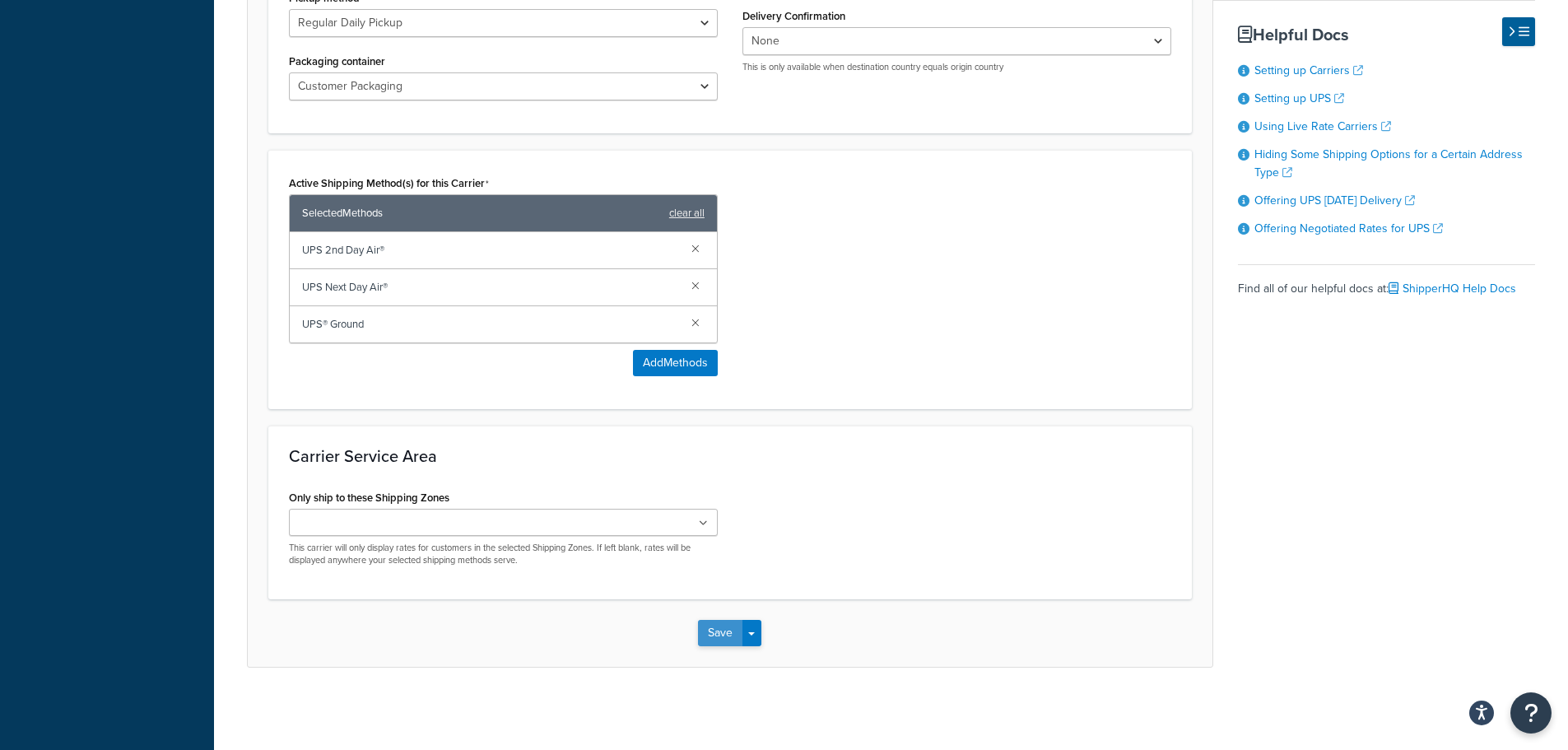
click at [717, 638] on button "Save" at bounding box center [719, 633] width 44 height 26
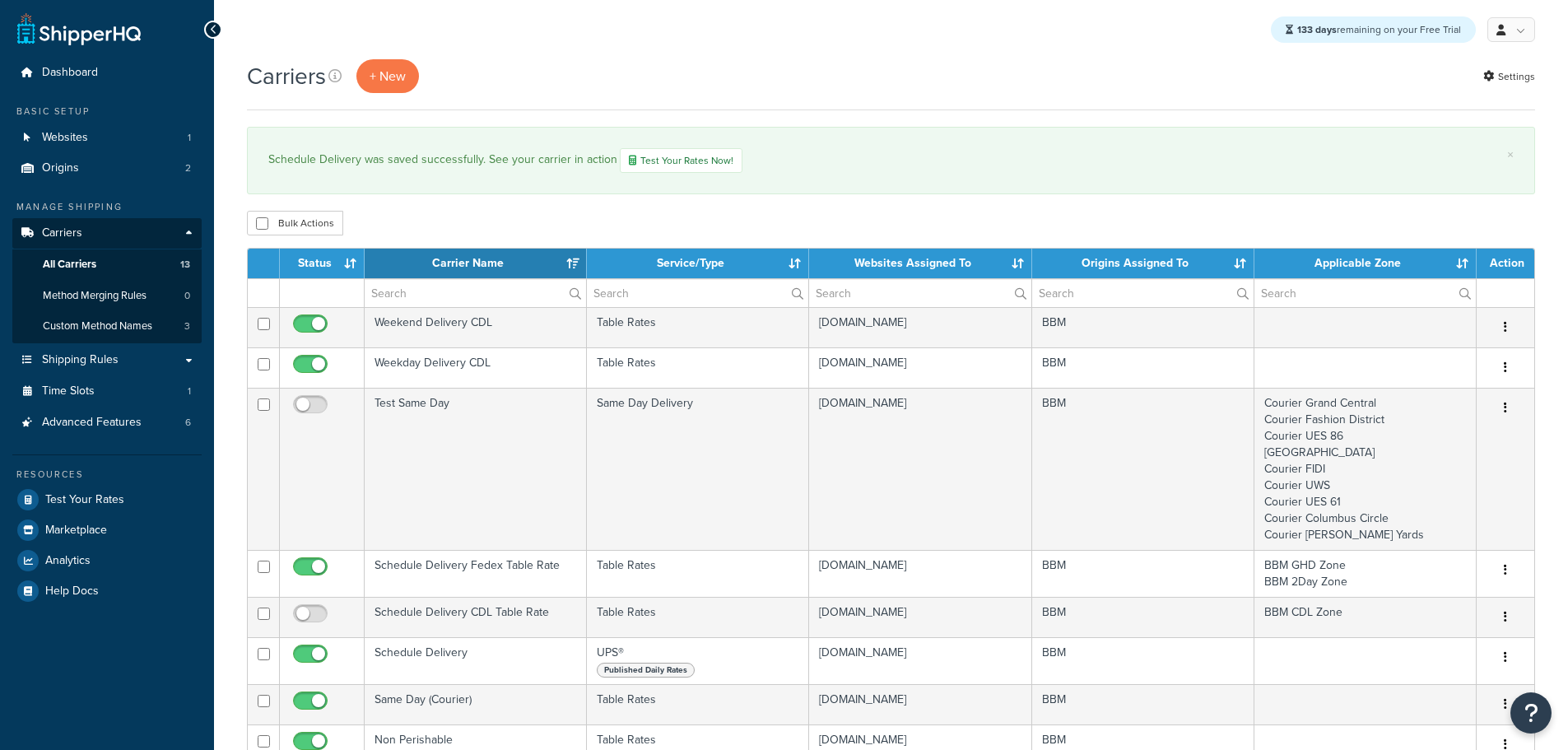
select select "15"
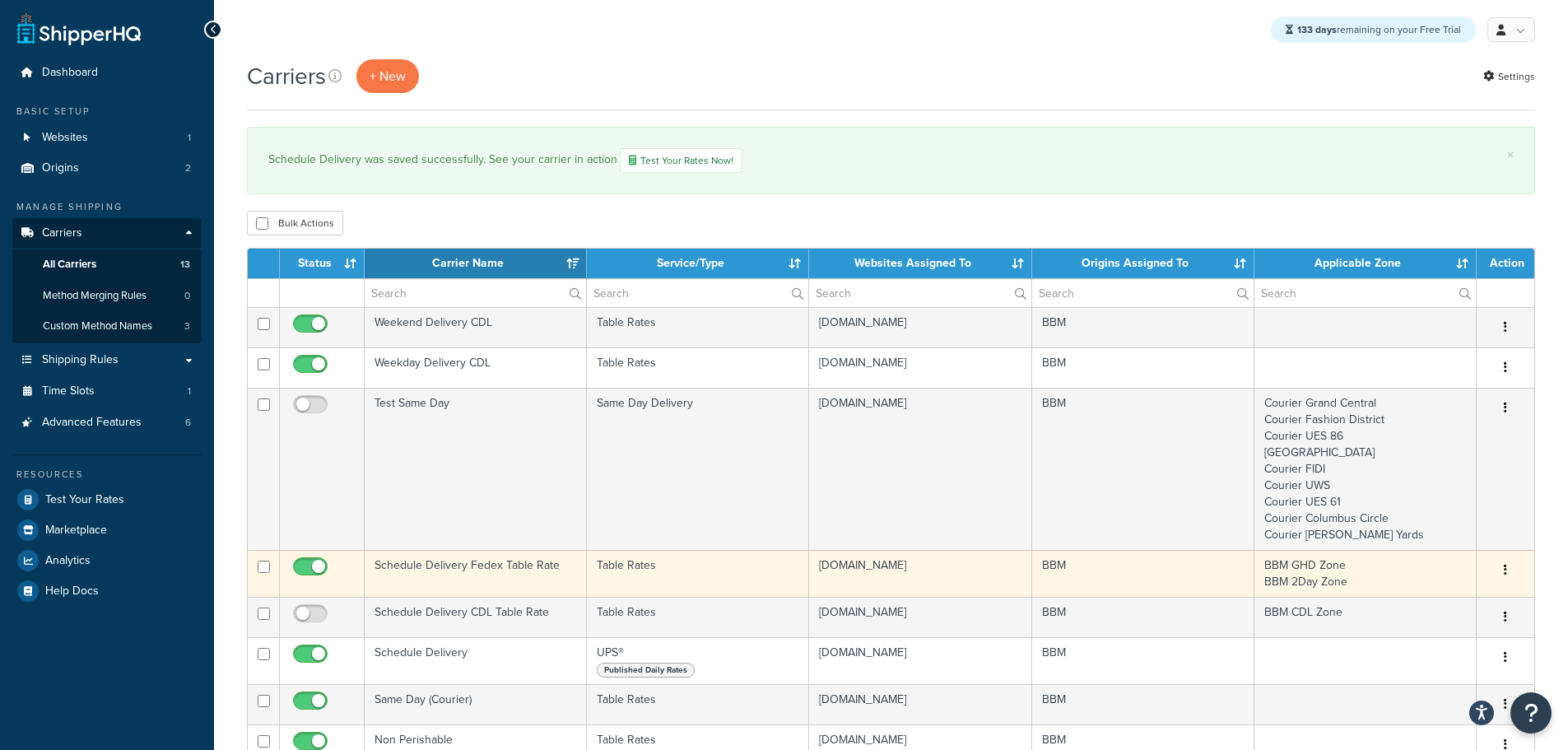
click at [427, 570] on td "Schedule Delivery Fedex Table Rate" at bounding box center [475, 573] width 222 height 47
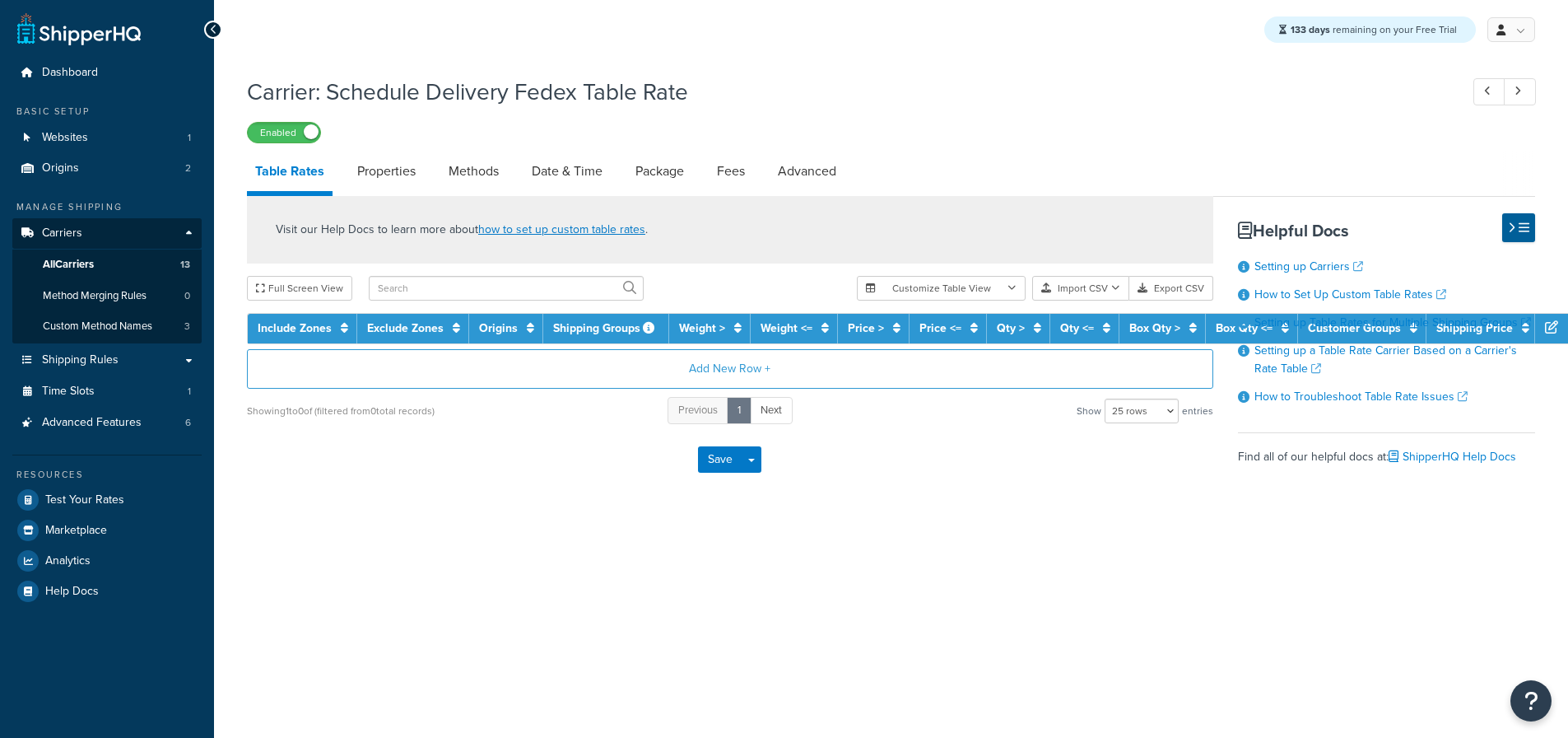
select select "25"
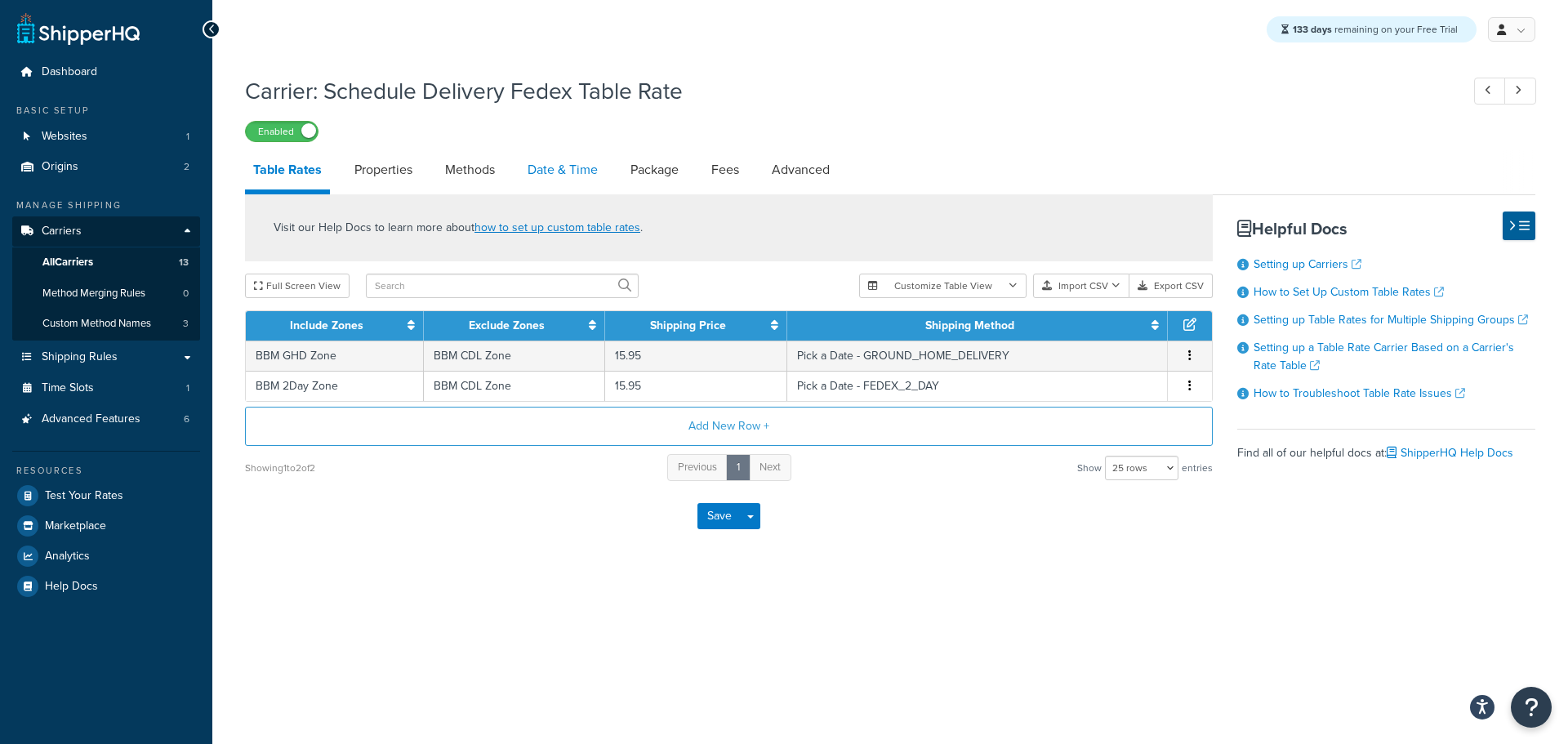
click at [555, 164] on link "Date & Time" at bounding box center [562, 170] width 86 height 39
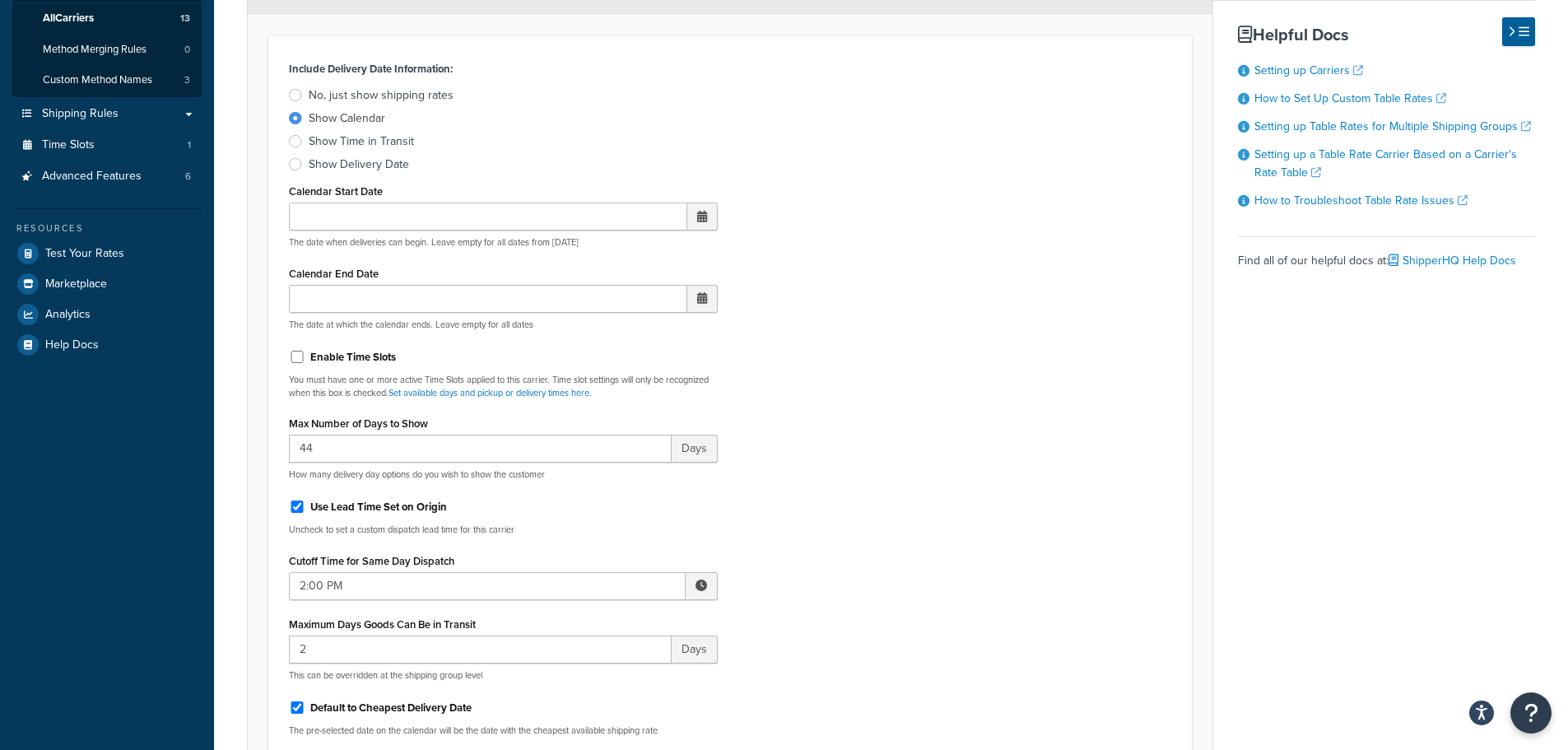
scroll to position [247, 0]
click at [296, 508] on input "Use Lead Time Set on Origin" at bounding box center [298, 506] width 17 height 12
checkbox input "false"
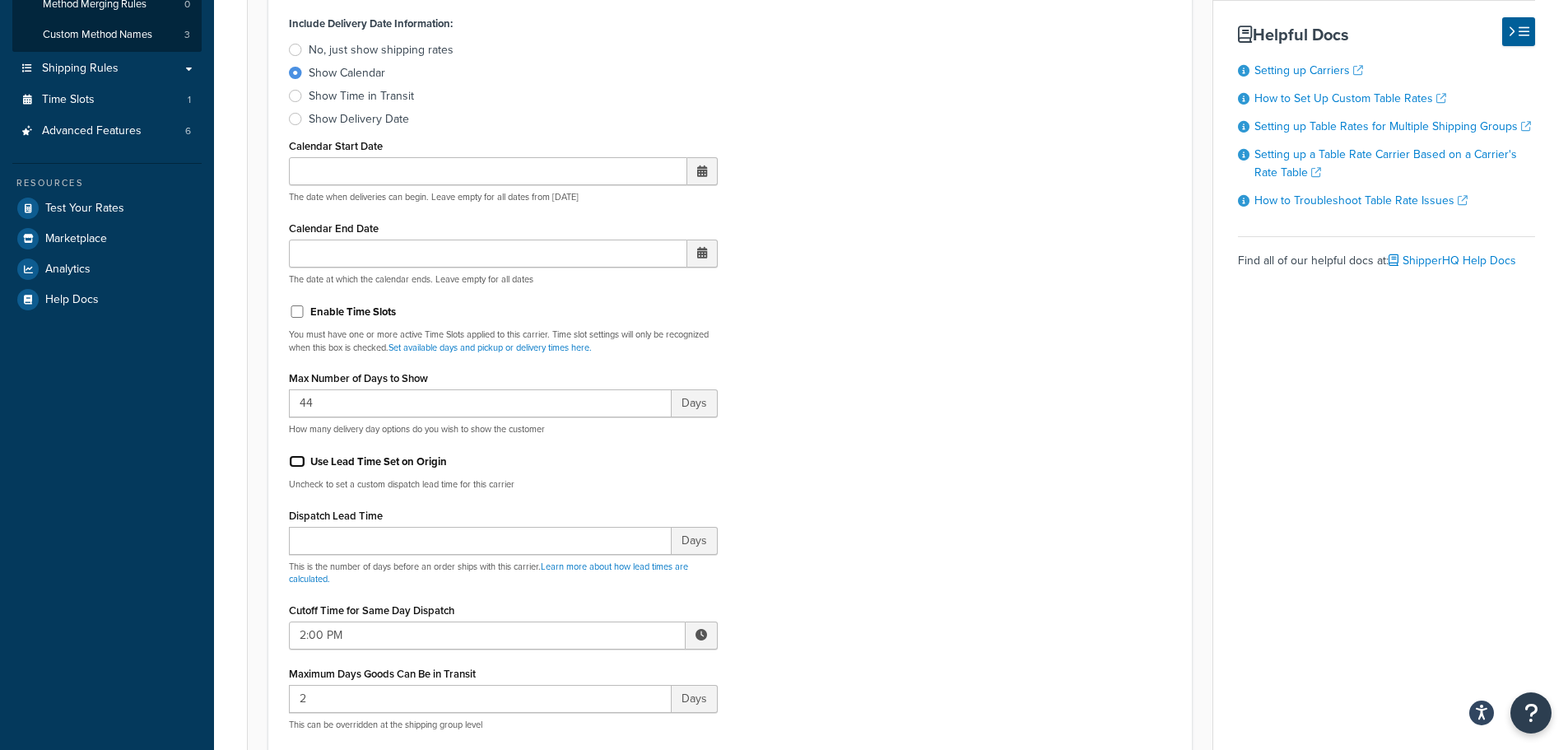
scroll to position [330, 0]
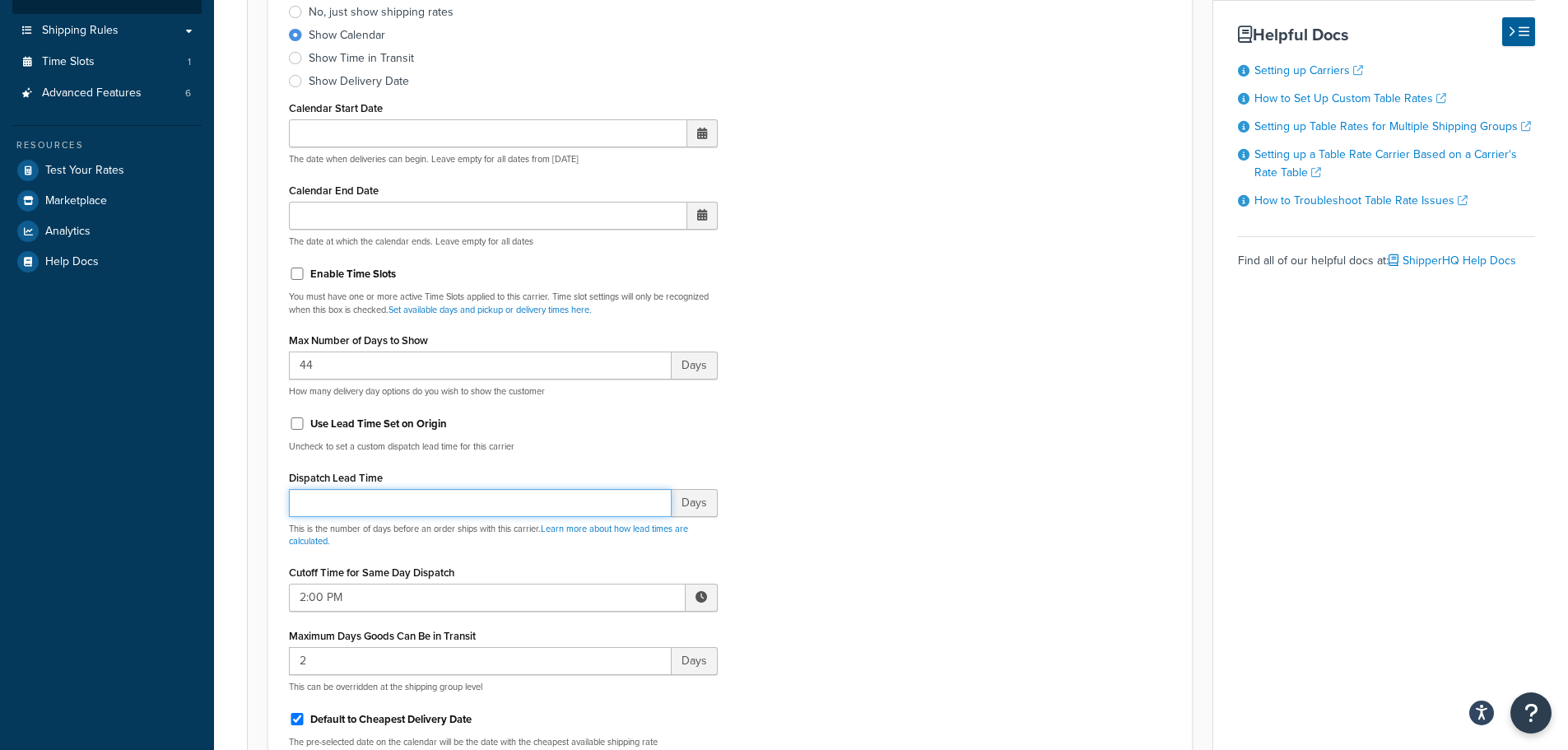
click at [319, 498] on input "Dispatch Lead Time" at bounding box center [481, 503] width 383 height 28
type input "0"
click at [299, 423] on input "Use Lead Time Set on Origin" at bounding box center [298, 423] width 17 height 12
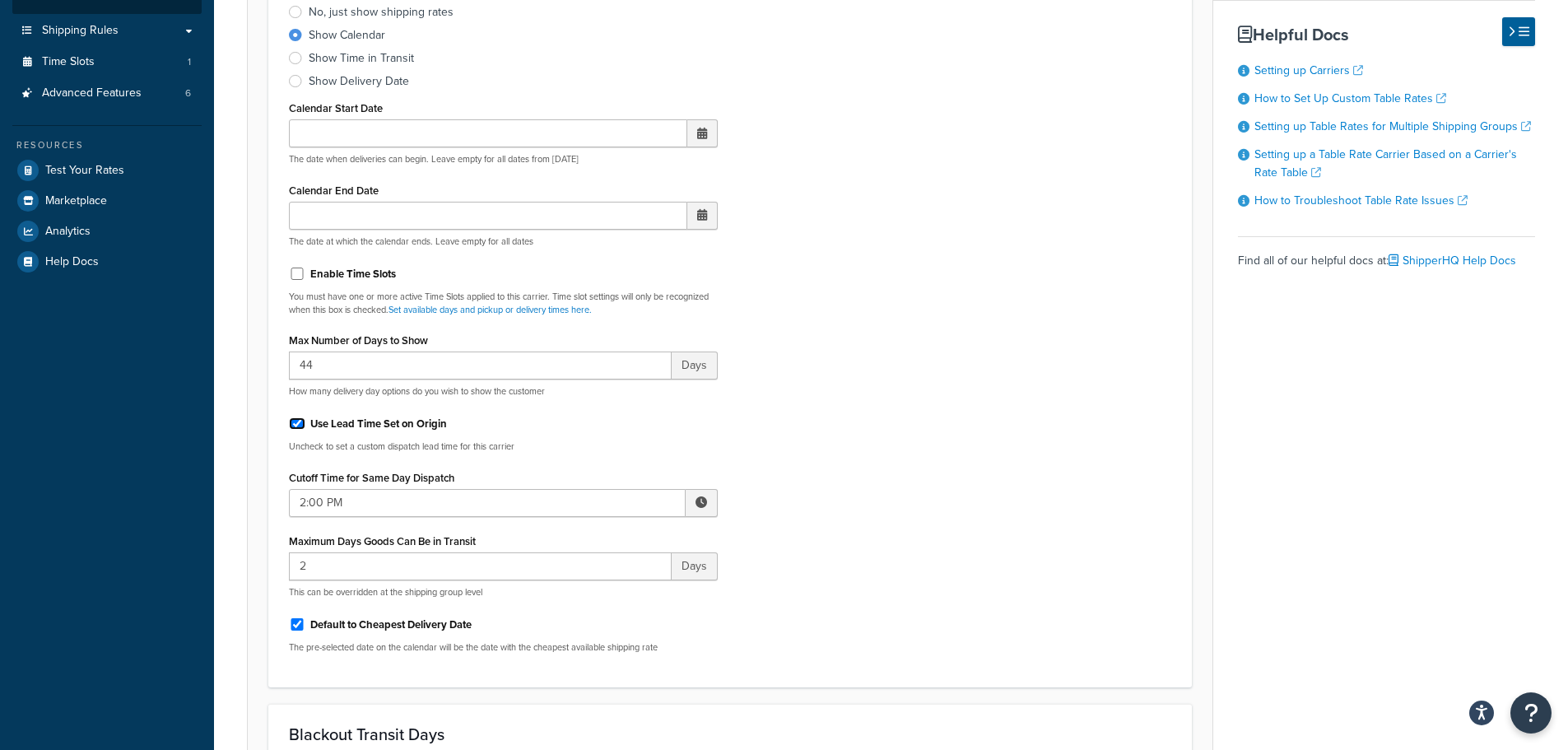
click at [293, 425] on input "Use Lead Time Set on Origin" at bounding box center [298, 423] width 17 height 12
checkbox input "false"
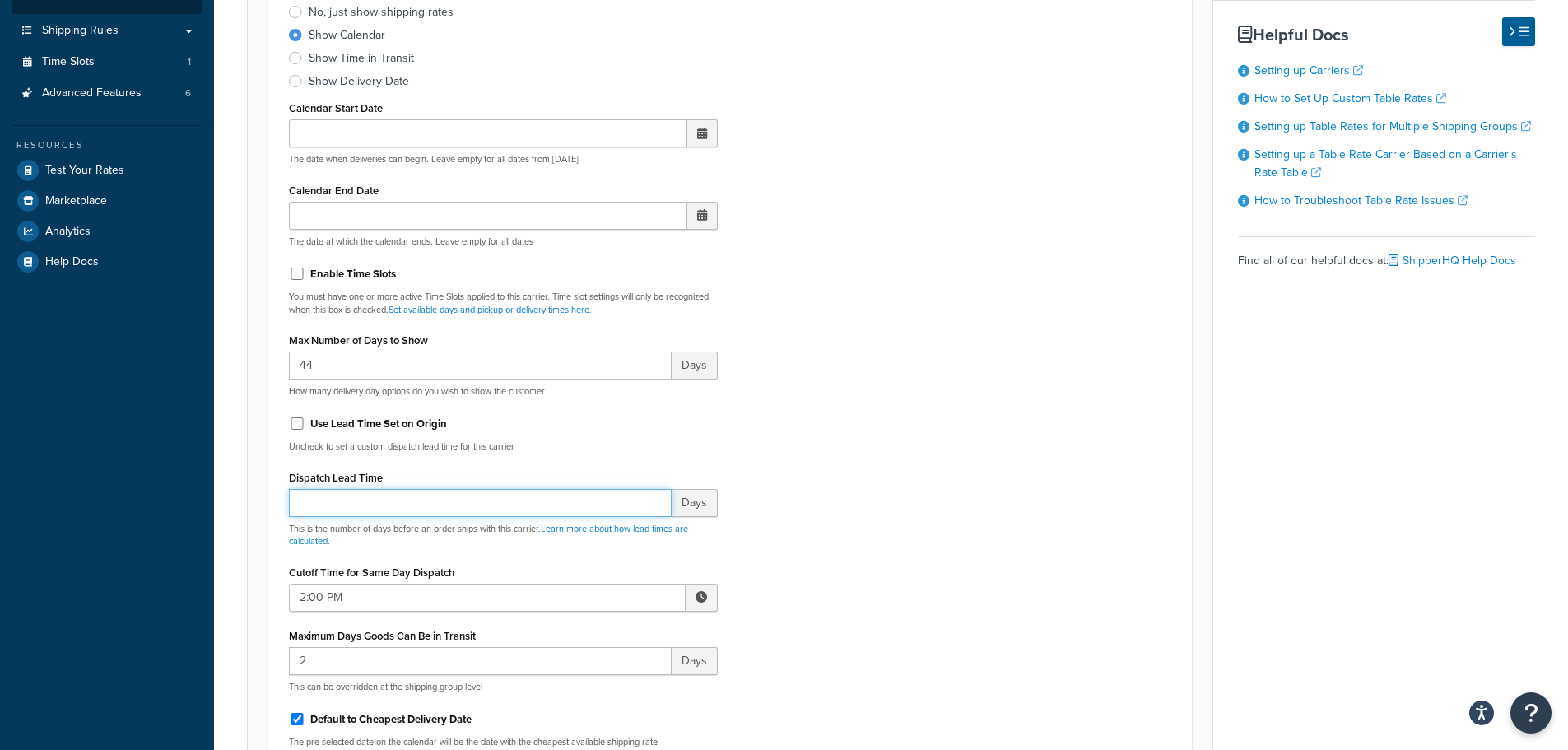
click at [502, 496] on input "Dispatch Lead Time" at bounding box center [481, 503] width 383 height 28
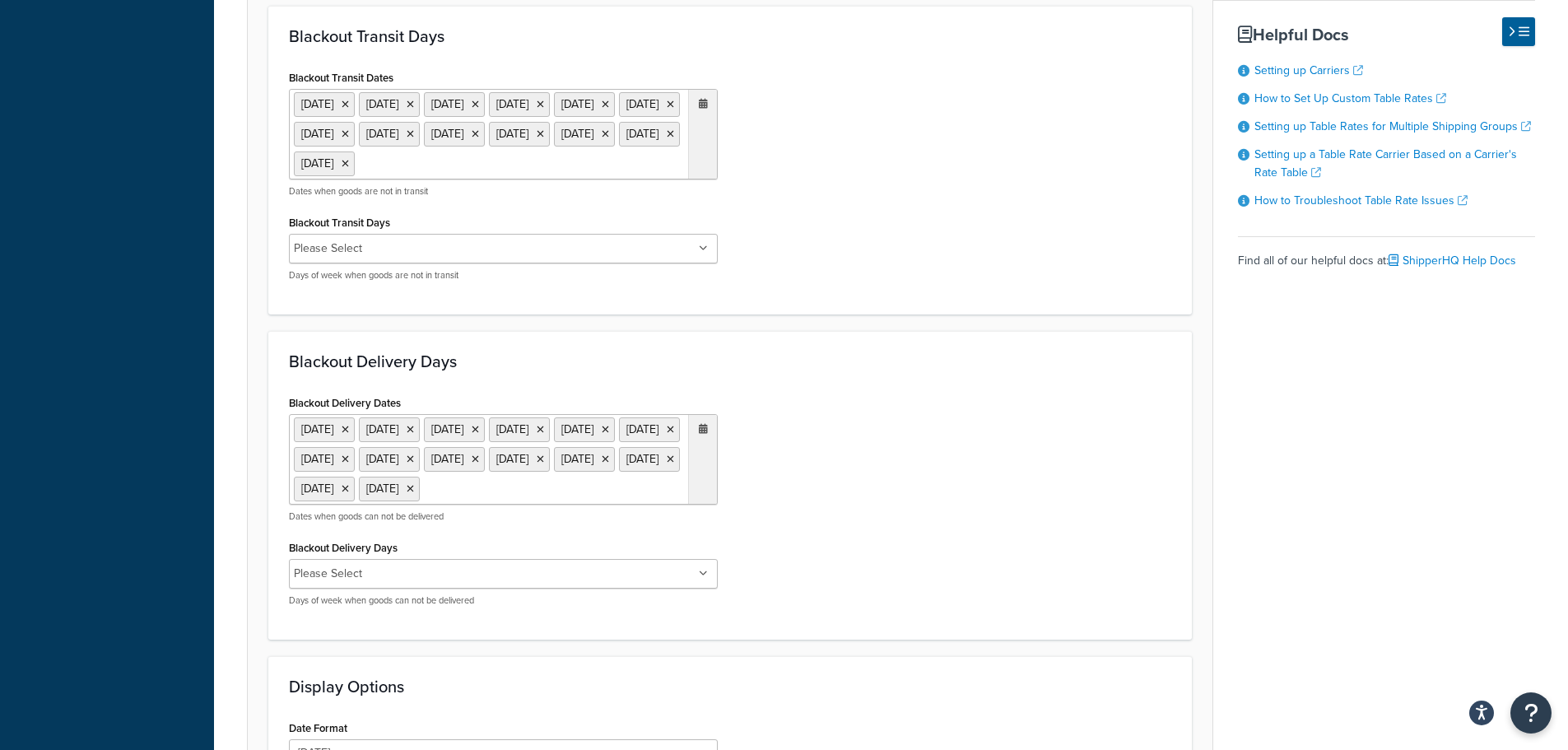
scroll to position [1399, 0]
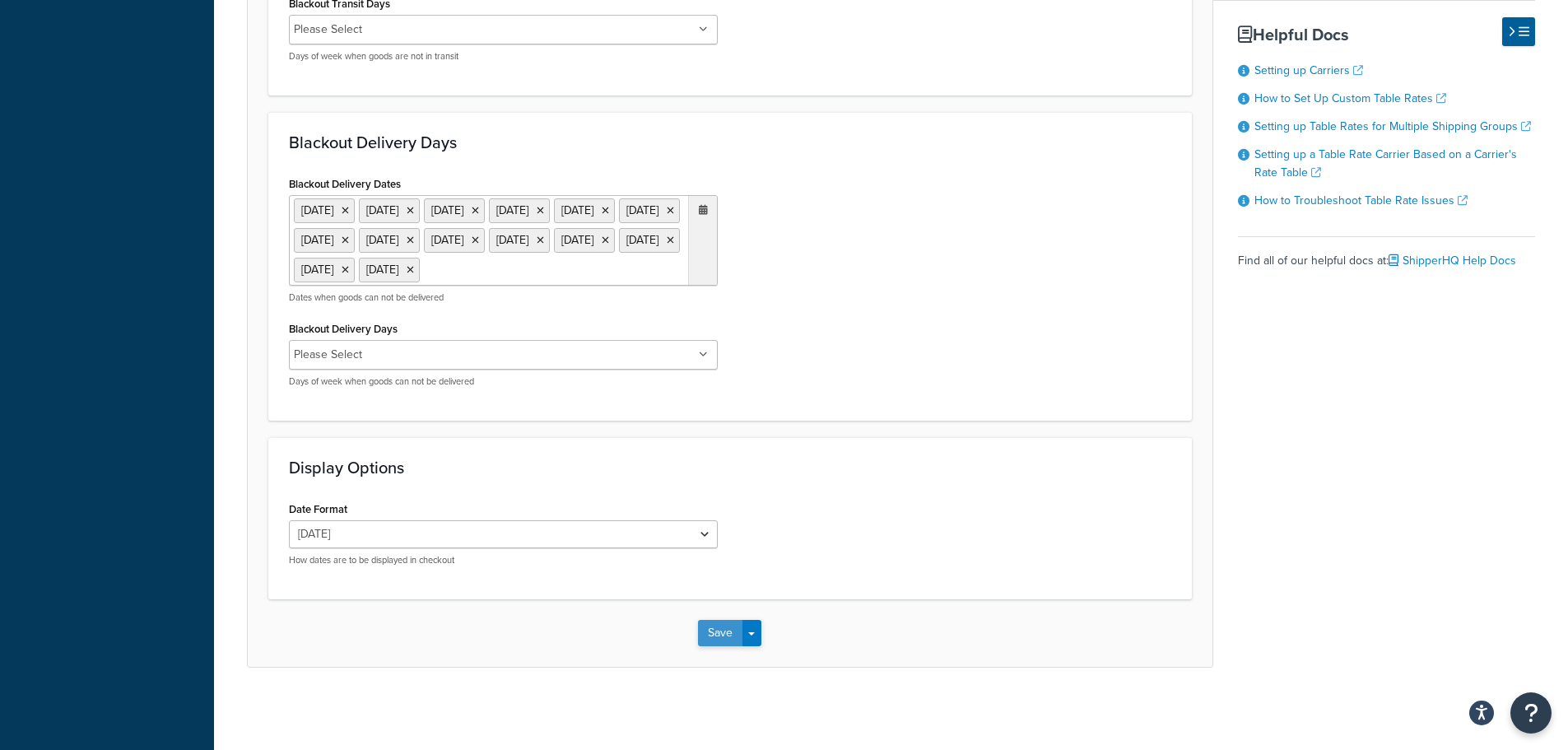
type input "0"
click at [706, 637] on button "Save" at bounding box center [719, 633] width 44 height 26
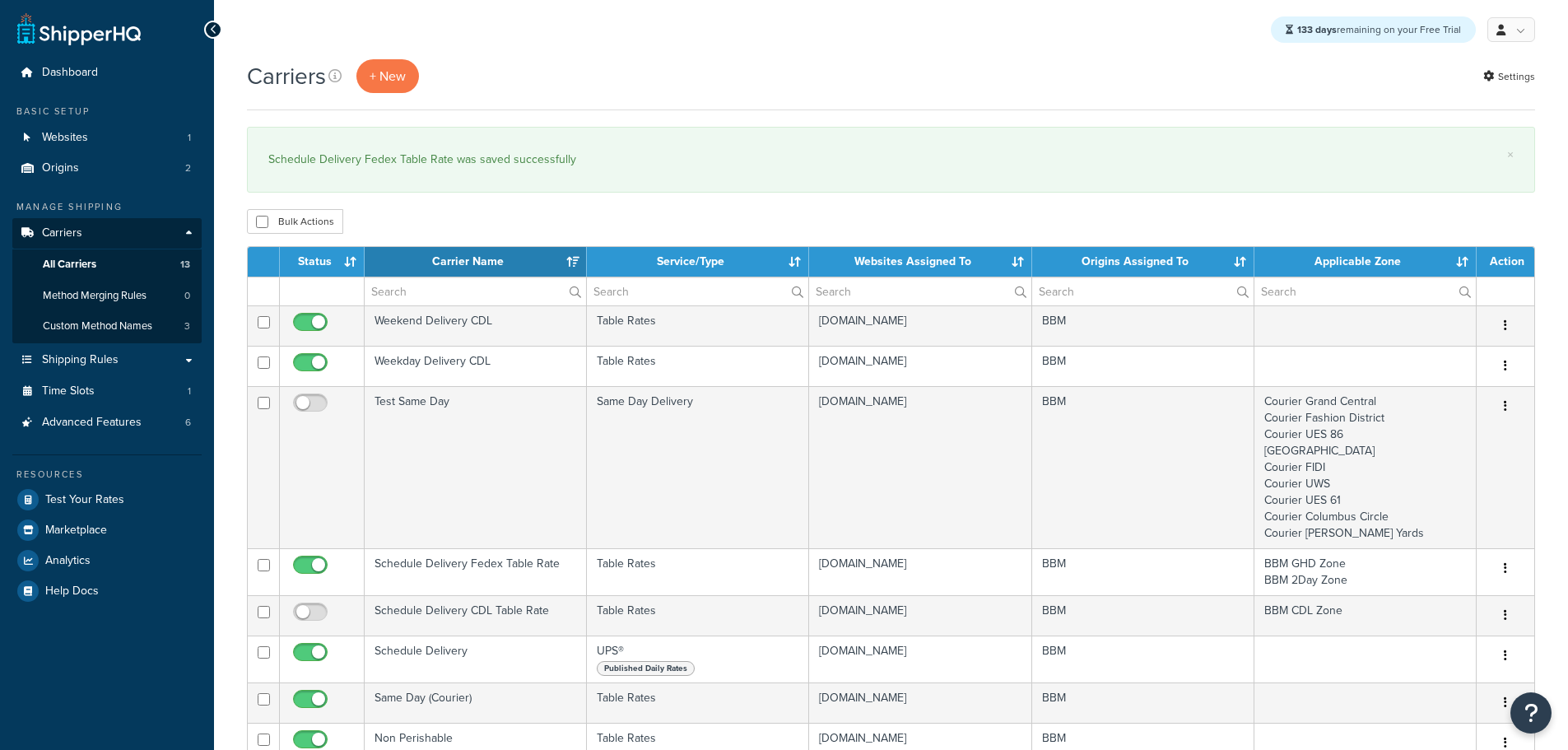
select select "15"
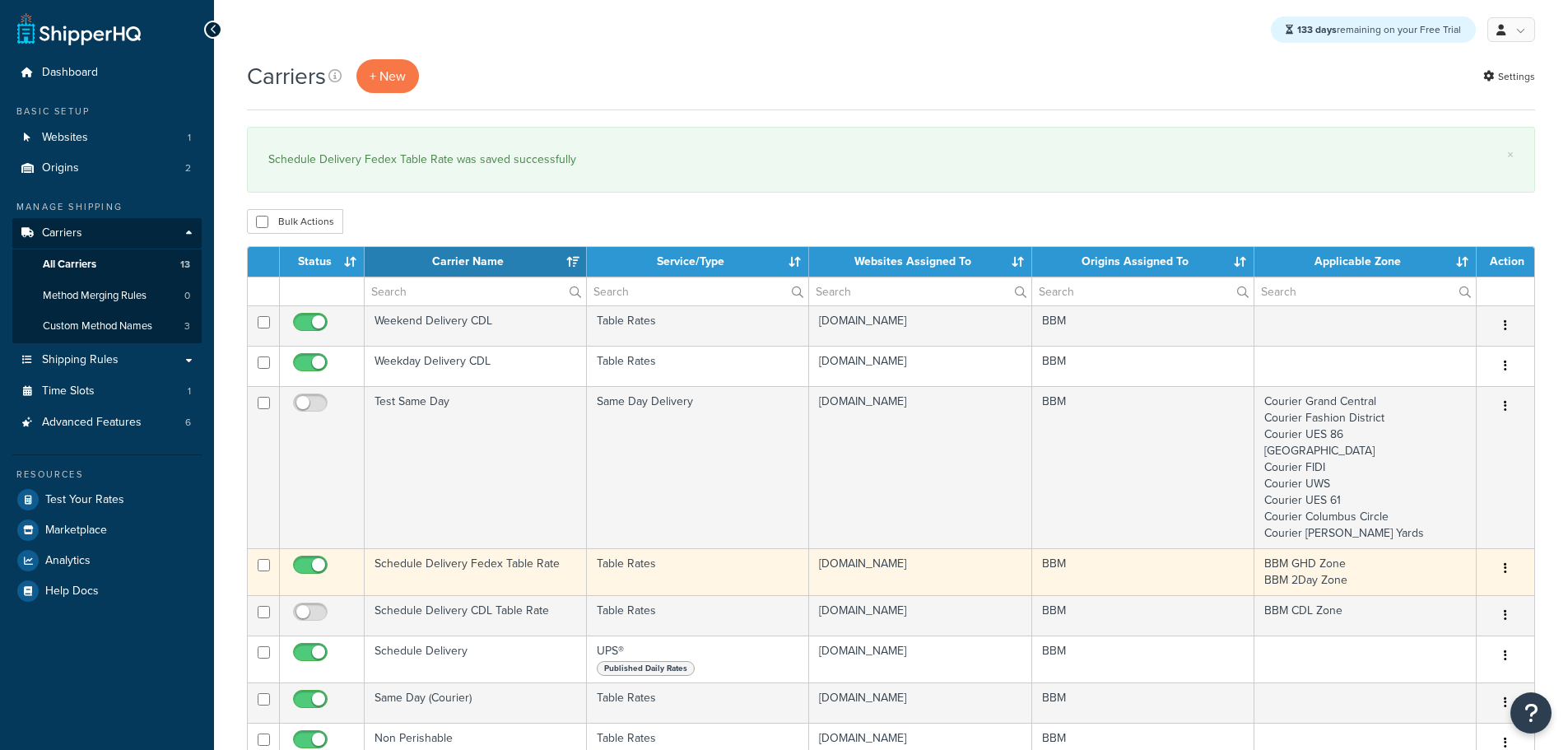
click at [496, 563] on td "Schedule Delivery Fedex Table Rate" at bounding box center [475, 571] width 222 height 47
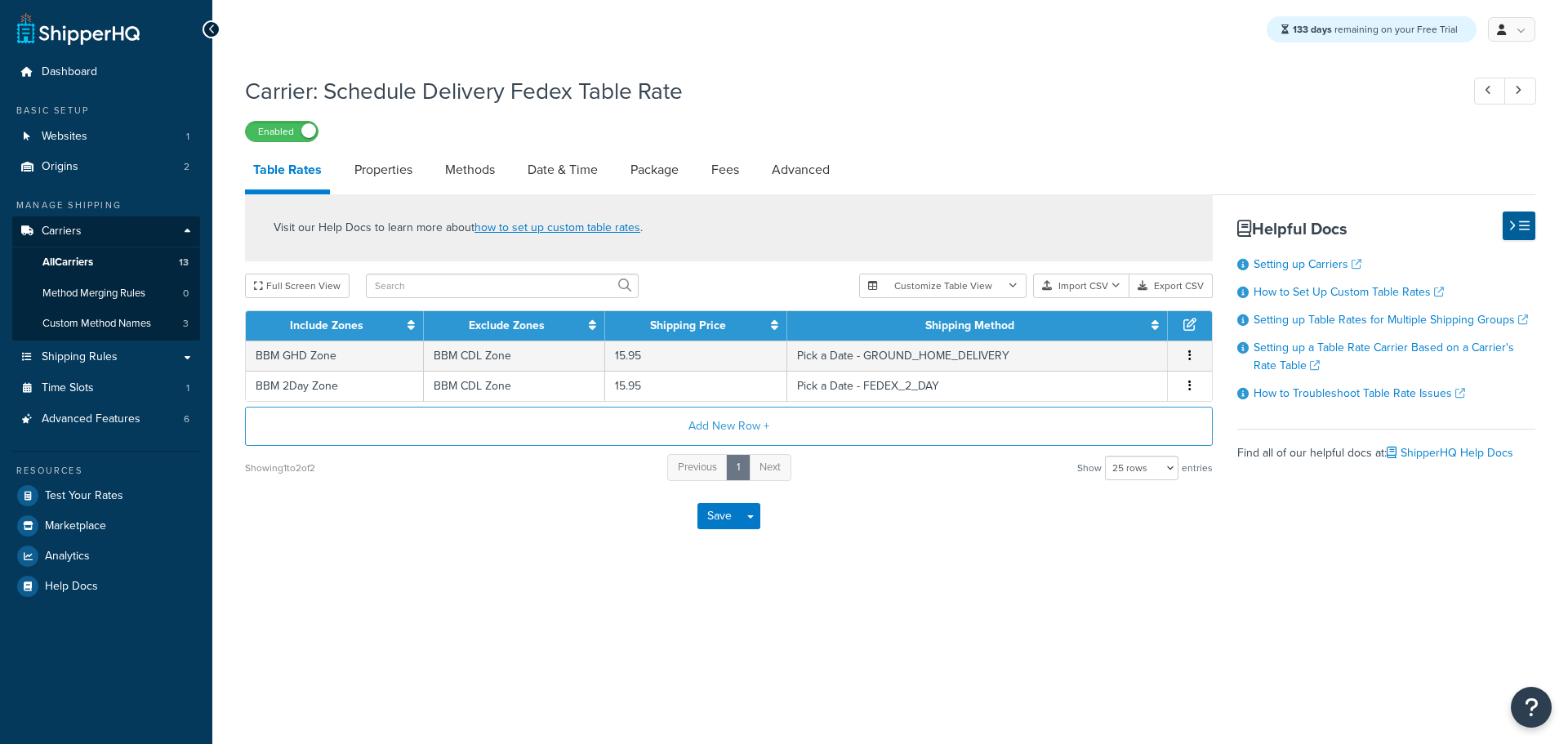
select select "25"
click at [827, 173] on link "Advanced" at bounding box center [801, 170] width 74 height 39
select select "false"
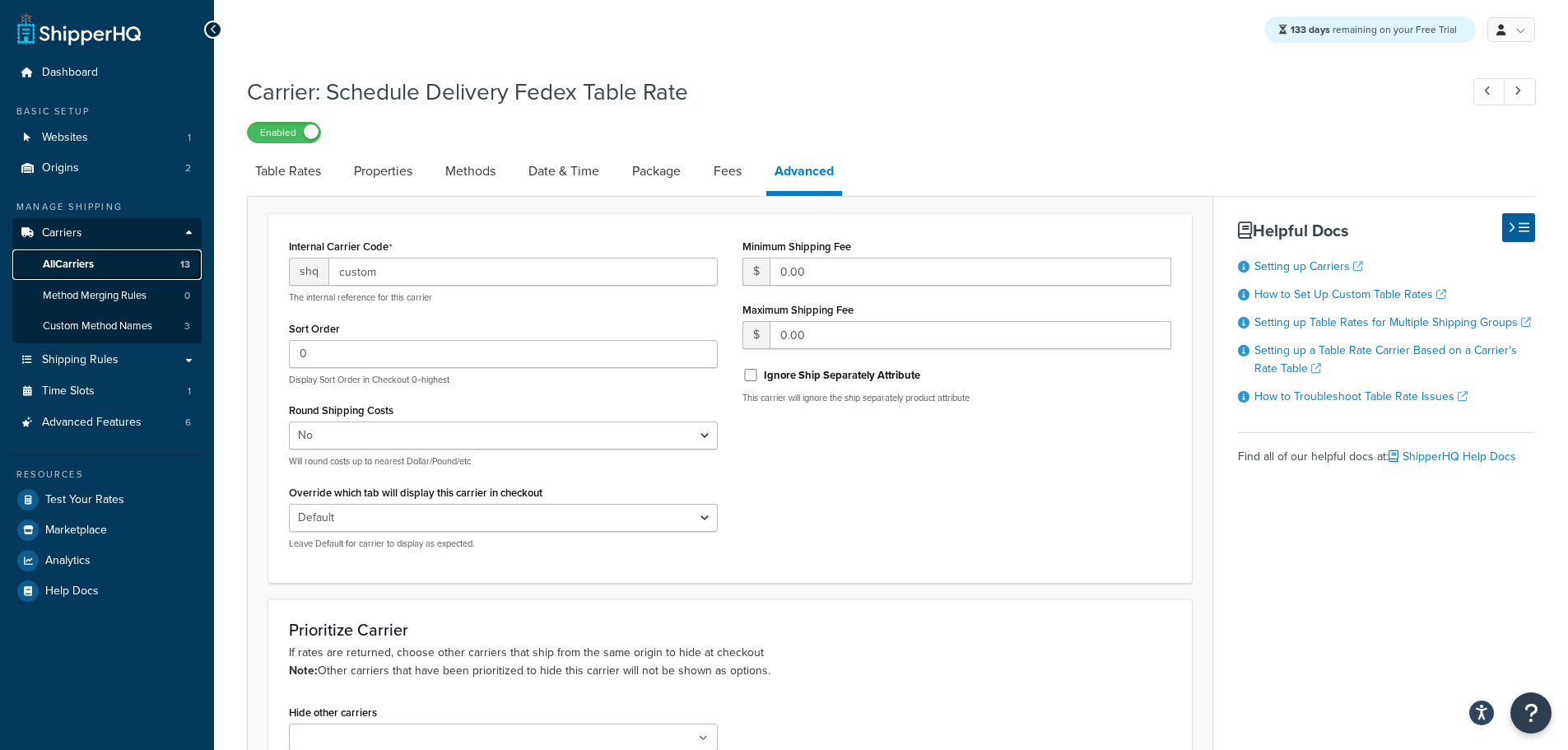
click at [94, 261] on span "All Carriers" at bounding box center [68, 264] width 51 height 14
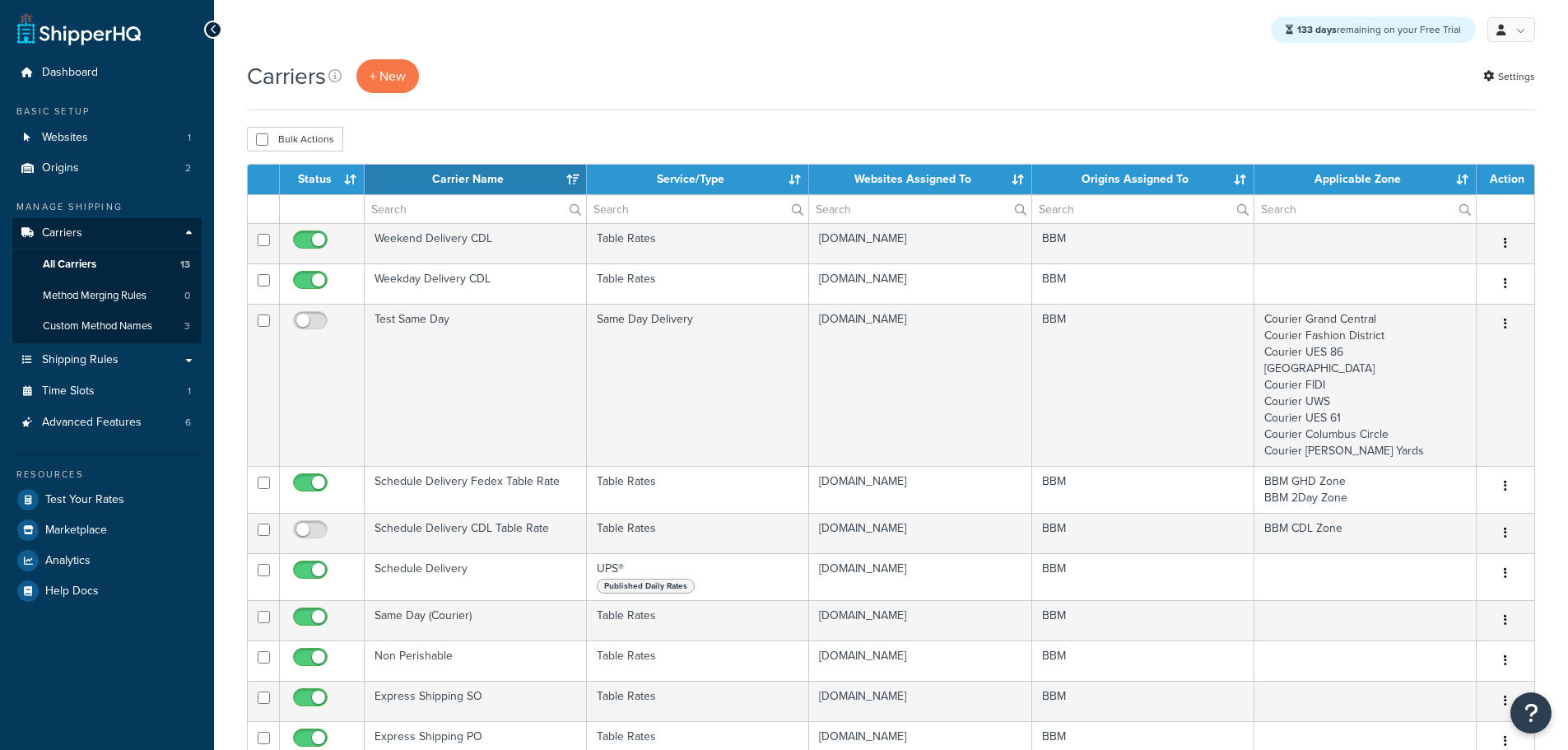
select select "15"
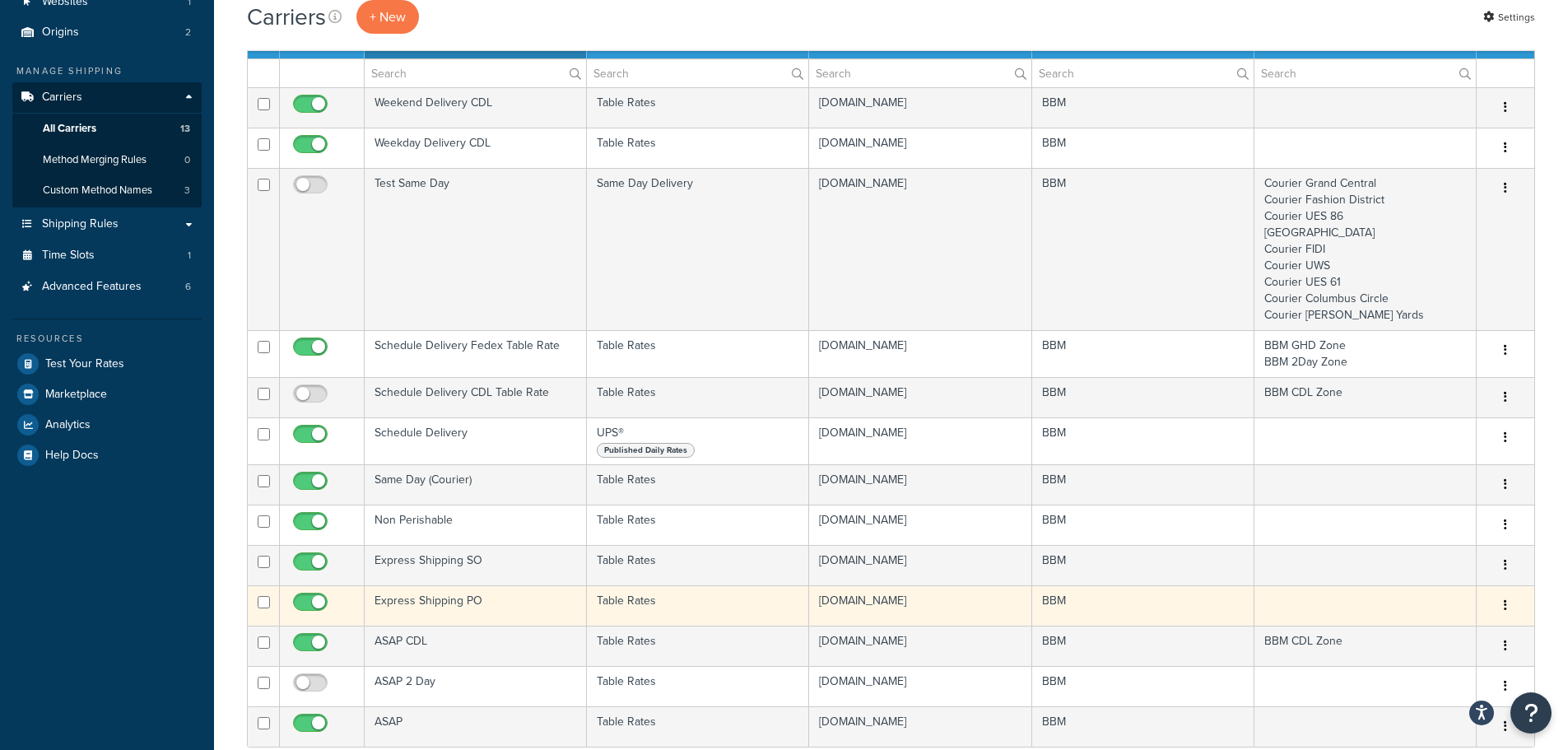
scroll to position [165, 0]
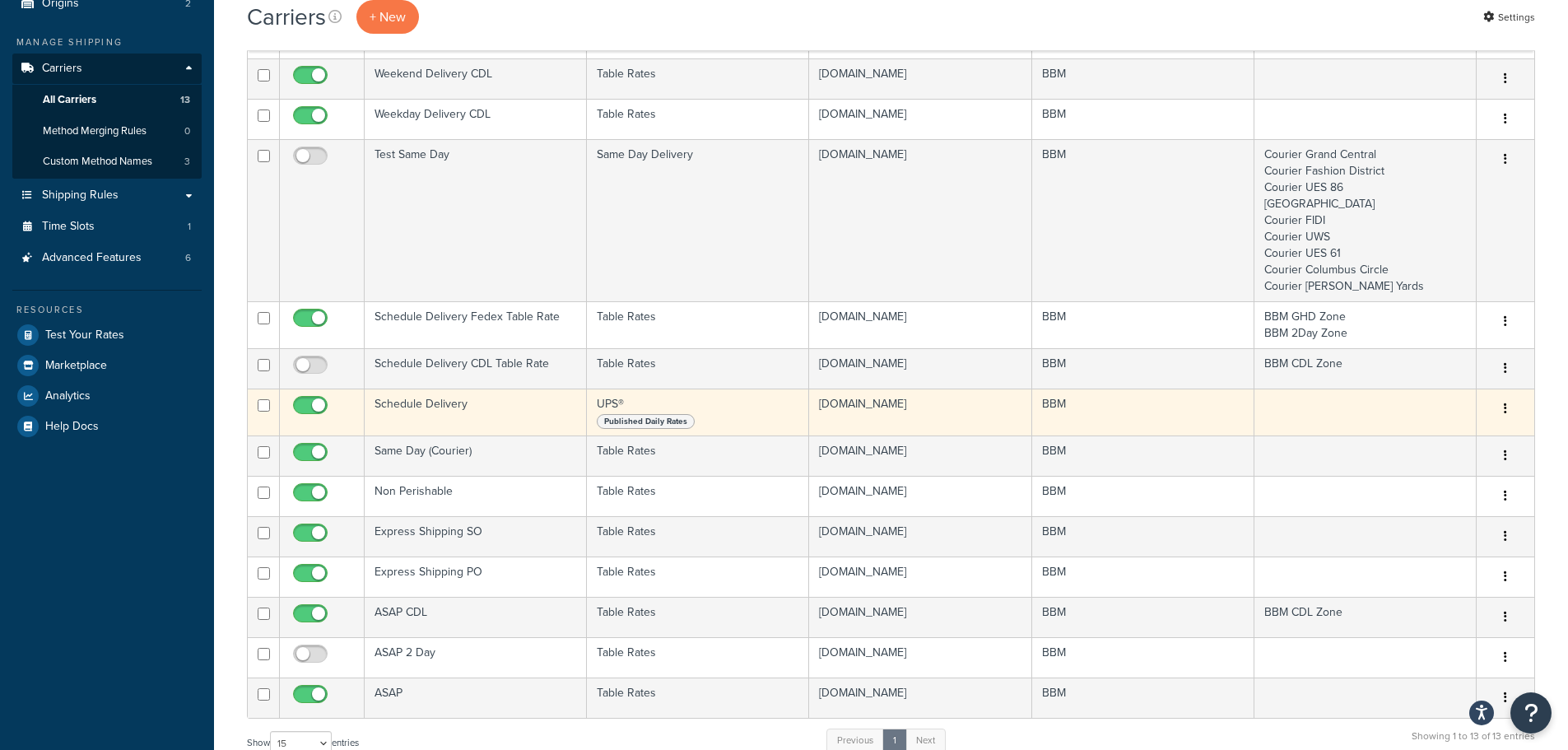
click at [446, 406] on td "Schedule Delivery" at bounding box center [475, 412] width 222 height 47
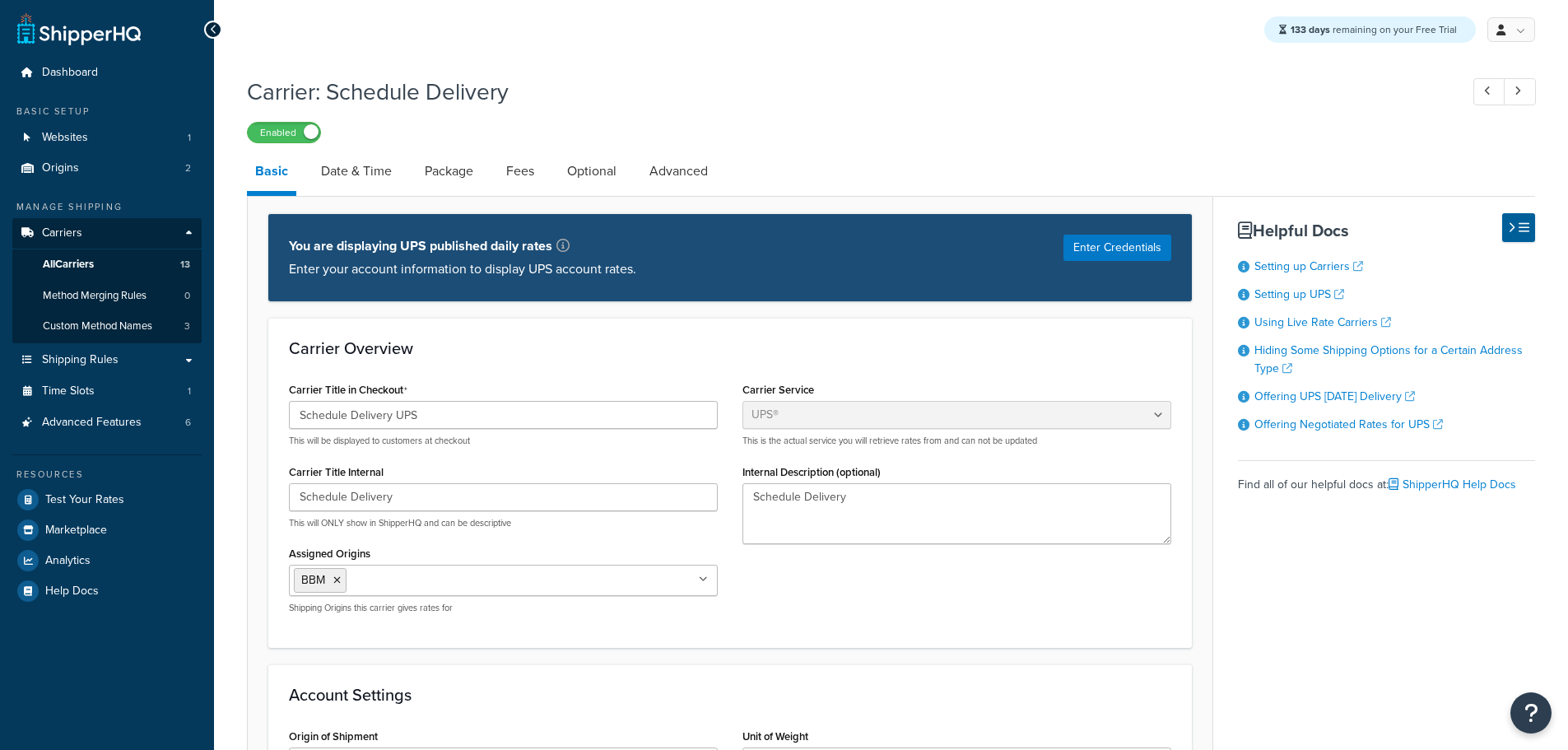
select select "ups"
click at [669, 172] on link "Advanced" at bounding box center [679, 171] width 75 height 39
select select "false"
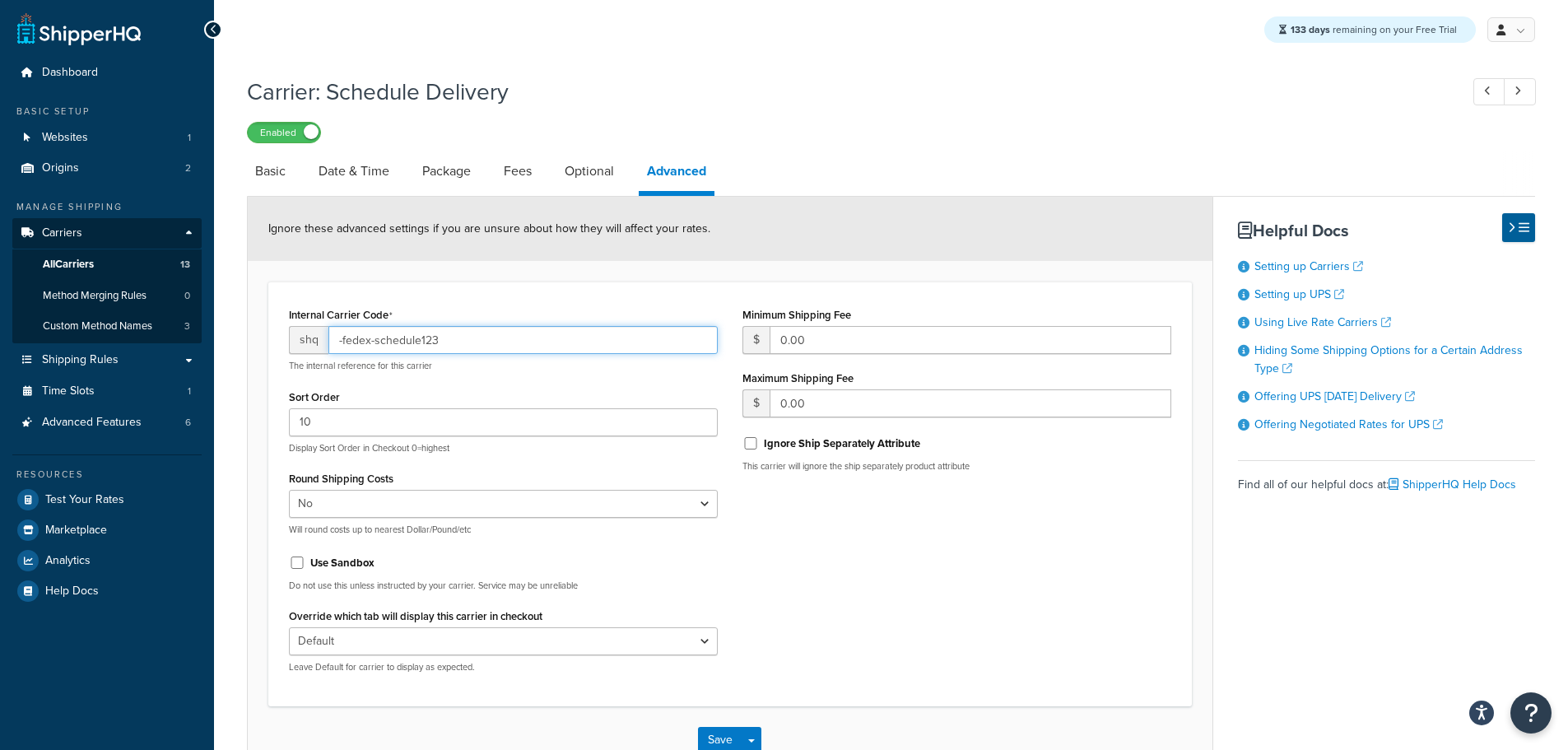
click at [451, 338] on input "-fedex-schedule123" at bounding box center [524, 340] width 390 height 28
type input "-fedex-scheduleups"
click at [715, 736] on button "Save" at bounding box center [719, 740] width 44 height 26
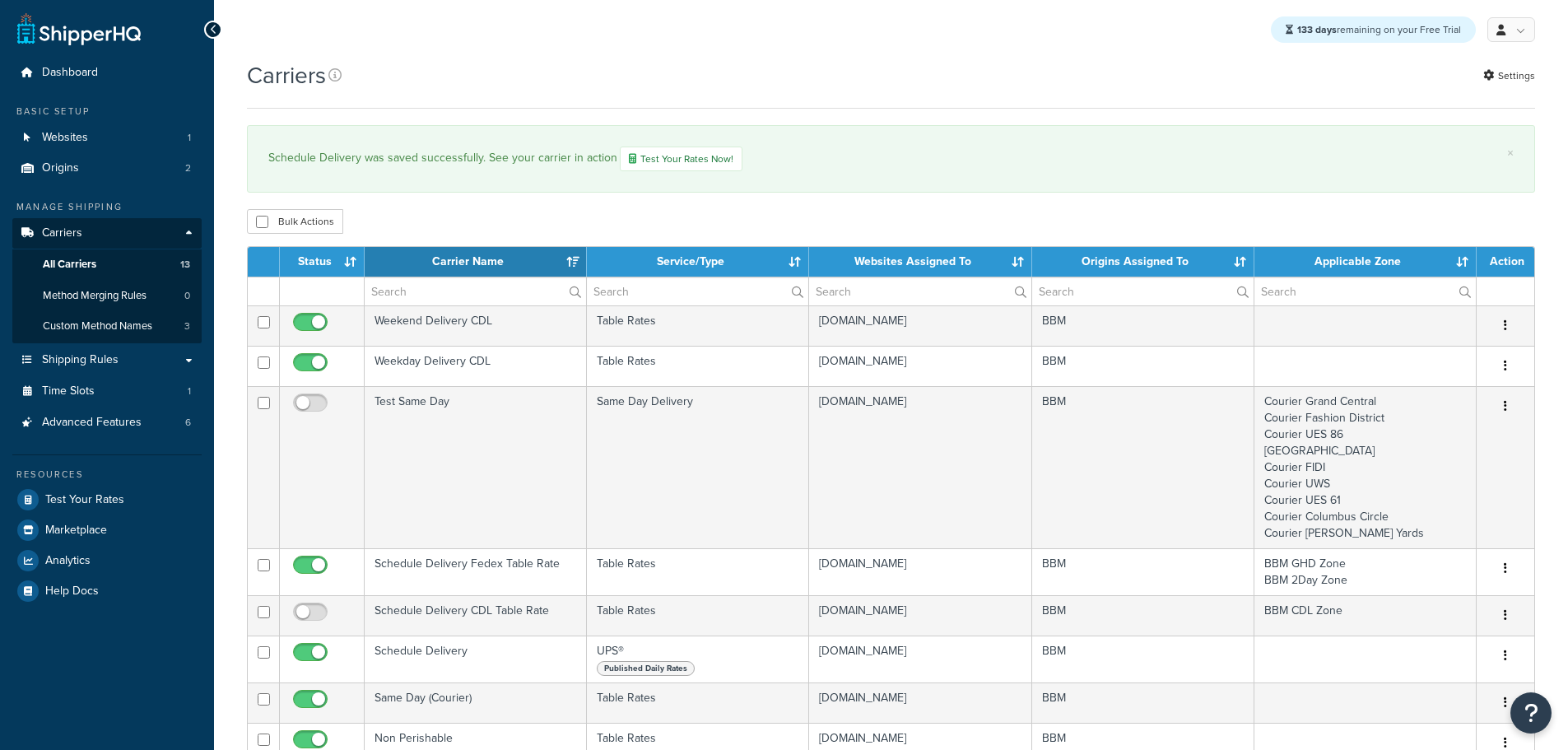
select select "15"
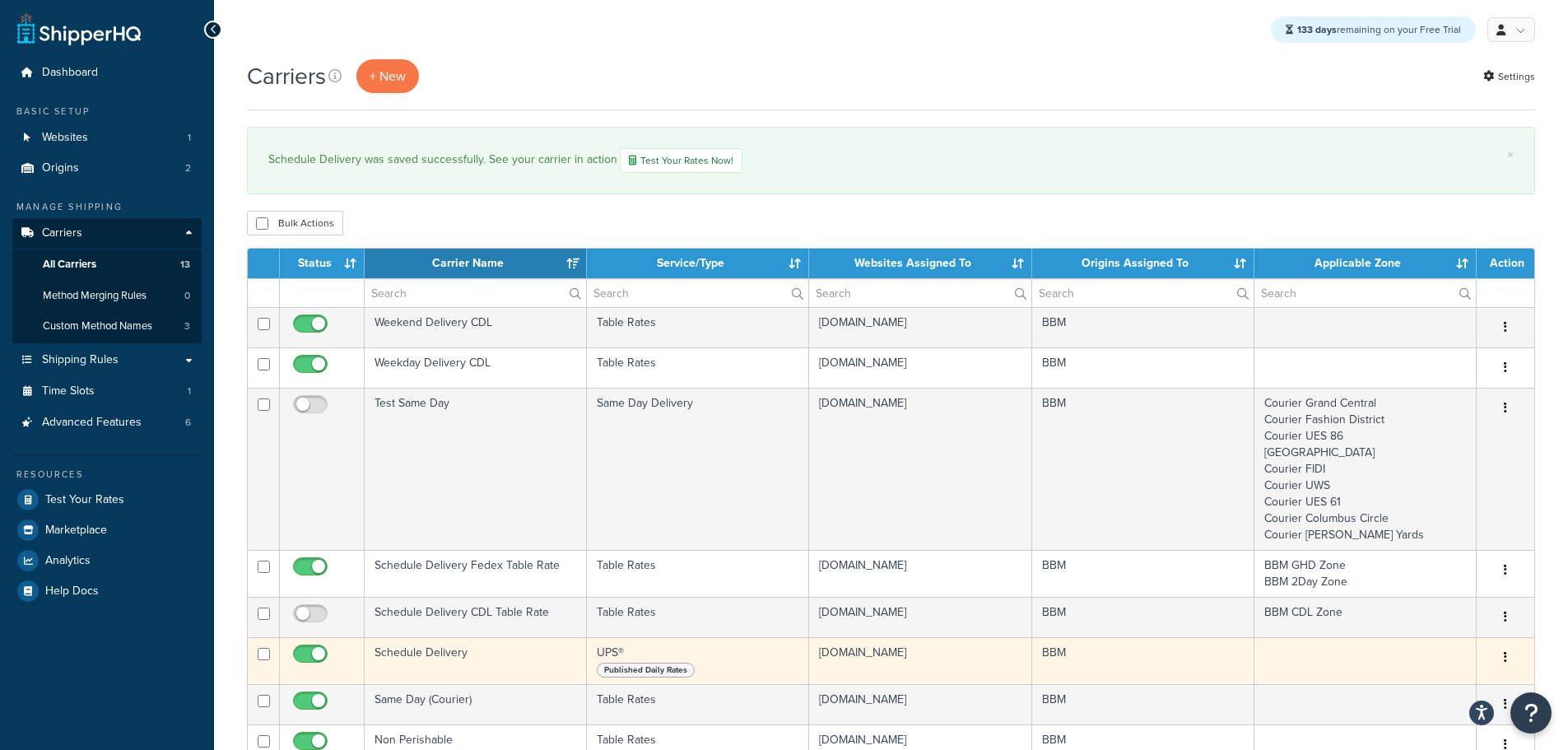
click at [320, 654] on input "checkbox" at bounding box center [312, 658] width 45 height 21
click at [306, 656] on input "checkbox" at bounding box center [312, 658] width 45 height 21
checkbox input "true"
click at [411, 654] on td "Schedule Delivery" at bounding box center [475, 660] width 222 height 47
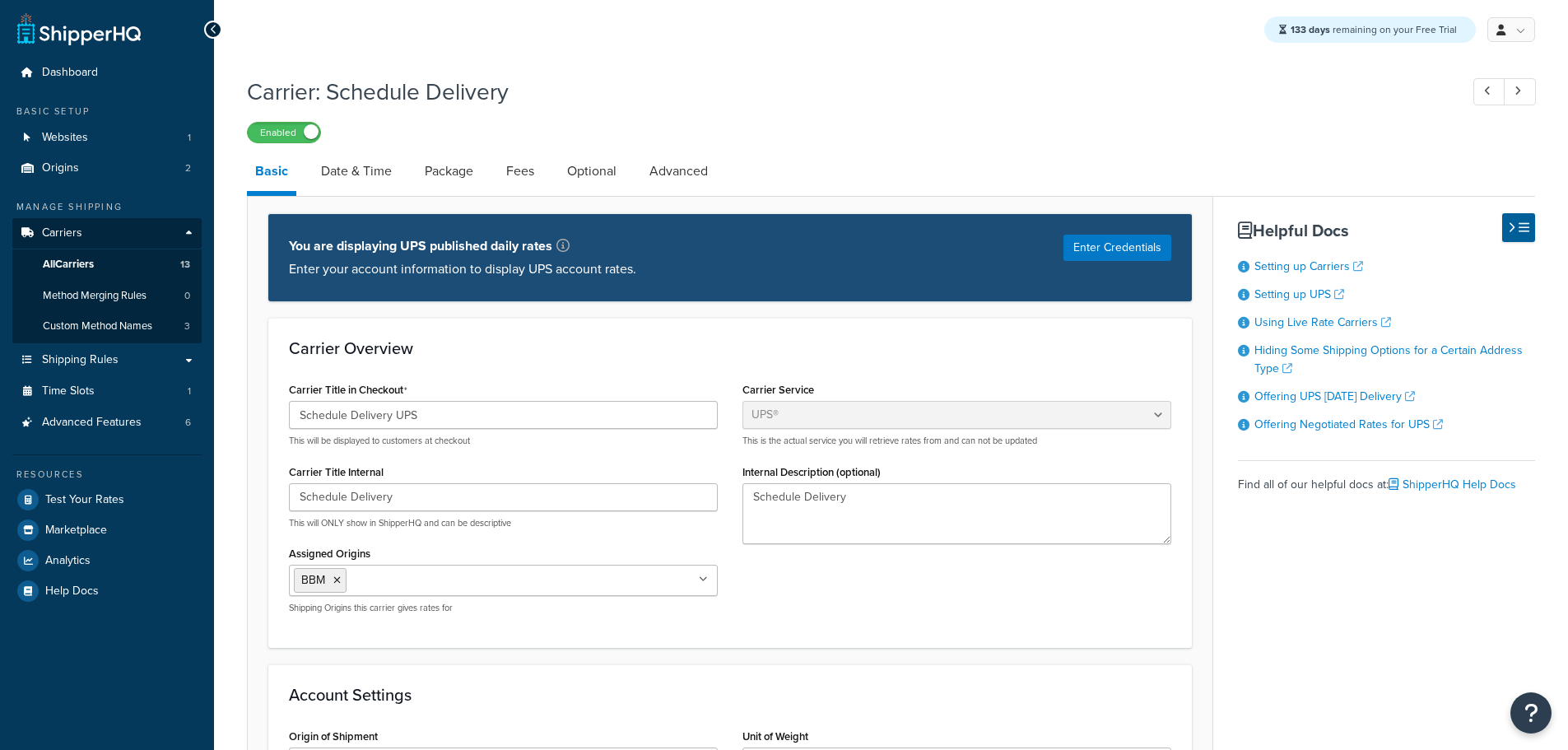
select select "ups"
drag, startPoint x: 459, startPoint y: 418, endPoint x: 215, endPoint y: 414, distance: 244.0
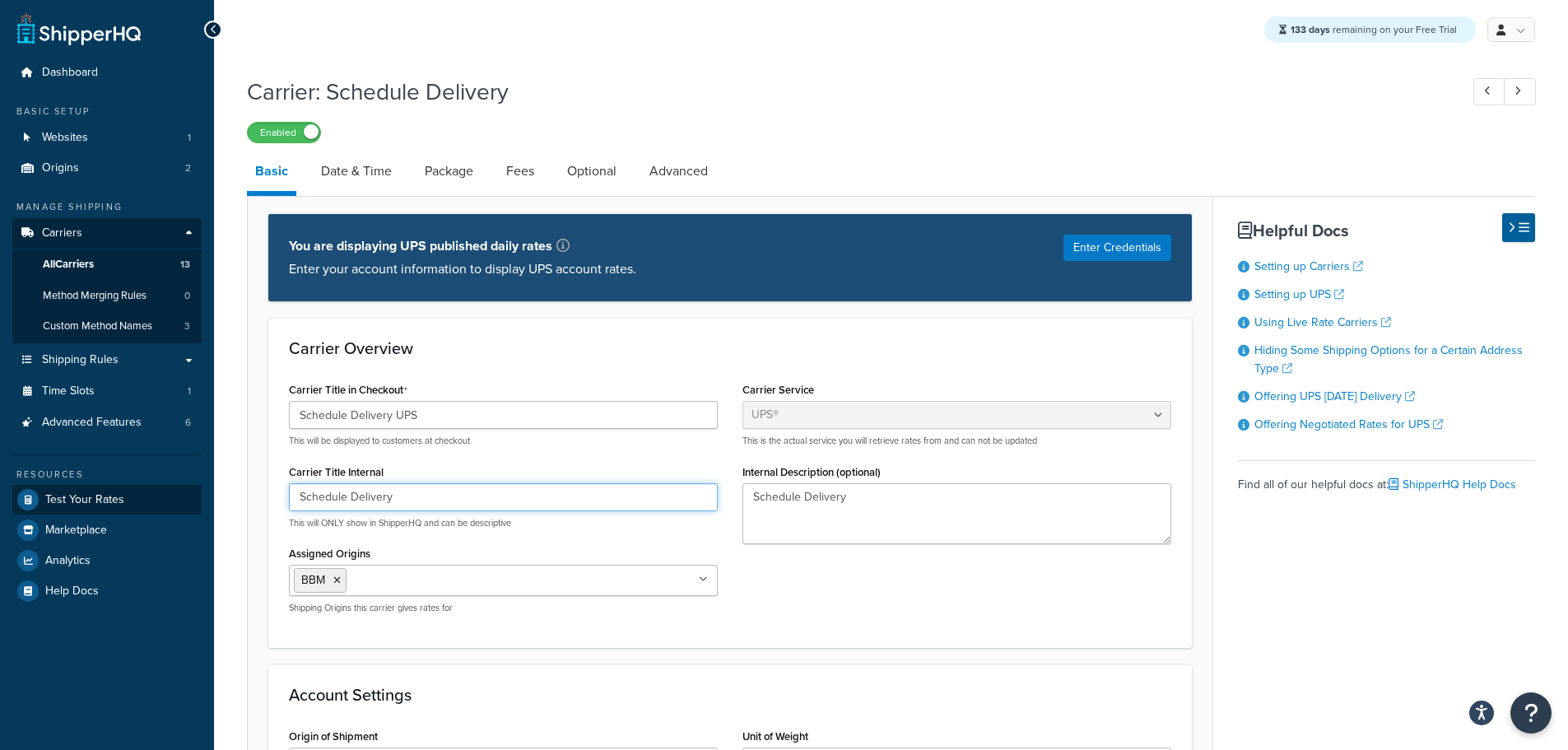
drag, startPoint x: 384, startPoint y: 499, endPoint x: 155, endPoint y: 493, distance: 229.1
paste input "UPS"
type input "Schedule Delivery UPS"
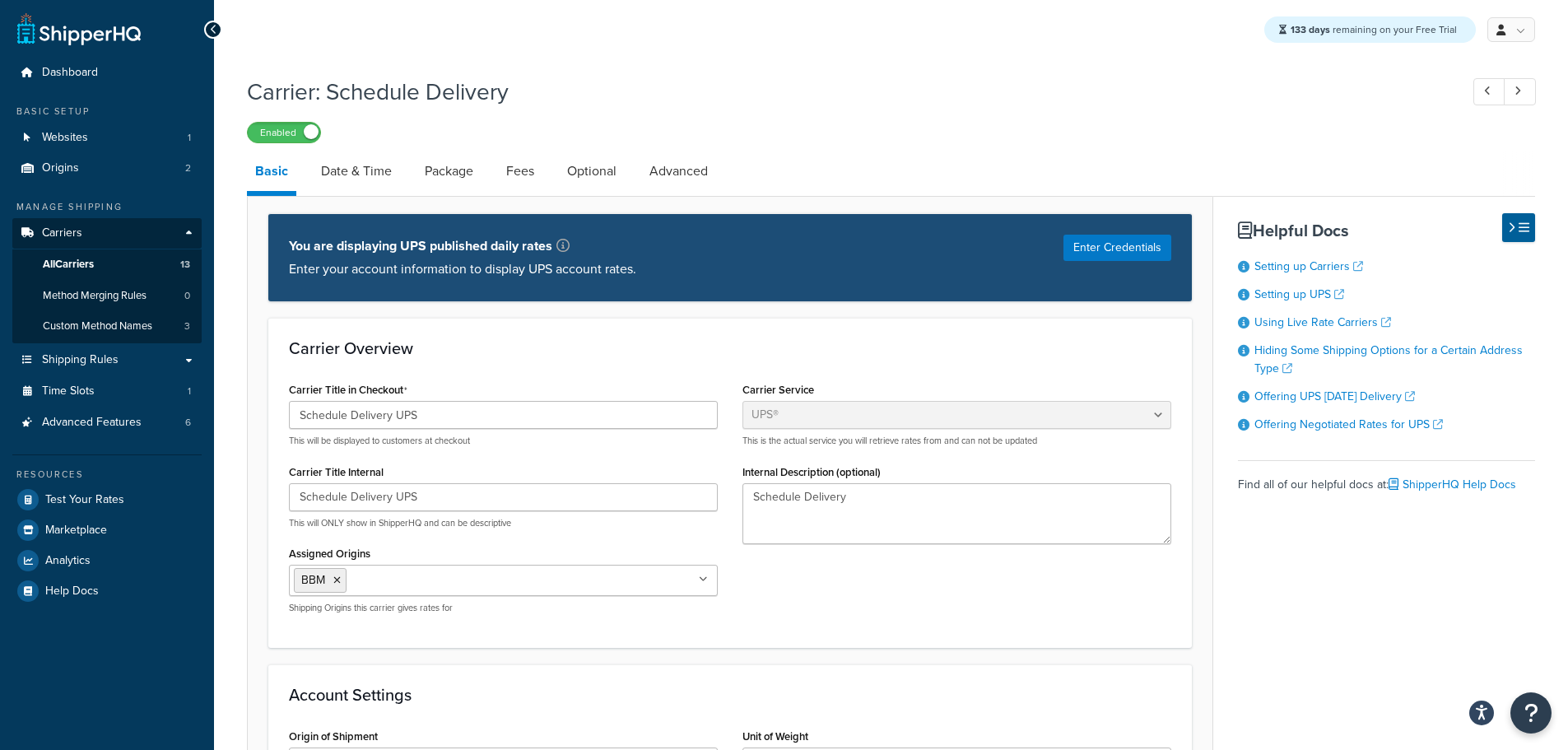
drag, startPoint x: 811, startPoint y: 487, endPoint x: 791, endPoint y: 487, distance: 20.0
click at [755, 487] on div "Internal Description (optional) Schedule Delivery" at bounding box center [957, 502] width 429 height 84
drag, startPoint x: 888, startPoint y: 503, endPoint x: 595, endPoint y: 493, distance: 293.2
click at [599, 493] on div "Carrier Title in Checkout Schedule Delivery UPS This will be displayed to custo…" at bounding box center [730, 501] width 908 height 248
paste textarea "UPS"
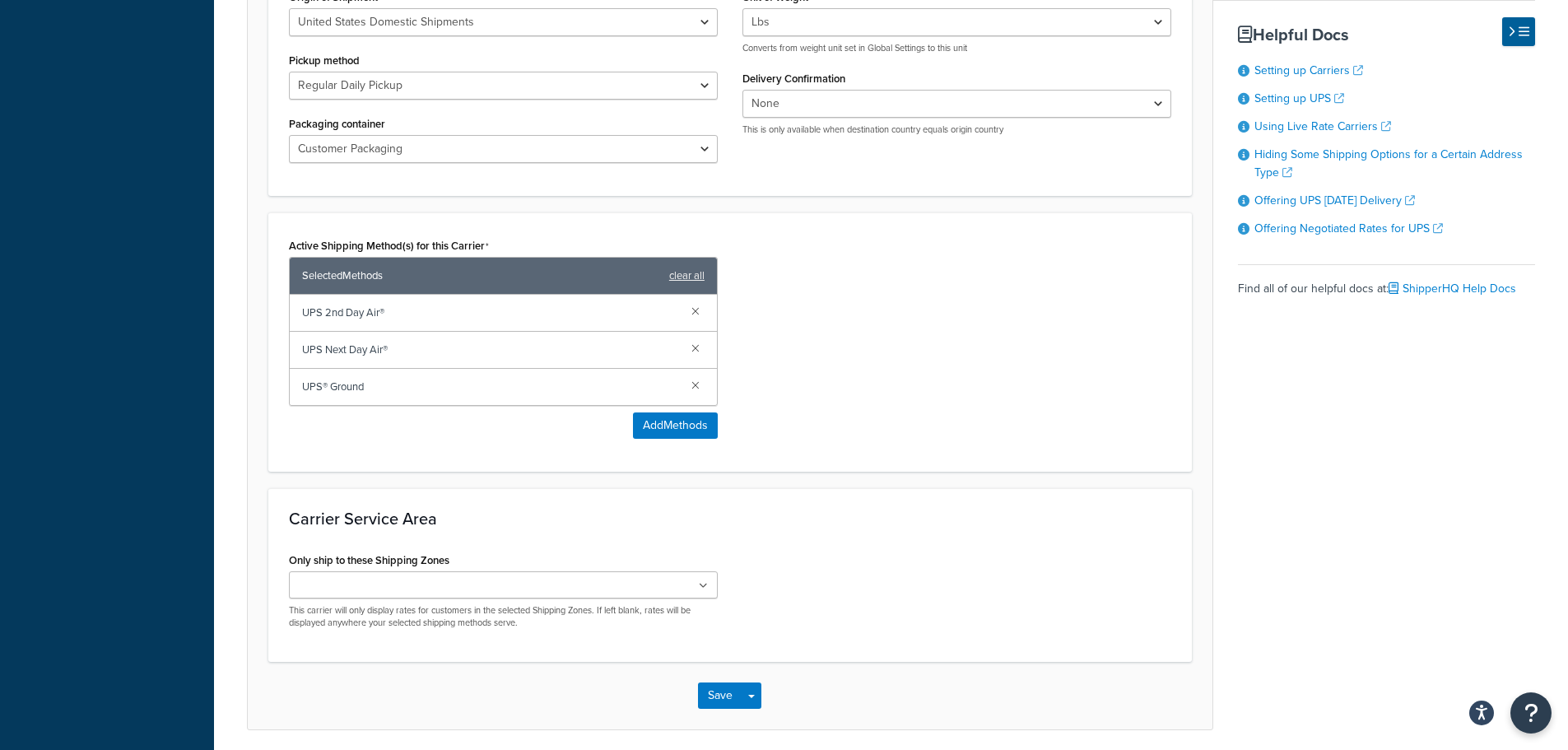
scroll to position [741, 0]
type textarea "Schedule Delivery UPS"
click at [684, 592] on ul at bounding box center [504, 582] width 429 height 27
click at [838, 596] on div "Only ship to these Shipping Zones BBM CDL Zone Courier Grand Central Courier Fa…" at bounding box center [730, 594] width 908 height 94
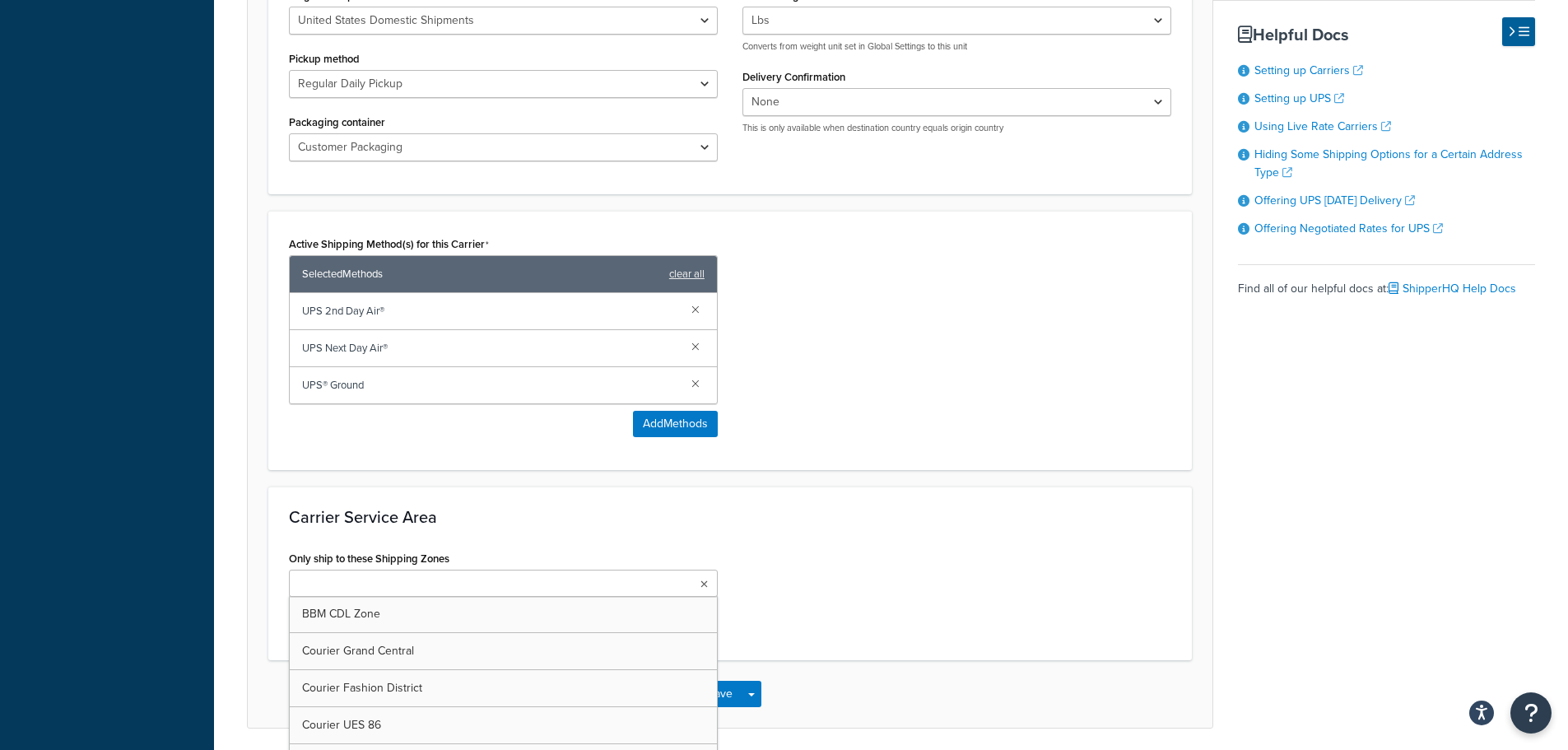
click at [707, 586] on icon at bounding box center [704, 584] width 7 height 10
drag, startPoint x: 817, startPoint y: 558, endPoint x: 776, endPoint y: 618, distance: 72.7
click at [799, 573] on div "Only ship to these Shipping Zones BBM CDL Zone Courier Grand Central Courier Fa…" at bounding box center [730, 594] width 908 height 94
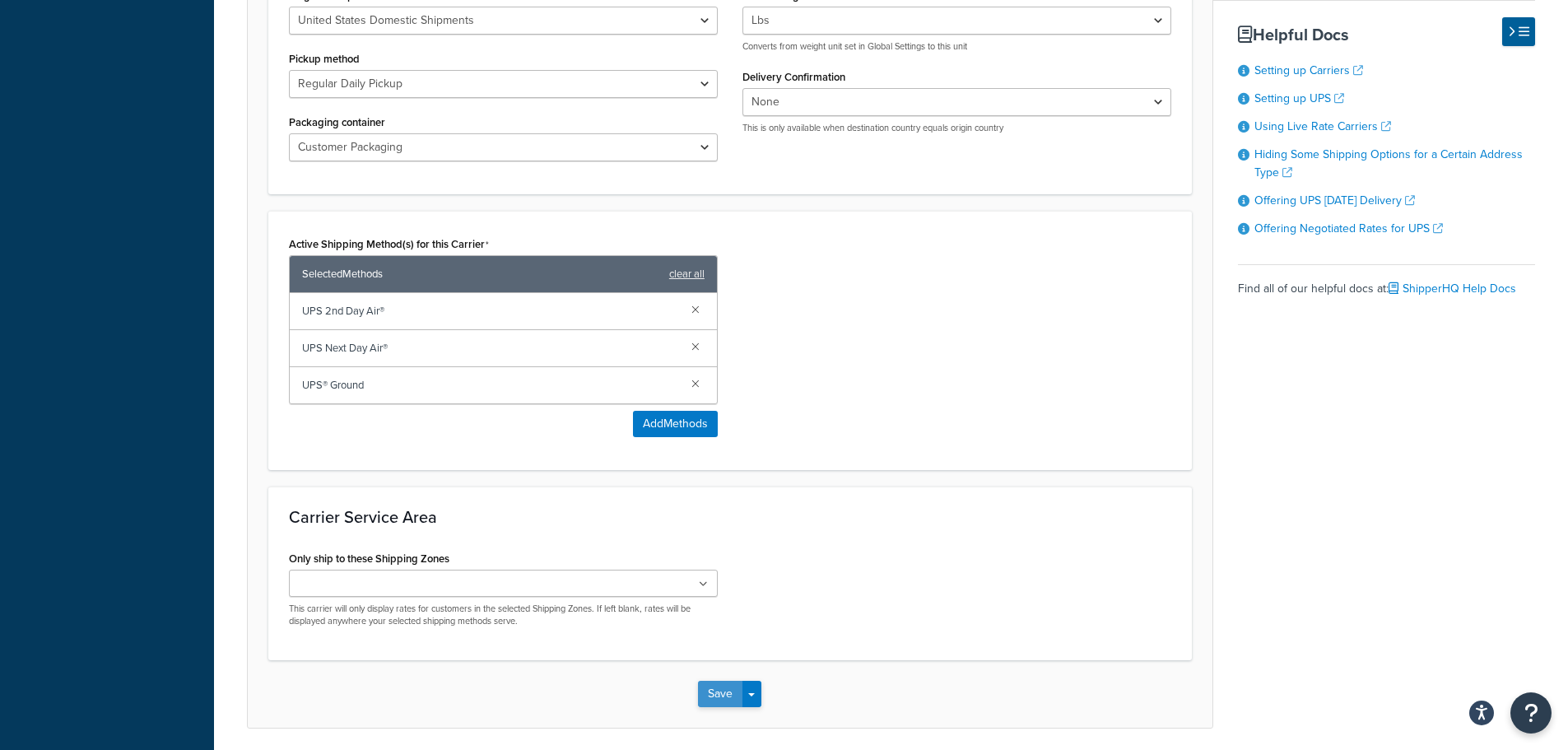
click at [712, 690] on button "Save" at bounding box center [719, 694] width 44 height 26
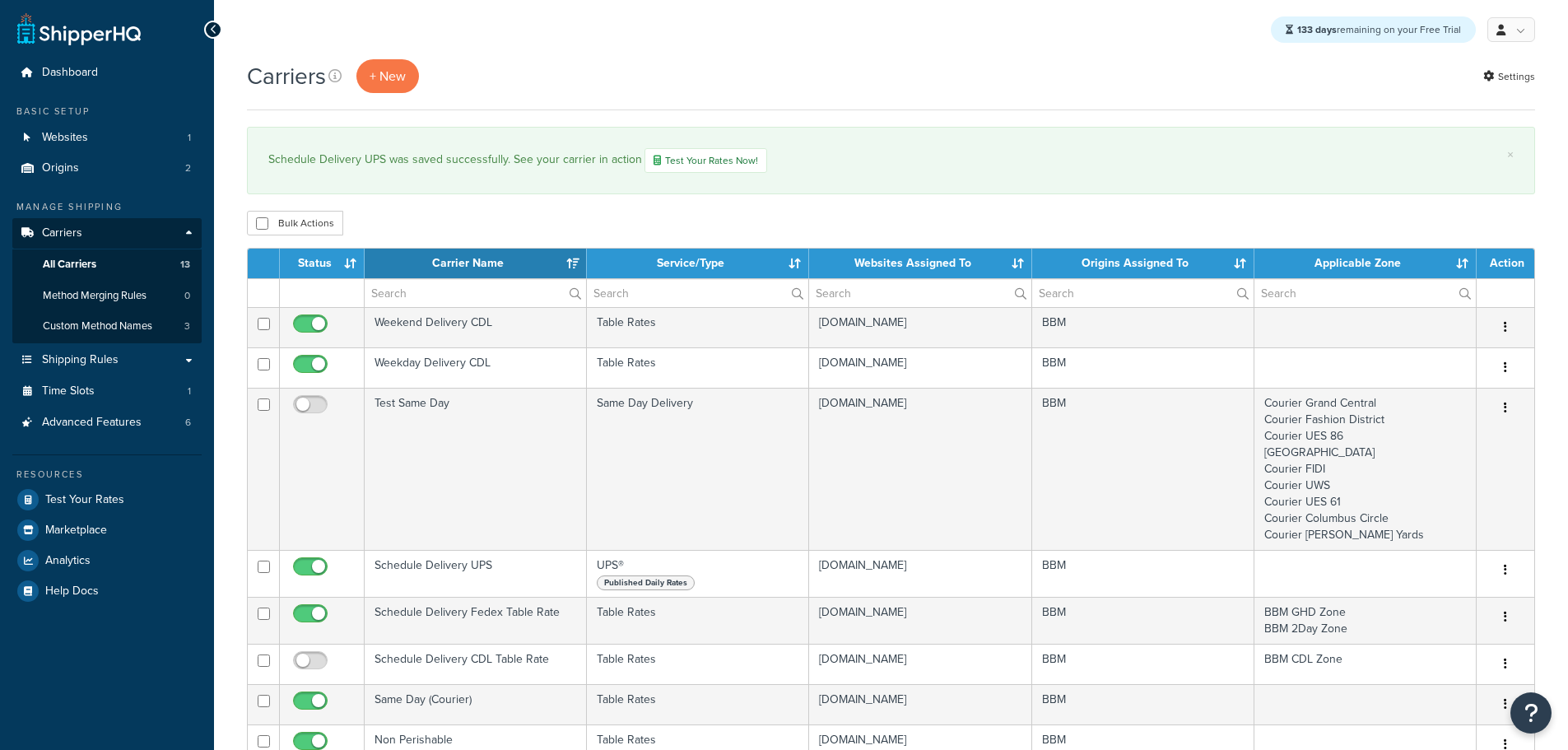
select select "15"
click at [702, 159] on link "Test Your Rates Now!" at bounding box center [705, 160] width 123 height 24
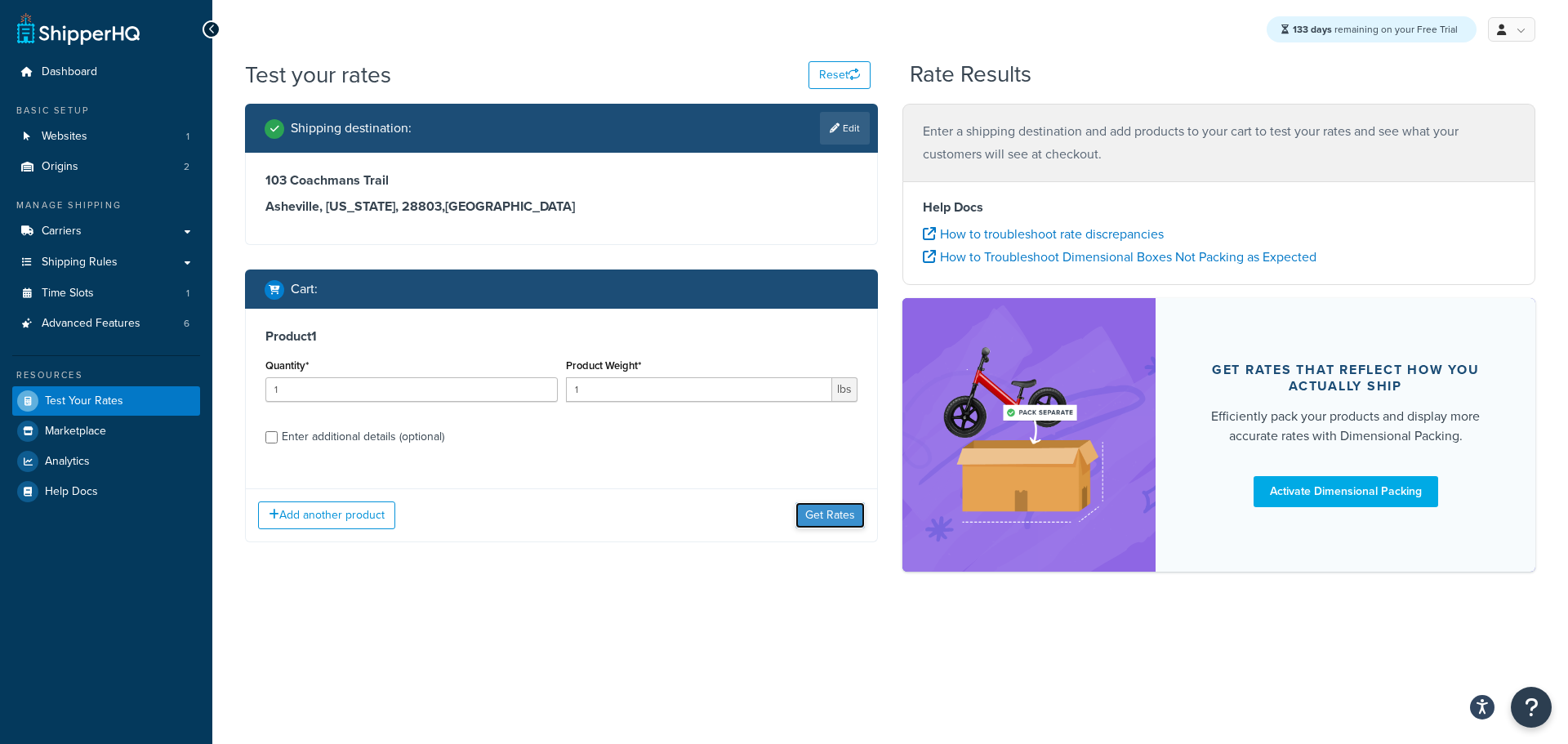
click at [827, 516] on button "Get Rates" at bounding box center [830, 516] width 70 height 26
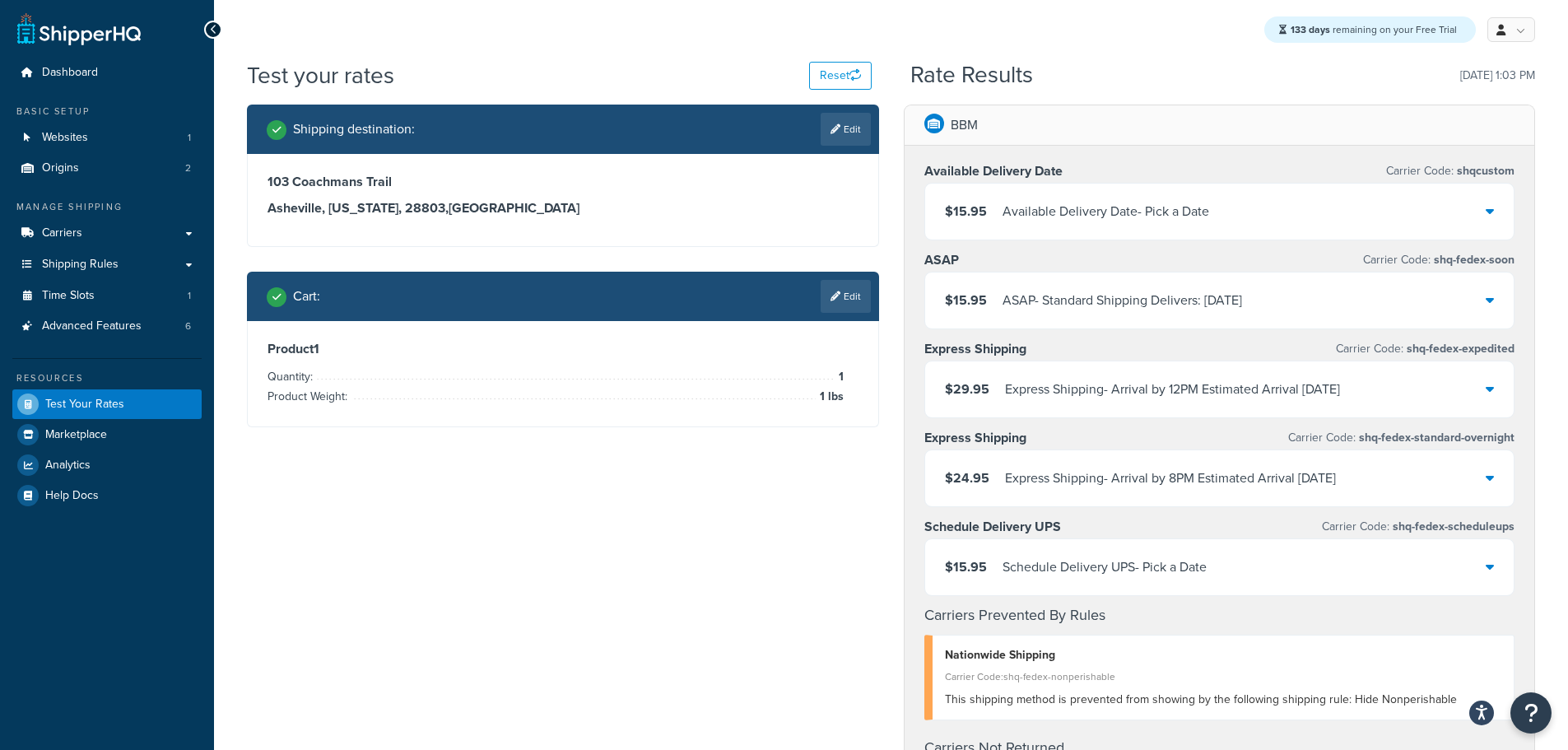
click at [1245, 569] on div "$15.95 Schedule Delivery UPS - Pick a Date" at bounding box center [1220, 567] width 589 height 56
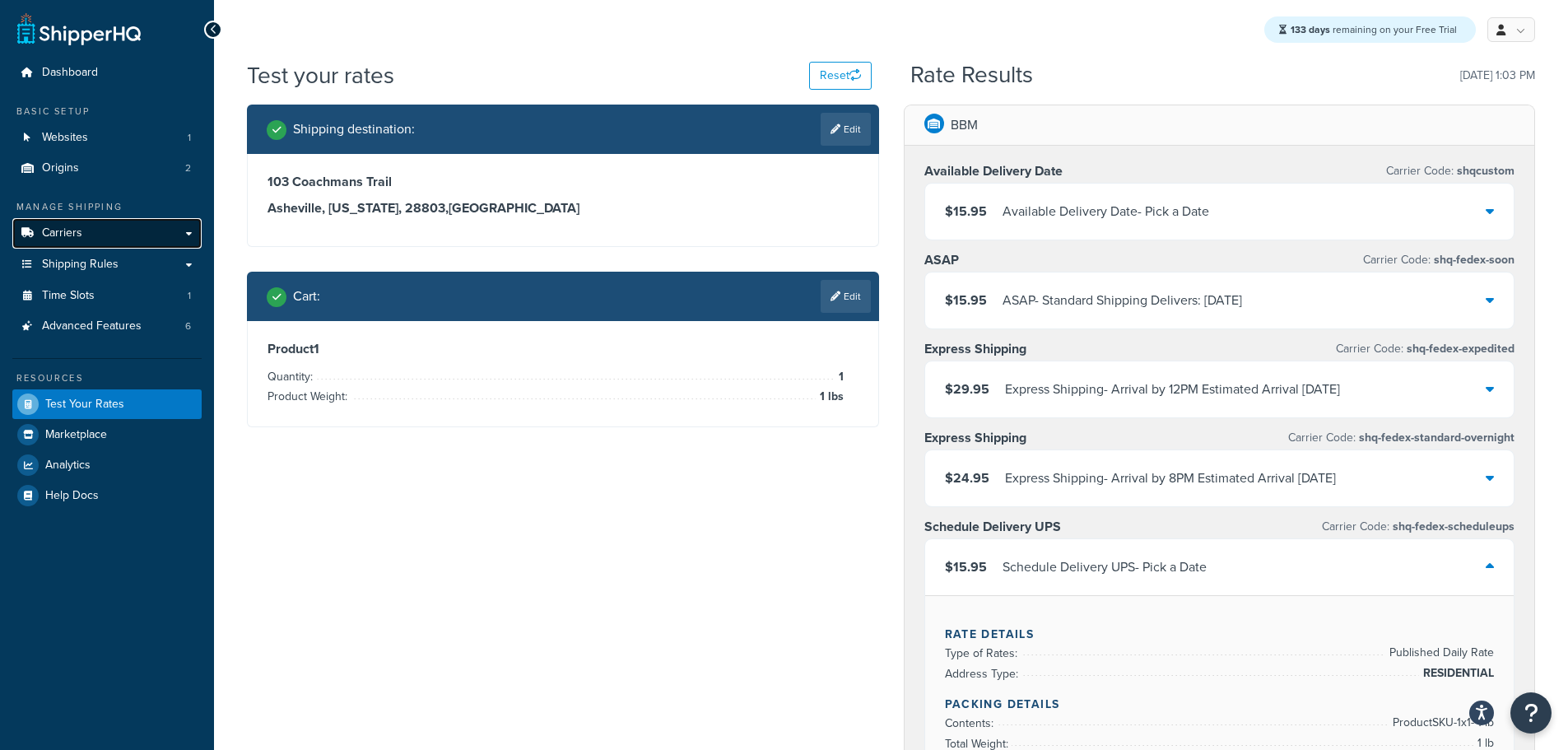
click at [78, 231] on span "Carriers" at bounding box center [62, 233] width 40 height 14
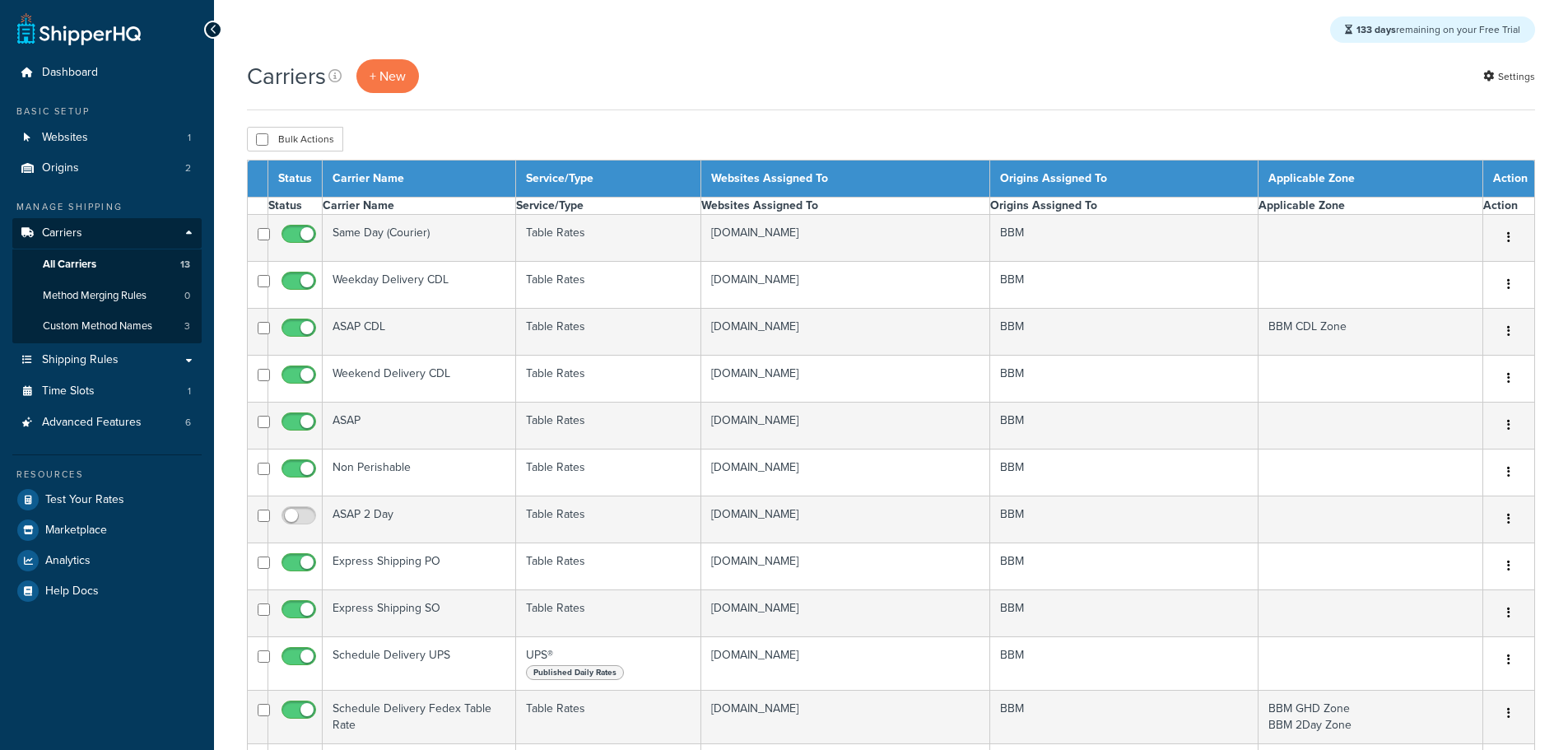
select select "15"
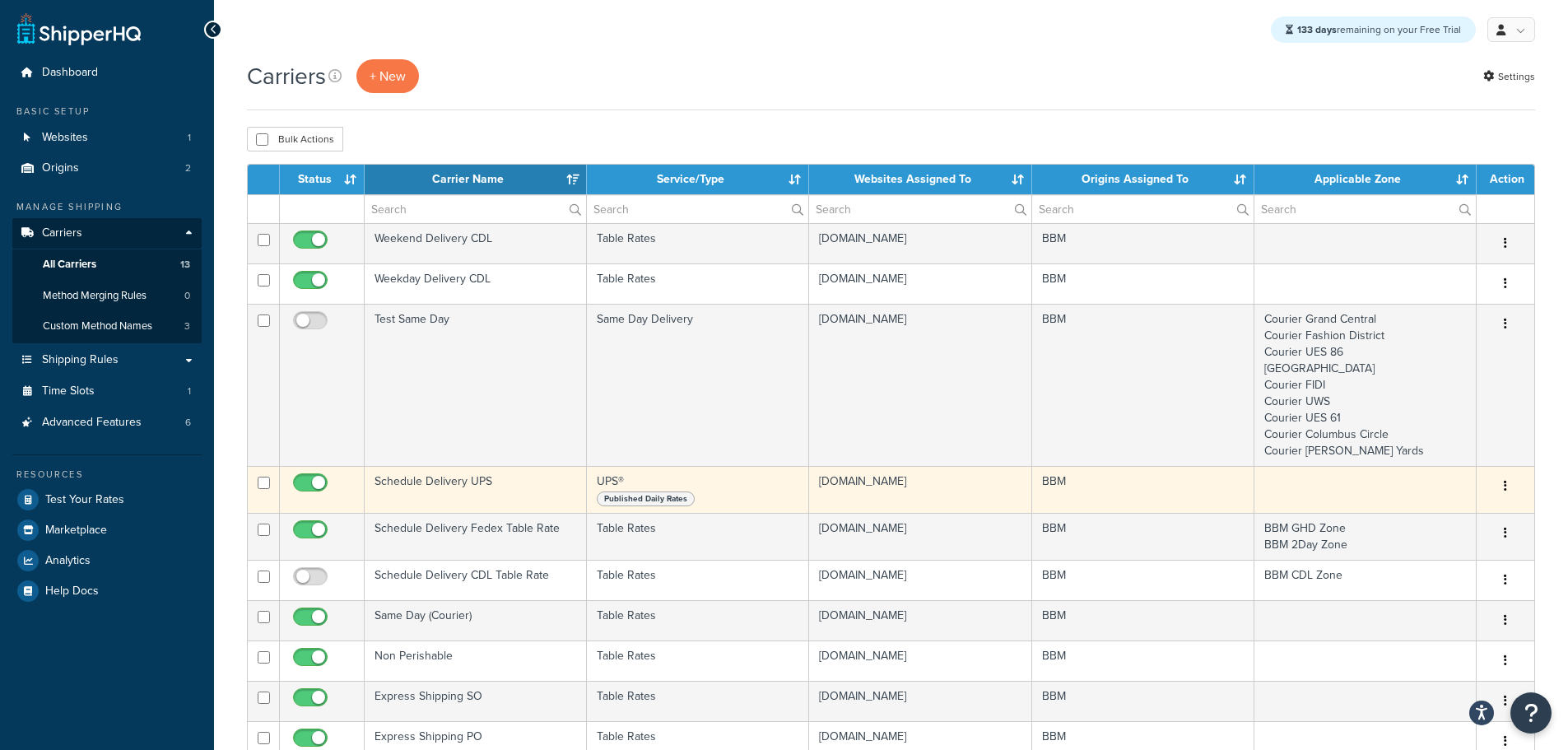
click at [468, 481] on td "Schedule Delivery UPS" at bounding box center [475, 489] width 222 height 47
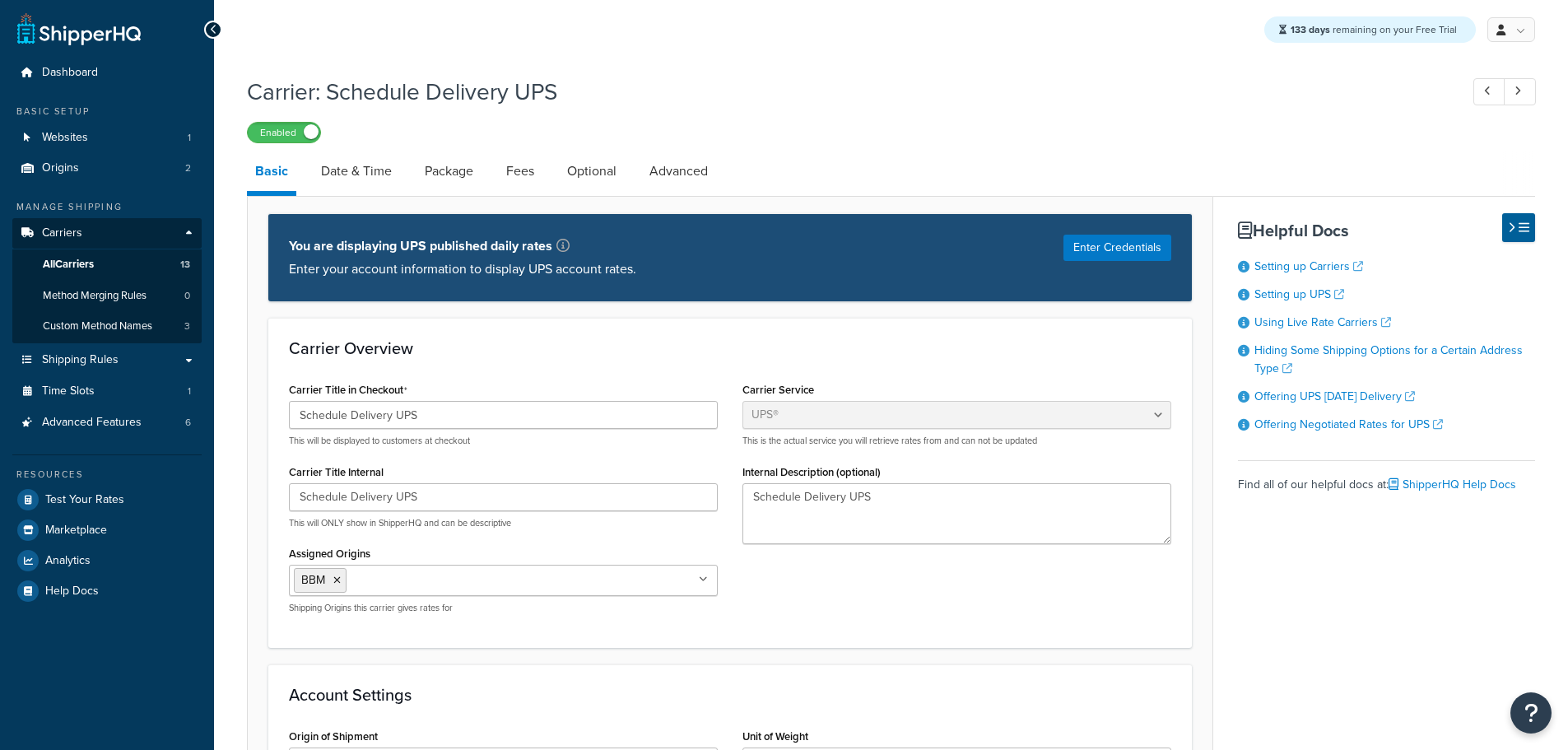
select select "ups"
click at [686, 176] on link "Advanced" at bounding box center [679, 171] width 75 height 39
select select "false"
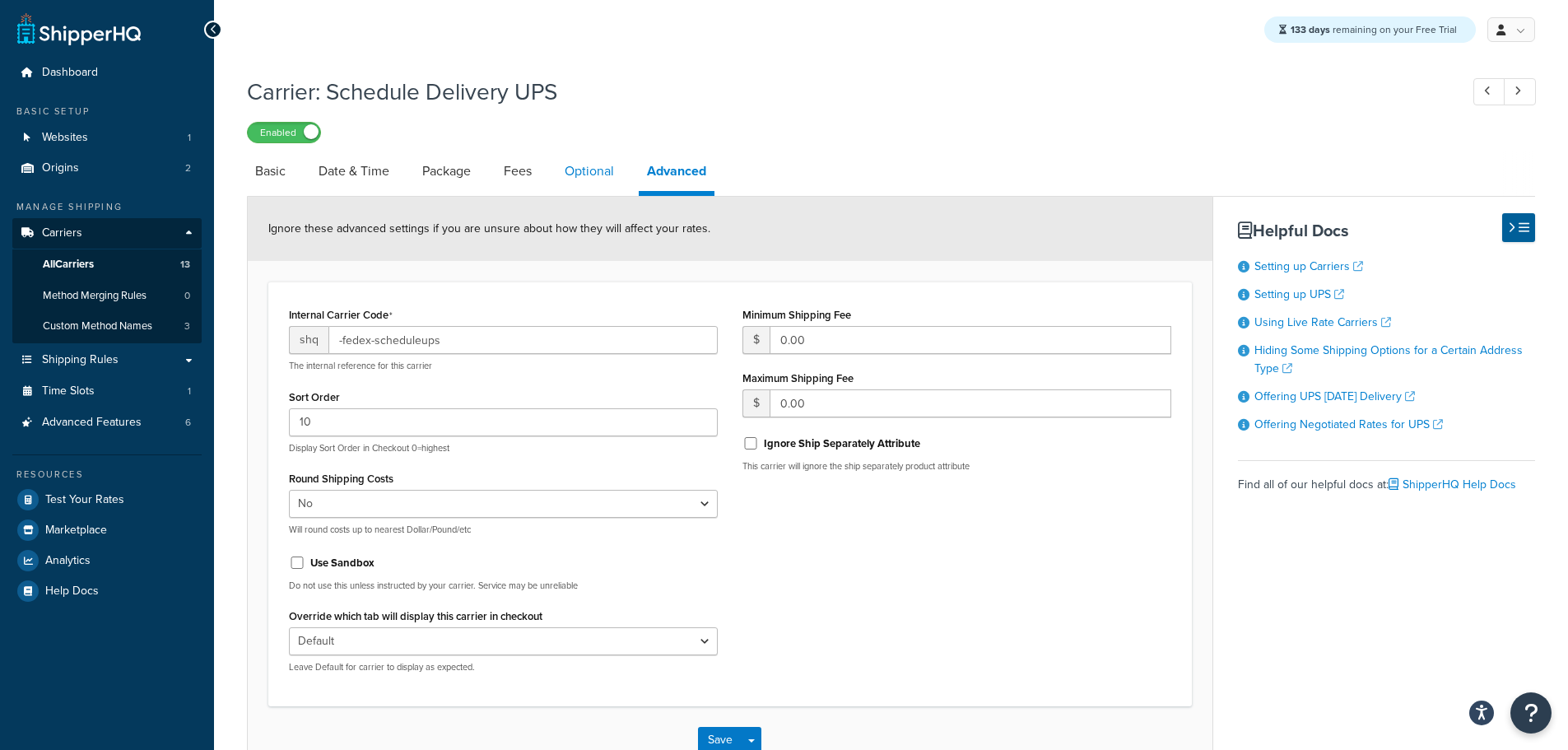
click at [596, 168] on link "Optional" at bounding box center [589, 171] width 66 height 39
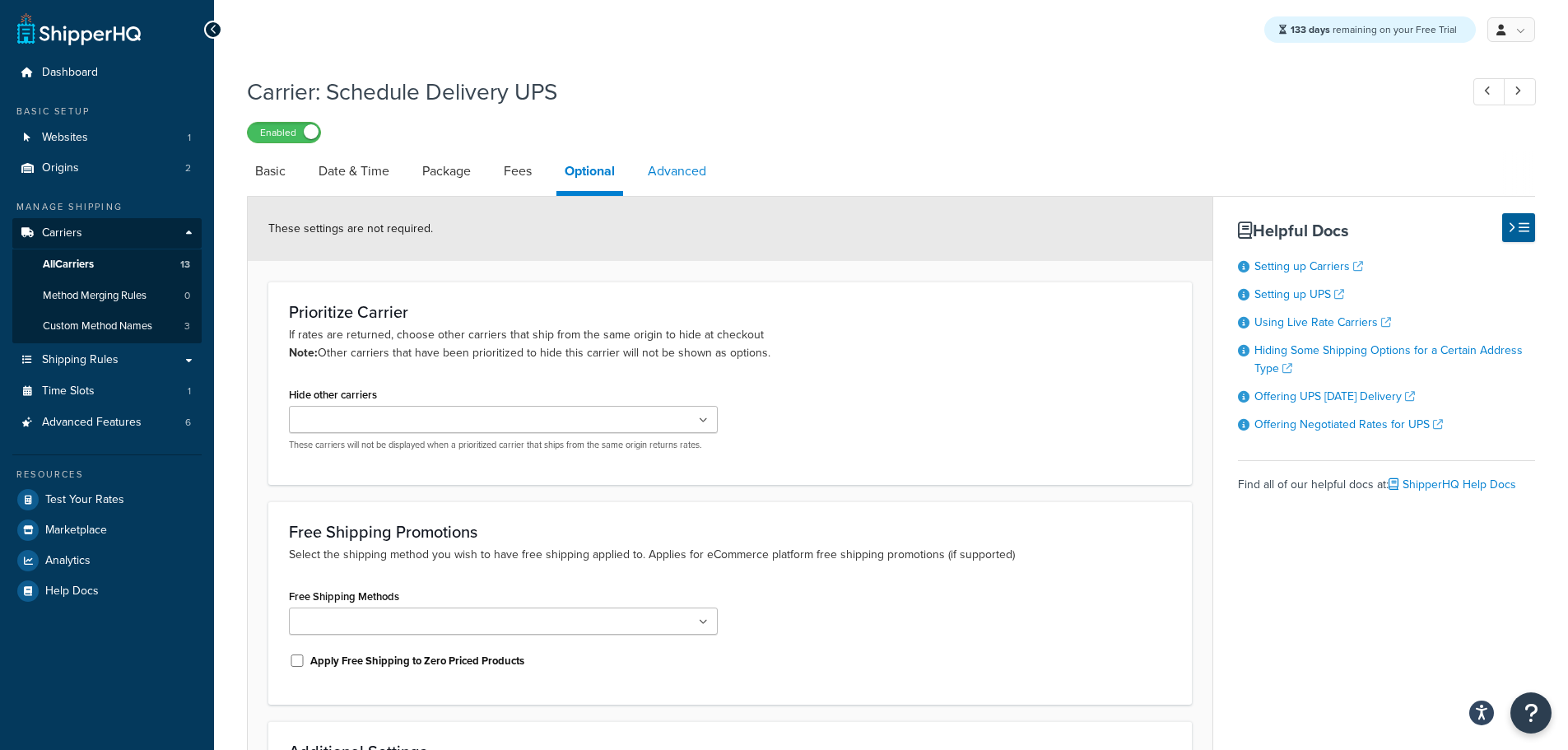
click at [685, 172] on link "Advanced" at bounding box center [677, 171] width 75 height 39
select select "false"
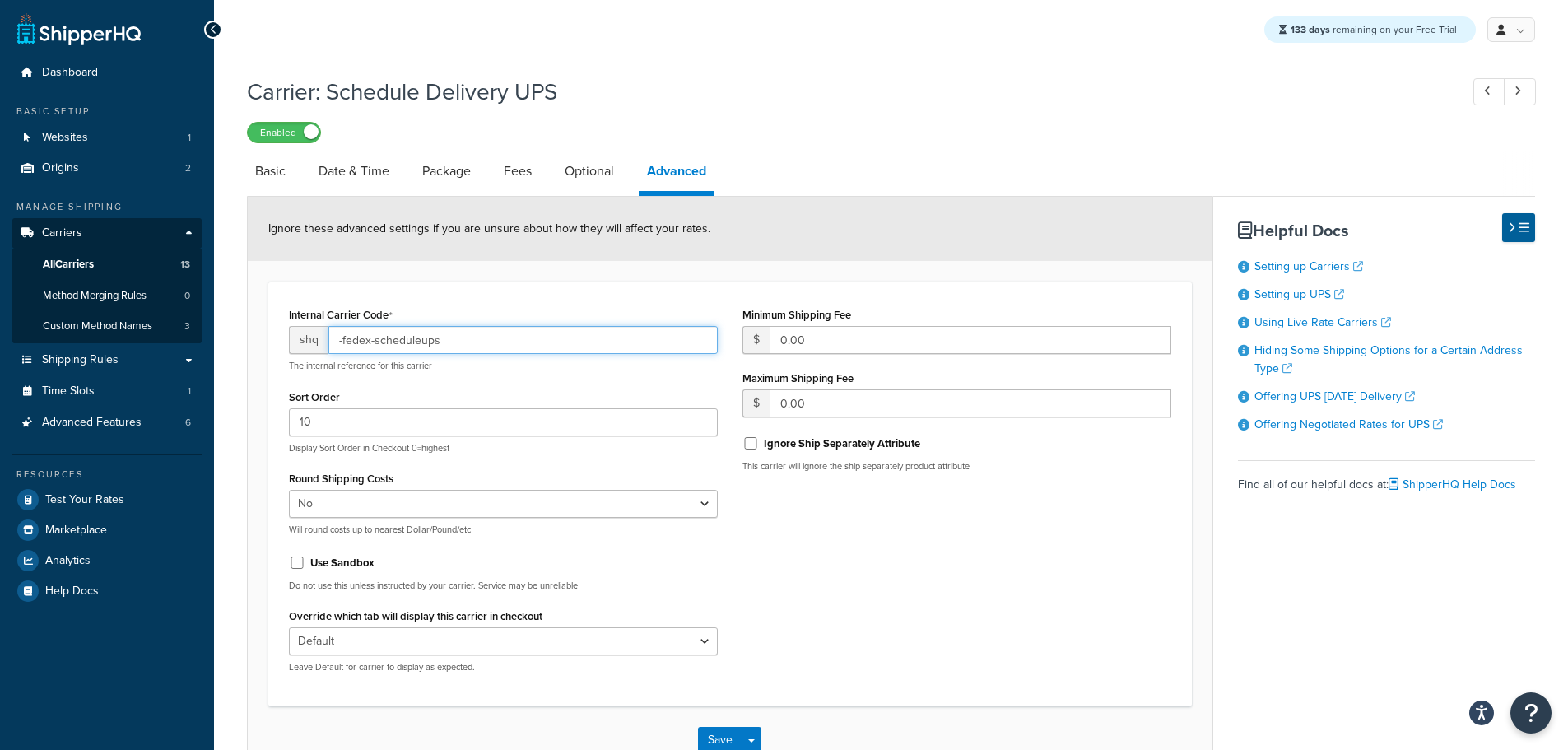
click at [467, 341] on input "-fedex-scheduleups" at bounding box center [524, 340] width 390 height 28
type input "-fedex-scheduleups123"
click at [718, 728] on div "Save Save Dropdown Save and Edit" at bounding box center [731, 740] width 965 height 67
click at [590, 171] on link "Optional" at bounding box center [589, 171] width 66 height 39
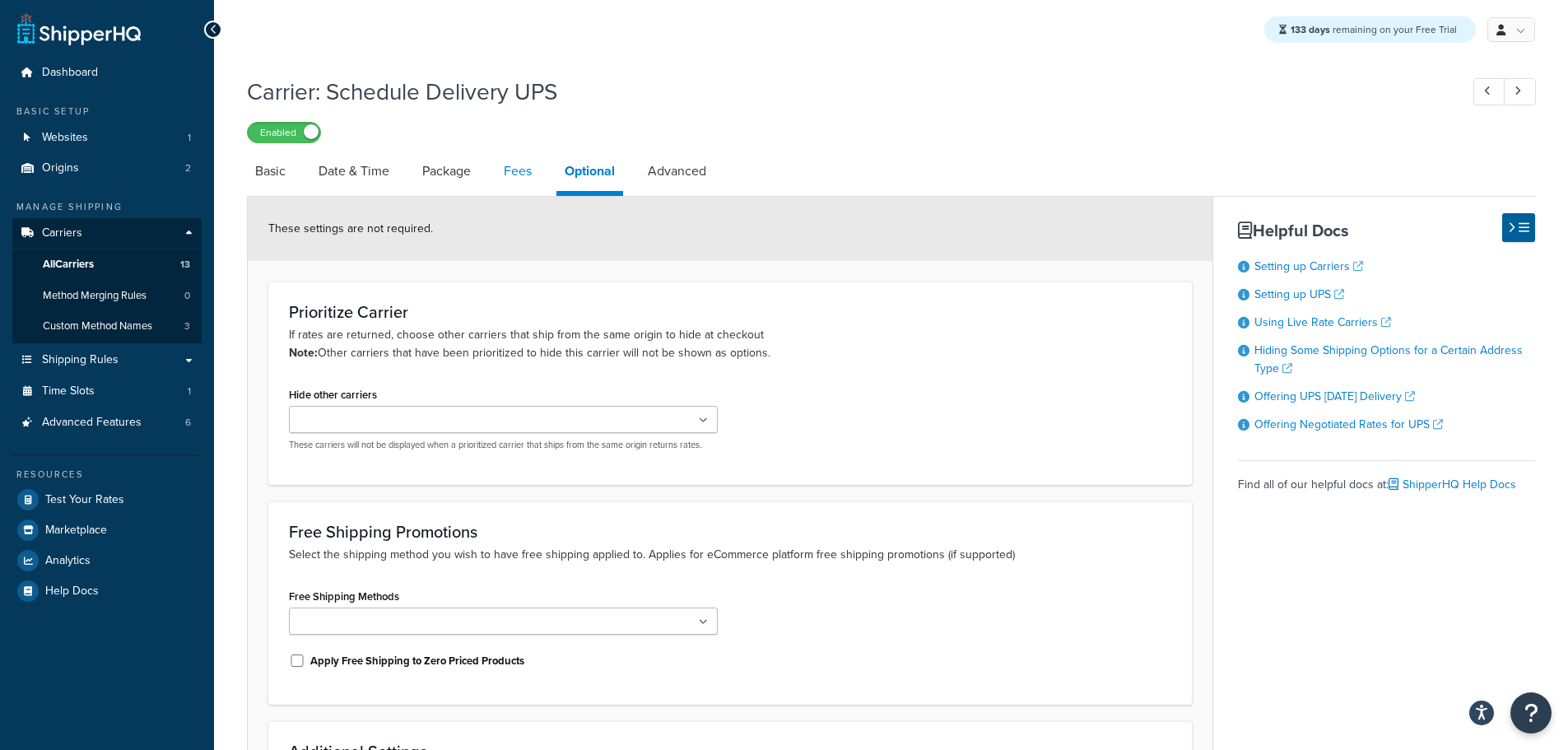
click at [528, 171] on link "Fees" at bounding box center [517, 171] width 44 height 39
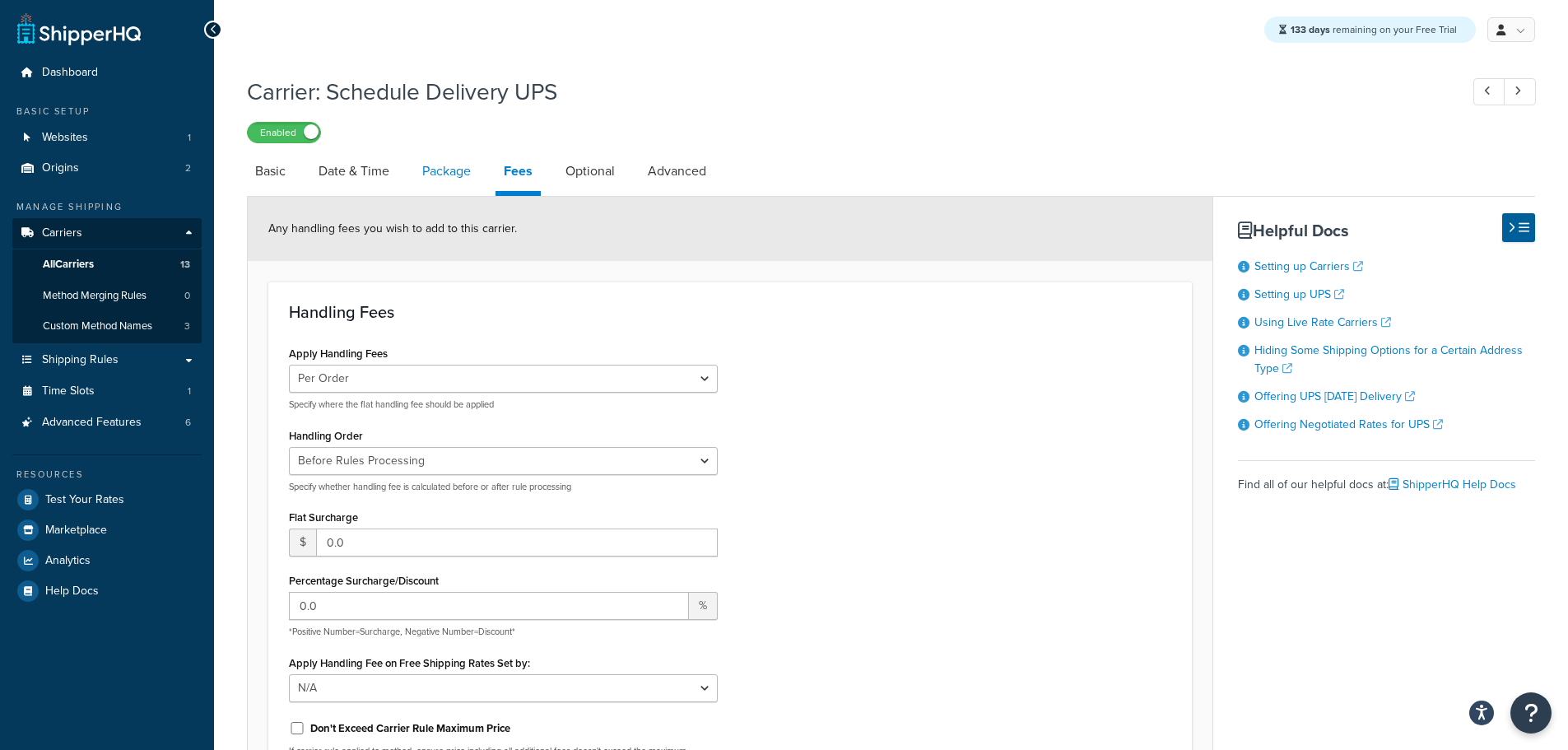
click at [461, 166] on link "Package" at bounding box center [446, 171] width 65 height 39
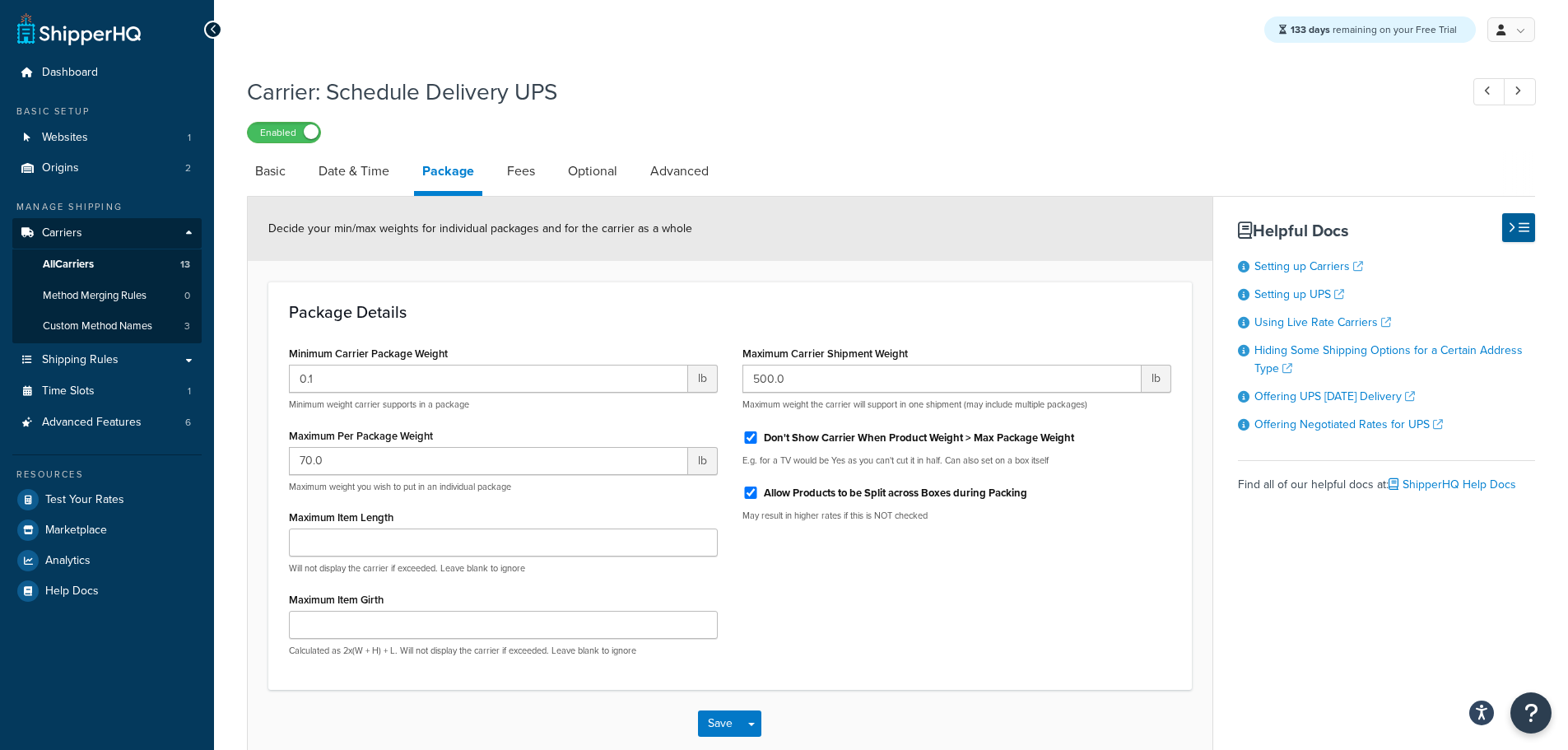
click at [408, 167] on li "Date & Time" at bounding box center [362, 171] width 104 height 39
click at [385, 171] on link "Date & Time" at bounding box center [353, 171] width 87 height 39
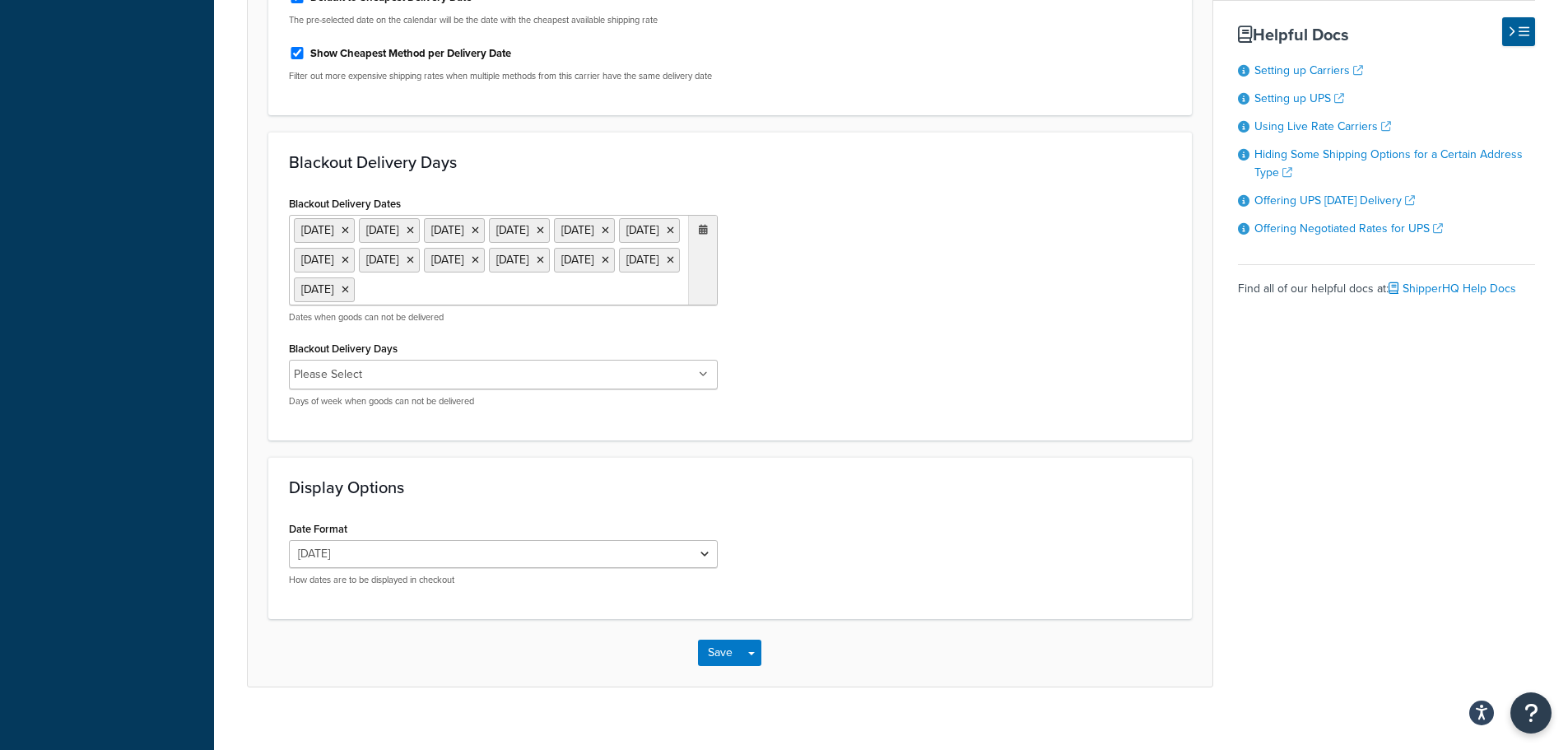
scroll to position [953, 0]
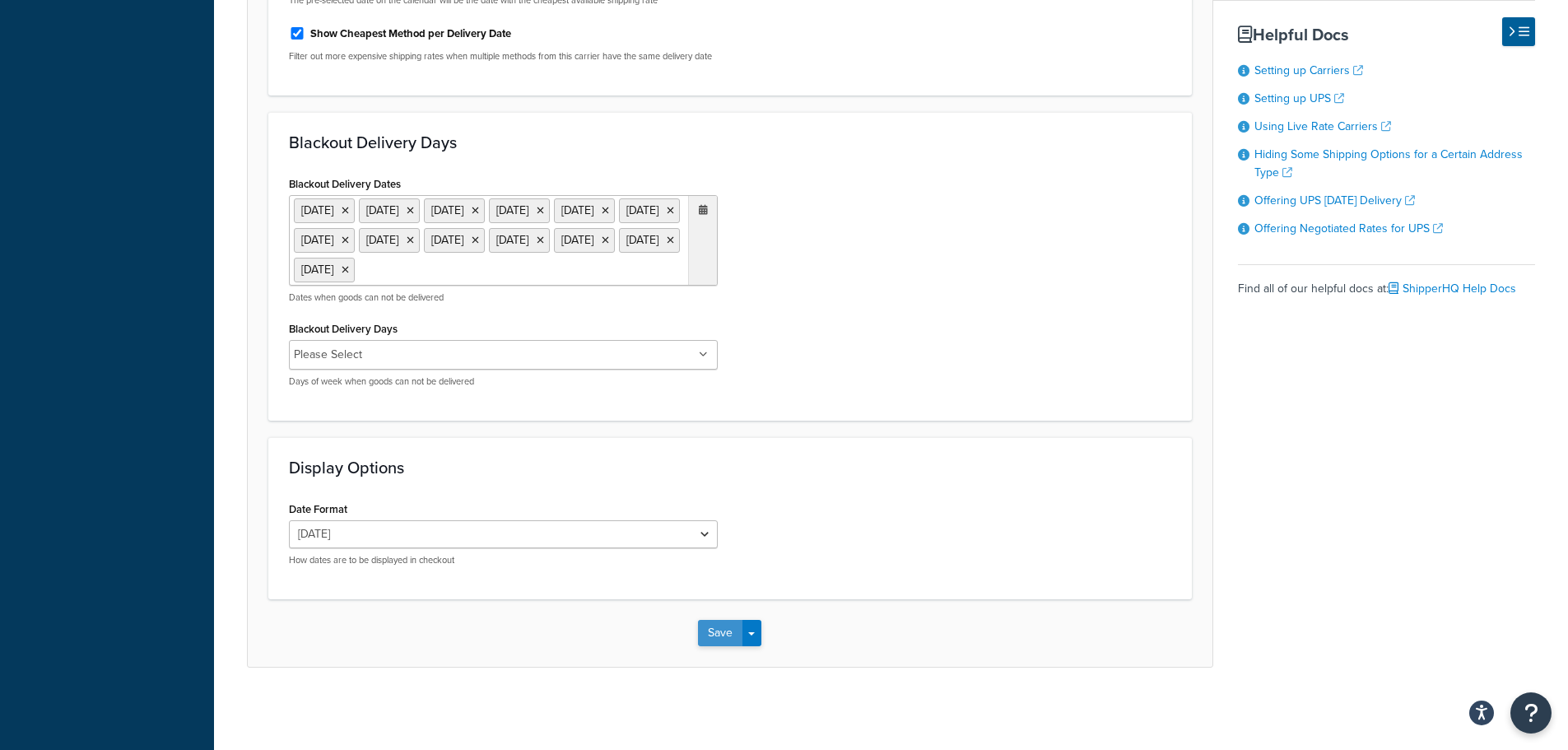
click at [710, 632] on button "Save" at bounding box center [719, 633] width 44 height 26
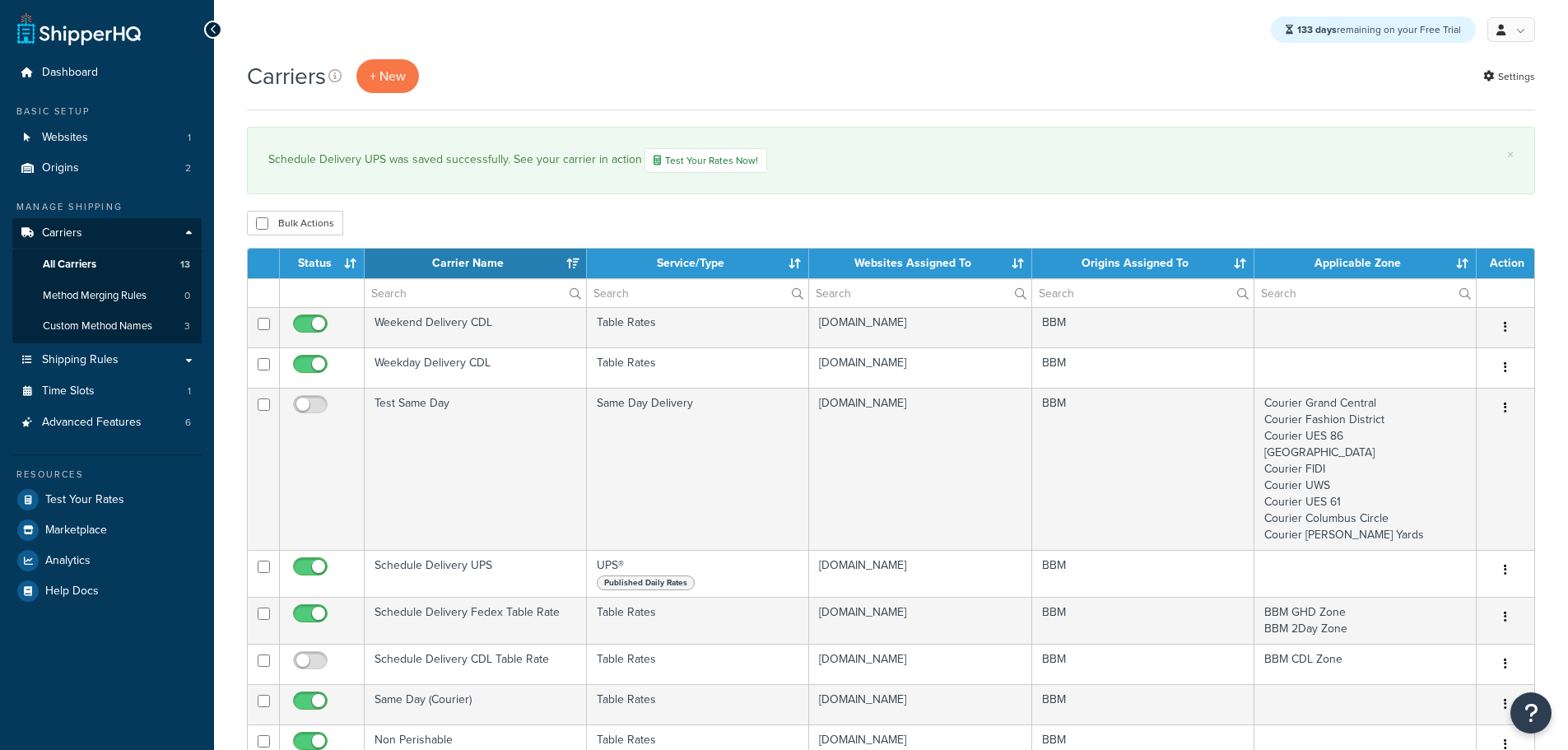
select select "15"
click at [115, 325] on span "Custom Method Names" at bounding box center [97, 326] width 110 height 14
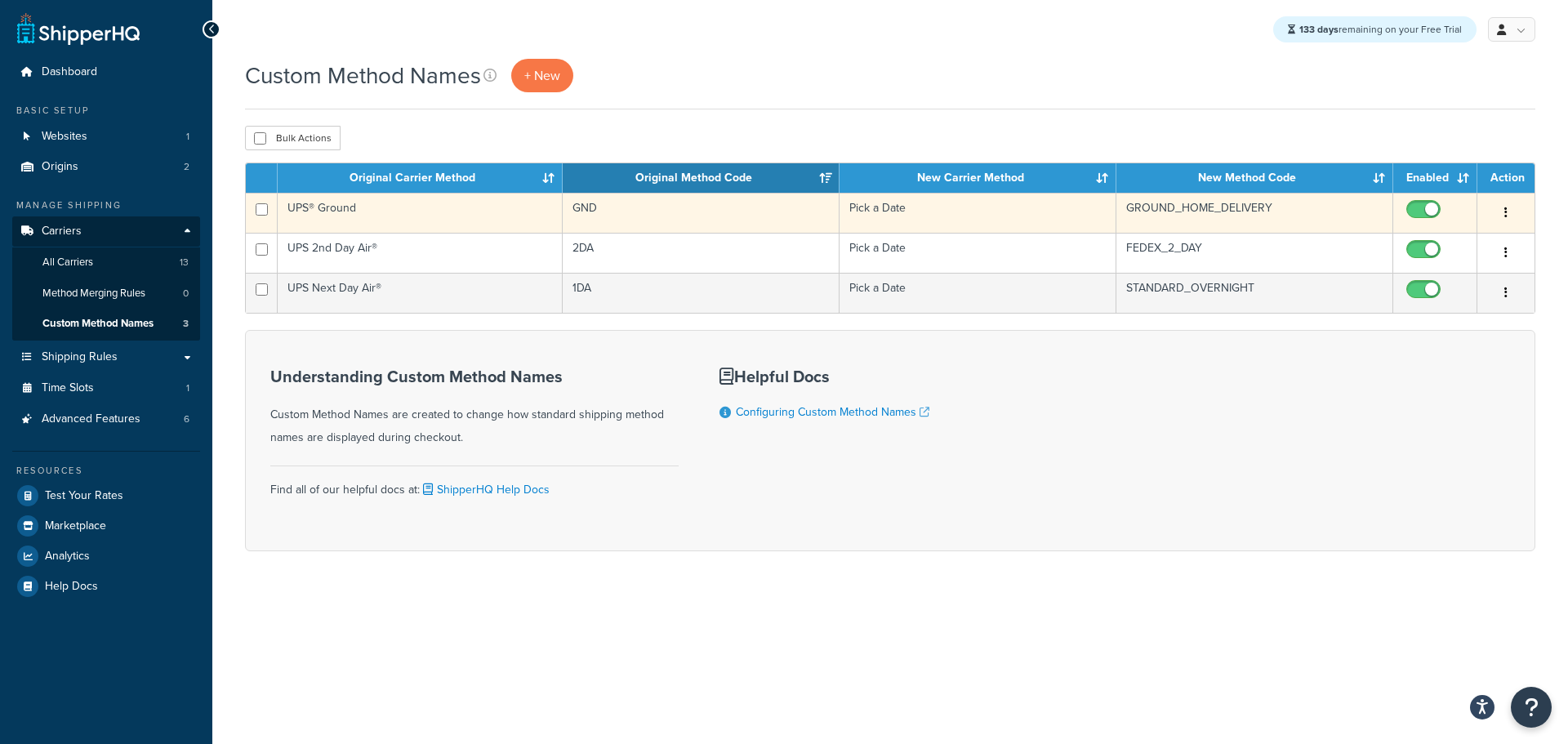
click at [333, 218] on td "UPS® Ground" at bounding box center [420, 212] width 285 height 40
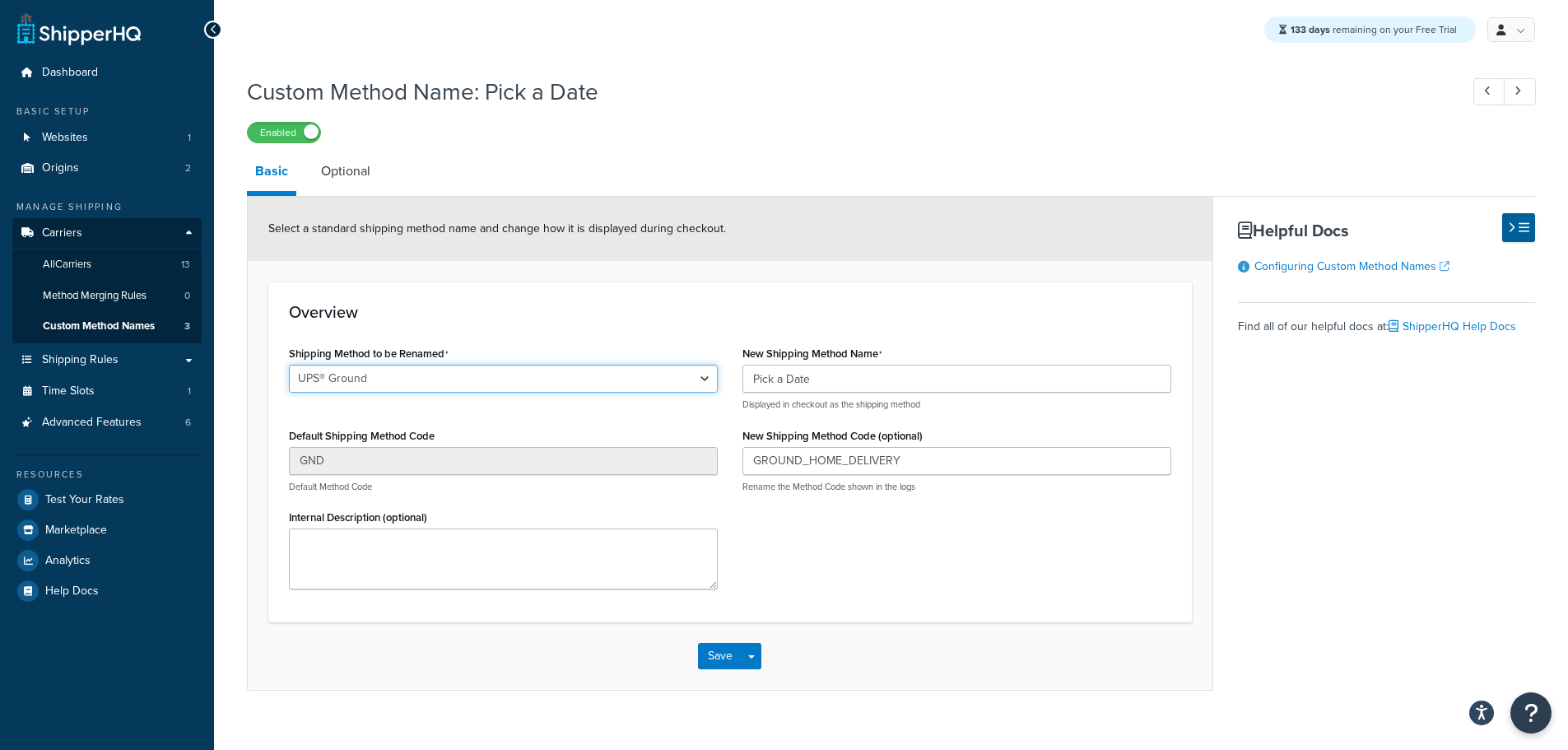
click at [684, 385] on select "UPS® Ground UPS Next Day Air® UPS 2nd Day Air®" at bounding box center [504, 378] width 429 height 28
click at [289, 366] on select "UPS® Ground UPS Next Day Air® UPS 2nd Day Air®" at bounding box center [504, 378] width 429 height 28
click at [371, 173] on link "Optional" at bounding box center [346, 171] width 66 height 39
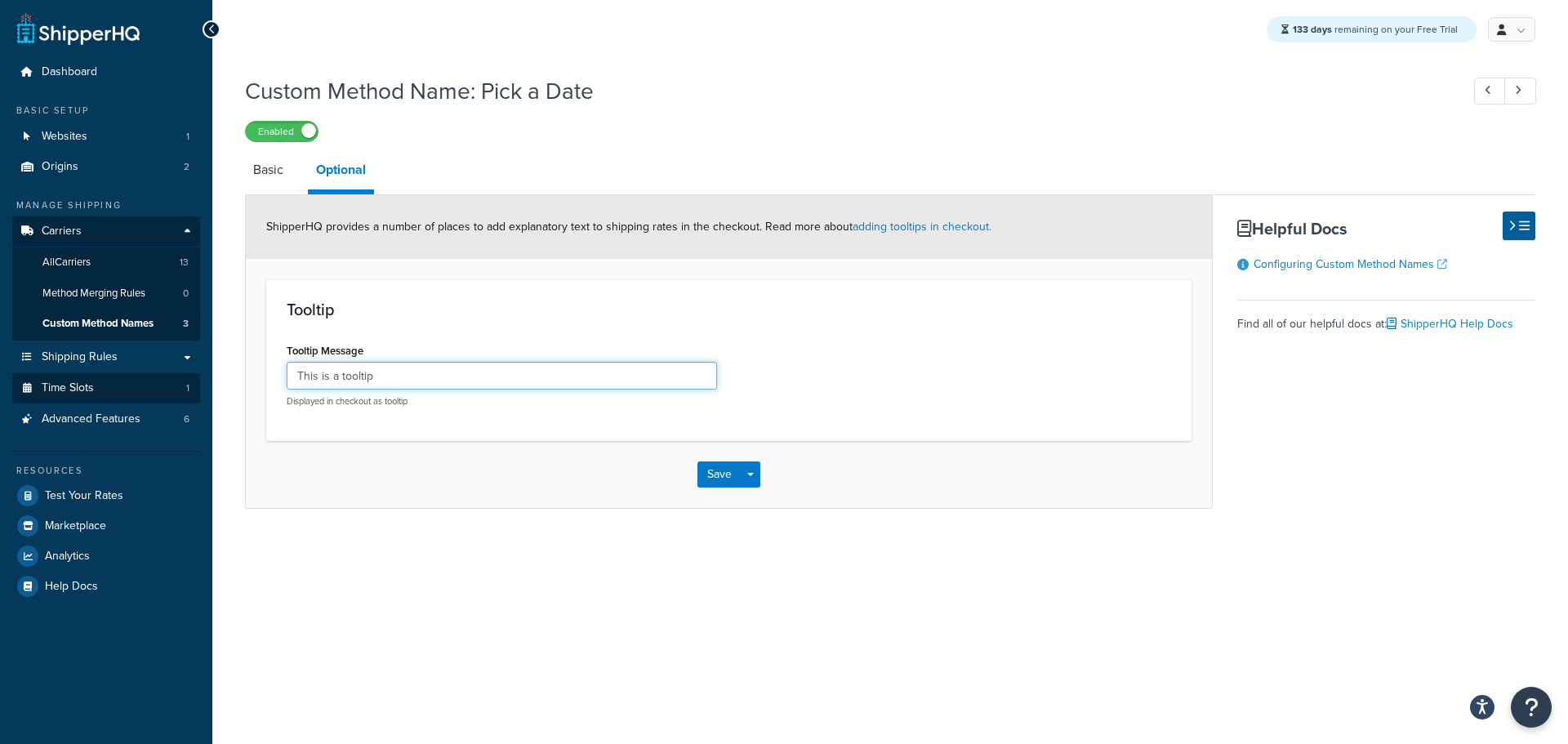
drag, startPoint x: 398, startPoint y: 386, endPoint x: 178, endPoint y: 374, distance: 220.3
click at [178, 374] on div "Dashboard Basic Setup Websites 1 Origins 2 Manage Shipping Carriers Carriers Al…" at bounding box center [784, 372] width 1568 height 744
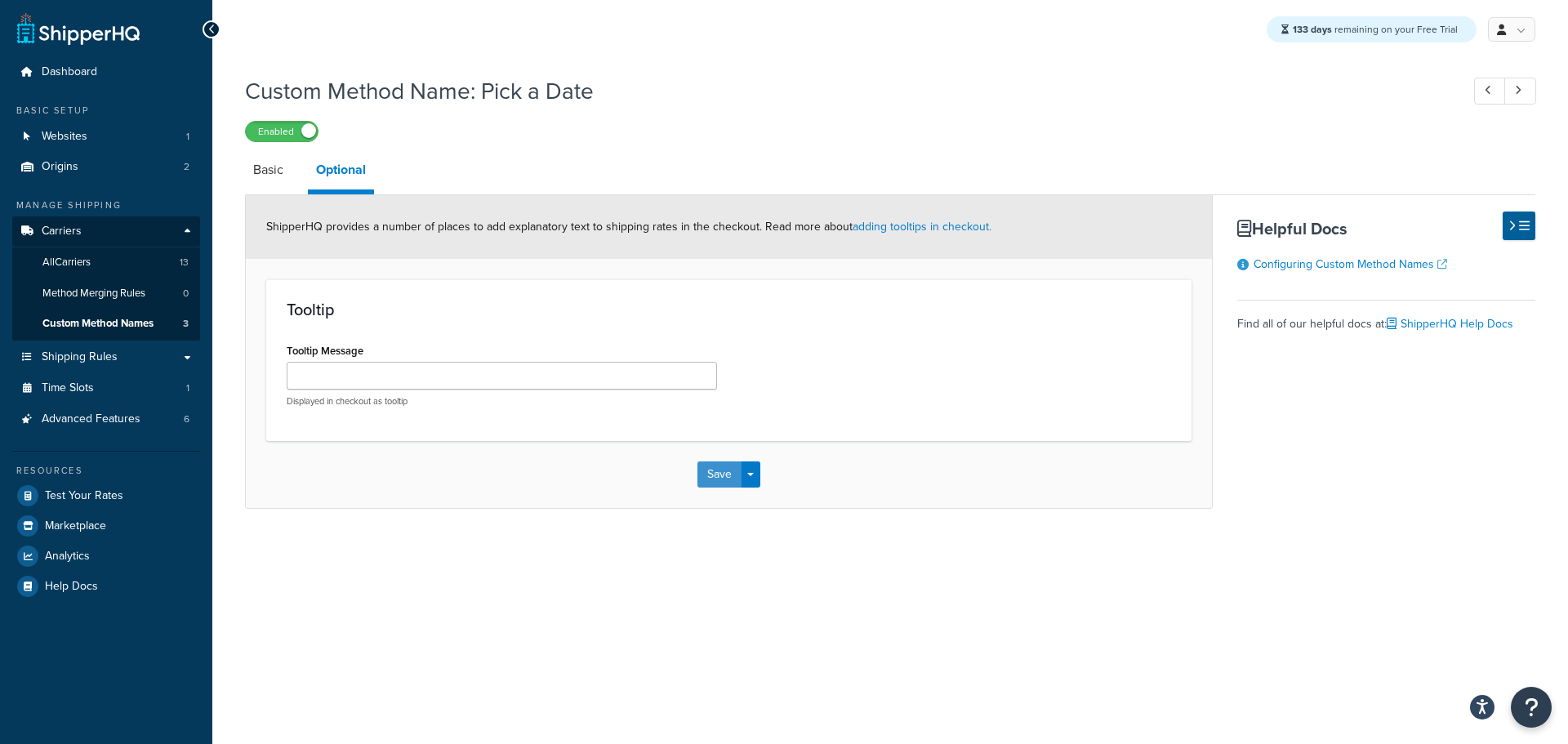
click at [712, 478] on button "Save" at bounding box center [719, 475] width 44 height 26
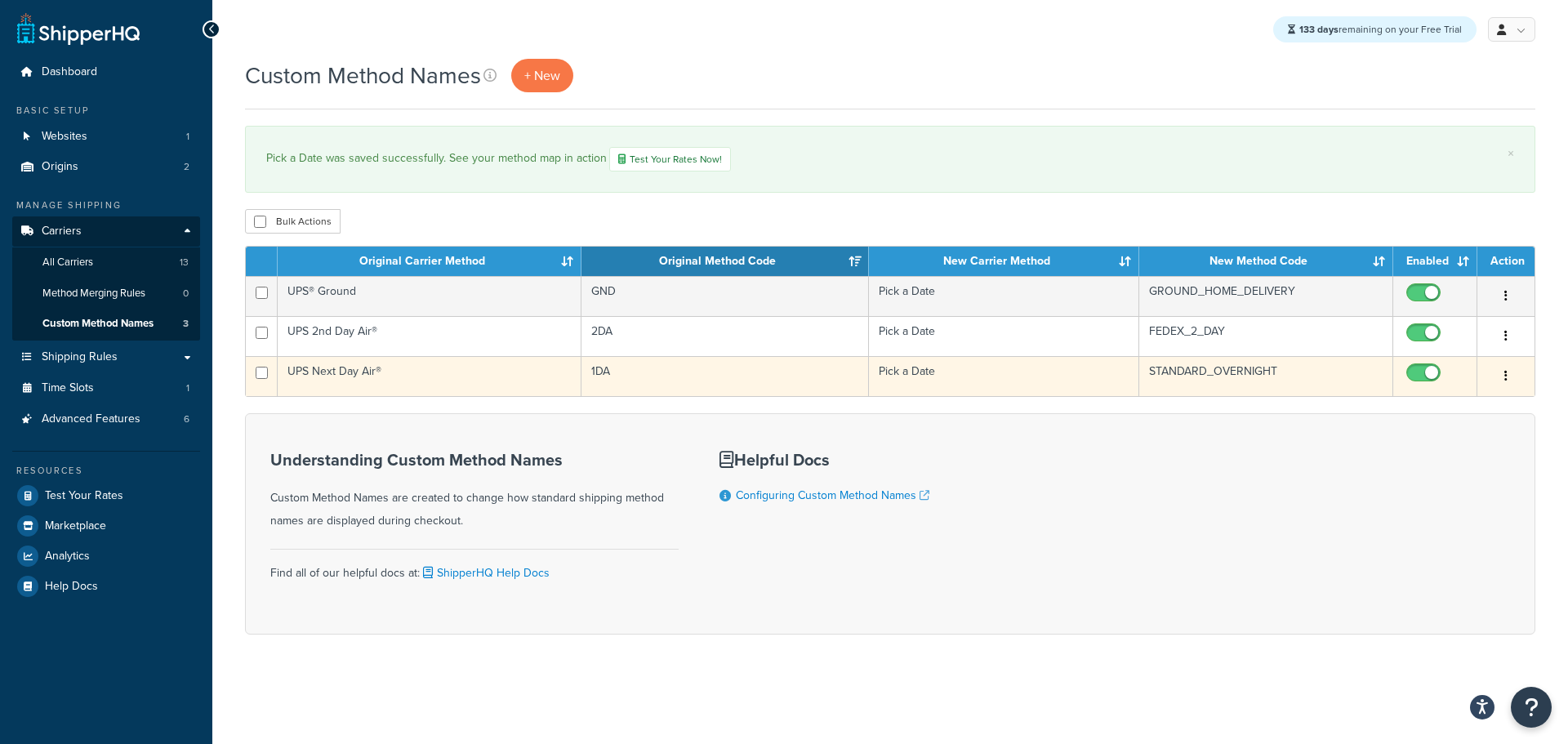
click at [368, 375] on td "UPS Next Day Air®" at bounding box center [429, 375] width 304 height 40
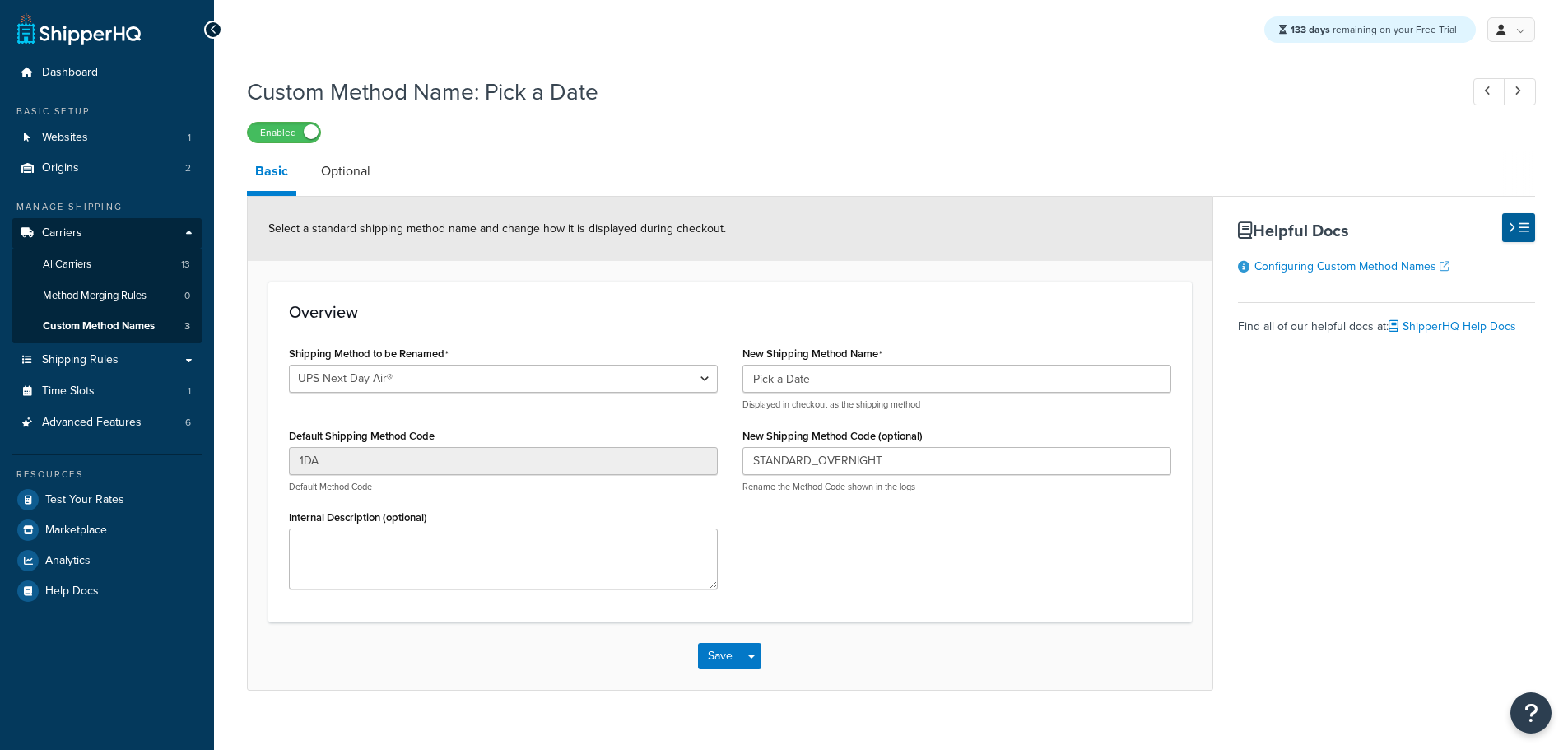
select select "697631"
click at [357, 183] on link "Optional" at bounding box center [346, 171] width 66 height 39
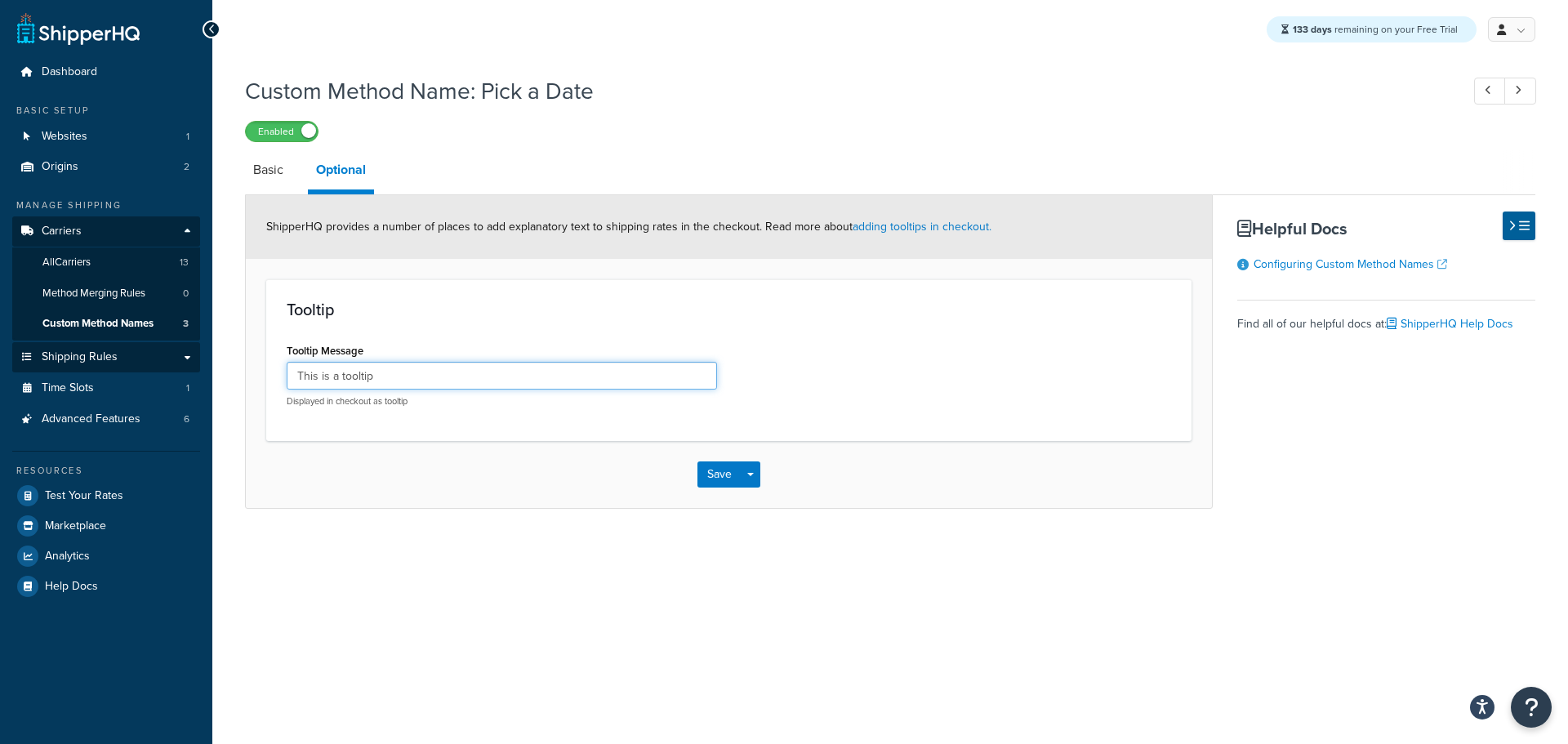
drag, startPoint x: 399, startPoint y: 374, endPoint x: 82, endPoint y: 361, distance: 317.3
click at [84, 362] on div "Dashboard Basic Setup Websites 1 Origins 2 Manage Shipping Carriers Carriers Al…" at bounding box center [784, 372] width 1568 height 744
click at [711, 476] on button "Save" at bounding box center [719, 475] width 44 height 26
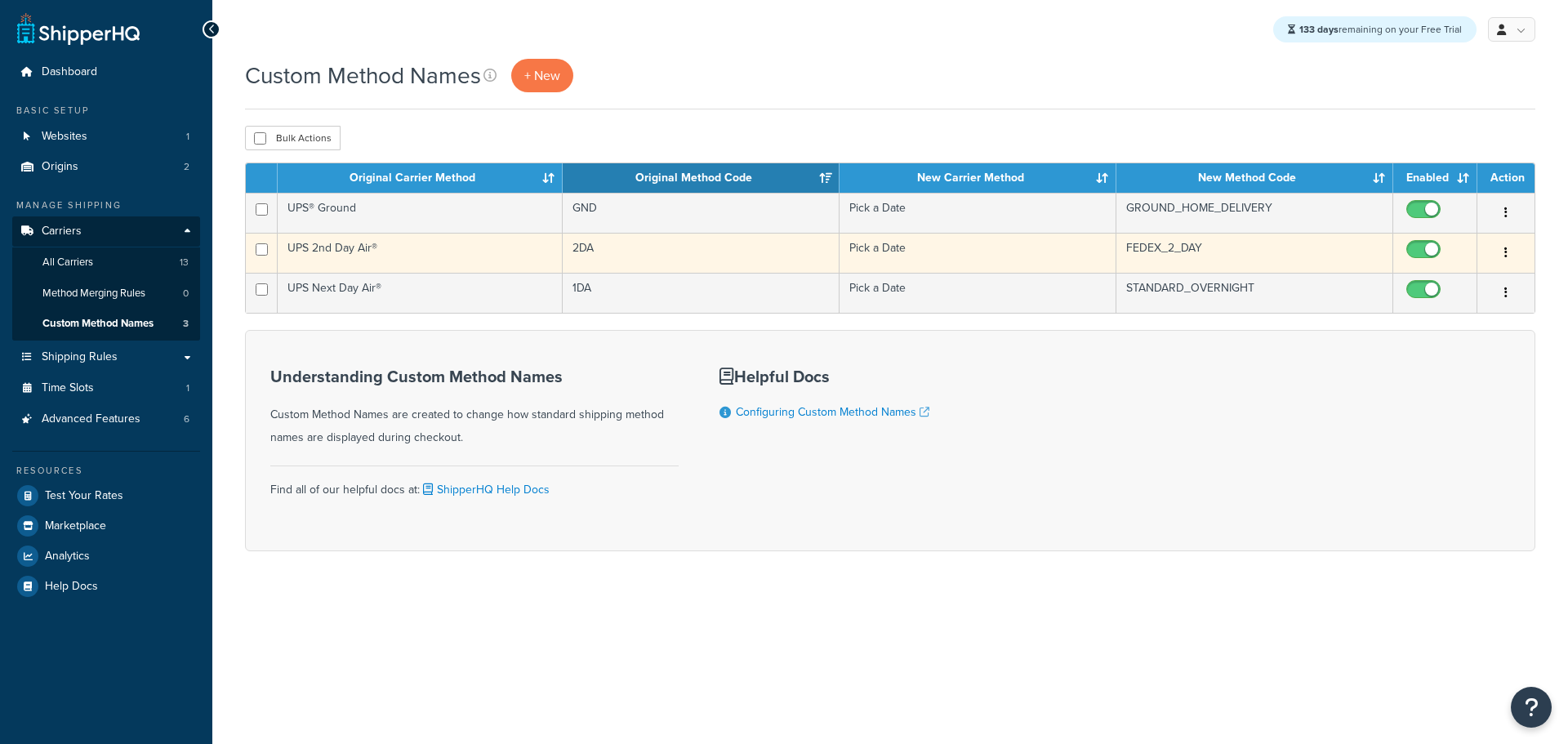
click at [360, 250] on td "UPS 2nd Day Air®" at bounding box center [420, 252] width 285 height 40
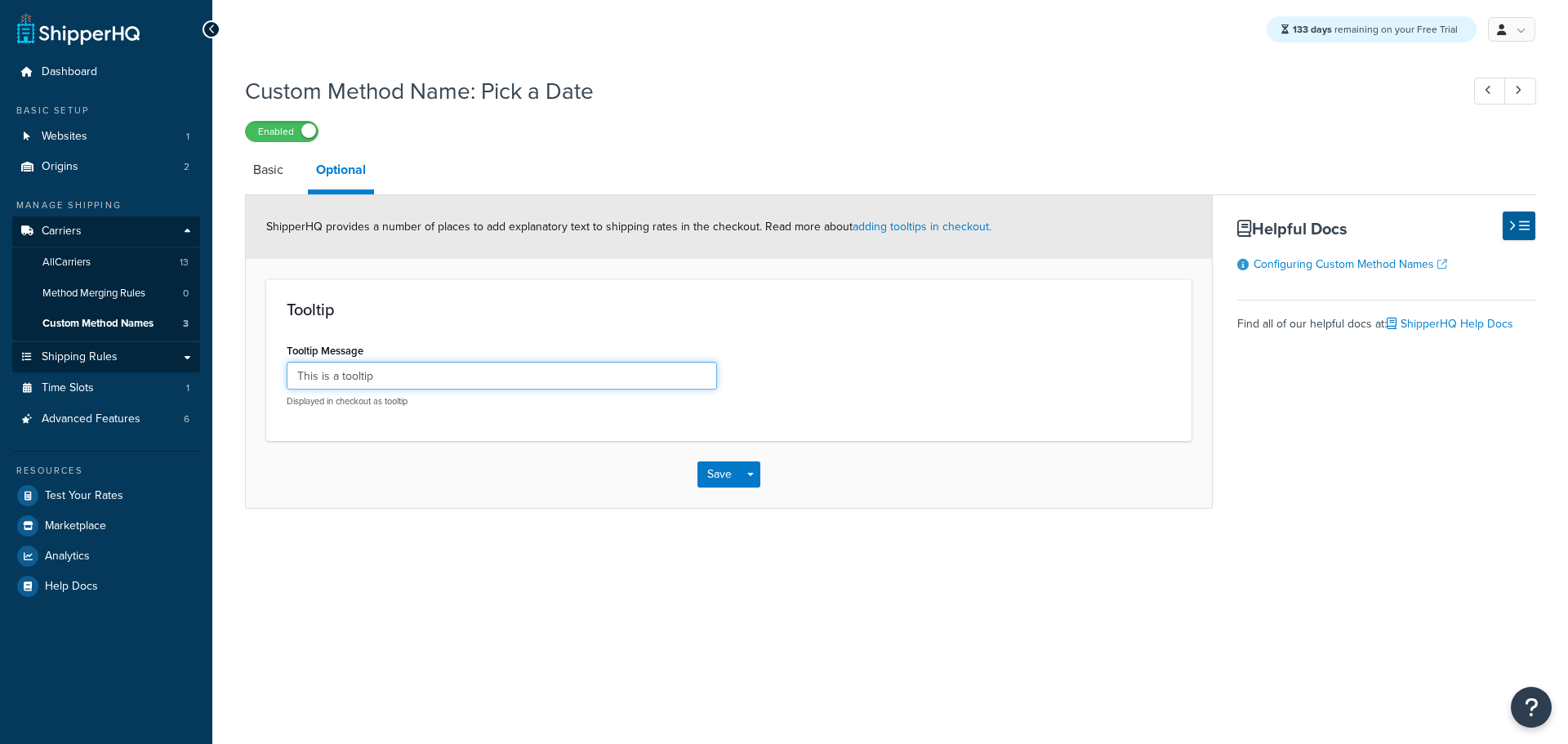
drag, startPoint x: 400, startPoint y: 376, endPoint x: 128, endPoint y: 366, distance: 272.2
click at [132, 369] on div "Dashboard Basic Setup Websites 1 Origins 2 Manage Shipping Carriers Carriers Al…" at bounding box center [784, 372] width 1568 height 744
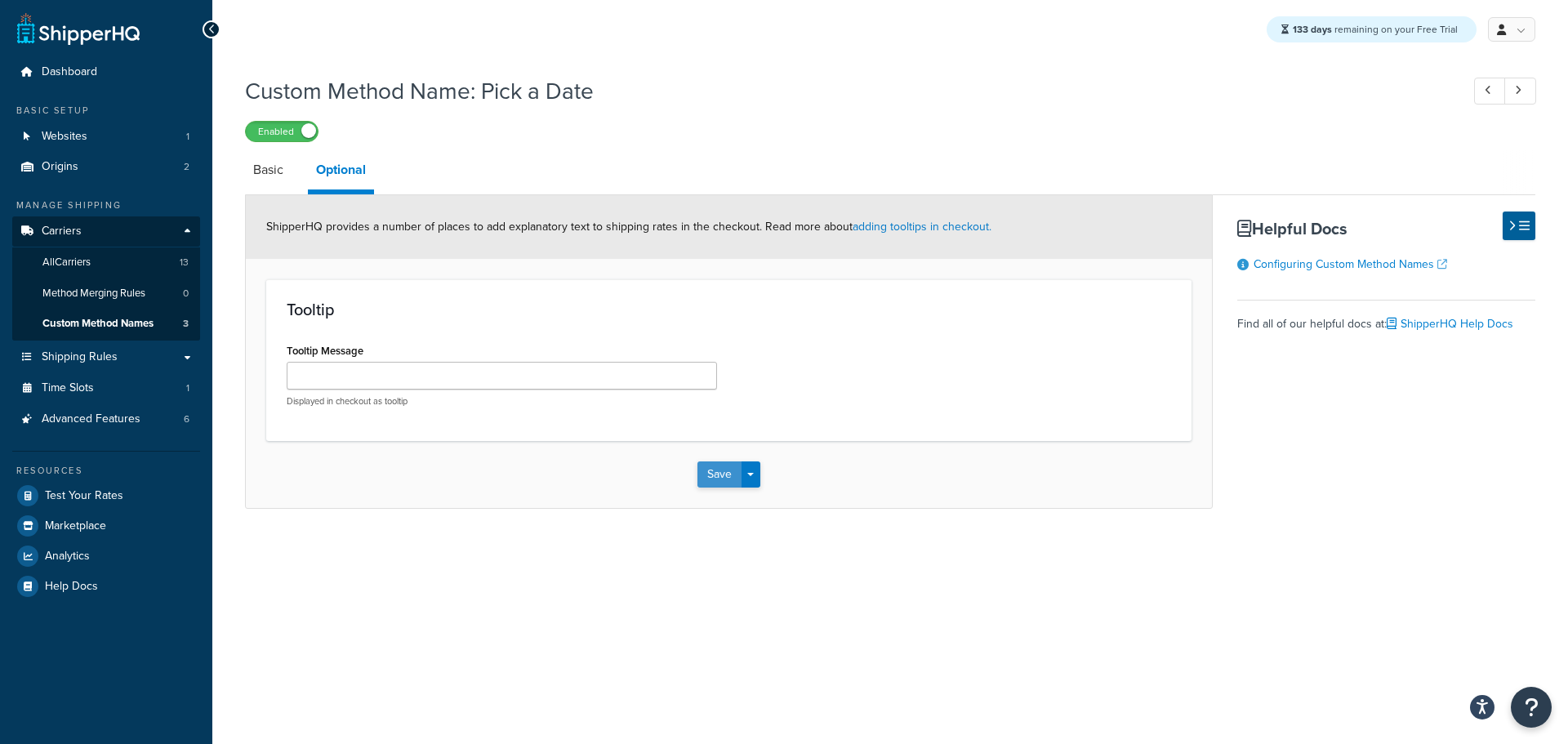
click at [709, 469] on button "Save" at bounding box center [719, 475] width 44 height 26
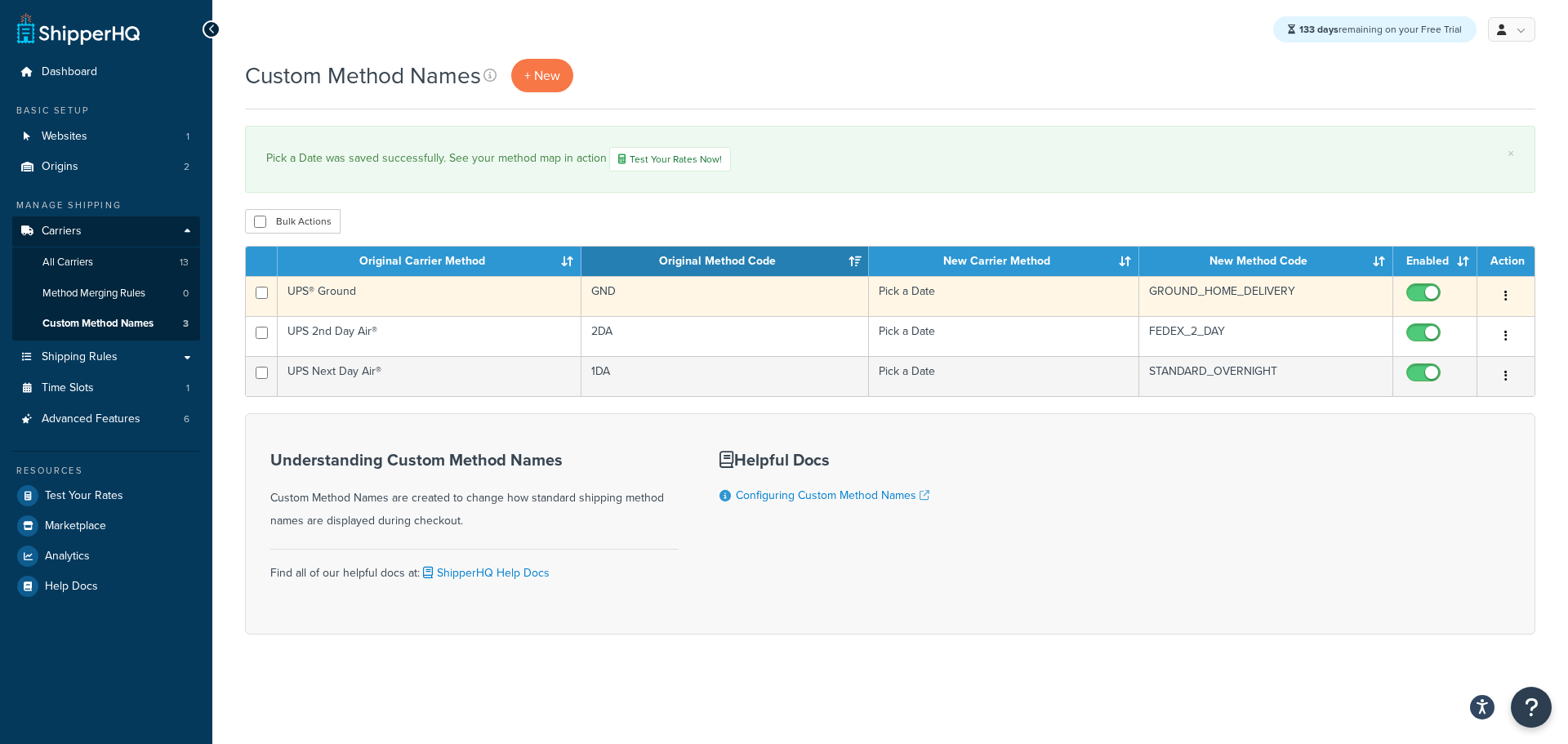
click at [402, 297] on td "UPS® Ground" at bounding box center [429, 295] width 304 height 40
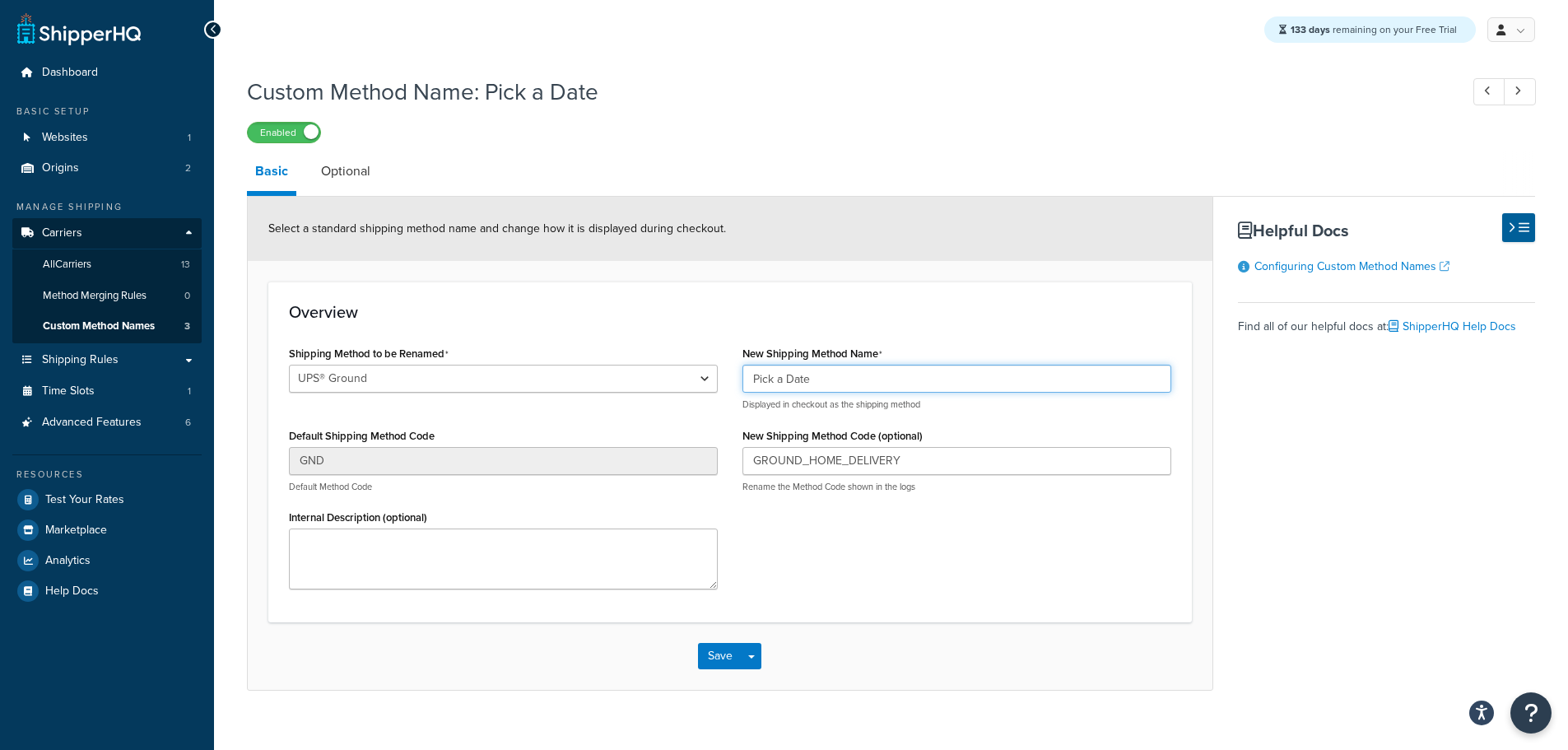
click at [835, 390] on input "Pick a Date" at bounding box center [957, 378] width 429 height 28
drag, startPoint x: 865, startPoint y: 378, endPoint x: 561, endPoint y: 378, distance: 304.0
click at [561, 378] on div "Shipping Method to be Renamed UPS® Ground UPS Next Day Air® UPS 2nd Day Air® De…" at bounding box center [730, 472] width 908 height 260
type input "Pick a Date UPS"
click at [721, 659] on button "Save" at bounding box center [719, 655] width 44 height 26
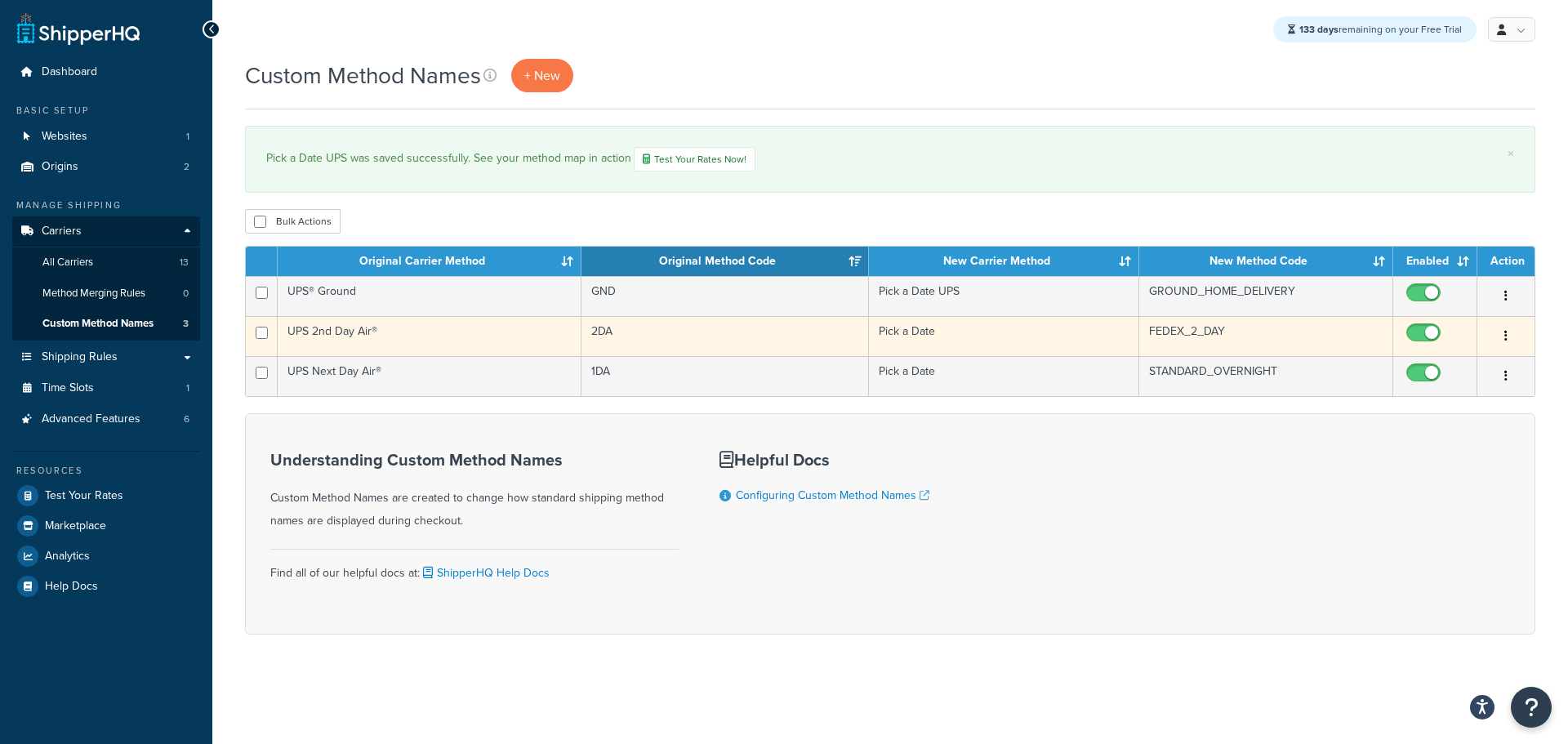
click at [735, 337] on td "2DA" at bounding box center [725, 335] width 287 height 40
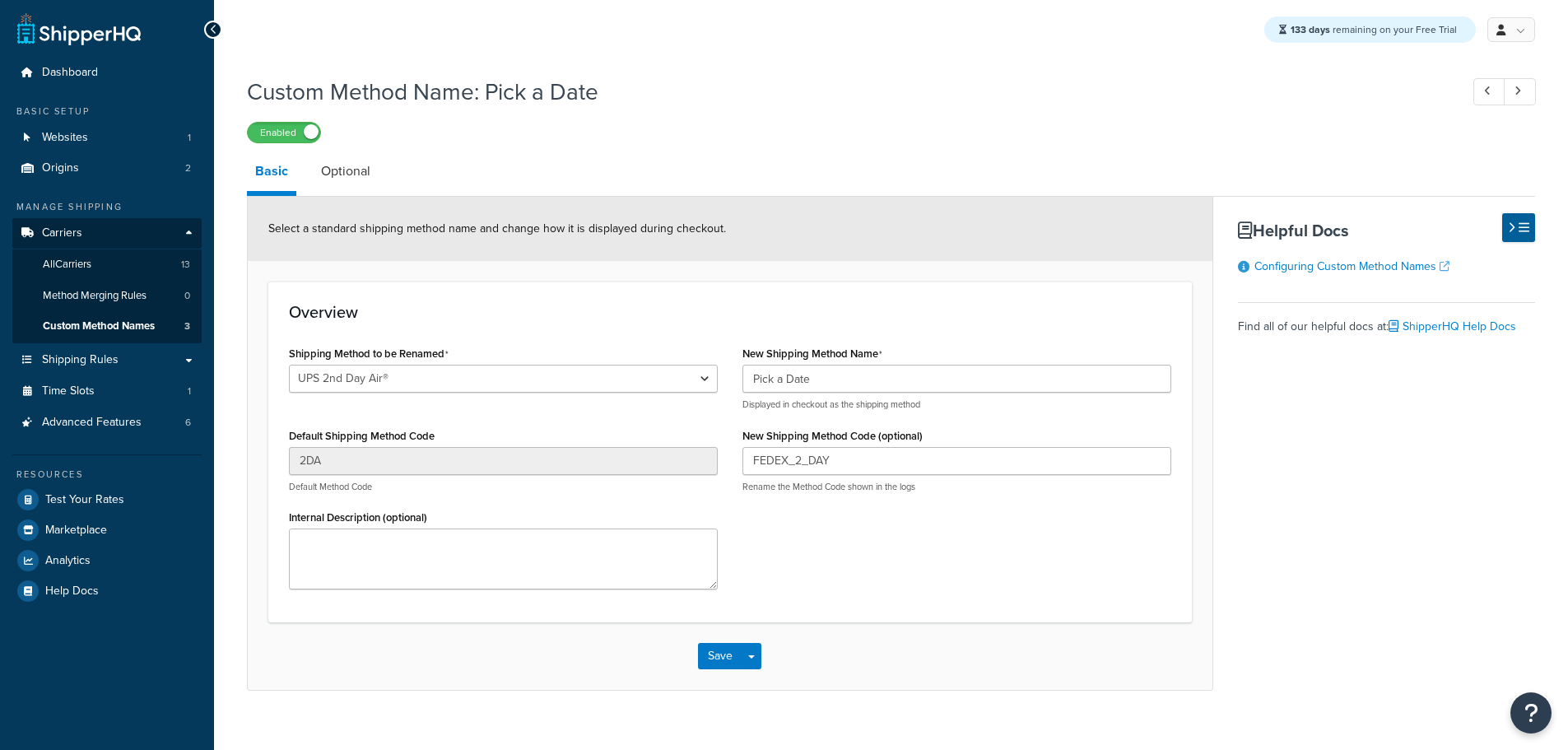
select select "697632"
drag, startPoint x: 849, startPoint y: 369, endPoint x: 693, endPoint y: 380, distance: 156.4
click at [693, 380] on div "Shipping Method to be Renamed UPS® Ground UPS Next Day Air® UPS 2nd Day Air® De…" at bounding box center [730, 472] width 908 height 260
paste input "UPS"
type input "Pick a Date UPS"
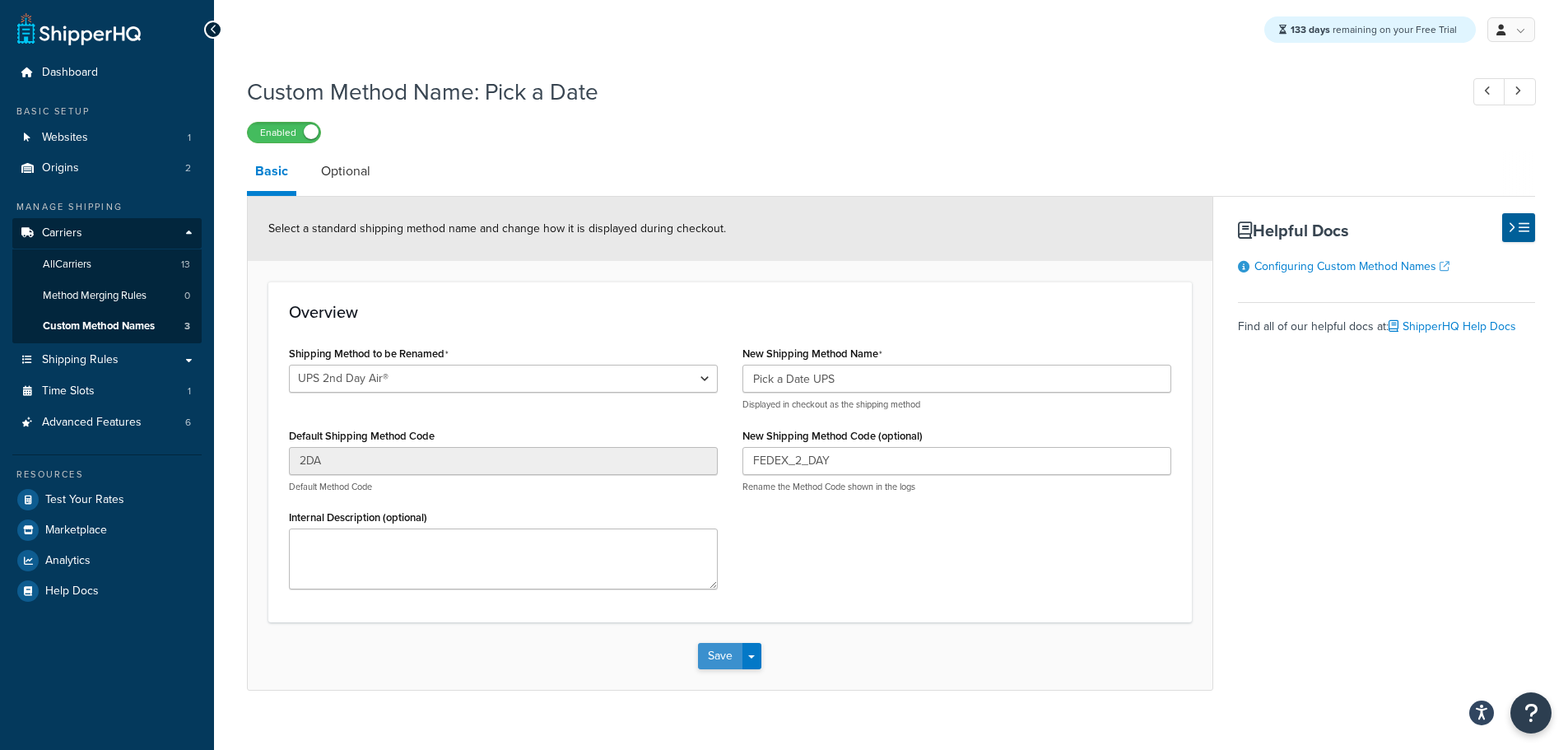
click at [724, 659] on button "Save" at bounding box center [719, 655] width 44 height 26
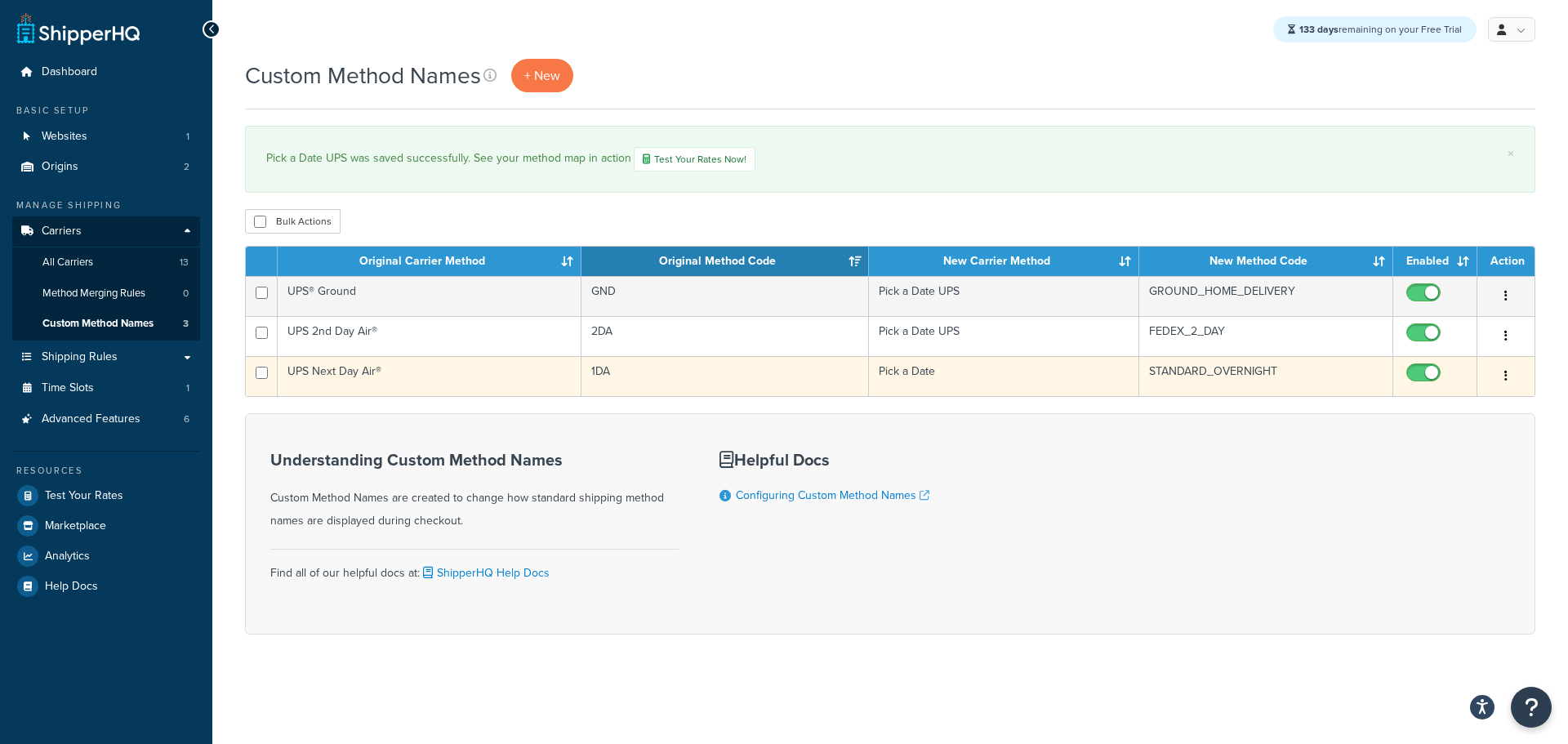
click at [692, 382] on td "1DA" at bounding box center [725, 375] width 287 height 40
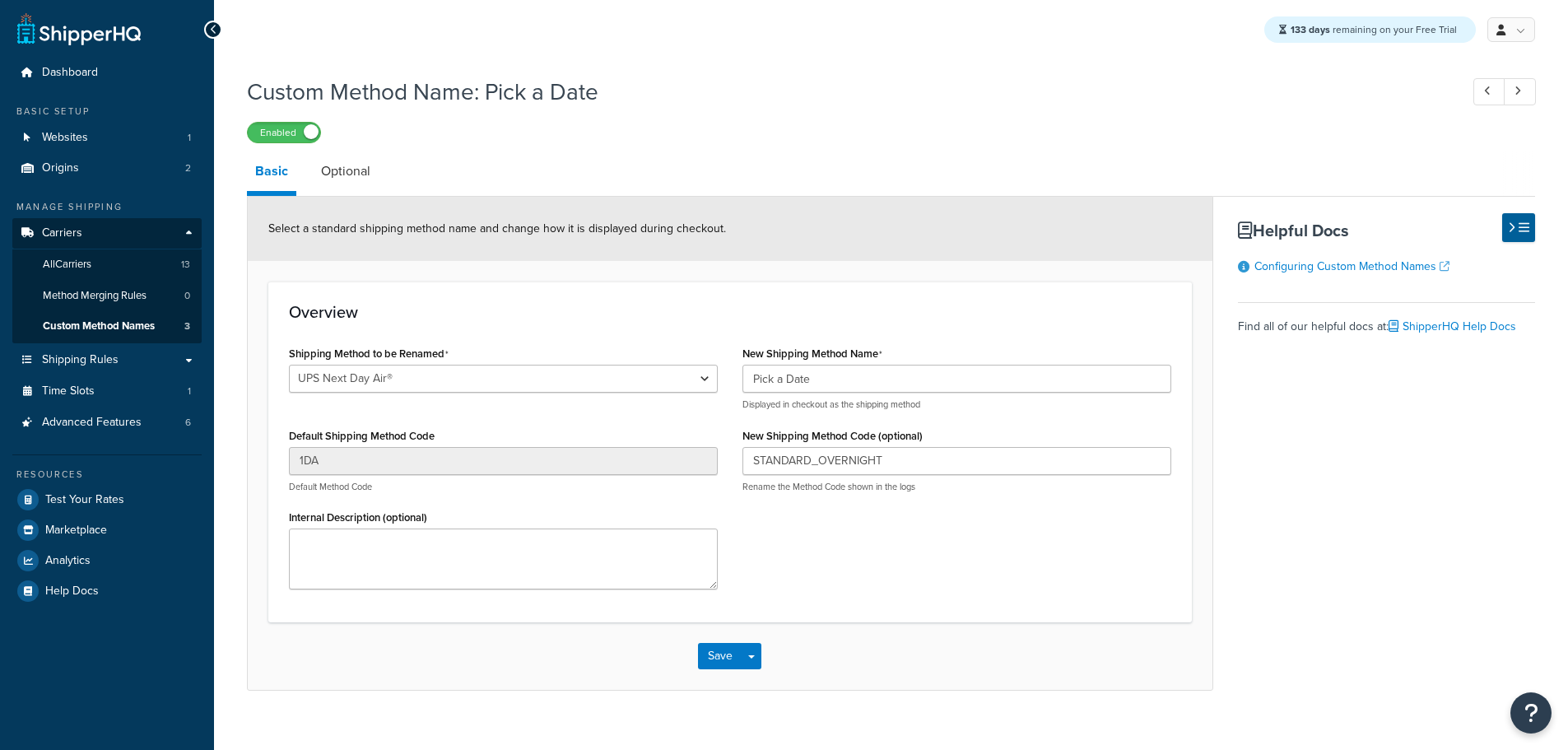
select select "697631"
drag, startPoint x: 775, startPoint y: 375, endPoint x: 659, endPoint y: 422, distance: 125.2
click at [653, 381] on div "Shipping Method to be Renamed UPS® Ground UPS Next Day Air® UPS 2nd Day Air® De…" at bounding box center [730, 472] width 908 height 260
paste input "UPS"
type input "Pick a Date UPS"
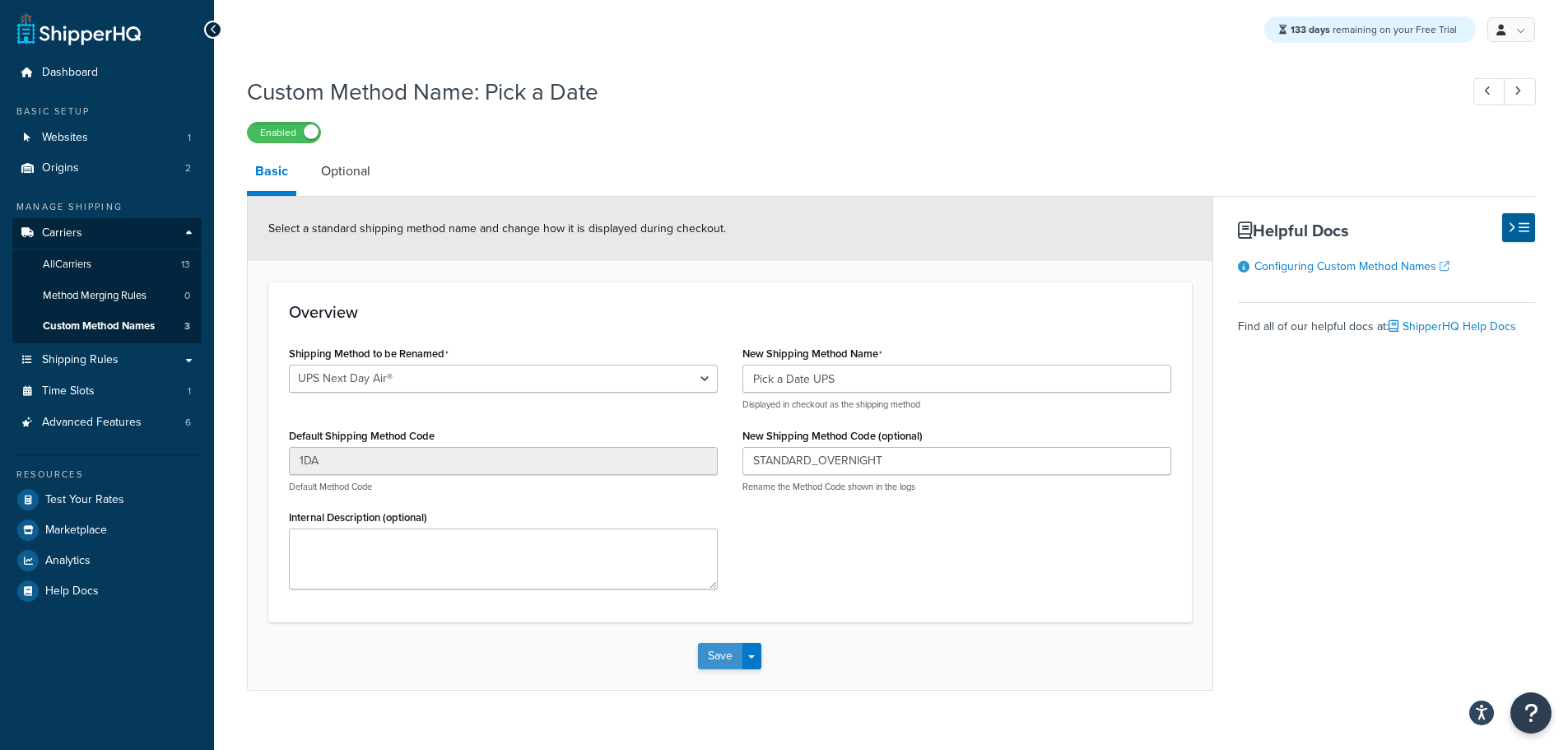
click at [709, 656] on button "Save" at bounding box center [719, 655] width 44 height 26
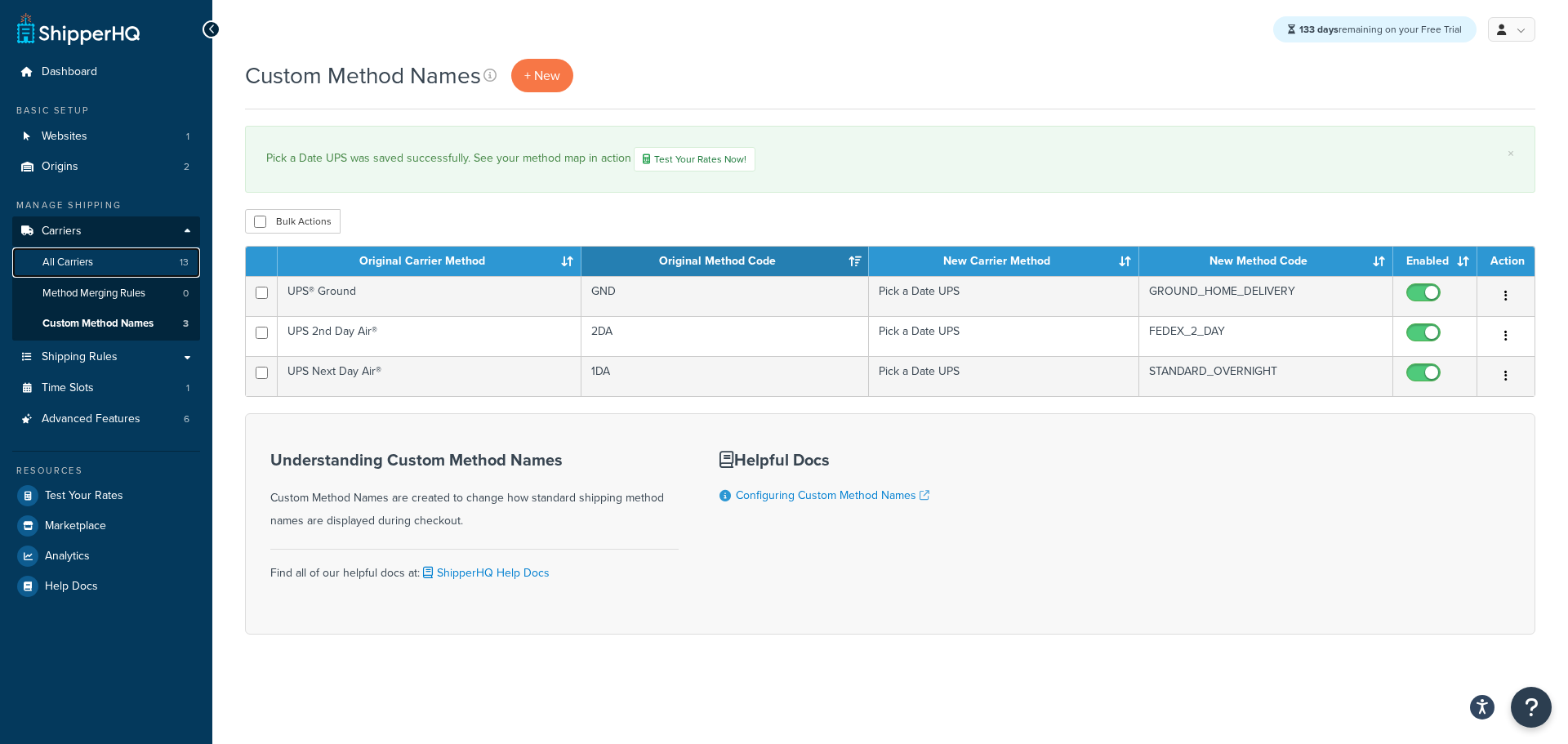
click at [73, 258] on span "All Carriers" at bounding box center [68, 262] width 50 height 14
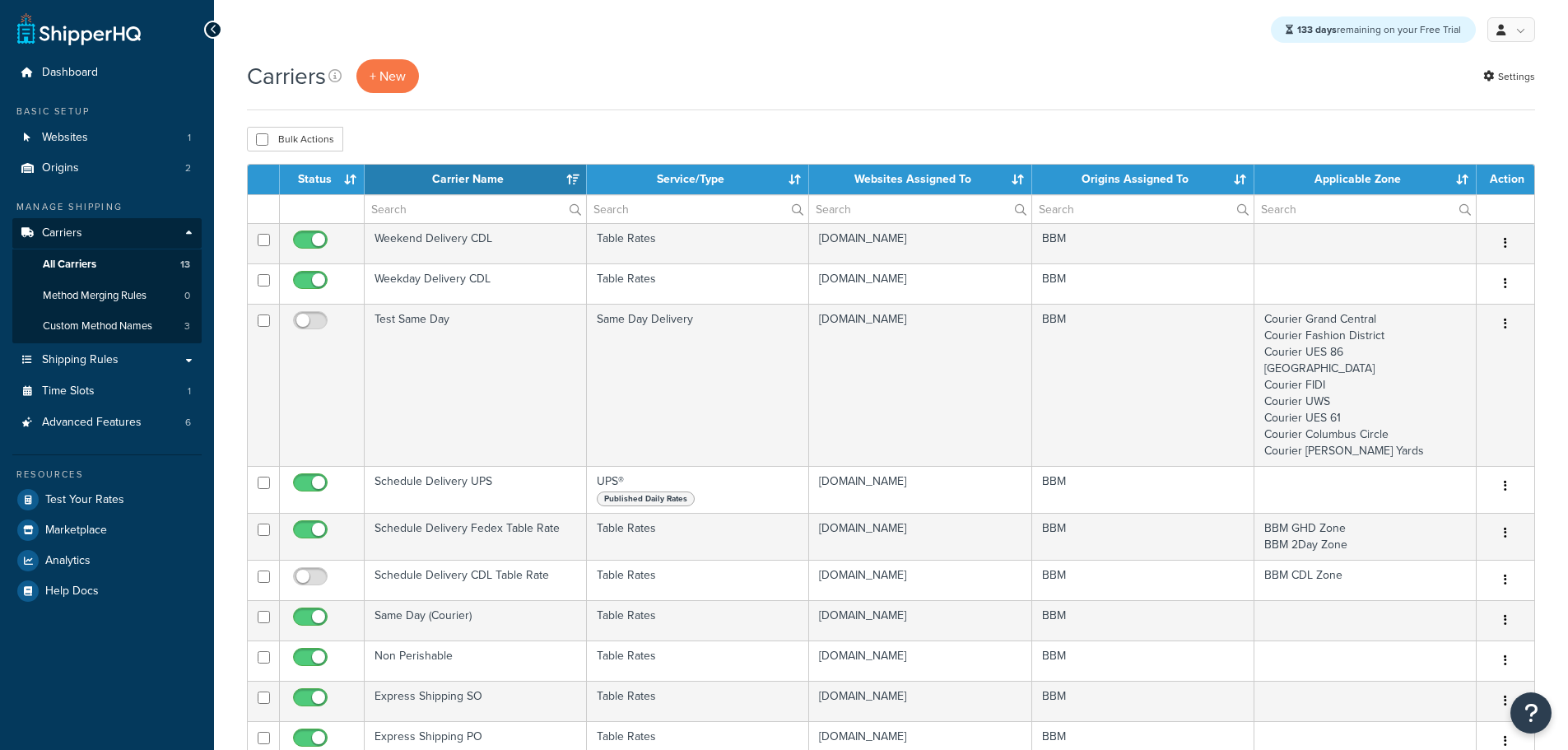
select select "15"
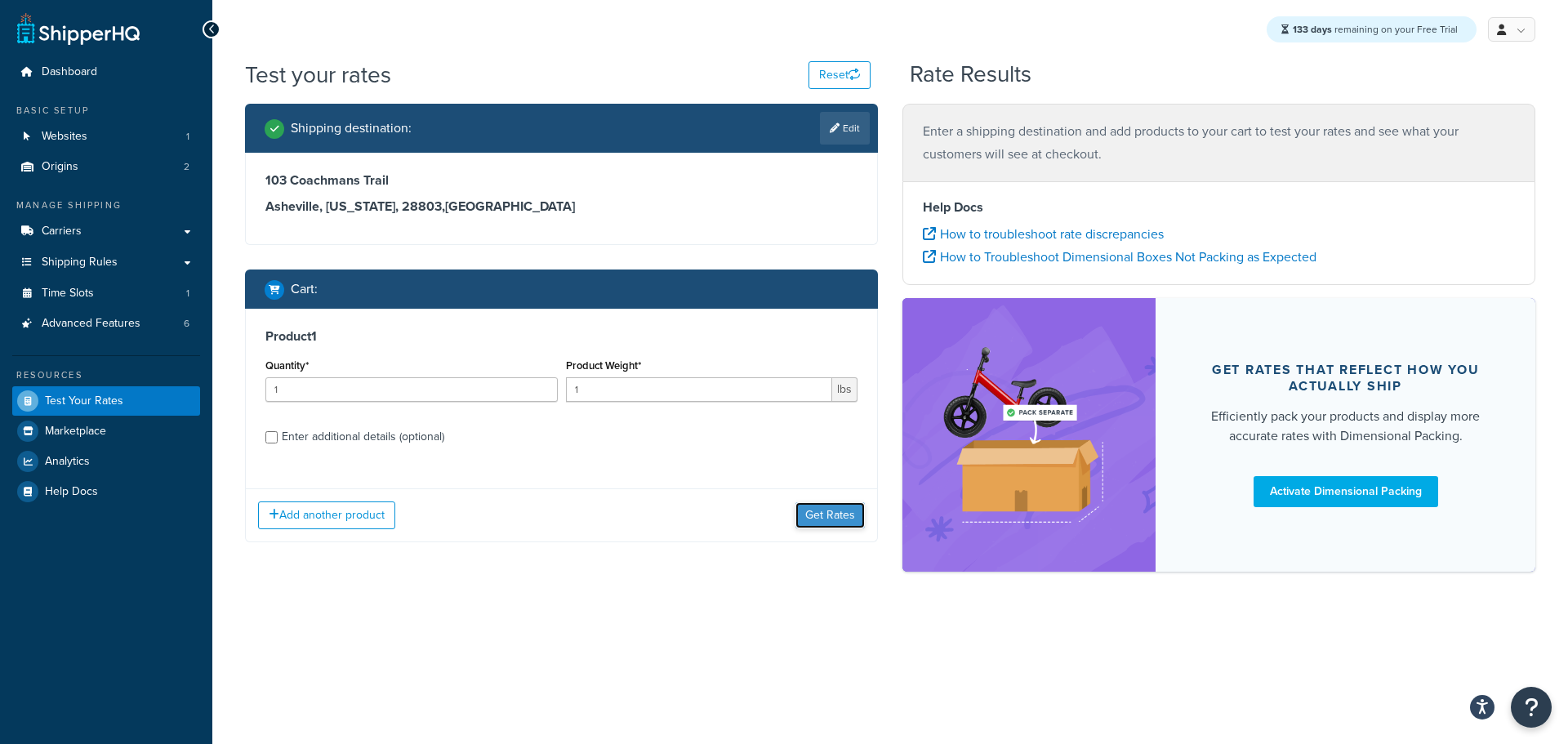
click at [843, 516] on button "Get Rates" at bounding box center [830, 516] width 70 height 26
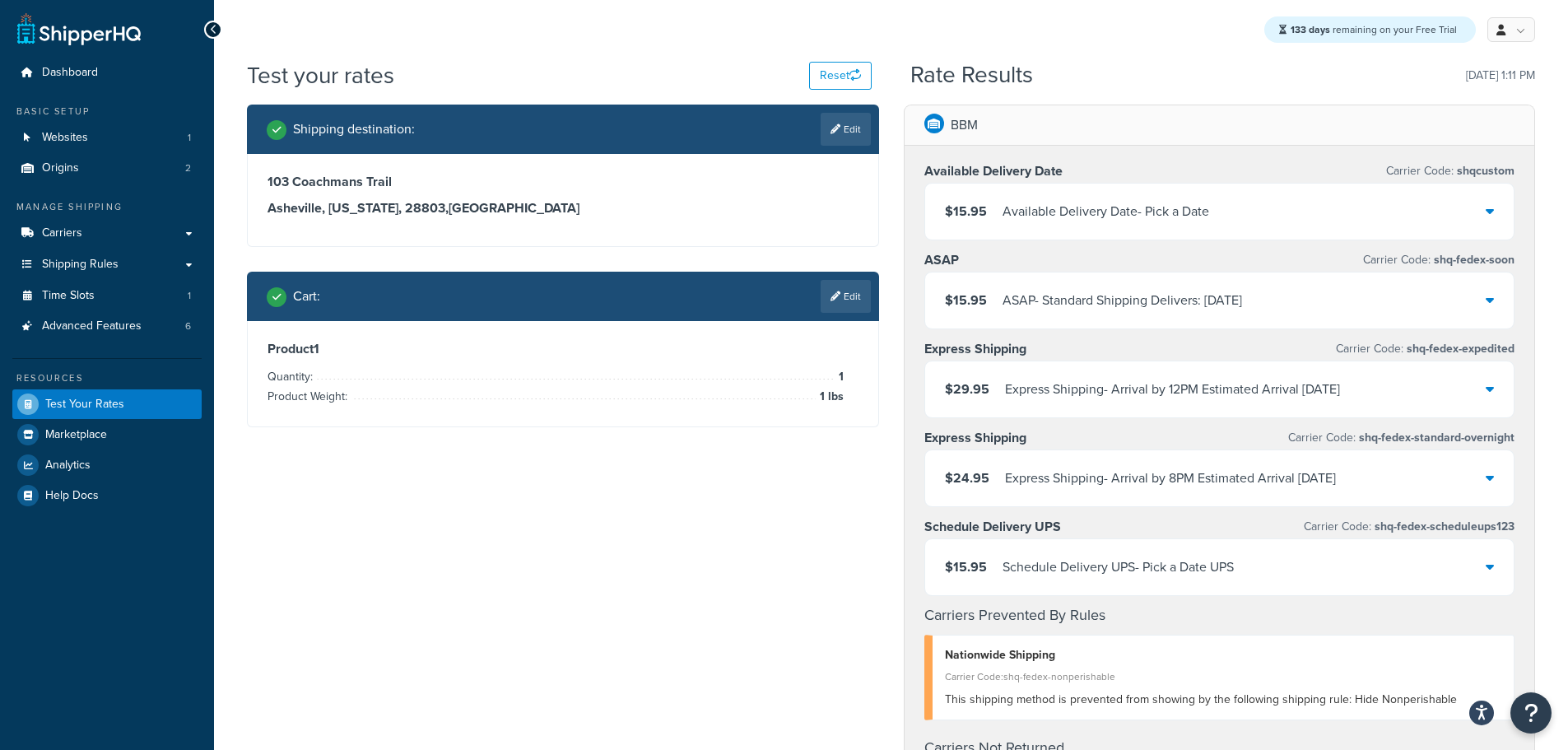
click at [1372, 559] on div "$15.95 Schedule Delivery UPS - Pick a Date UPS" at bounding box center [1220, 567] width 589 height 56
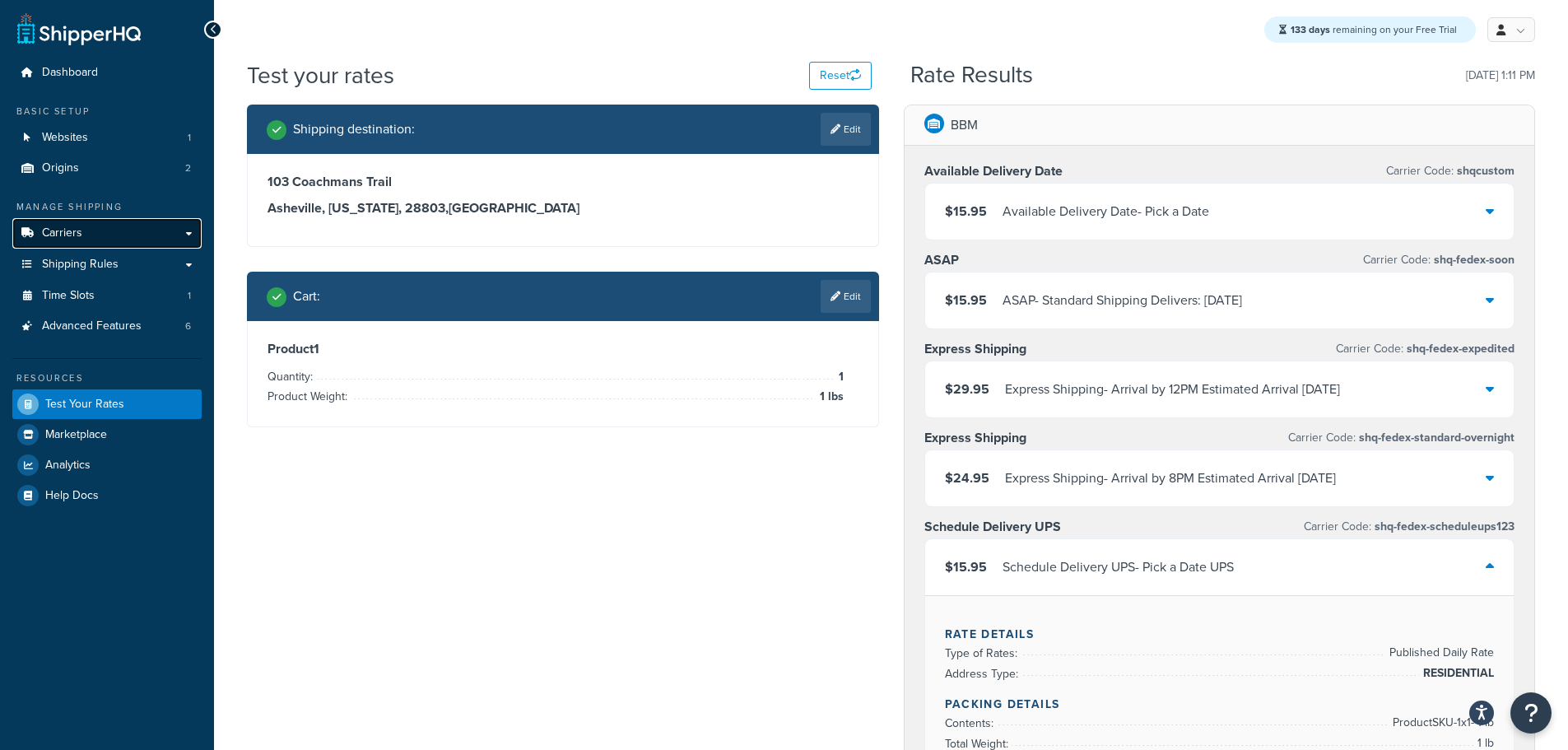
click at [95, 238] on link "Carriers" at bounding box center [107, 233] width 189 height 31
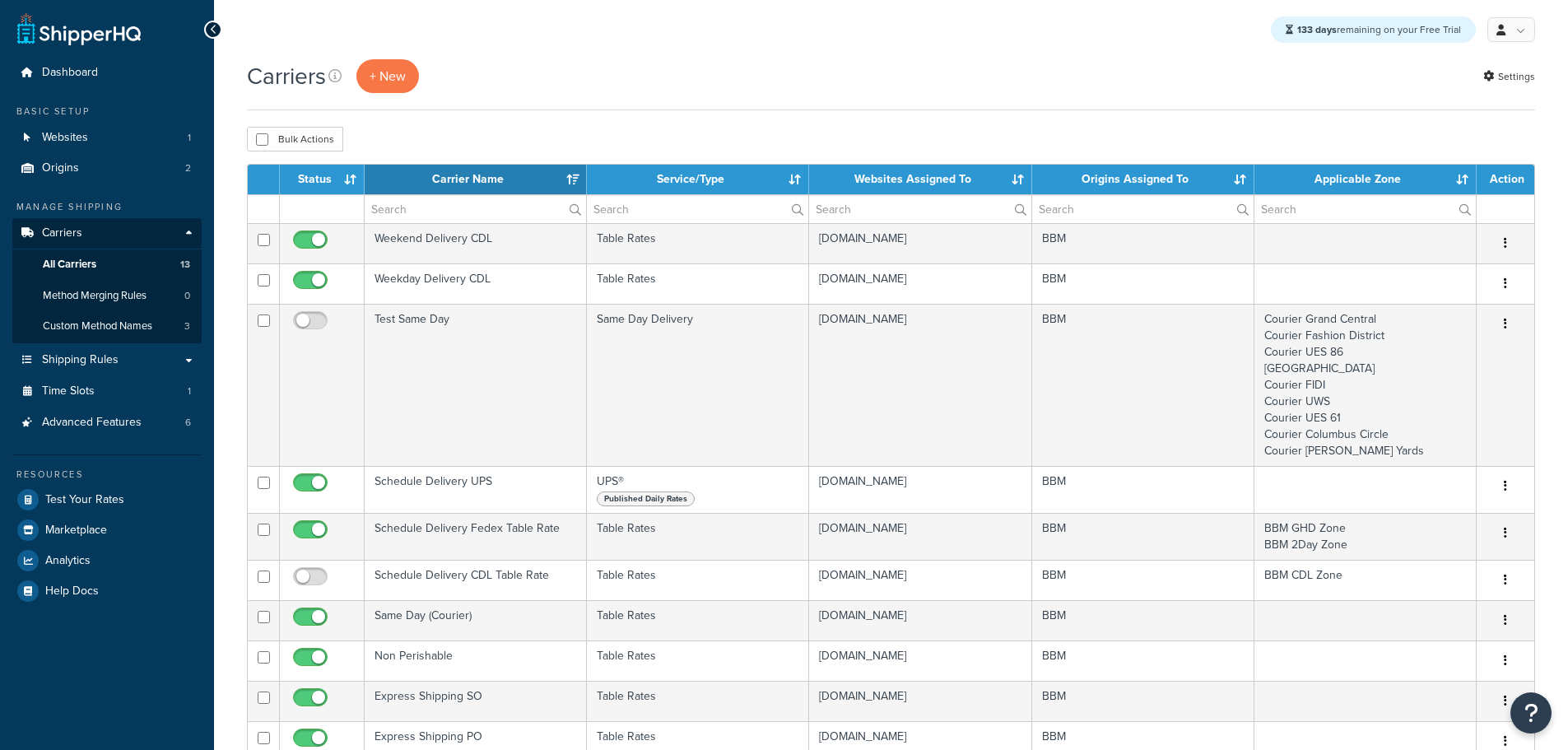
select select "15"
click at [497, 489] on td "Schedule Delivery UPS" at bounding box center [475, 489] width 222 height 47
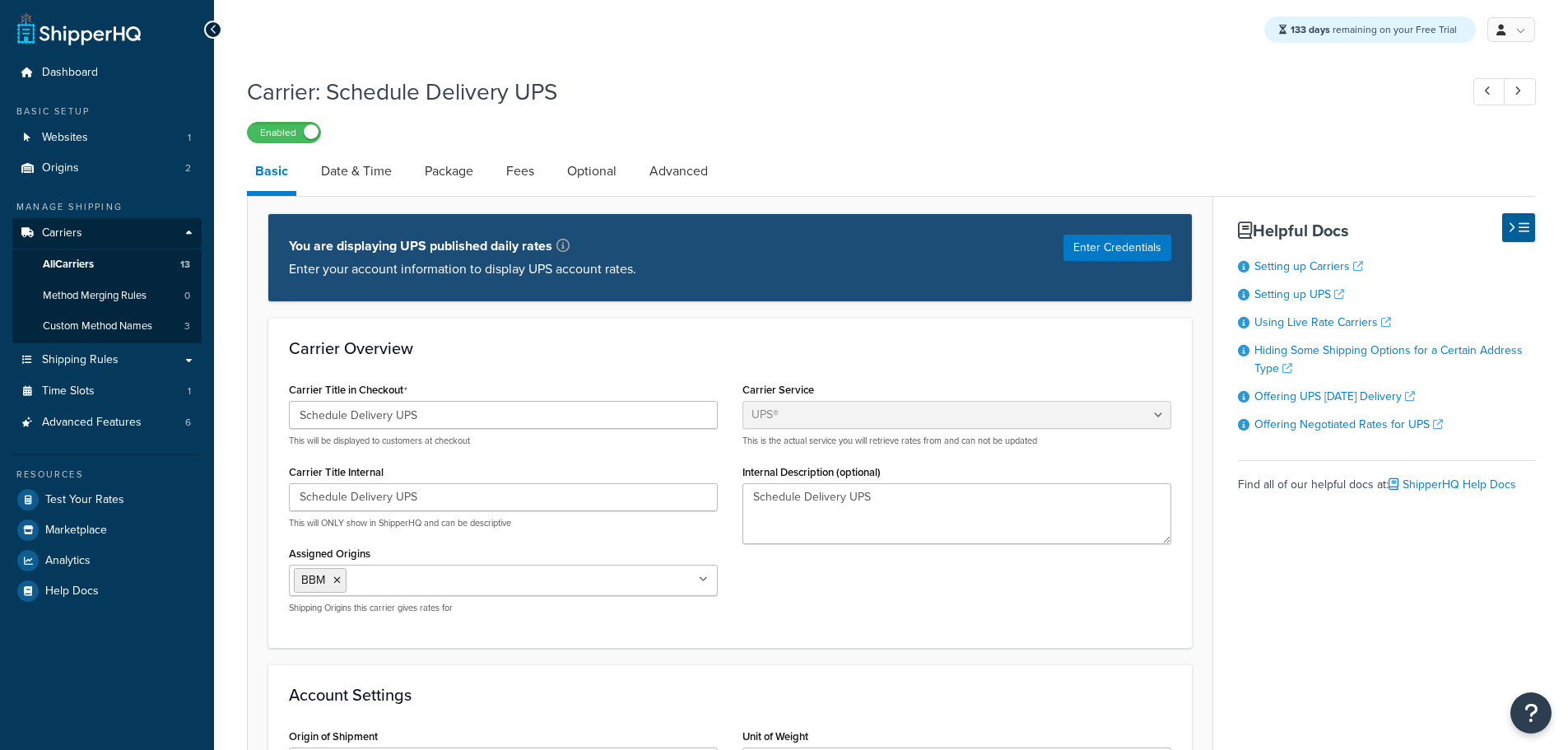
select select "ups"
drag, startPoint x: 582, startPoint y: 94, endPoint x: 330, endPoint y: 98, distance: 252.0
click at [330, 98] on h1 "Carrier: Schedule Delivery UPS" at bounding box center [845, 92] width 1196 height 32
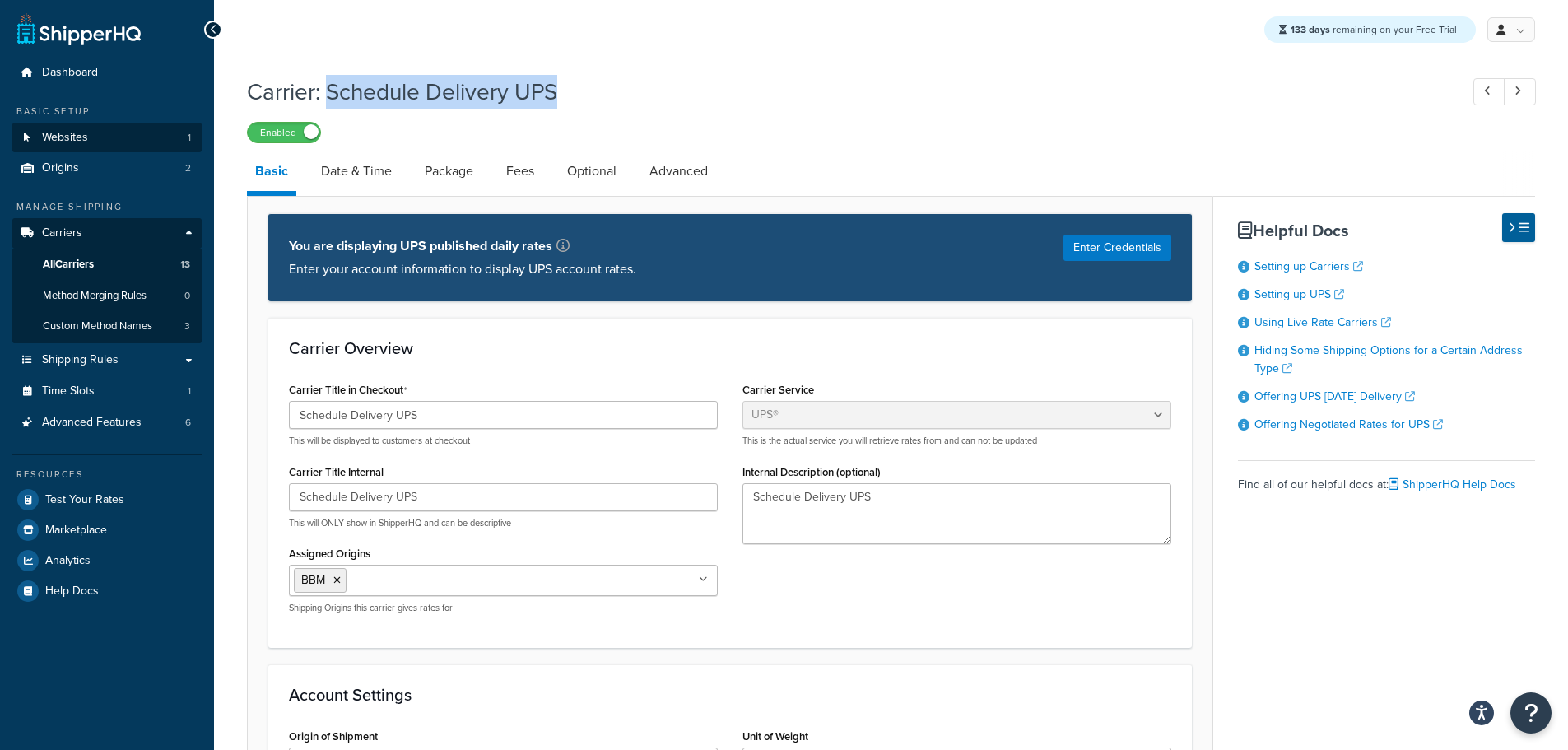
copy h1 "Schedule Delivery UPS"
